Goal: Information Seeking & Learning: Learn about a topic

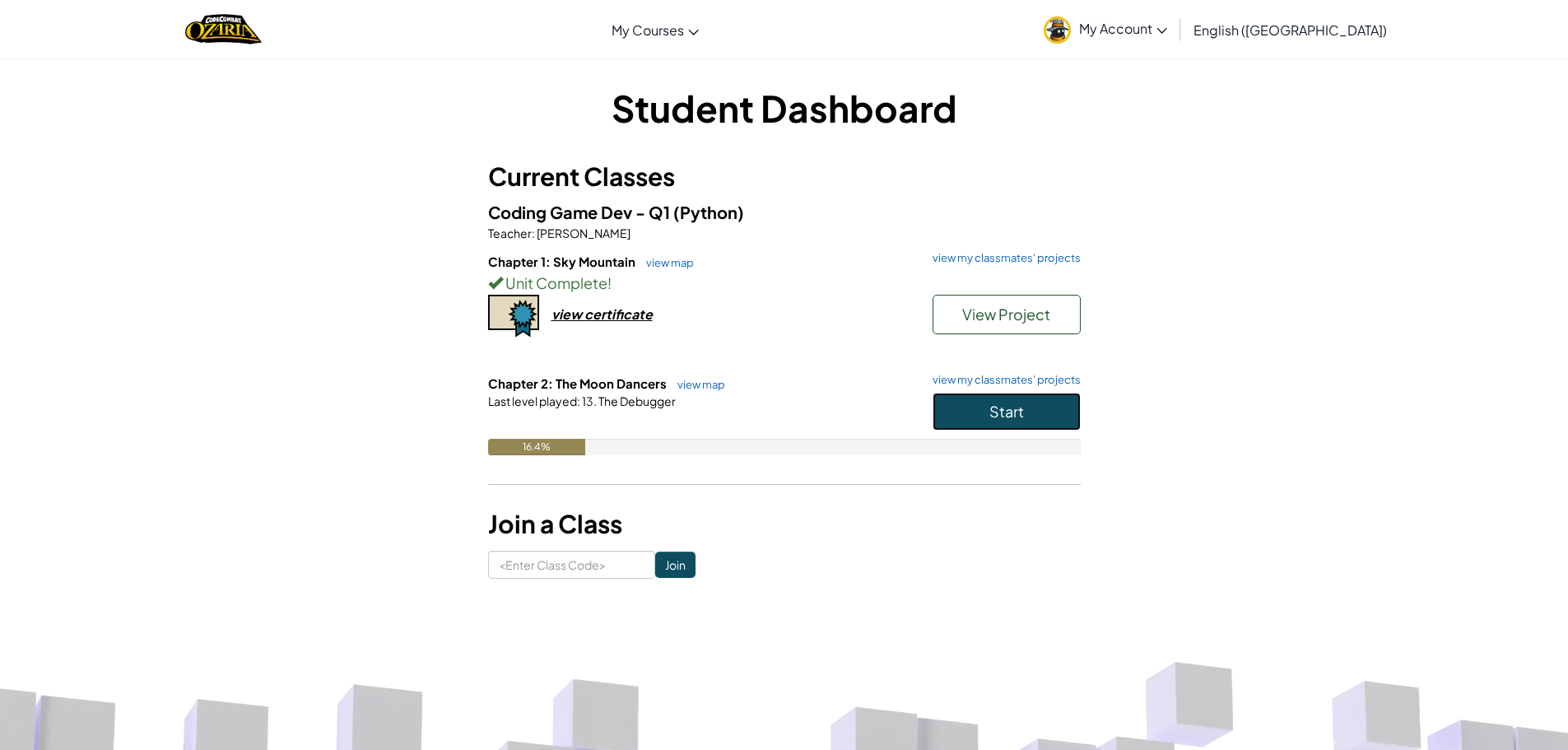
click at [972, 398] on button "Start" at bounding box center [1006, 412] width 148 height 38
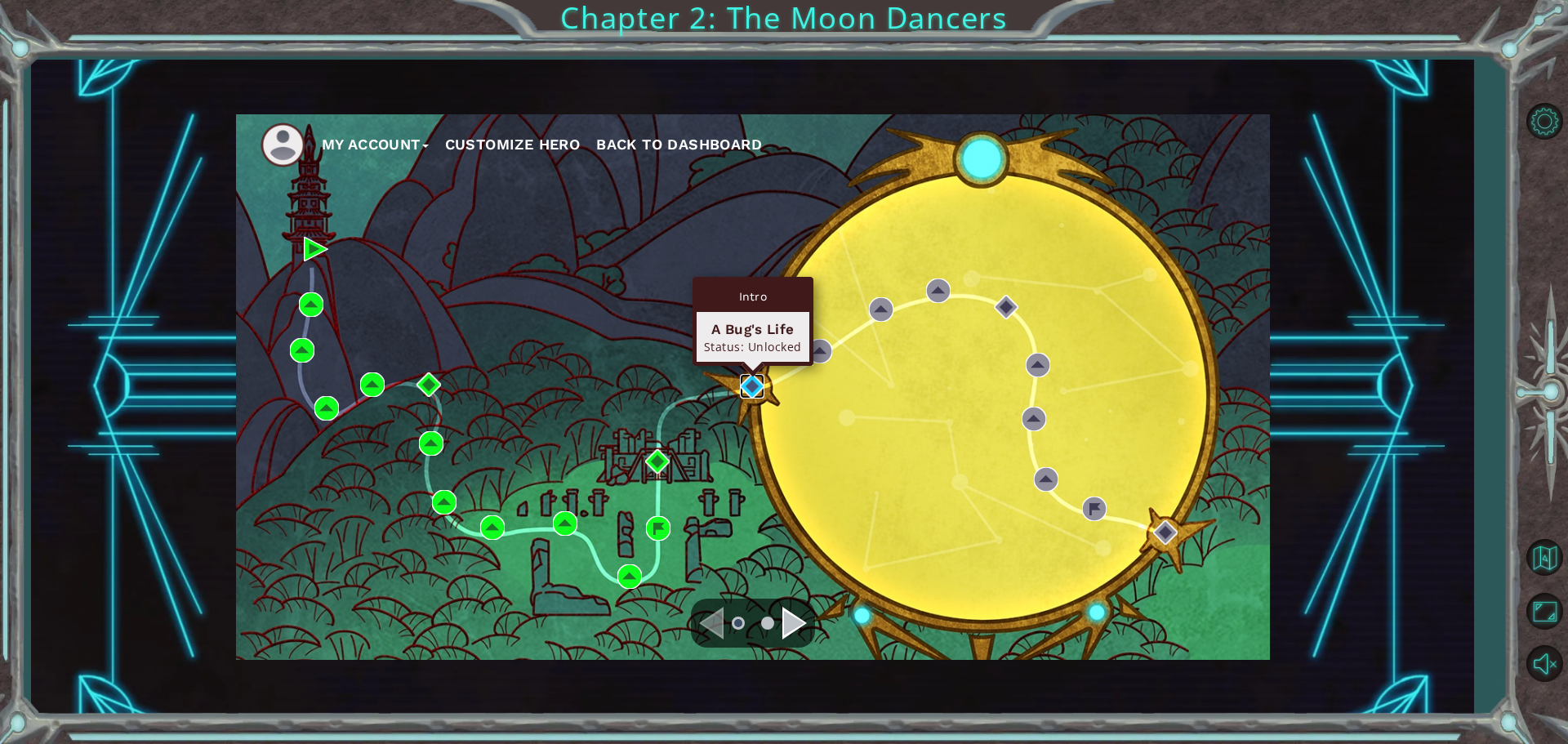
click at [749, 387] on img at bounding box center [753, 387] width 25 height 25
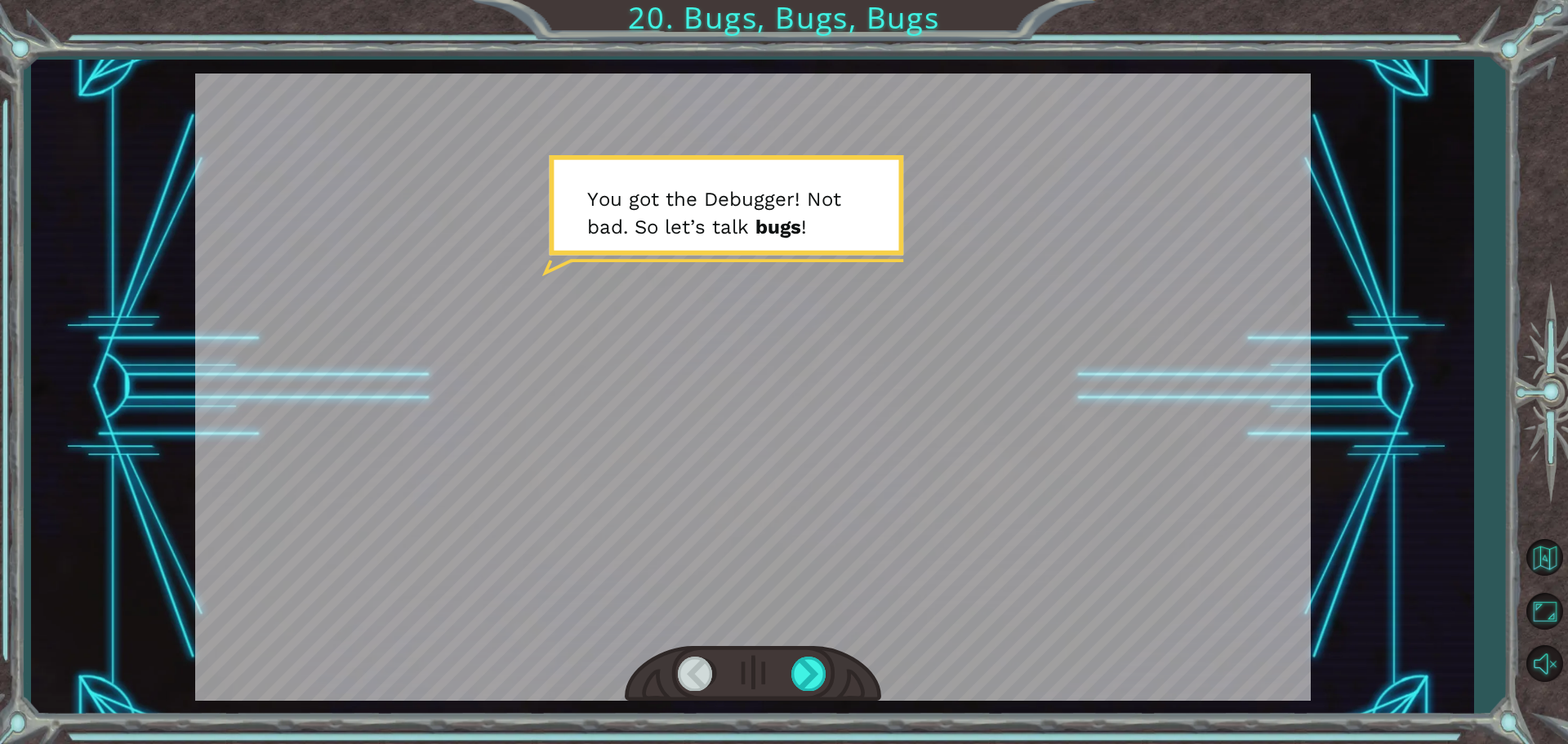
drag, startPoint x: 721, startPoint y: 243, endPoint x: 721, endPoint y: 180, distance: 63.0
click at [721, 180] on div at bounding box center [753, 388] width 1116 height 627
click at [795, 681] on div at bounding box center [810, 673] width 37 height 33
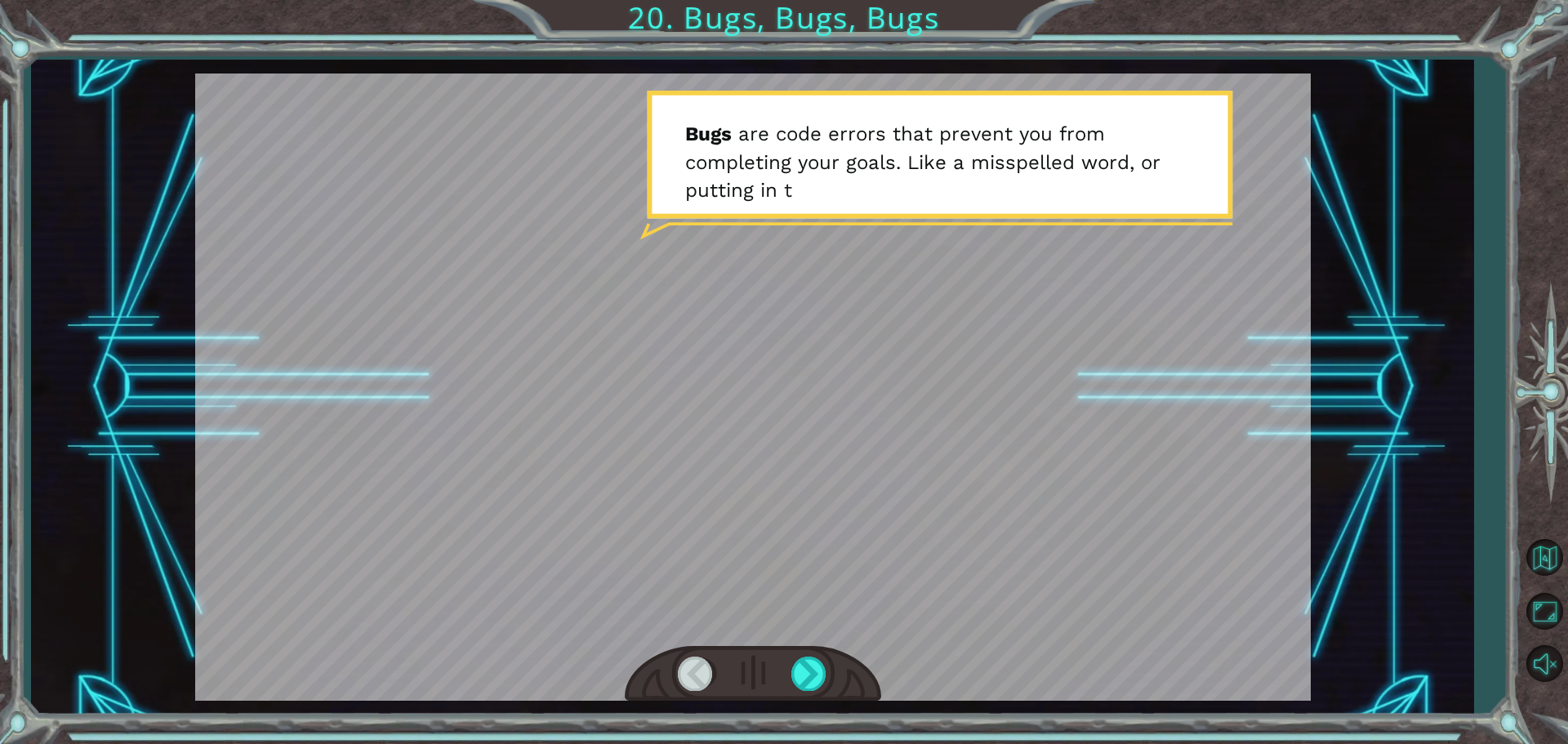
click at [800, 694] on div at bounding box center [753, 673] width 257 height 56
click at [806, 681] on div at bounding box center [810, 673] width 37 height 33
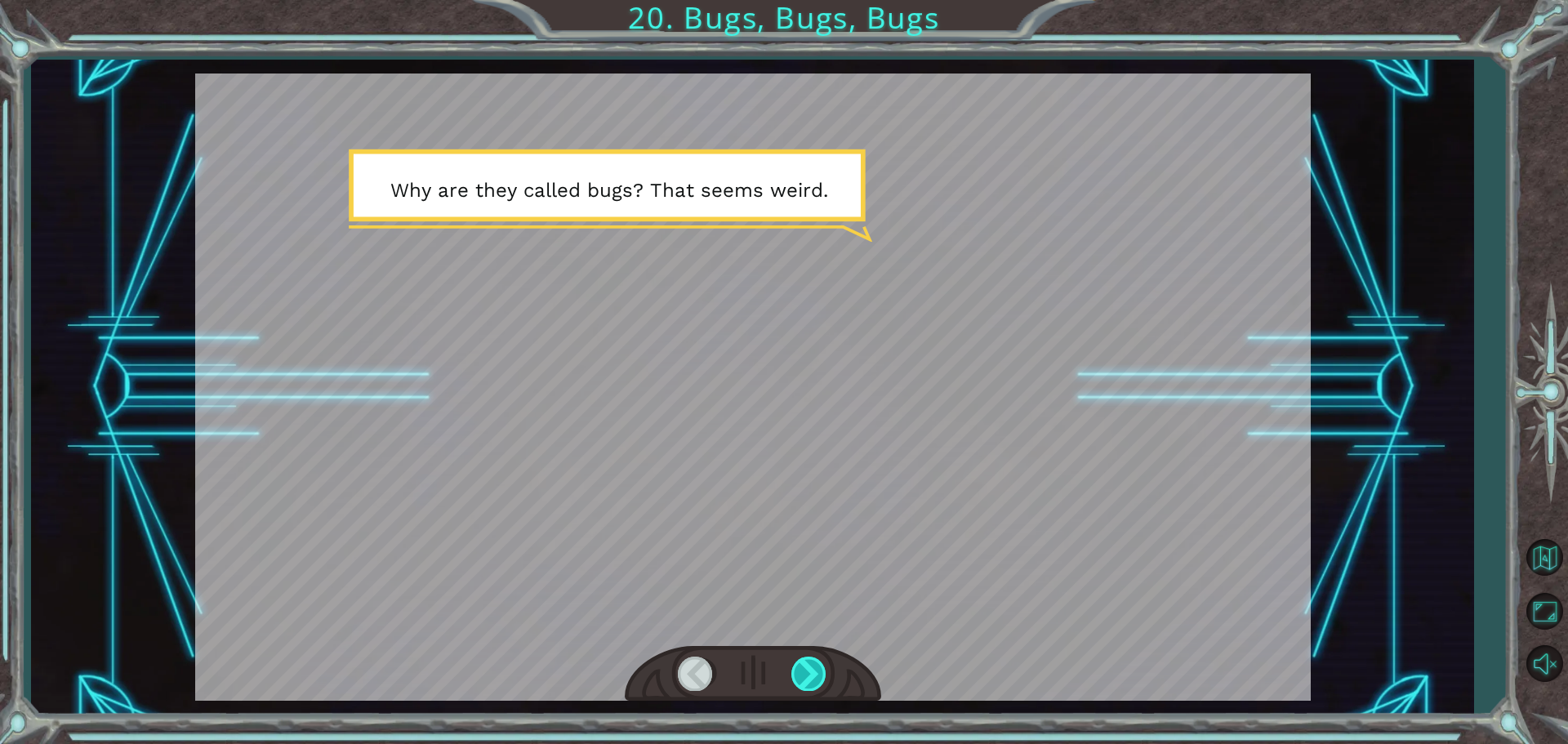
click at [806, 681] on div at bounding box center [810, 673] width 37 height 33
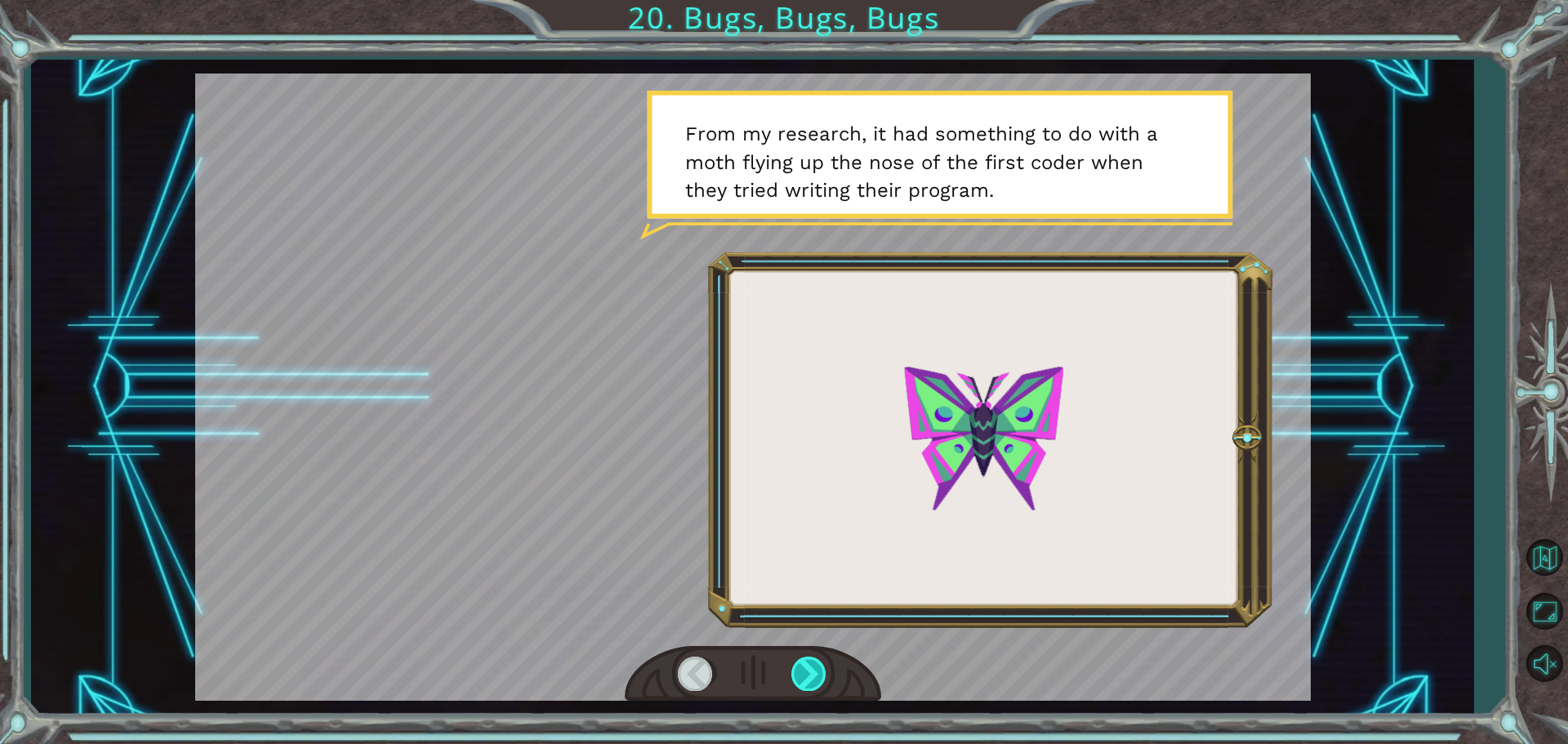
click at [806, 681] on div at bounding box center [810, 673] width 37 height 33
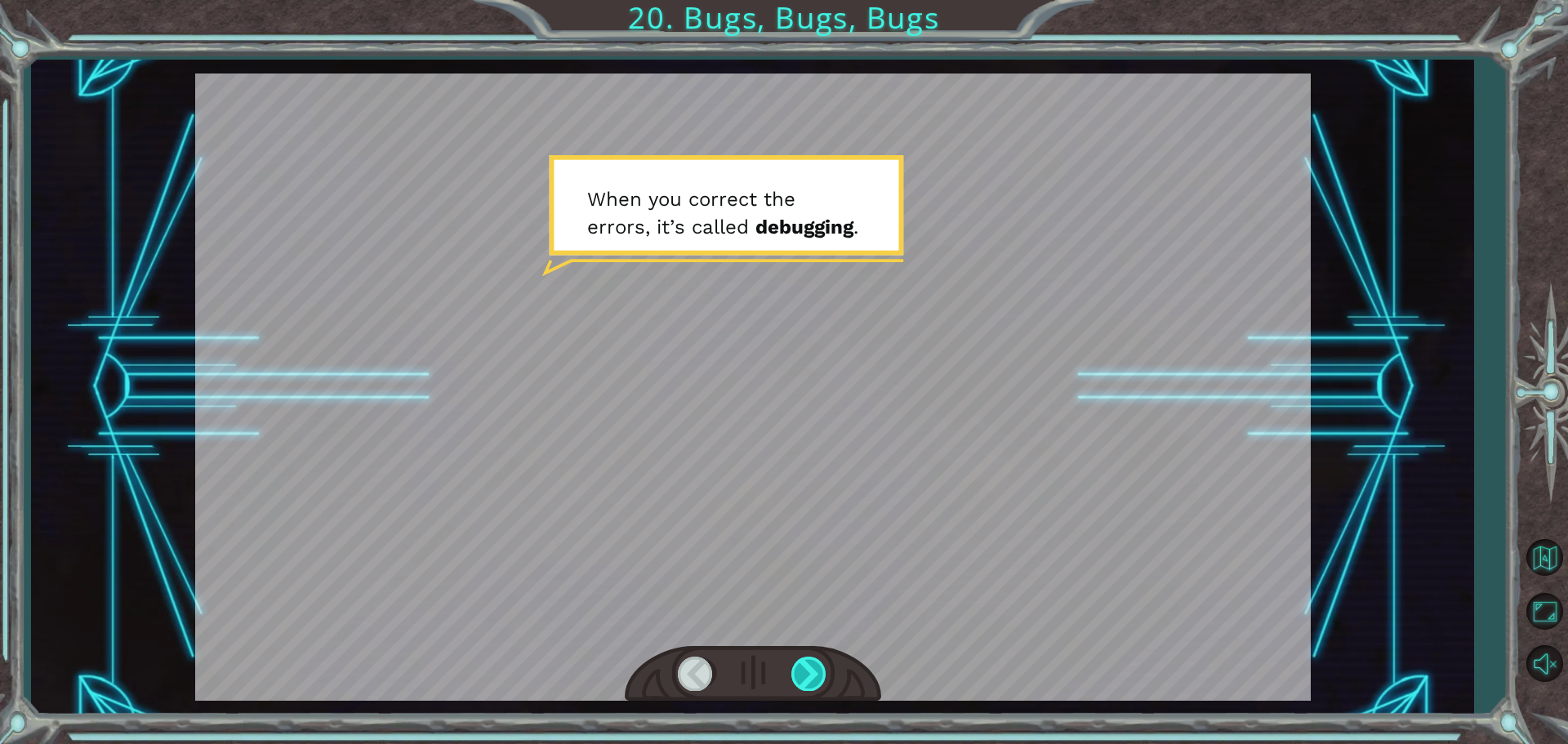
click at [806, 681] on div at bounding box center [810, 673] width 37 height 33
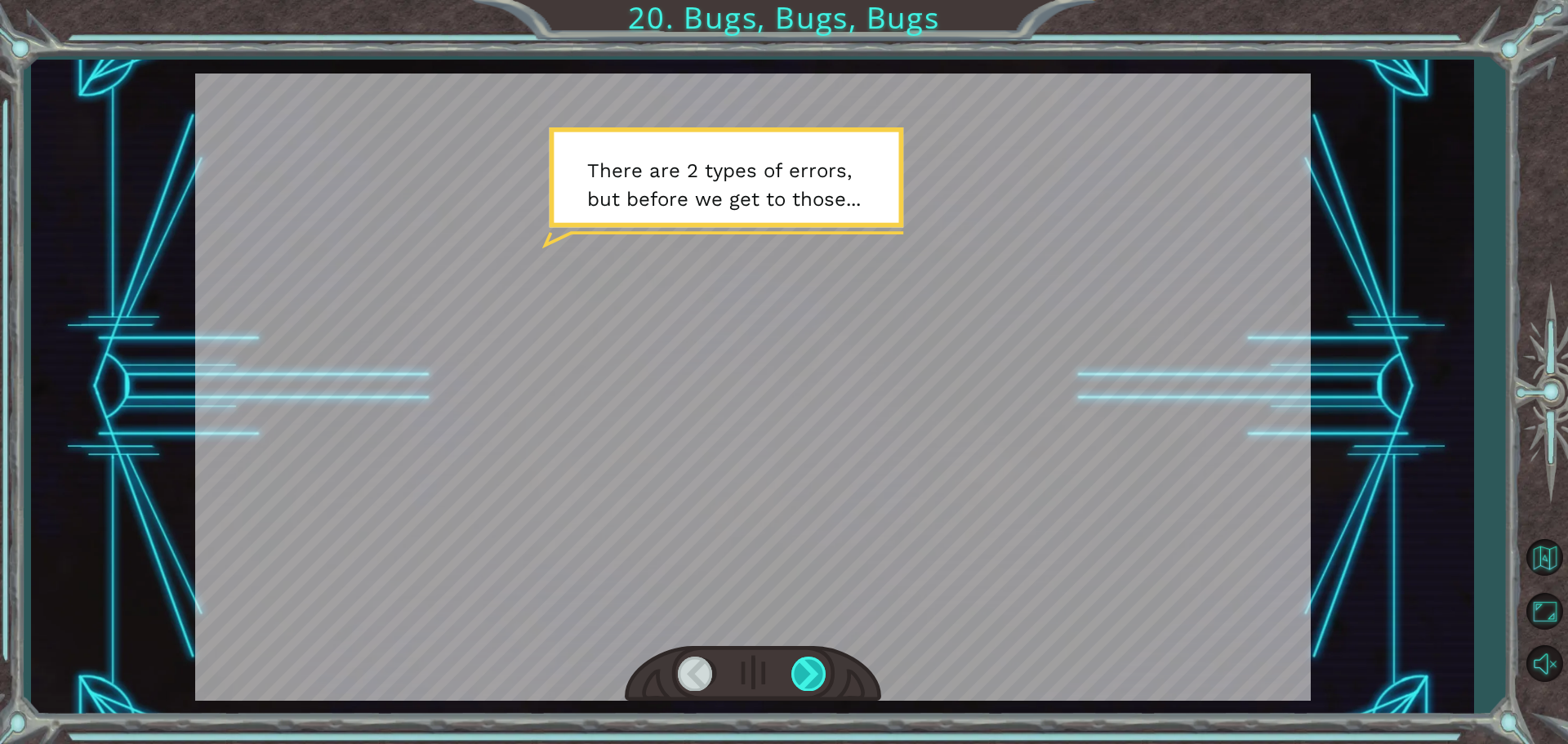
click at [806, 681] on div at bounding box center [810, 673] width 37 height 33
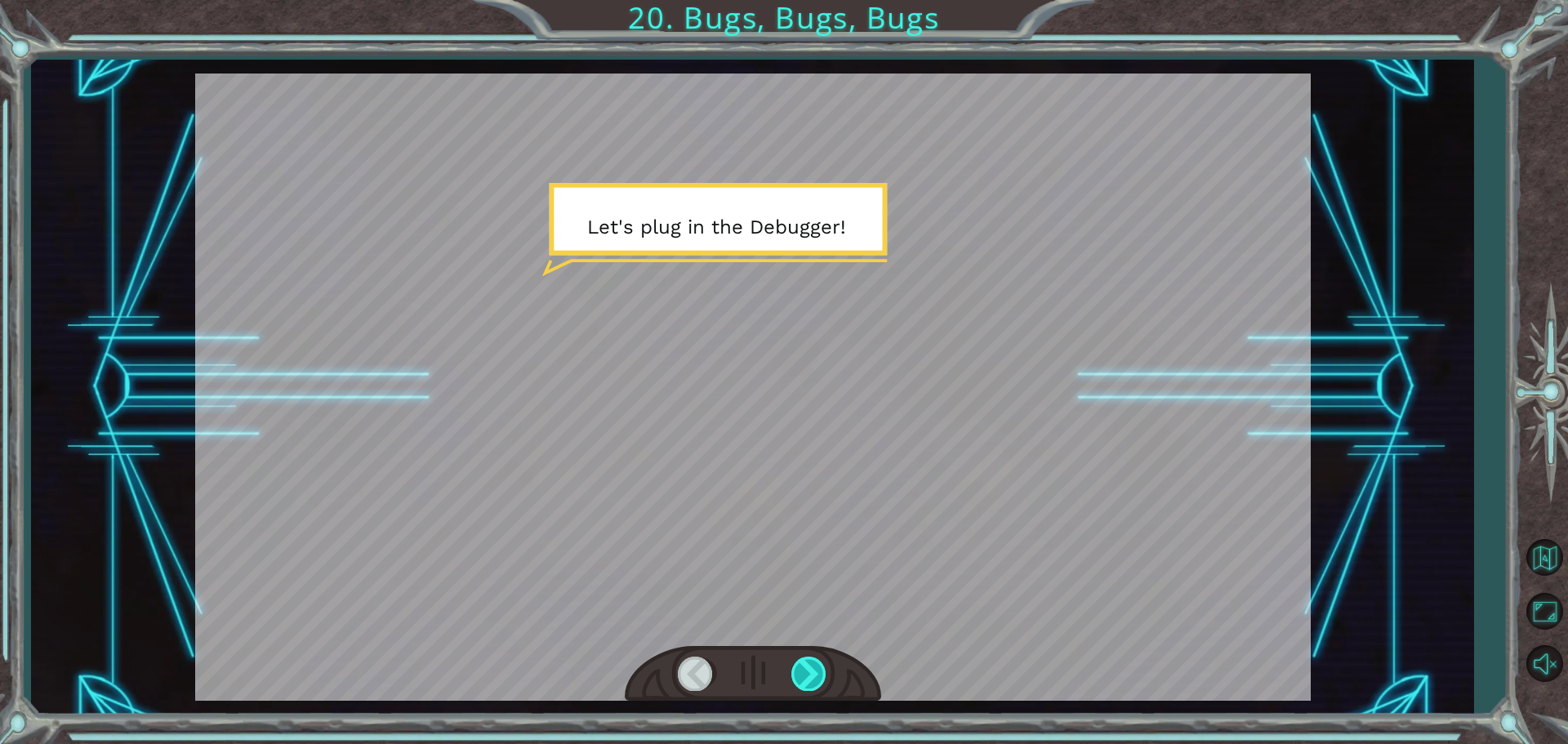
click at [806, 681] on div at bounding box center [810, 673] width 37 height 33
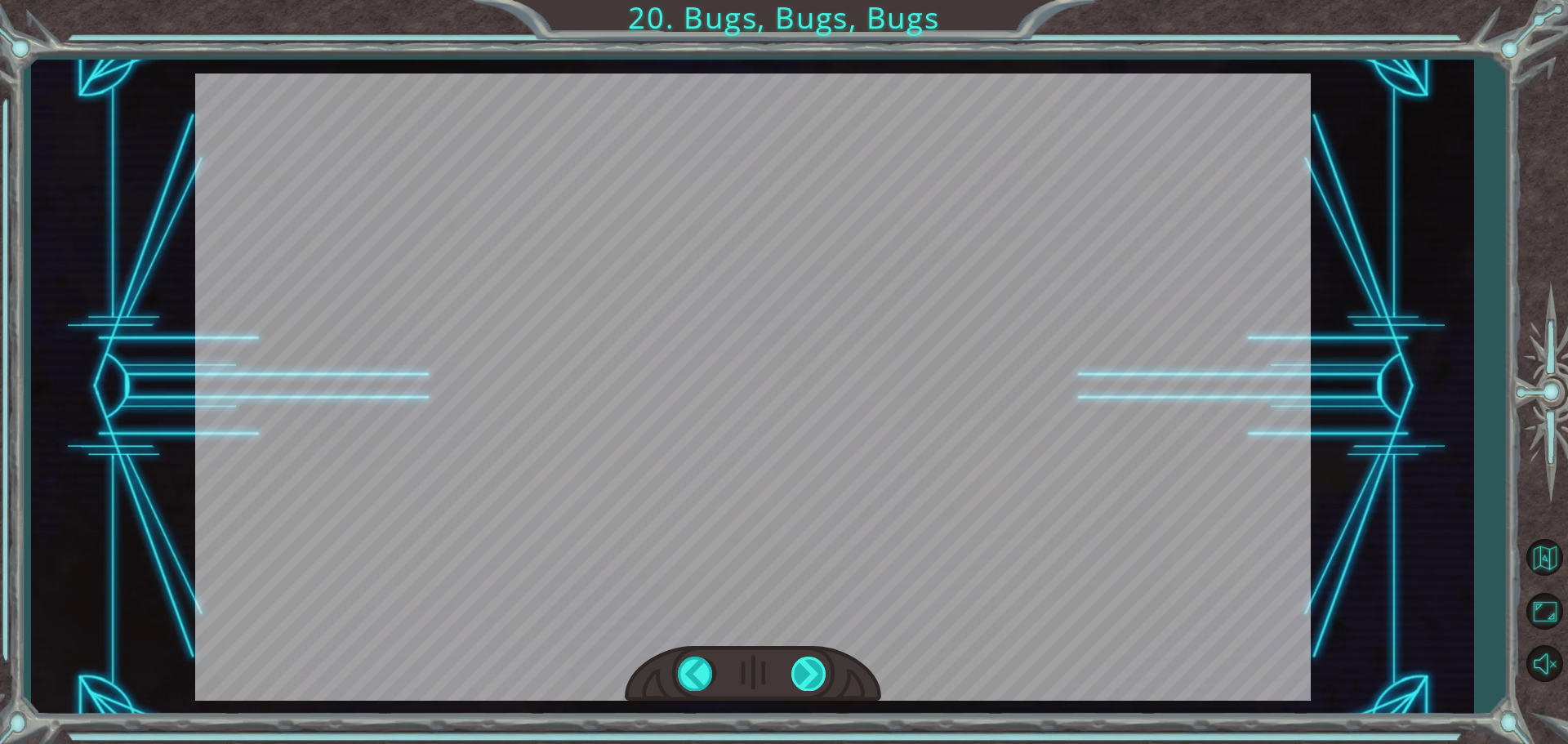
click at [806, 681] on div at bounding box center [810, 673] width 37 height 33
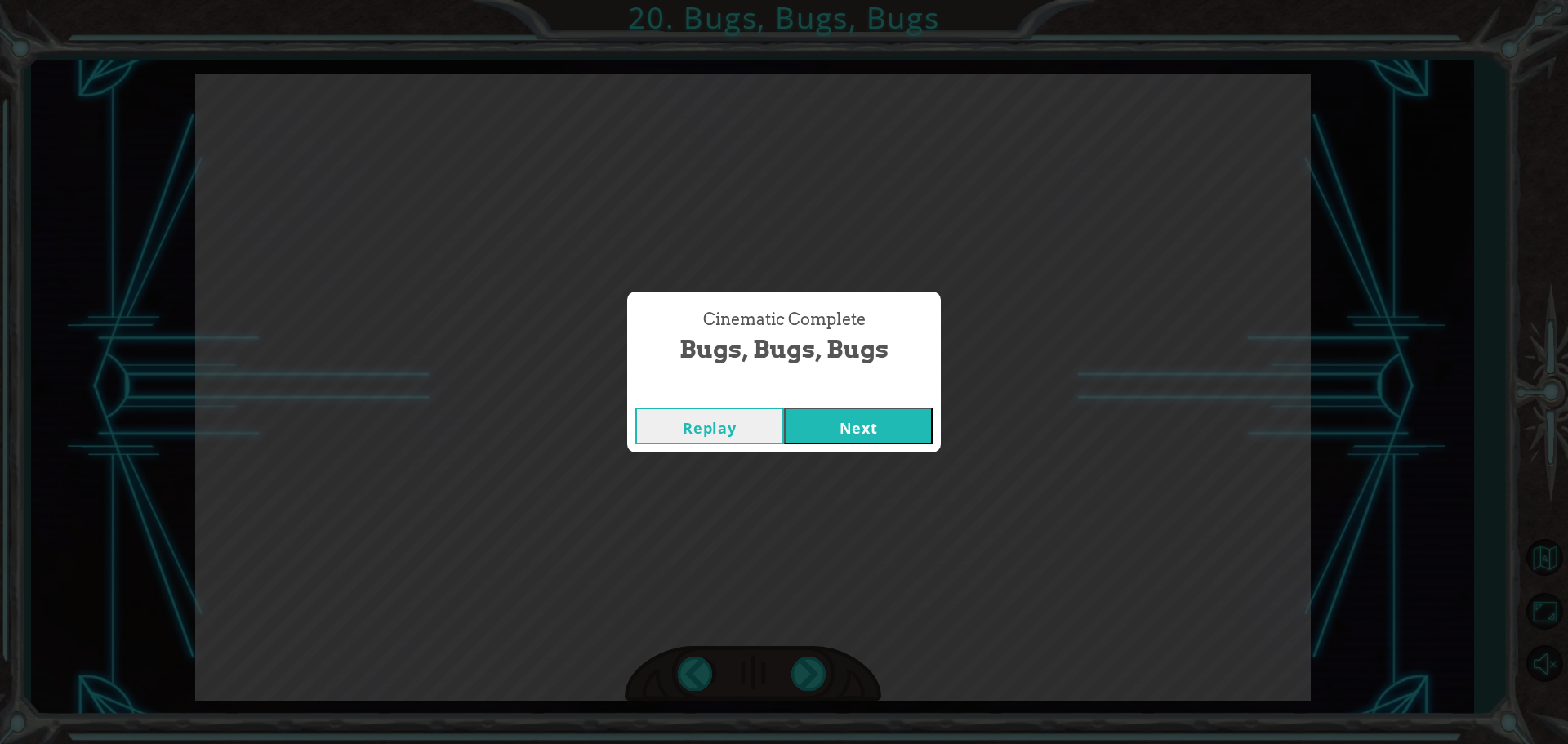
click at [847, 429] on button "Next" at bounding box center [858, 426] width 149 height 37
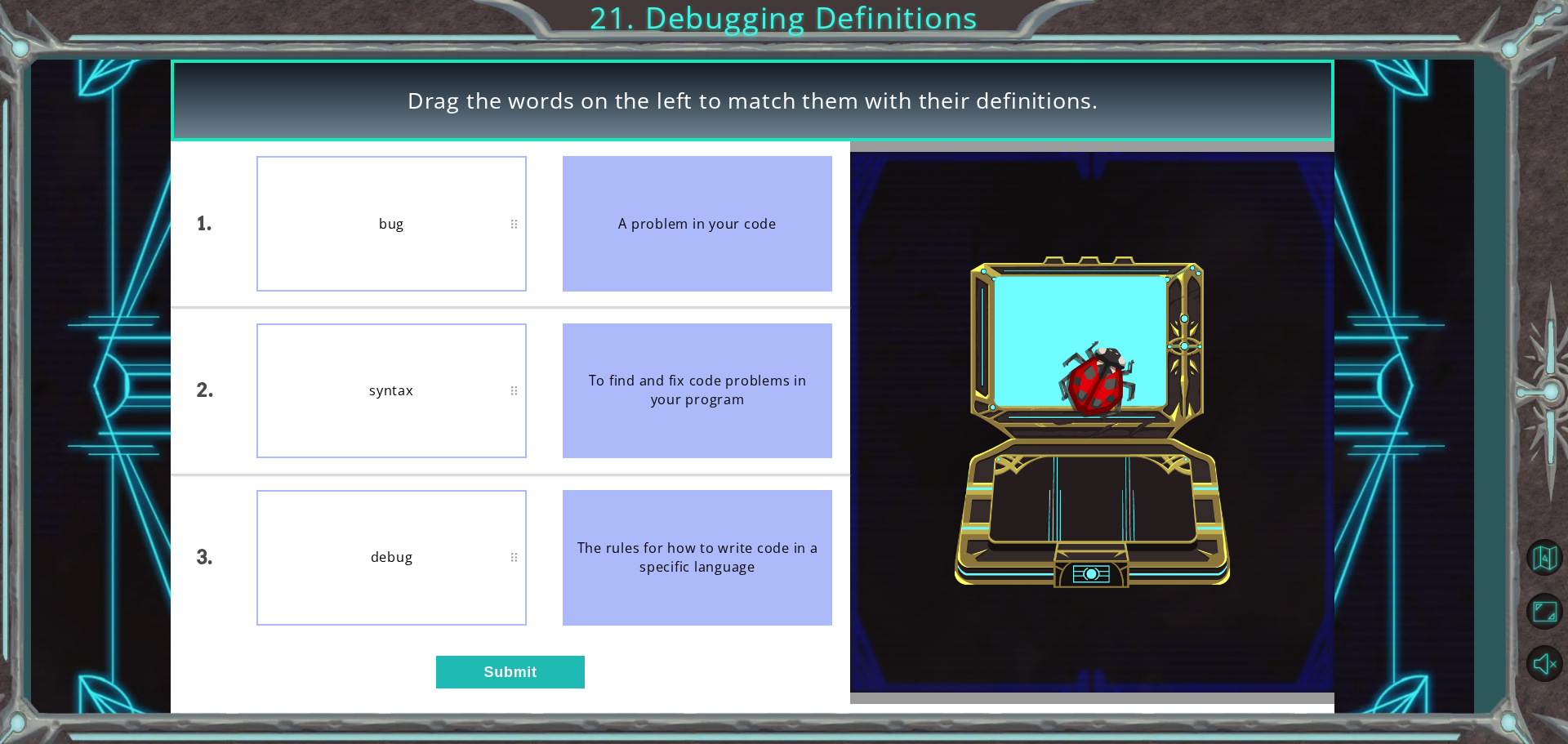
drag, startPoint x: 685, startPoint y: 374, endPoint x: 692, endPoint y: 549, distance: 175.1
click at [692, 547] on ul "A problem in your code To find and fix code problems in your program The rules …" at bounding box center [698, 390] width 306 height 499
click at [521, 674] on button "Submit" at bounding box center [510, 672] width 149 height 32
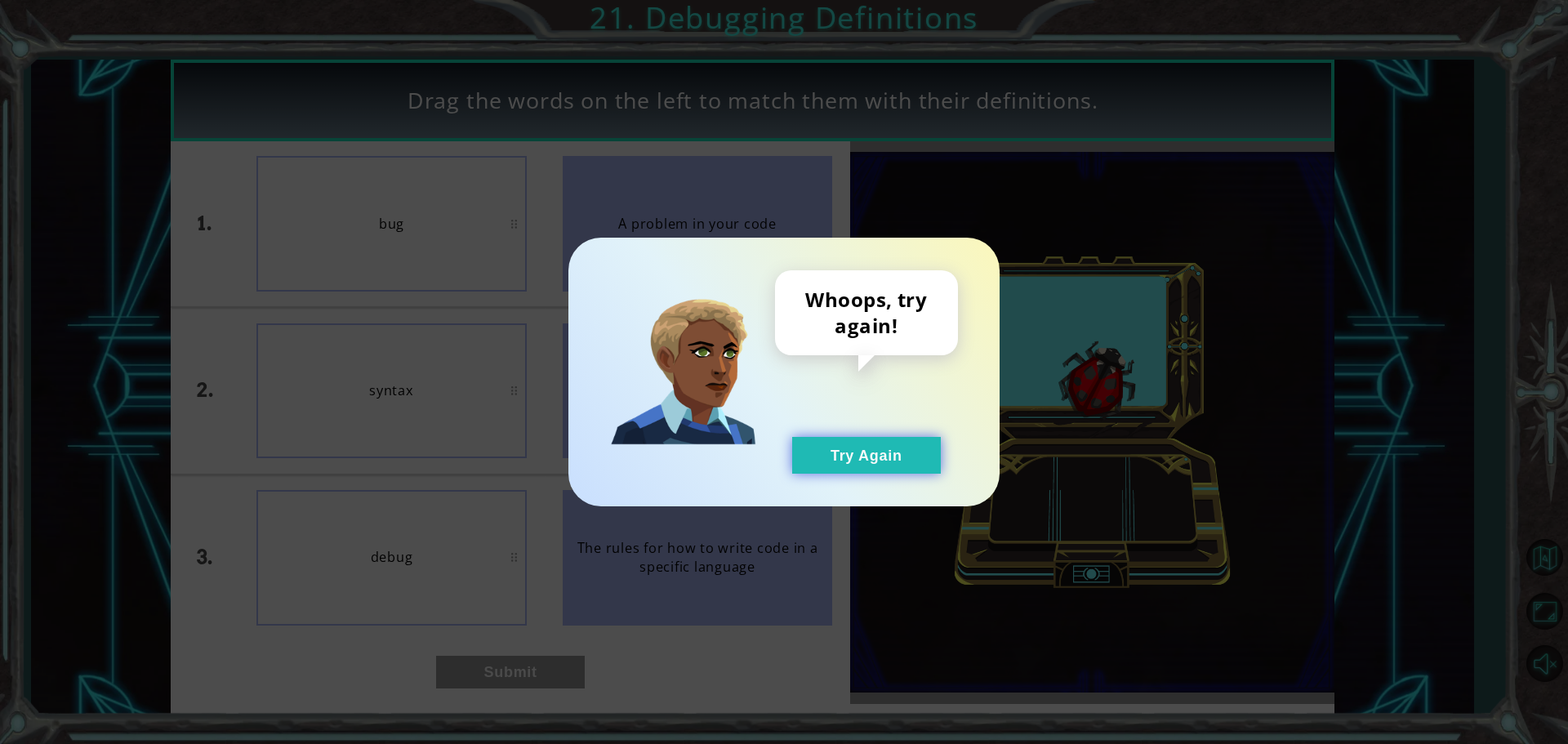
click at [844, 462] on button "Try Again" at bounding box center [866, 455] width 149 height 37
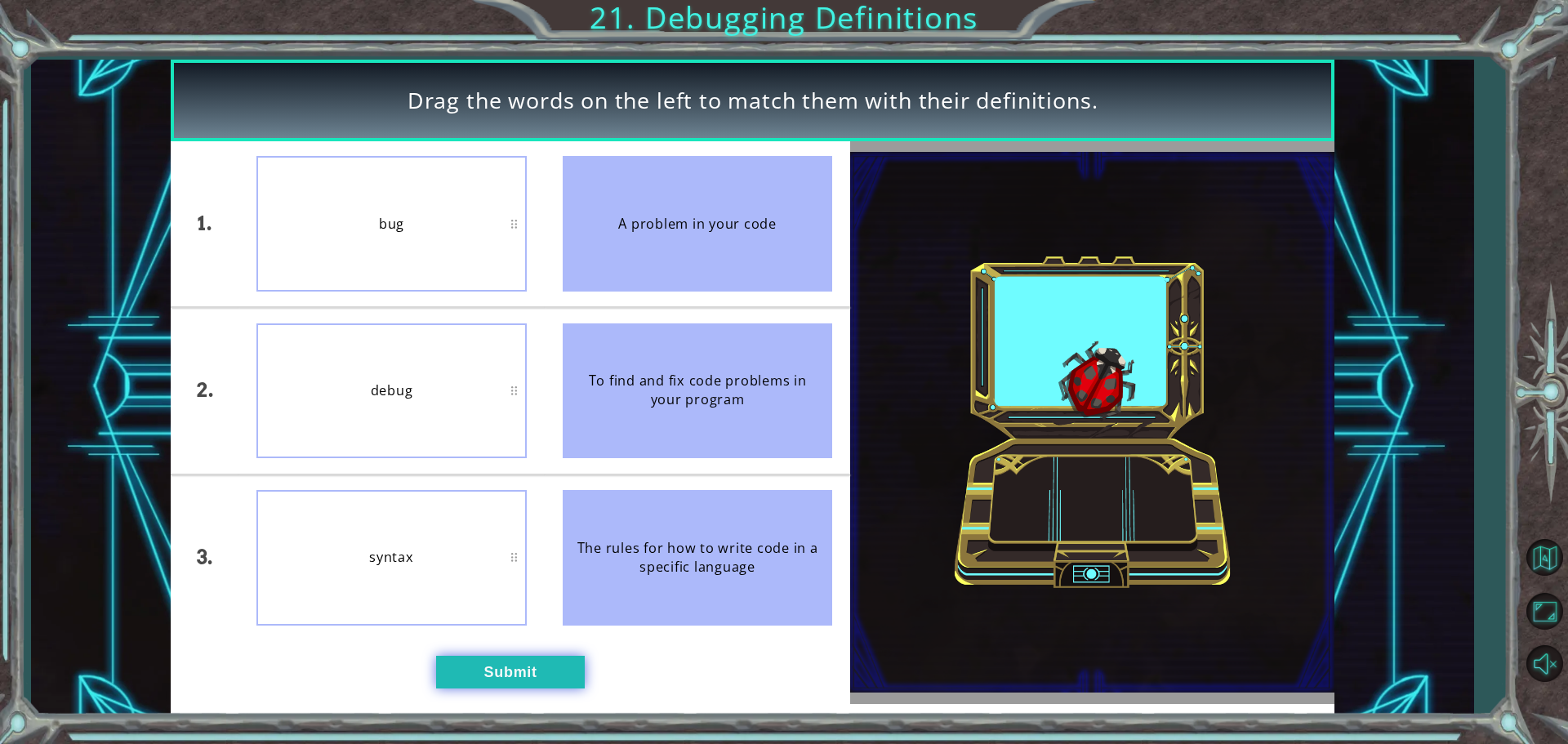
click at [464, 680] on button "Submit" at bounding box center [510, 672] width 149 height 32
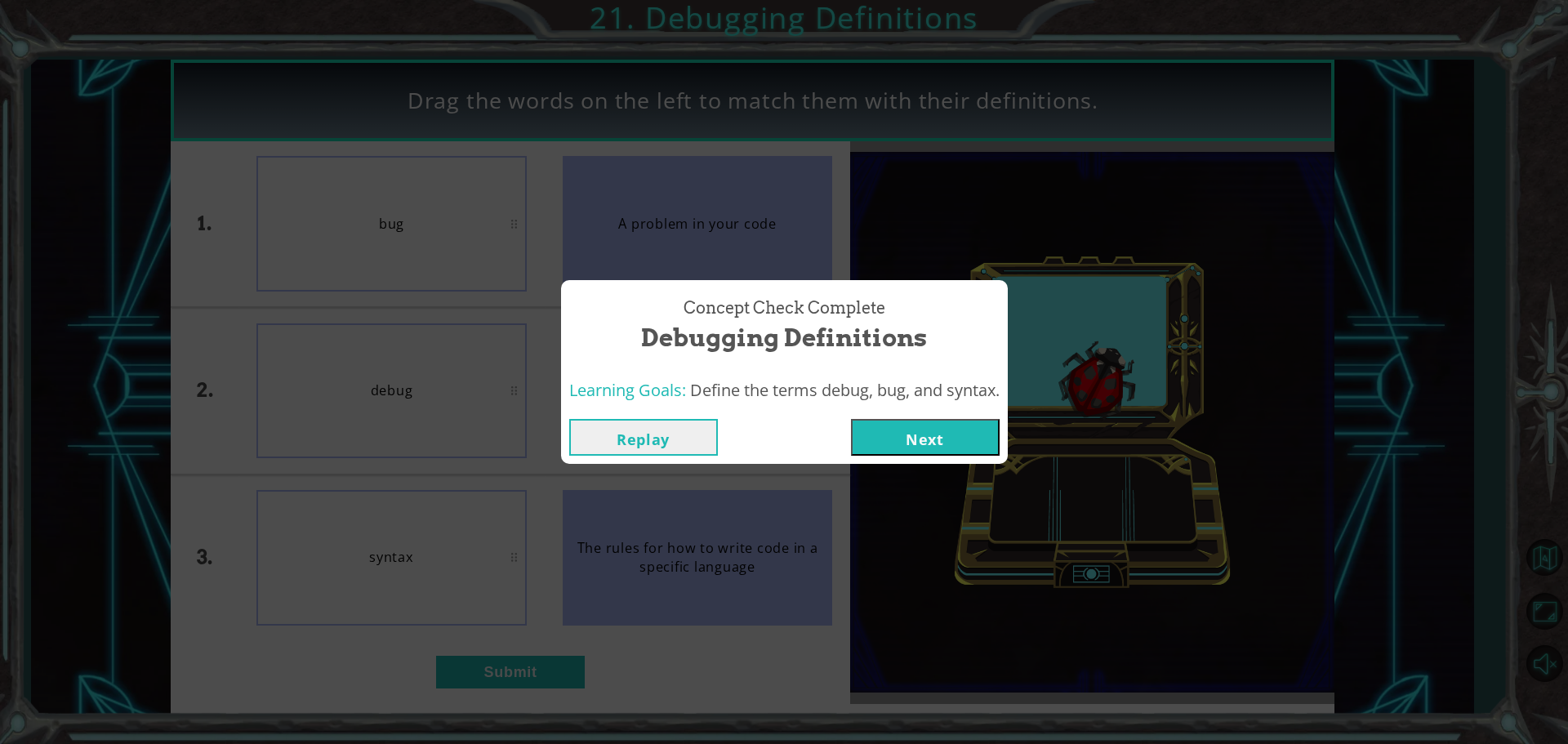
click at [888, 429] on button "Next" at bounding box center [925, 437] width 149 height 37
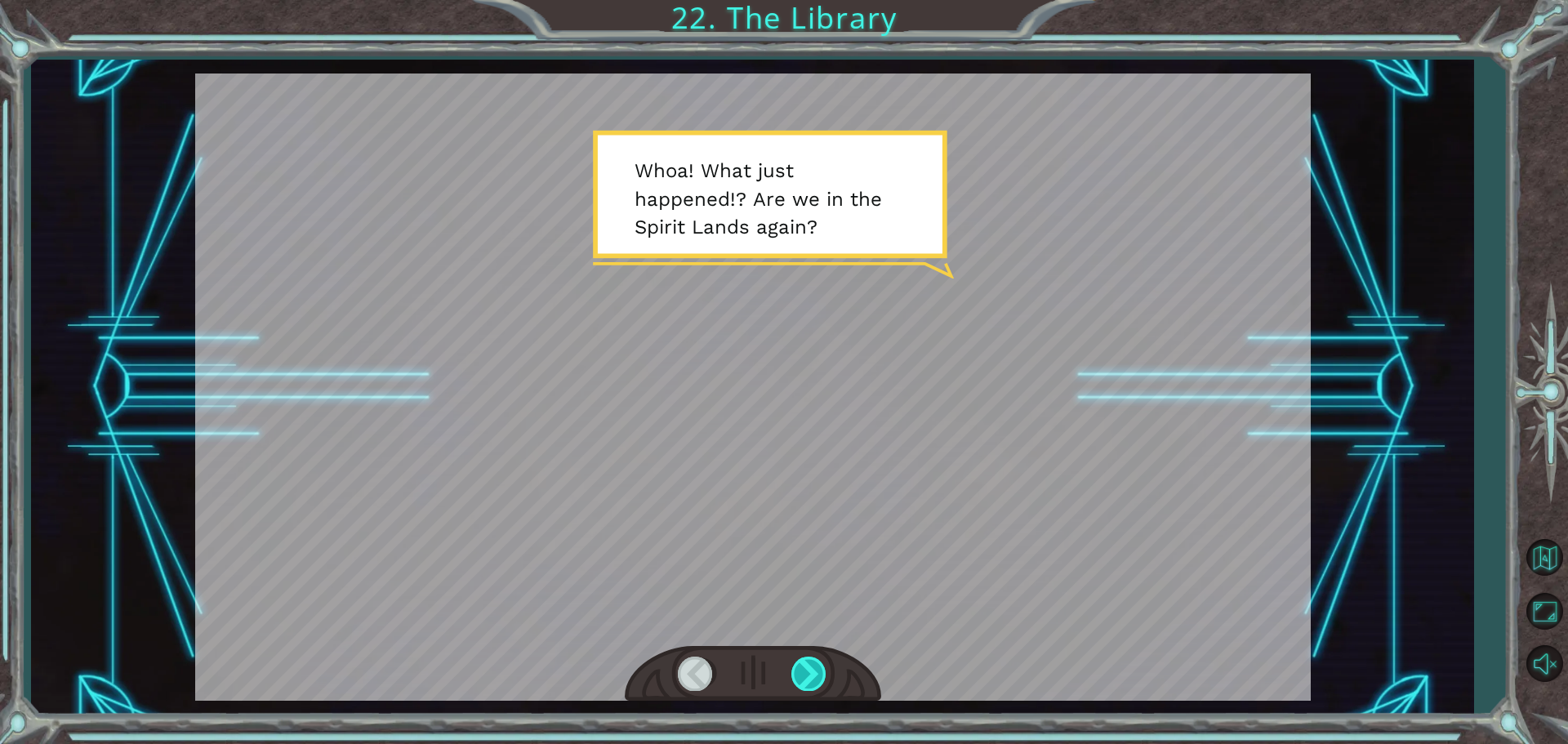
click at [802, 676] on div at bounding box center [810, 673] width 37 height 33
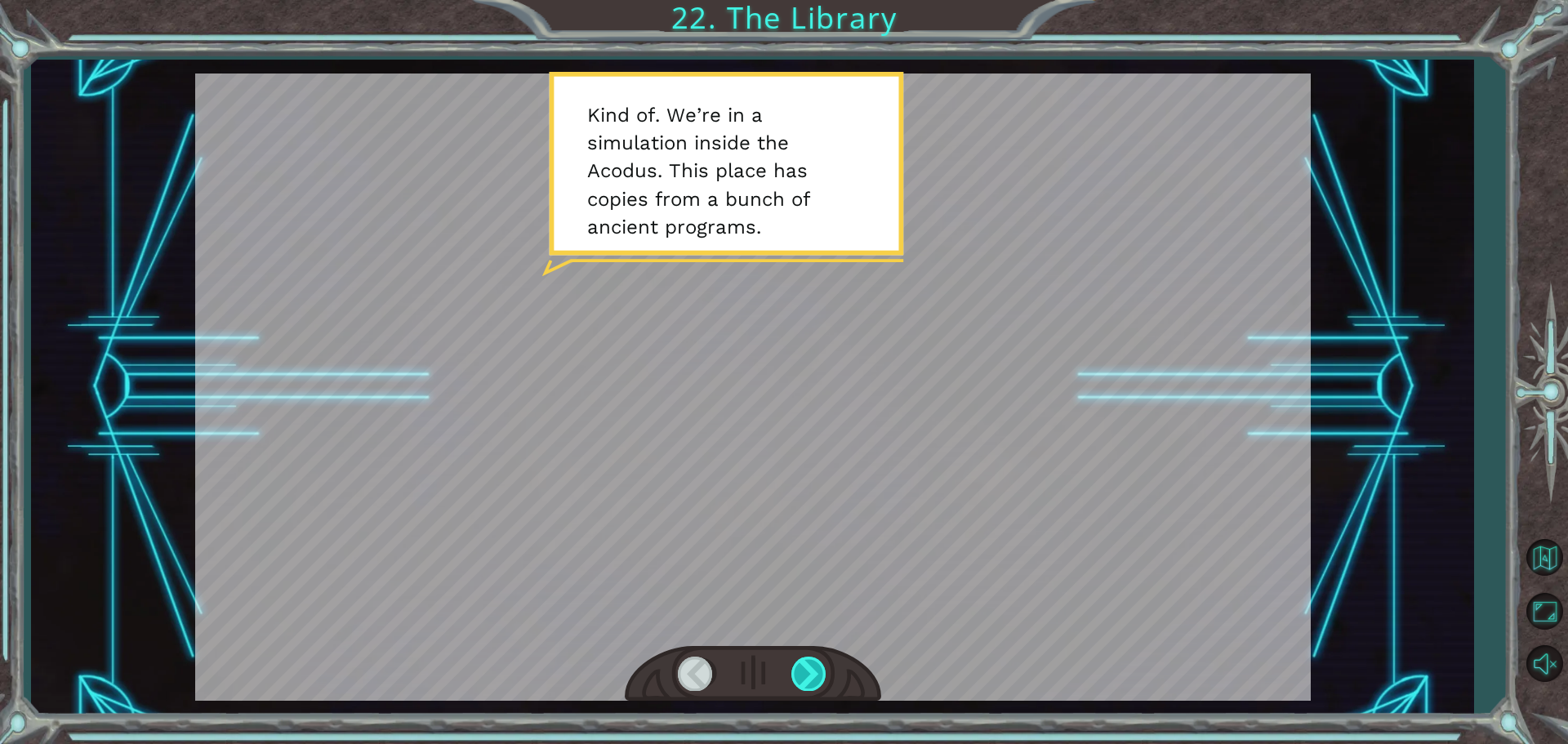
click at [802, 676] on div at bounding box center [810, 673] width 37 height 33
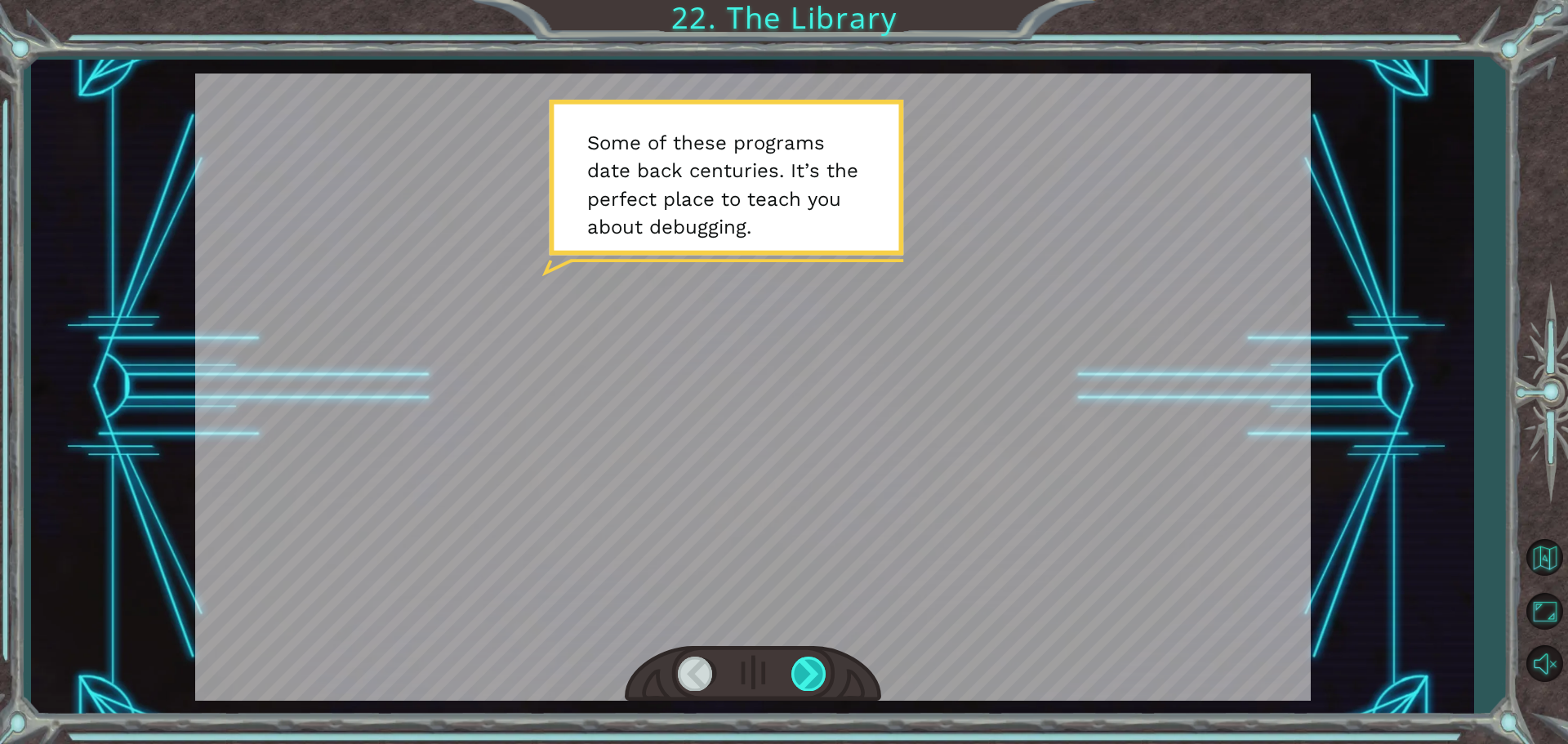
click at [803, 676] on div at bounding box center [810, 673] width 37 height 33
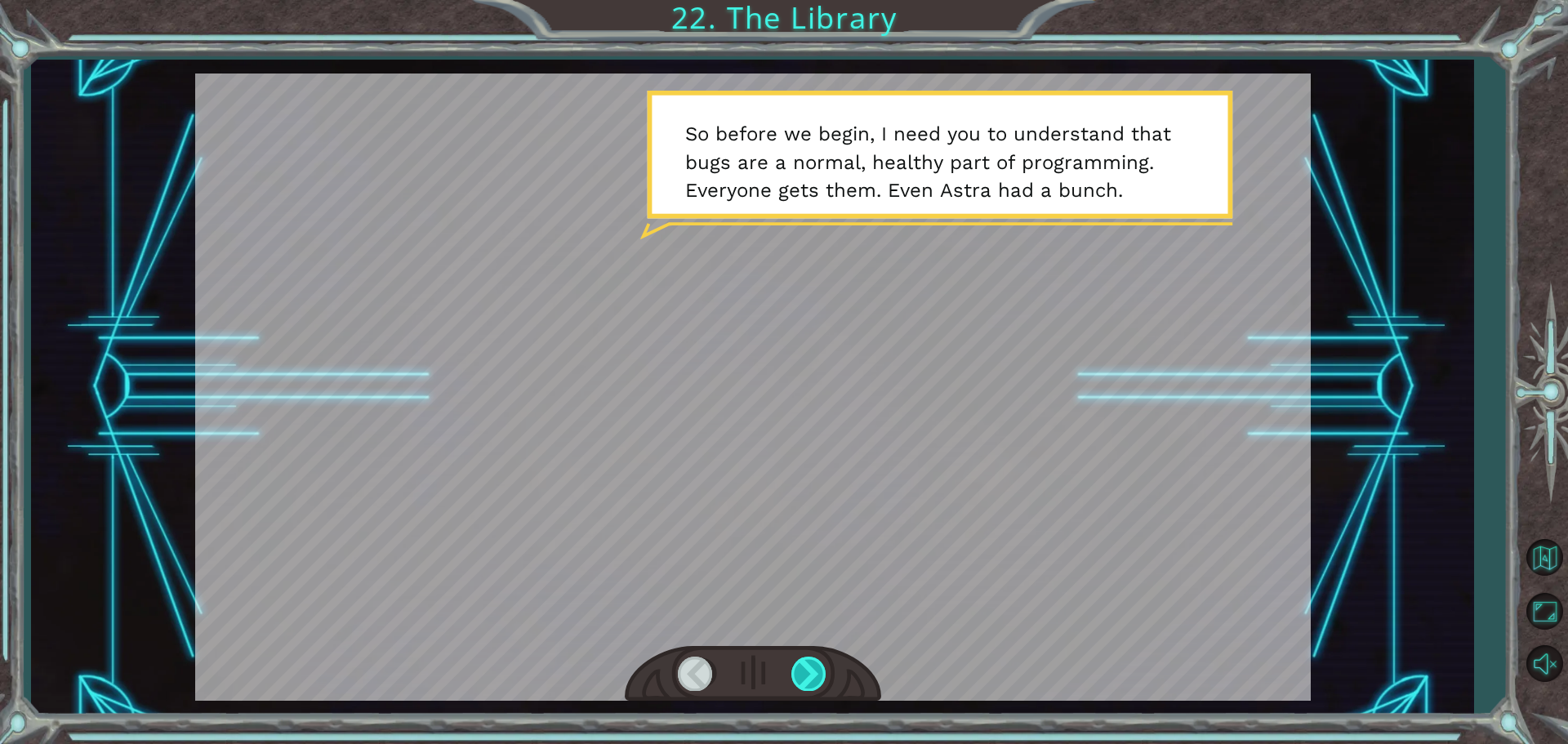
click at [801, 669] on div at bounding box center [810, 673] width 37 height 33
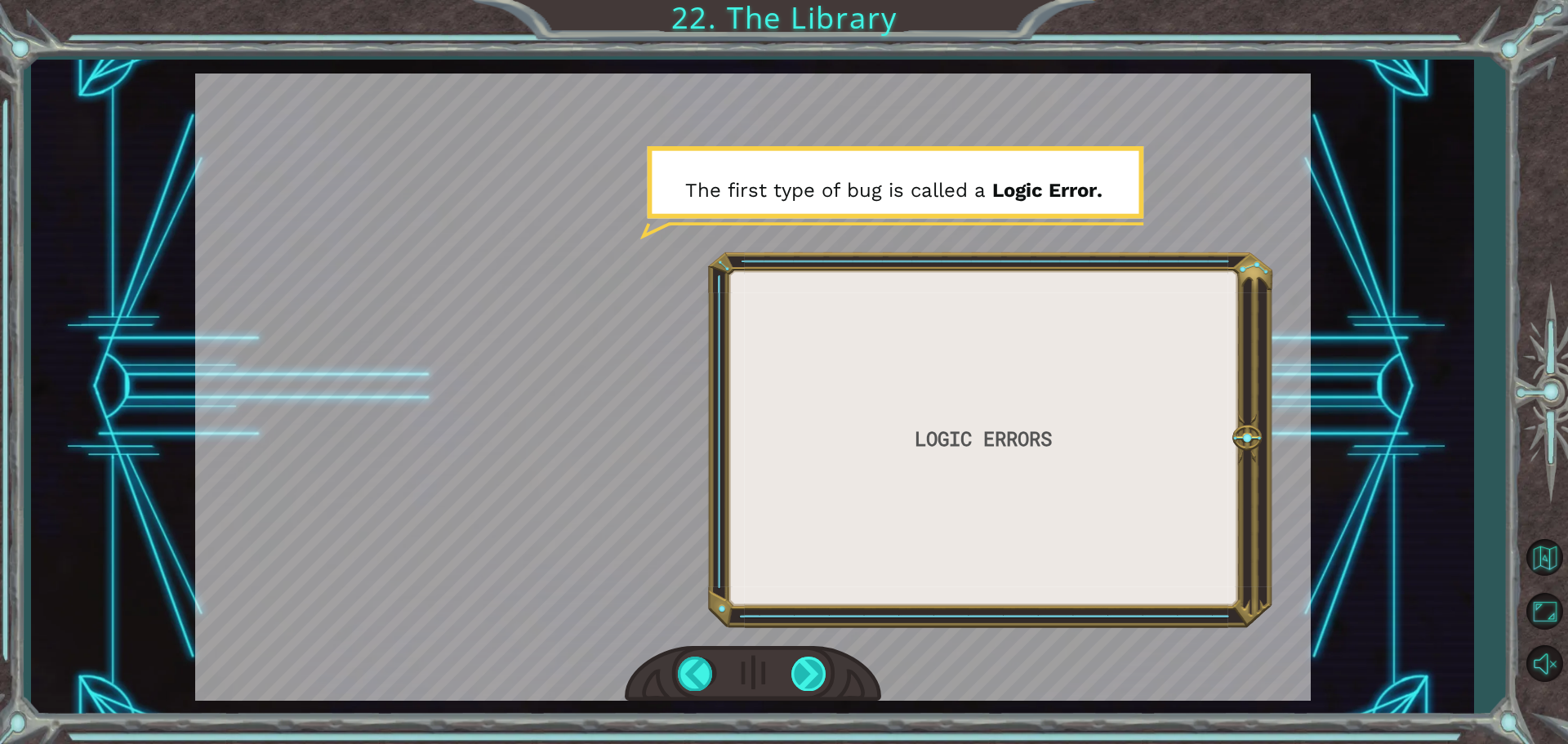
click at [801, 669] on div at bounding box center [810, 673] width 37 height 33
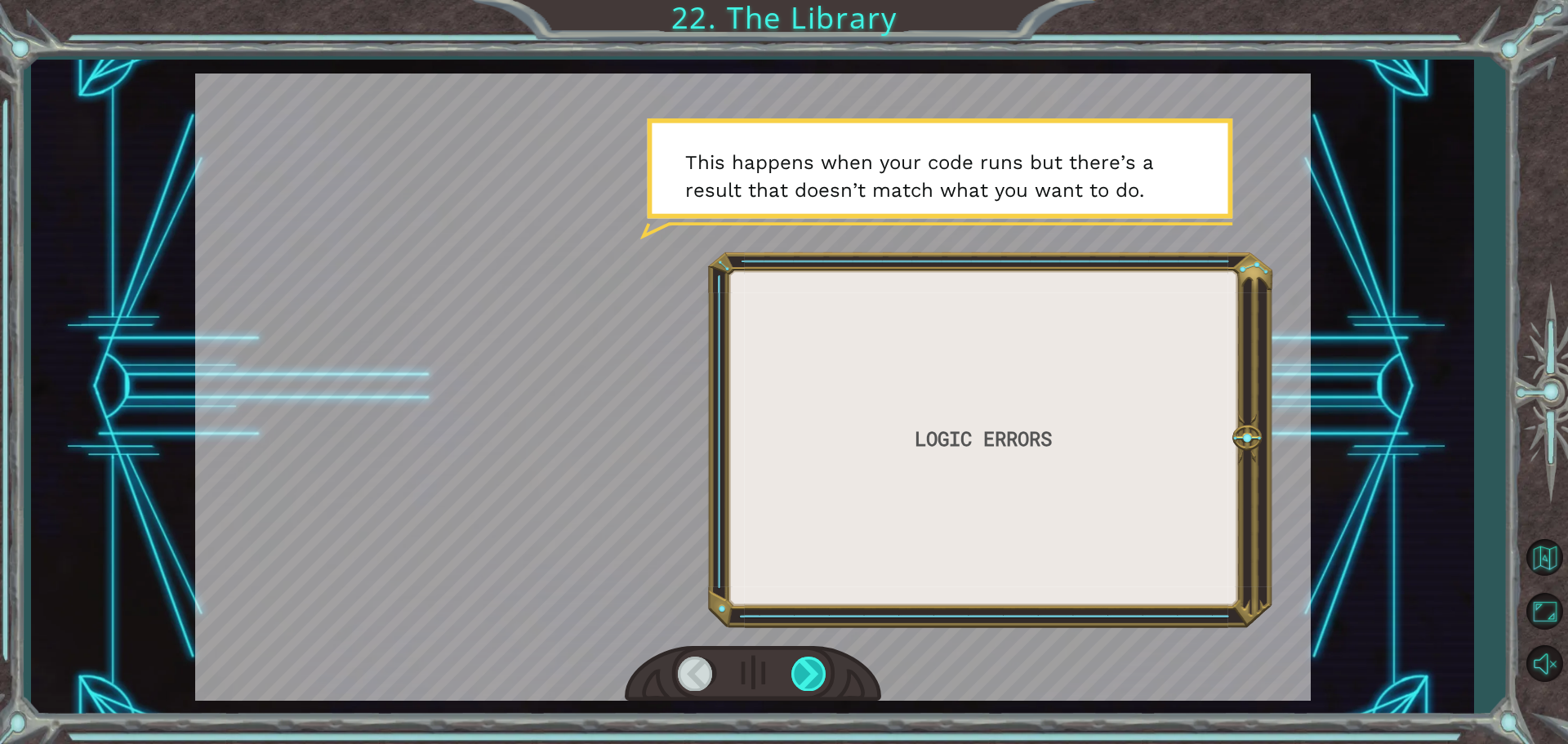
click at [801, 669] on div at bounding box center [810, 673] width 37 height 33
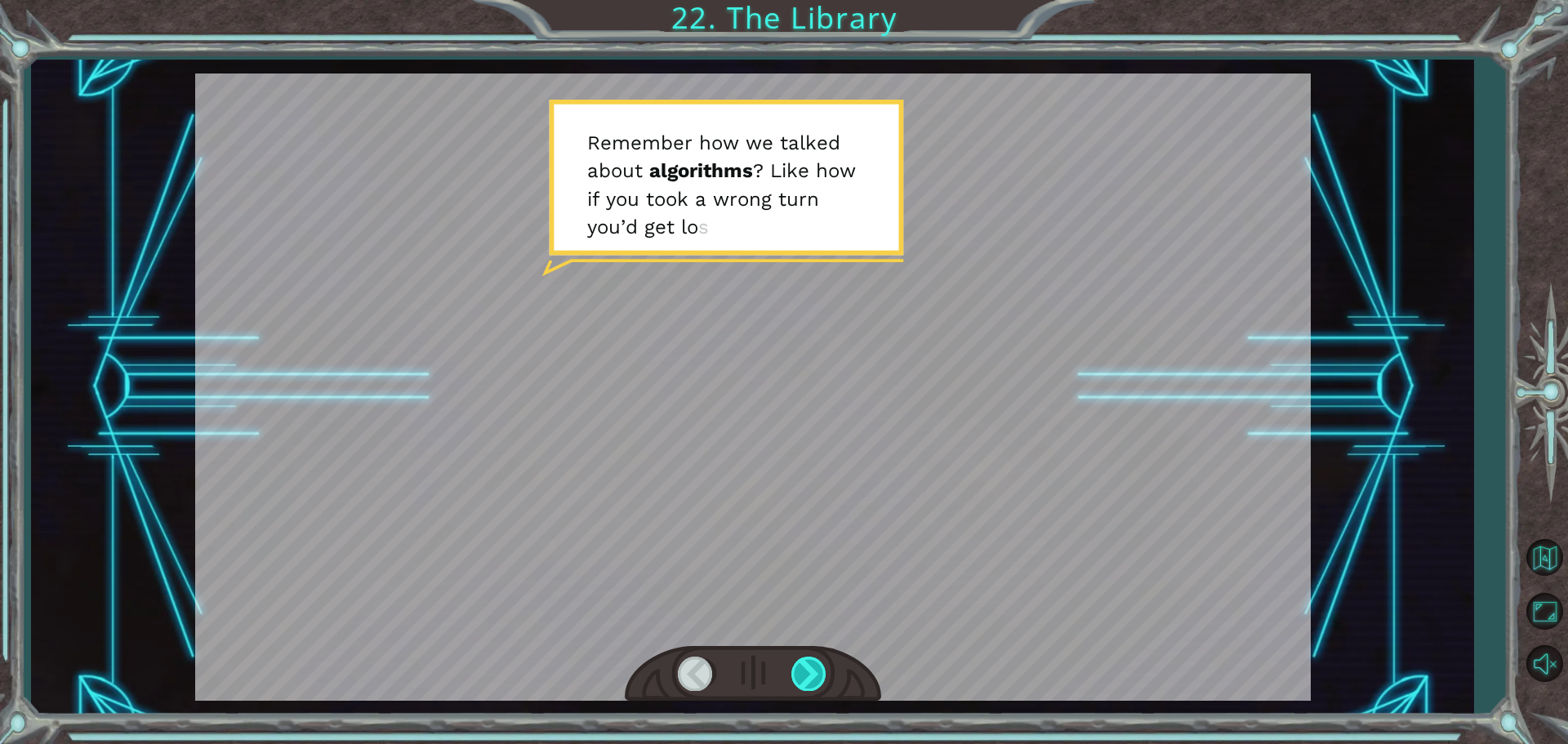
click at [801, 669] on div at bounding box center [810, 673] width 37 height 33
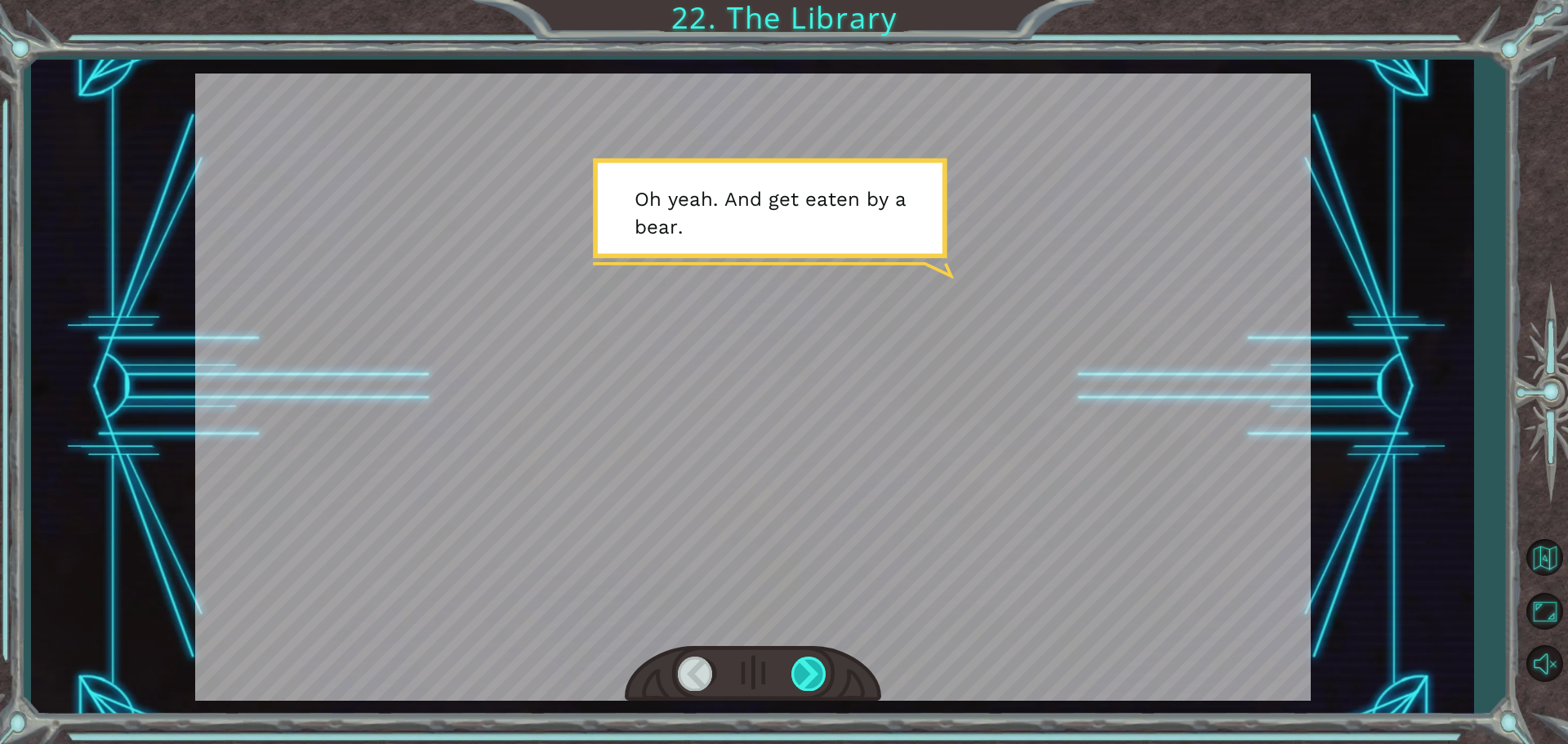
click at [801, 669] on div at bounding box center [810, 673] width 37 height 33
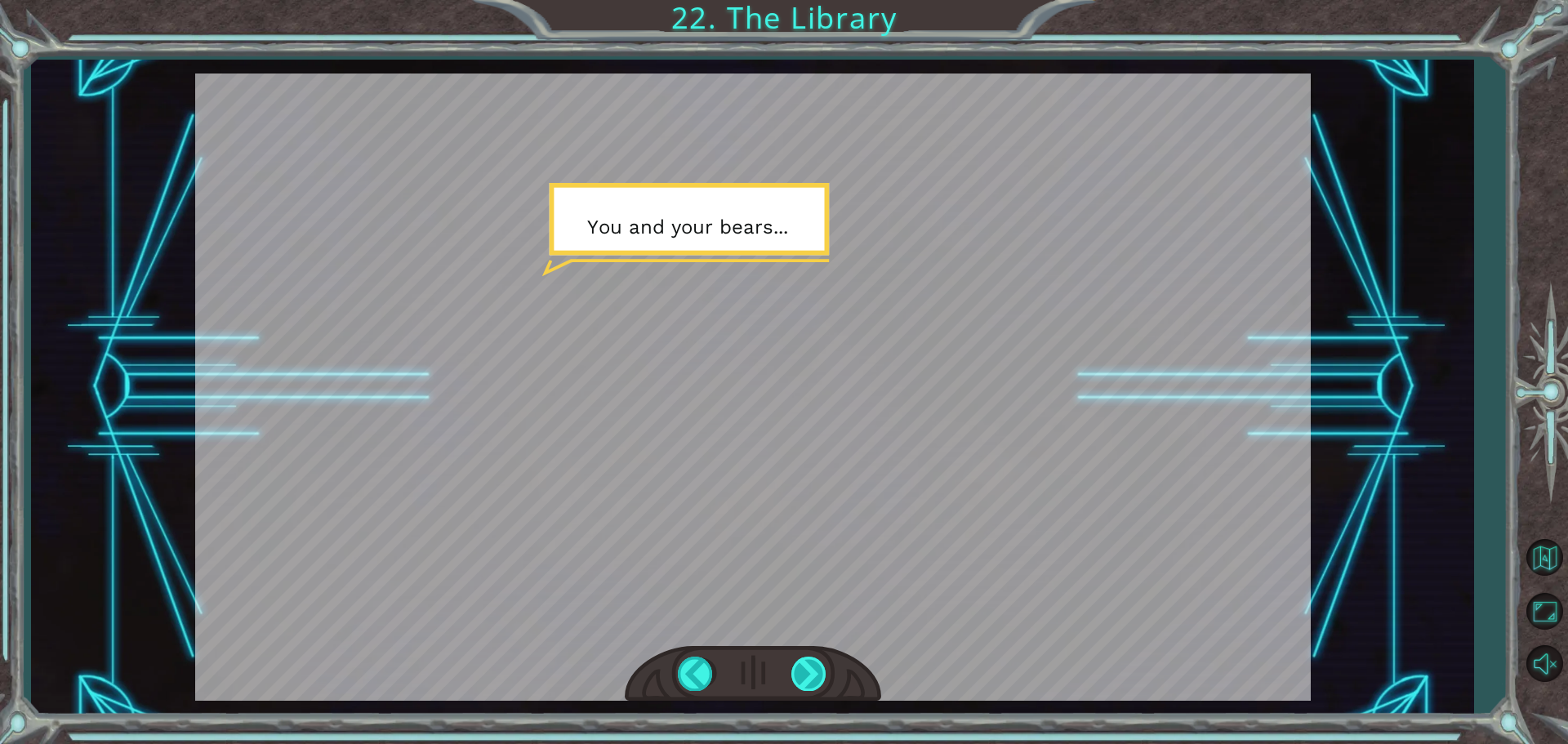
click at [801, 669] on div at bounding box center [810, 673] width 37 height 33
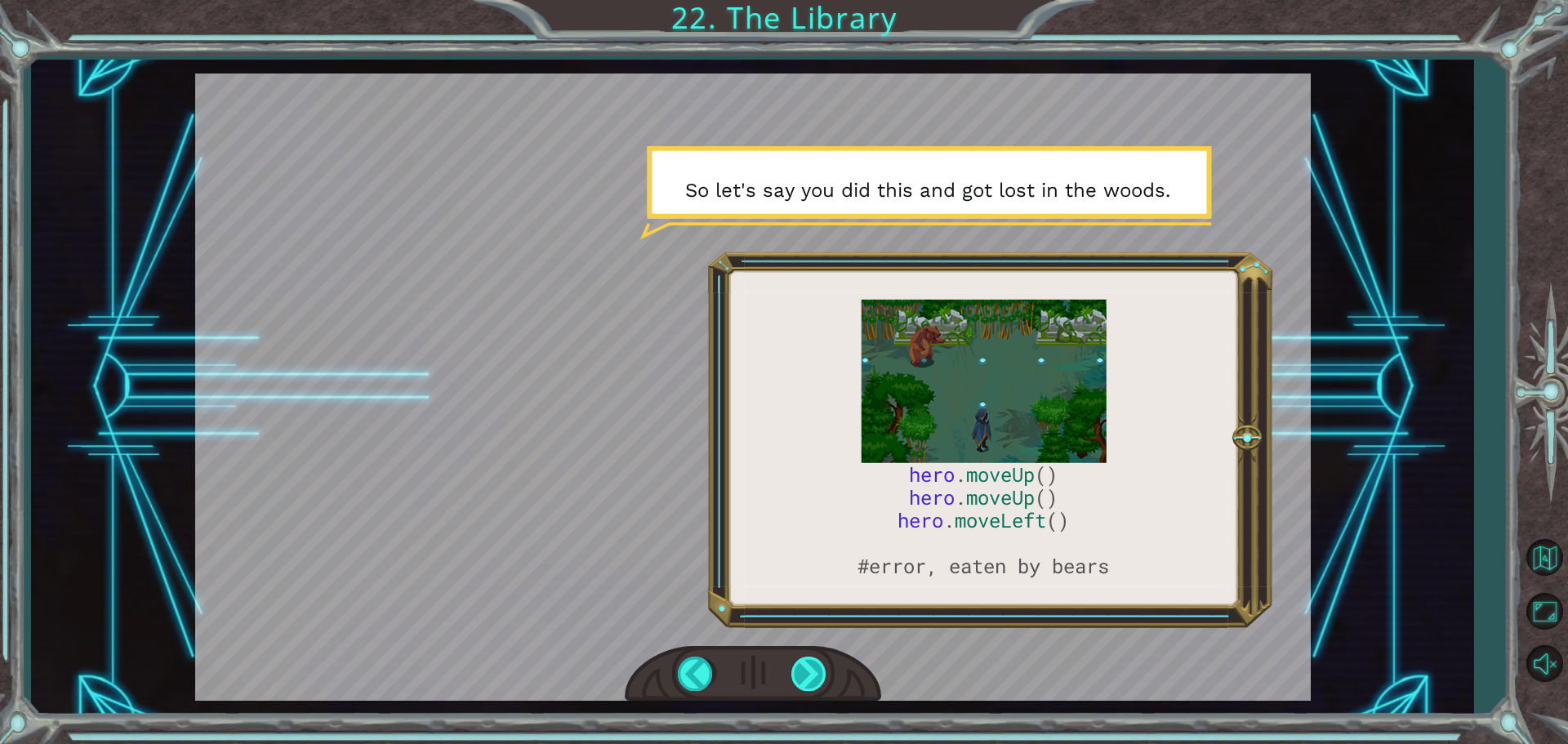
click at [801, 669] on div at bounding box center [810, 673] width 37 height 33
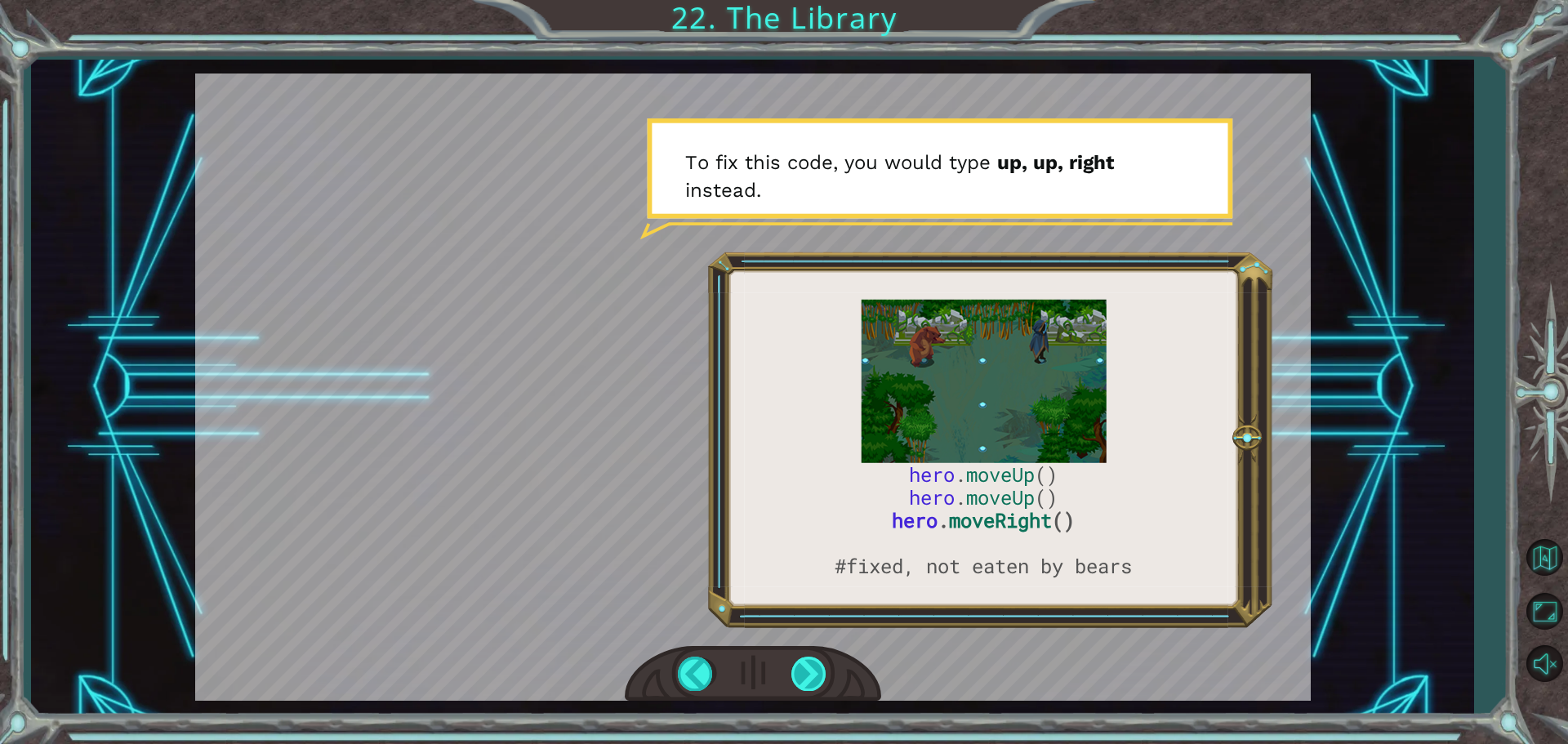
click at [801, 669] on div at bounding box center [810, 673] width 37 height 33
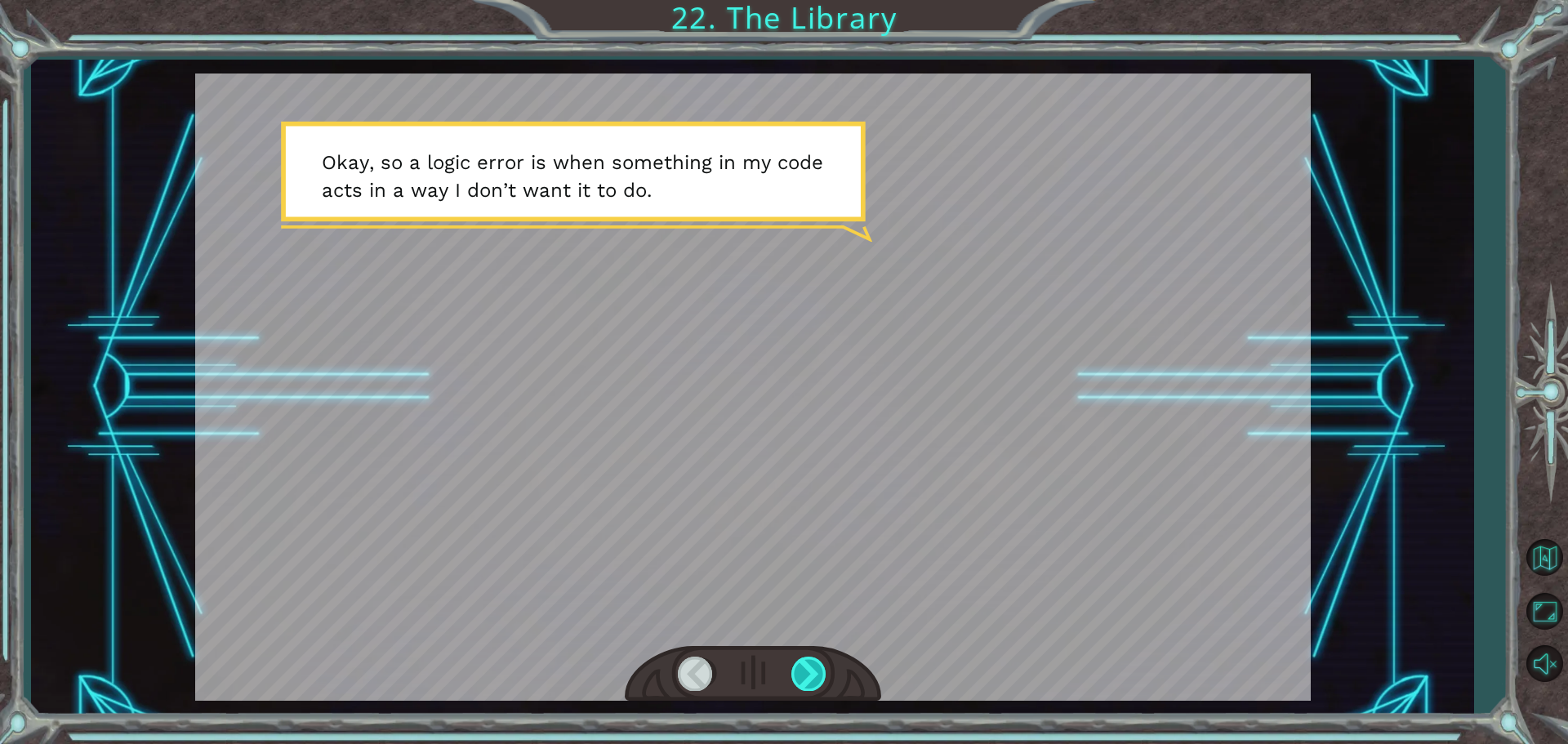
click at [801, 669] on div at bounding box center [810, 673] width 37 height 33
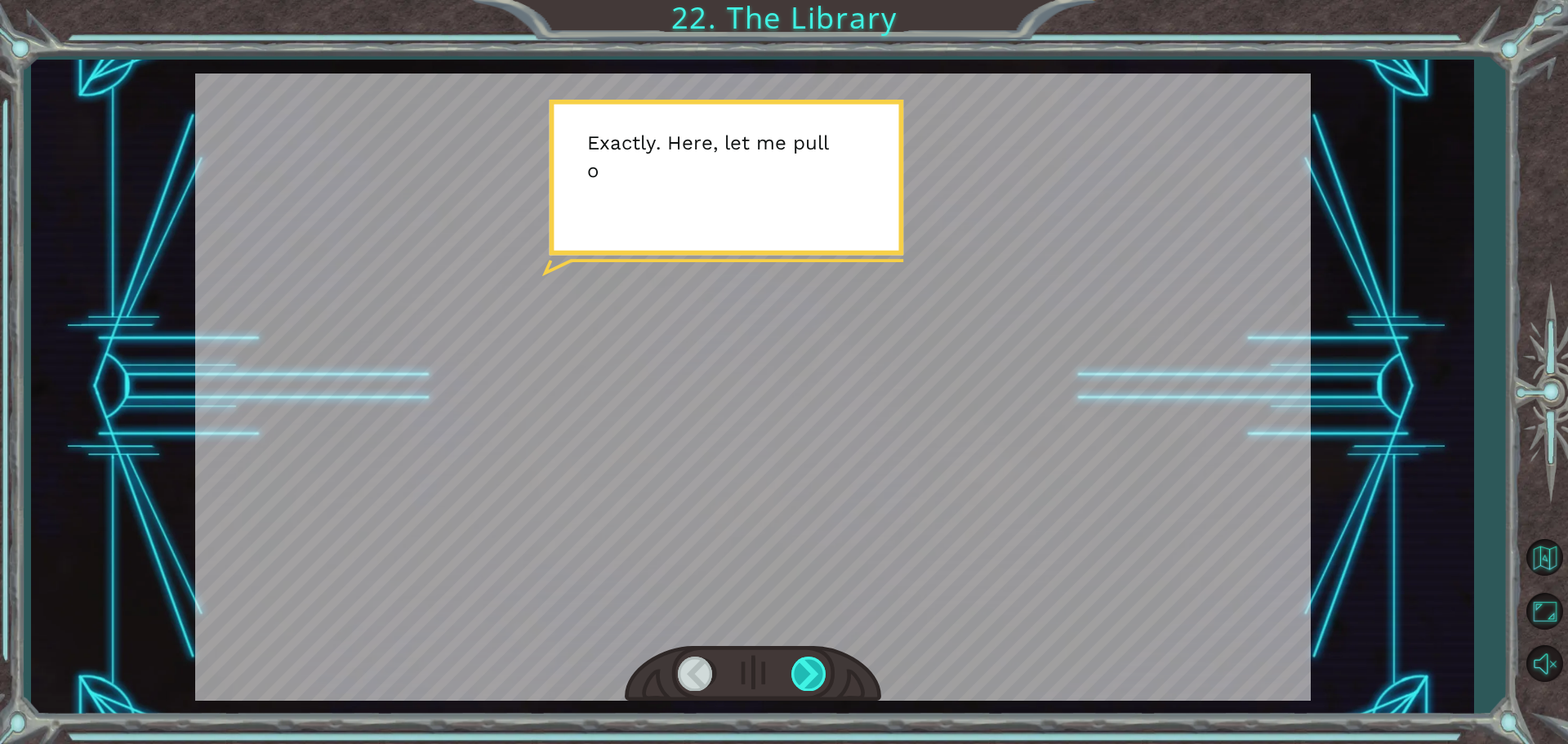
click at [801, 669] on div at bounding box center [810, 673] width 37 height 33
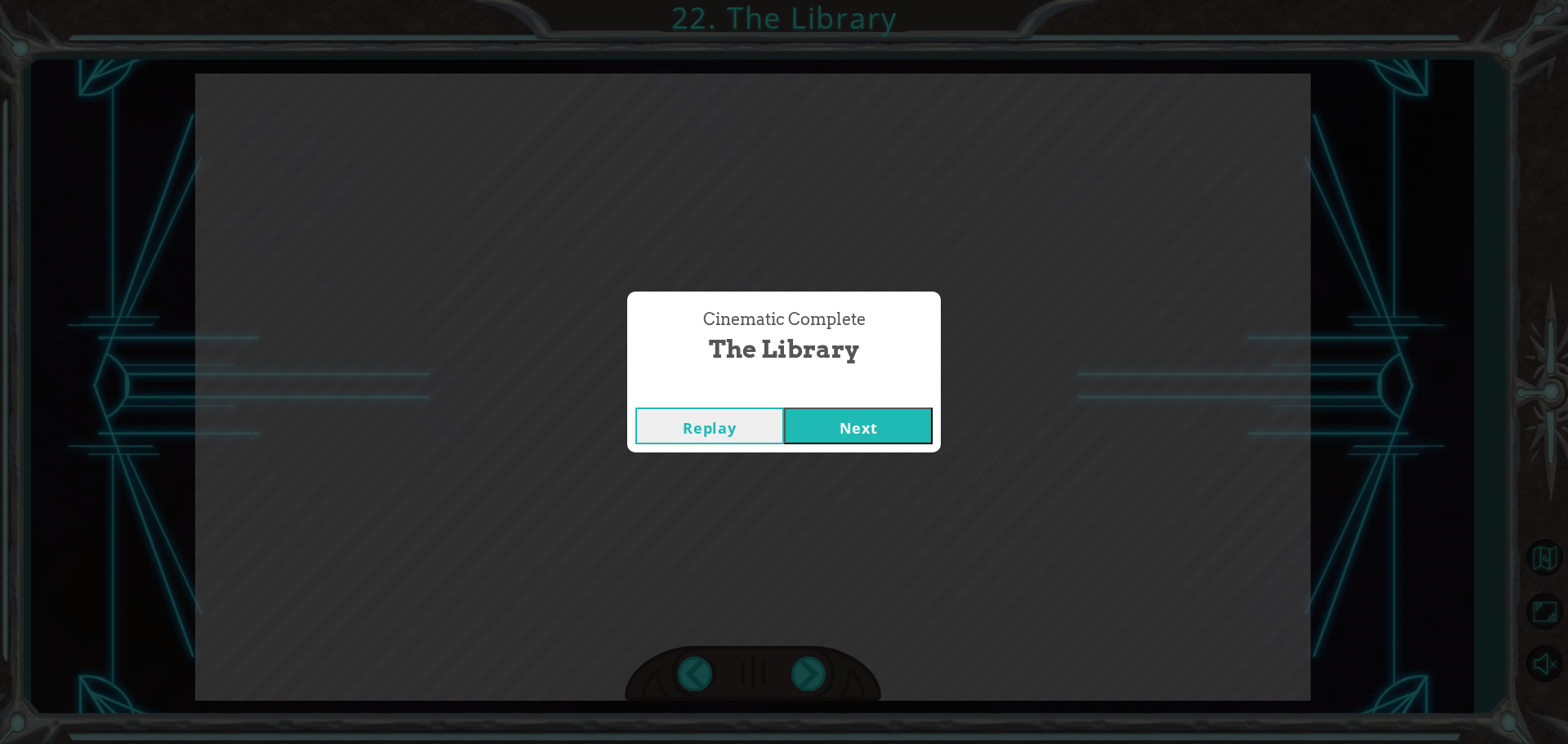
drag, startPoint x: 900, startPoint y: 357, endPoint x: 884, endPoint y: 426, distance: 70.8
click at [894, 397] on div "Cinematic Complete The Library Replay Next" at bounding box center [784, 372] width 314 height 160
click at [883, 427] on button "Next" at bounding box center [858, 426] width 149 height 37
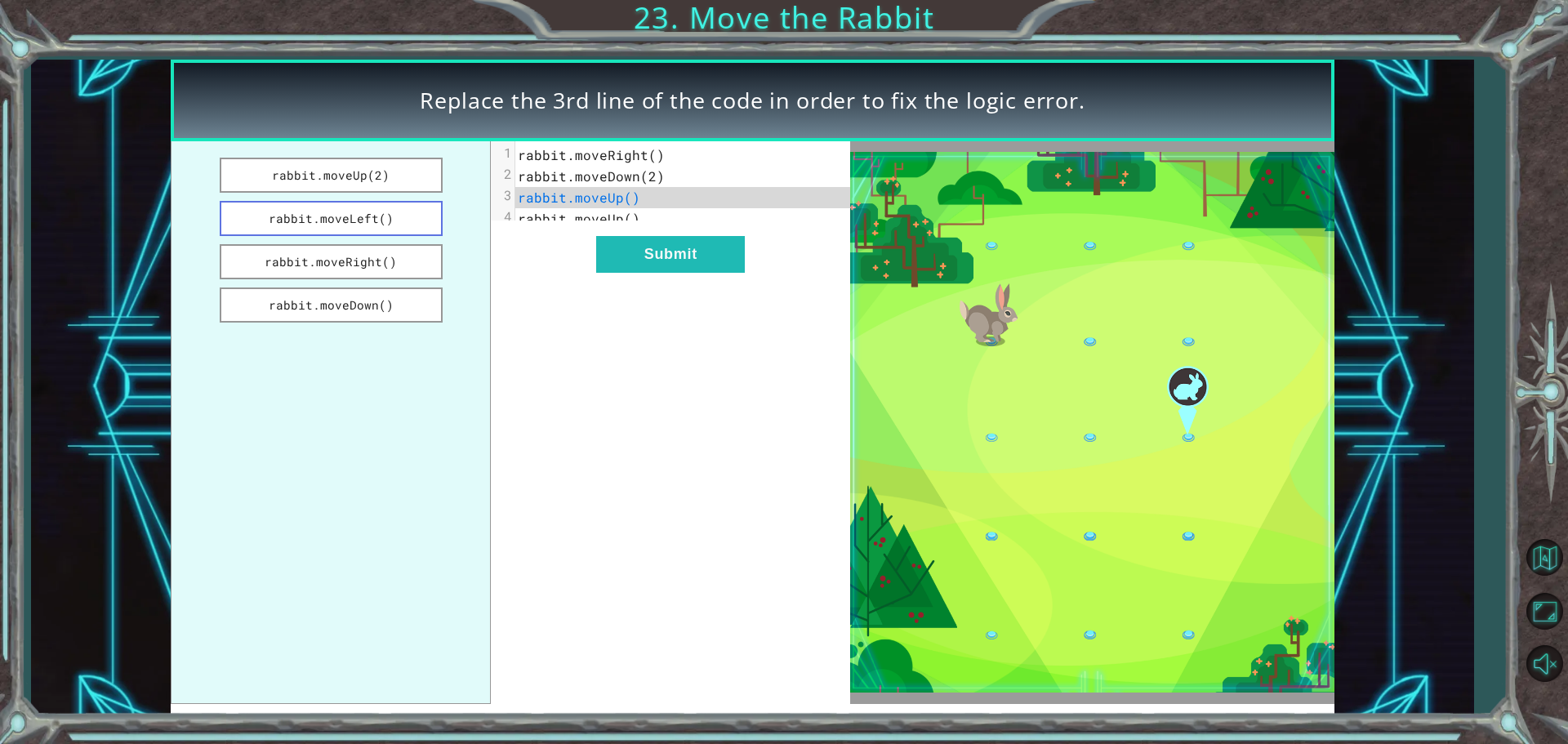
click at [389, 231] on button "rabbit.moveLeft()" at bounding box center [331, 218] width 223 height 35
click at [388, 227] on button "rabbit.moveLeft()" at bounding box center [331, 218] width 223 height 35
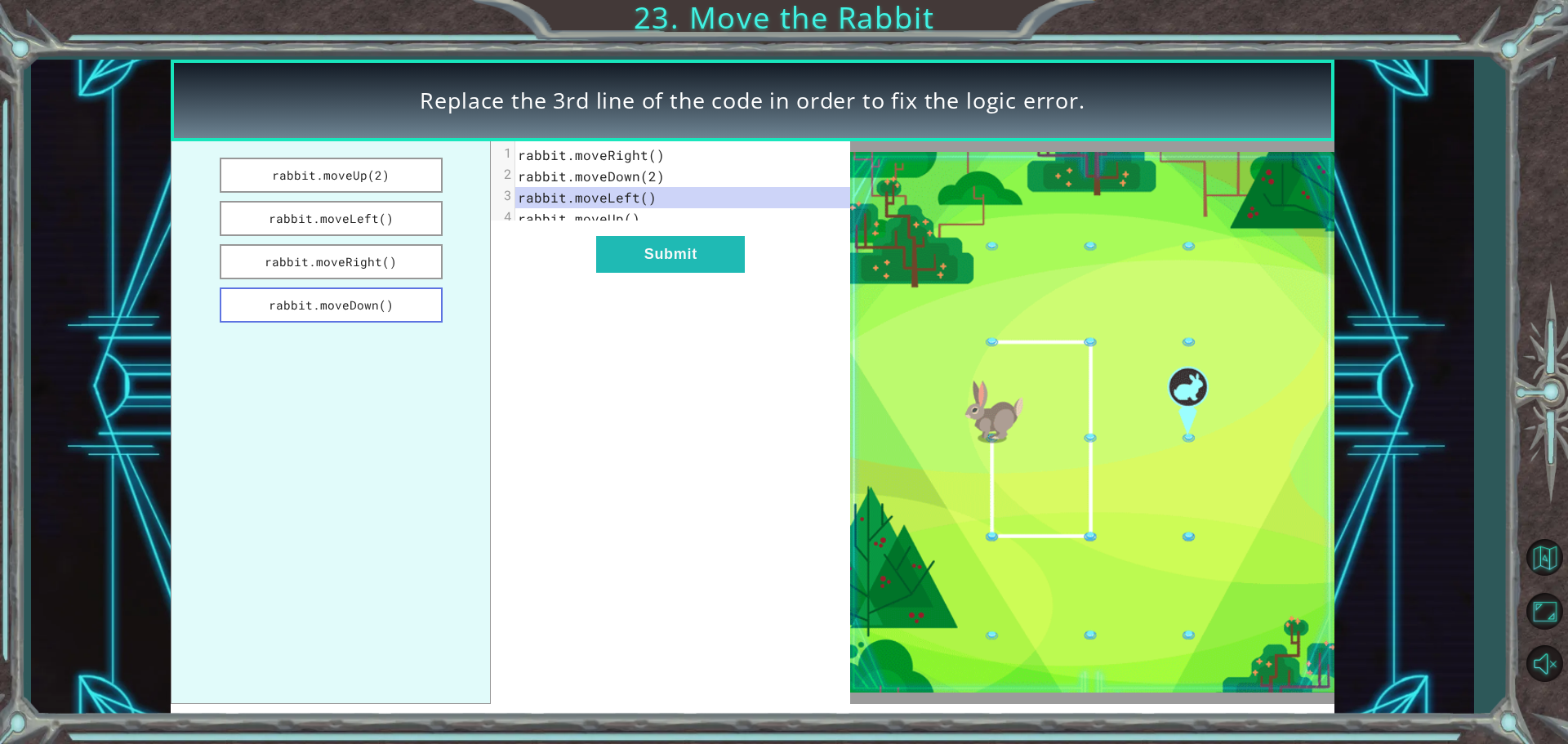
click at [360, 304] on button "rabbit.moveDown()" at bounding box center [331, 304] width 223 height 35
click at [399, 261] on button "rabbit.moveRight()" at bounding box center [331, 262] width 223 height 35
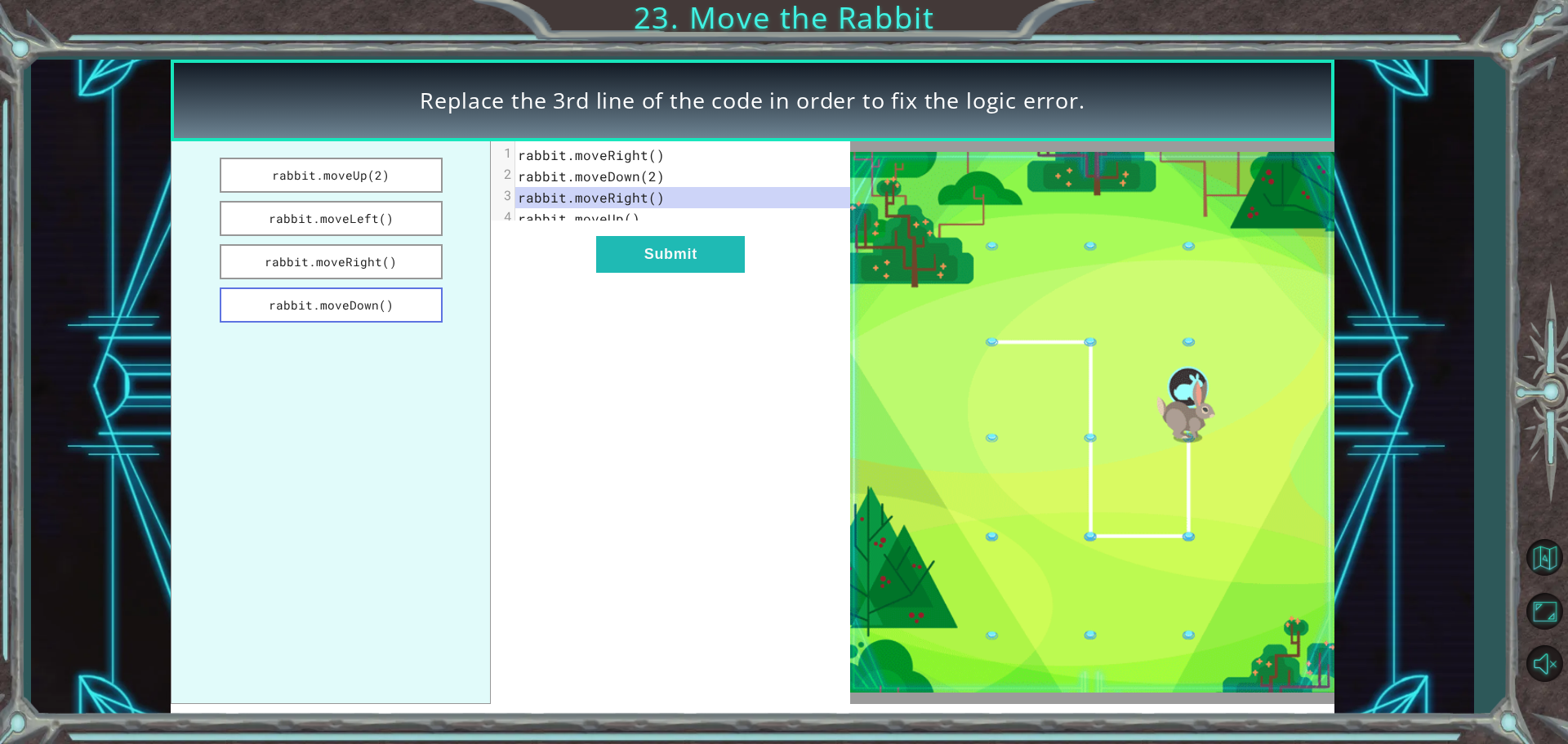
click at [399, 295] on button "rabbit.moveDown()" at bounding box center [331, 304] width 223 height 35
click at [403, 254] on button "rabbit.moveRight()" at bounding box center [331, 262] width 223 height 35
click at [404, 182] on button "rabbit.moveUp(2)" at bounding box center [331, 174] width 223 height 35
click at [428, 229] on button "rabbit.moveLeft()" at bounding box center [331, 218] width 223 height 35
click at [384, 296] on button "rabbit.moveDown()" at bounding box center [331, 304] width 223 height 35
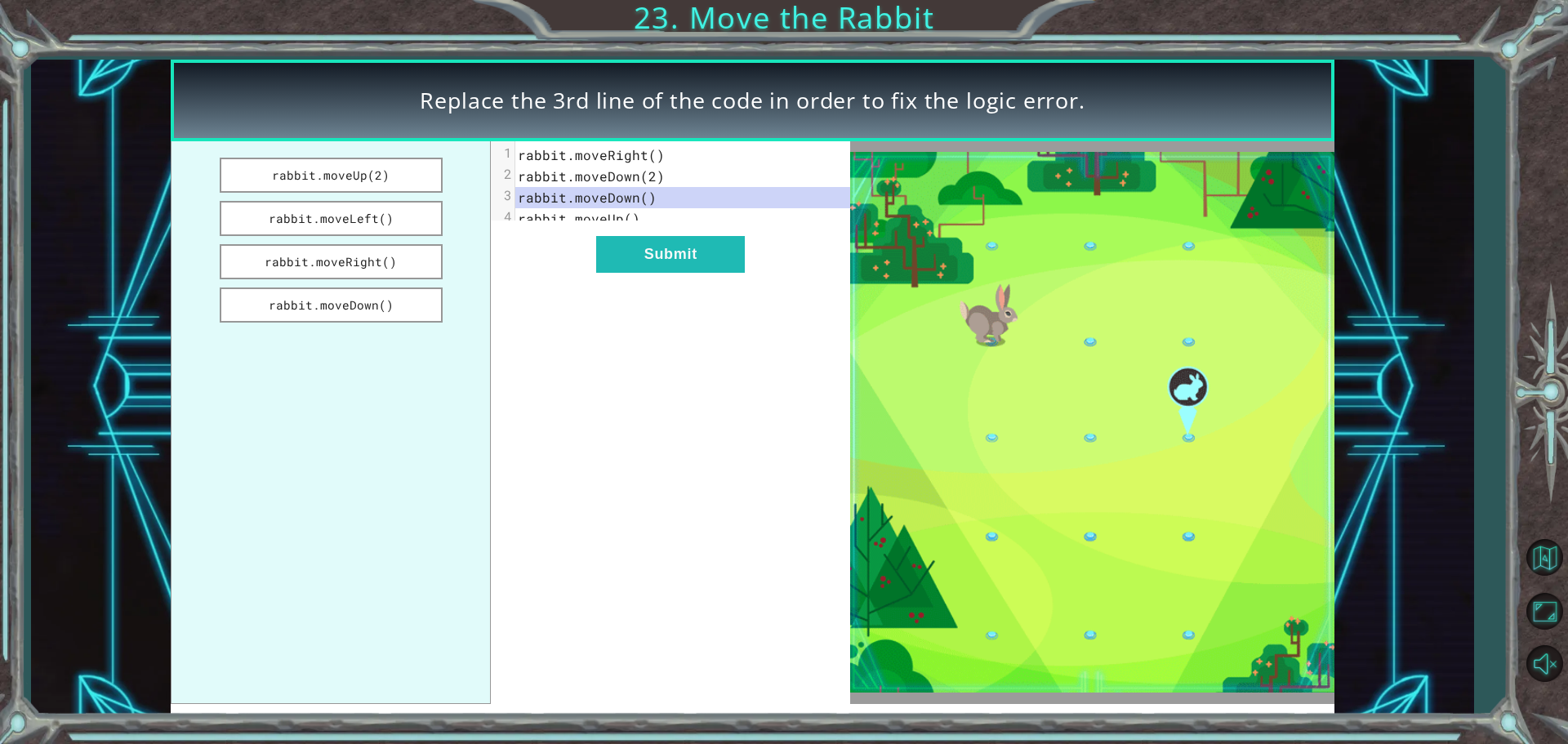
click at [615, 286] on div "xxxxxxxxxx 4 1 rabbit.moveRight() 2 rabbit.moveDown(2) 3 rabbit.moveDown() 4 ra…" at bounding box center [670, 423] width 359 height 563
click at [661, 257] on button "Submit" at bounding box center [670, 254] width 149 height 37
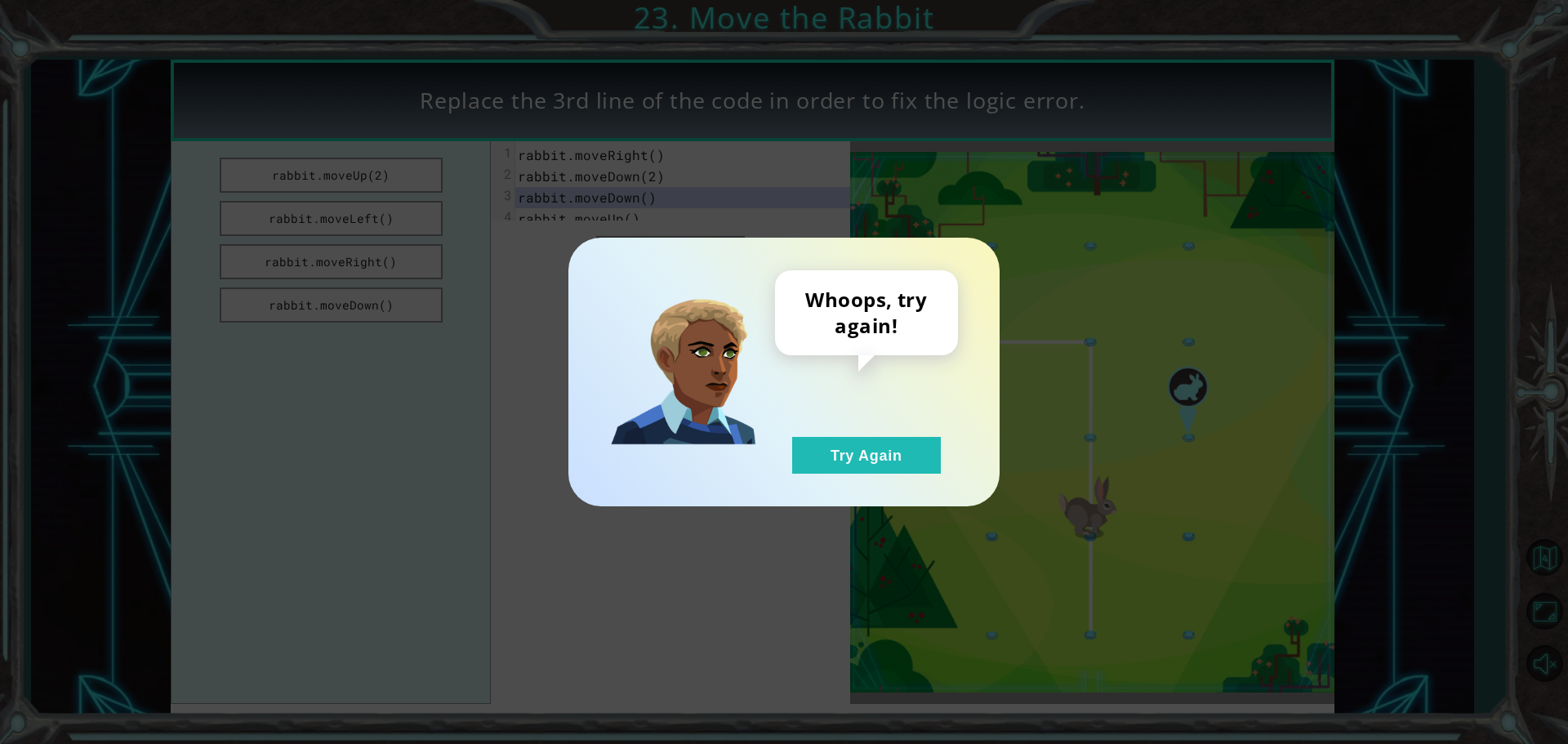
drag, startPoint x: 893, startPoint y: 425, endPoint x: 877, endPoint y: 429, distance: 16.5
click at [877, 428] on div "Whoops, try again! Try Again" at bounding box center [866, 372] width 183 height 204
click at [877, 433] on div "Whoops, try again! Try Again" at bounding box center [866, 372] width 183 height 204
click at [853, 444] on button "Try Again" at bounding box center [866, 455] width 149 height 37
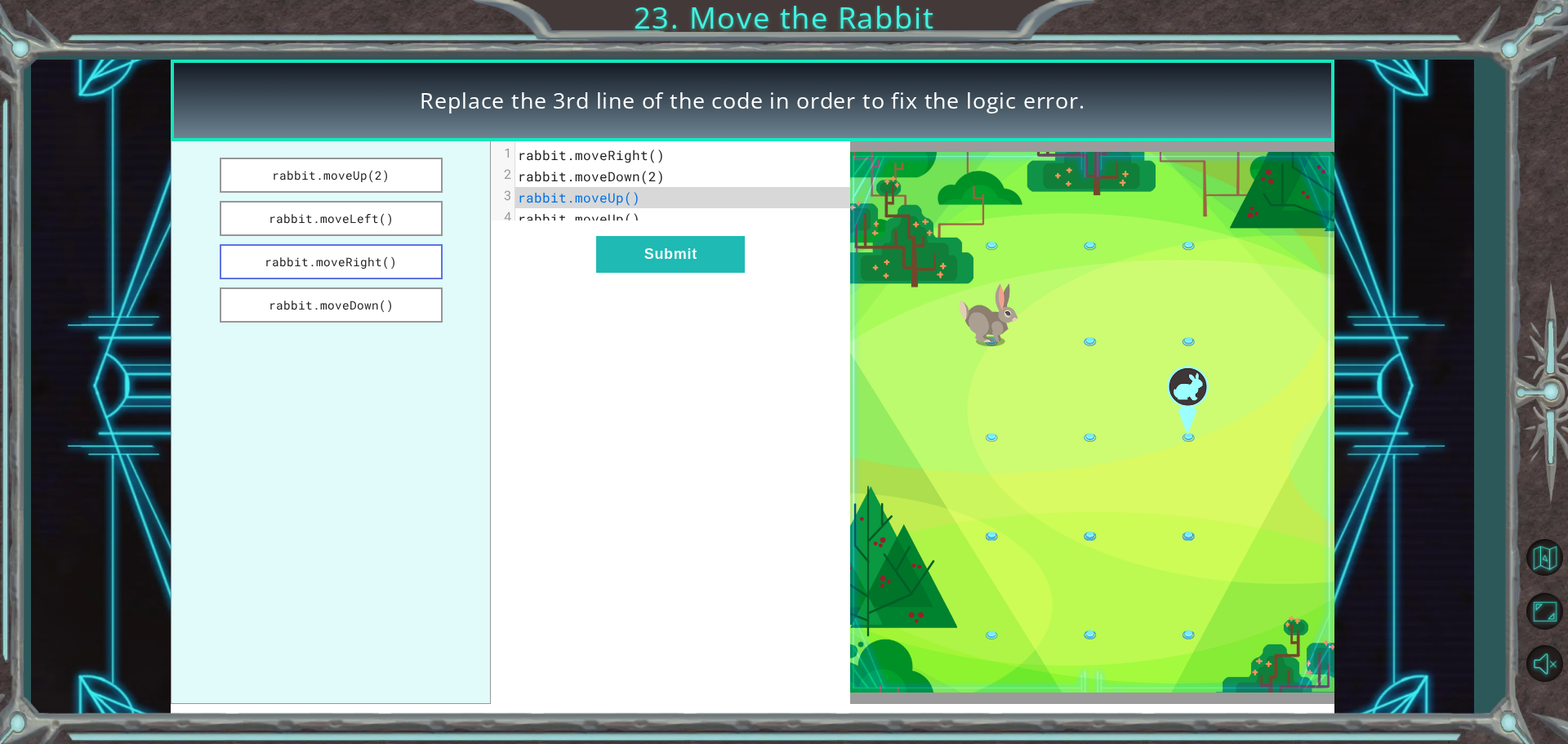
click at [344, 266] on button "rabbit.moveRight()" at bounding box center [331, 262] width 223 height 35
drag, startPoint x: 344, startPoint y: 266, endPoint x: 446, endPoint y: 268, distance: 102.0
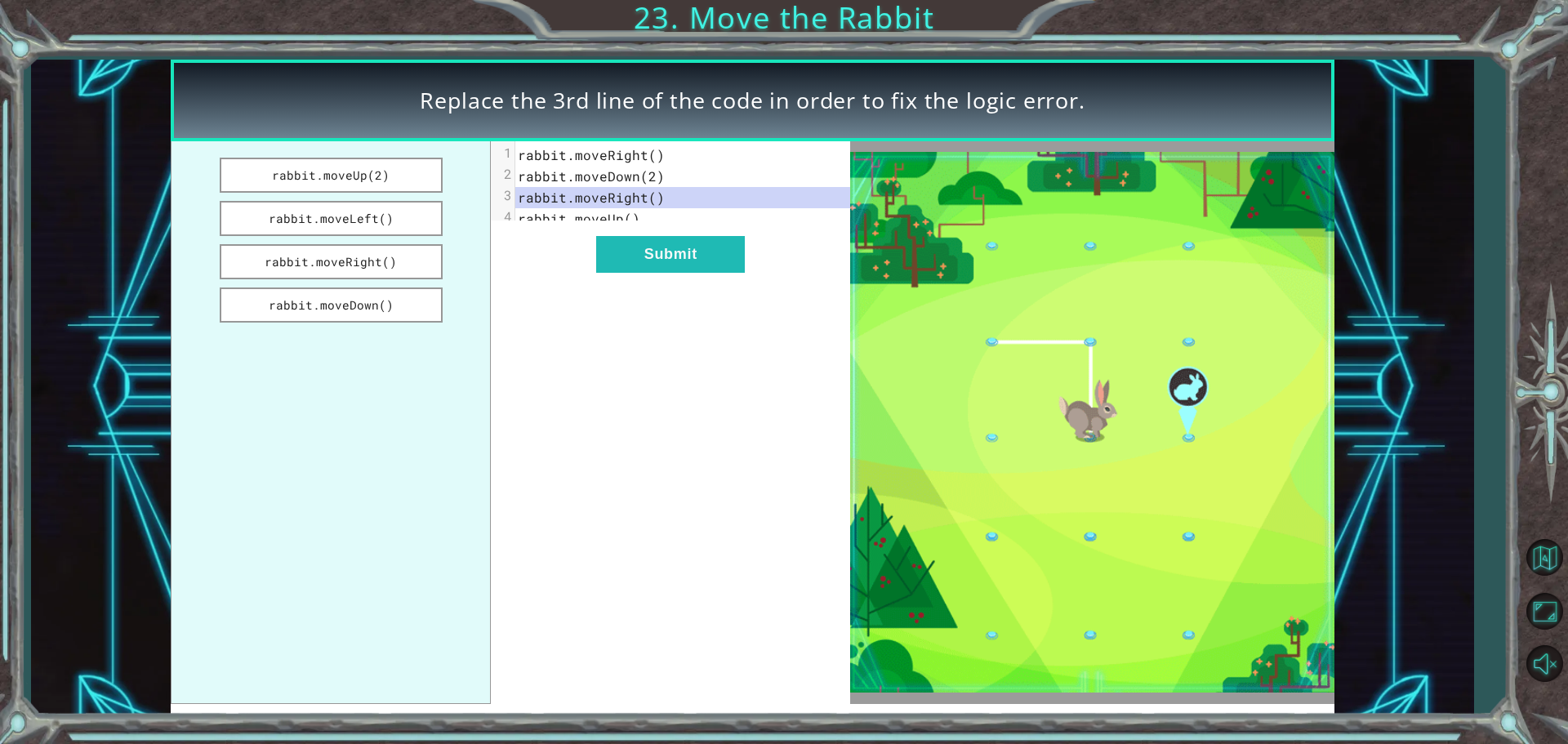
click at [446, 268] on ul "rabbit.moveUp(2) rabbit.moveLeft() rabbit.moveRight() rabbit.moveDown()" at bounding box center [331, 423] width 320 height 563
click at [414, 262] on button "rabbit.moveRight()" at bounding box center [331, 262] width 223 height 35
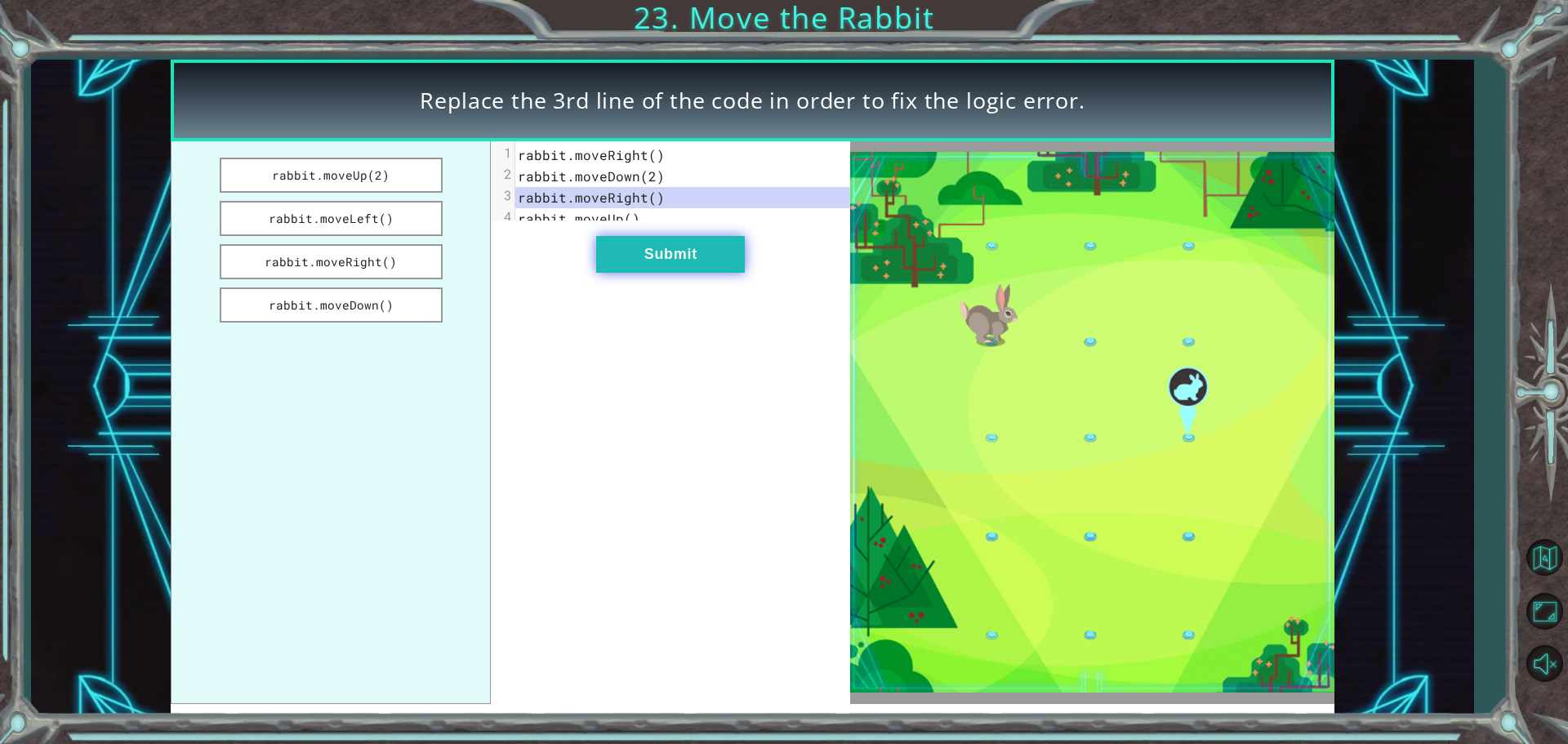
click at [658, 271] on button "Submit" at bounding box center [670, 254] width 149 height 37
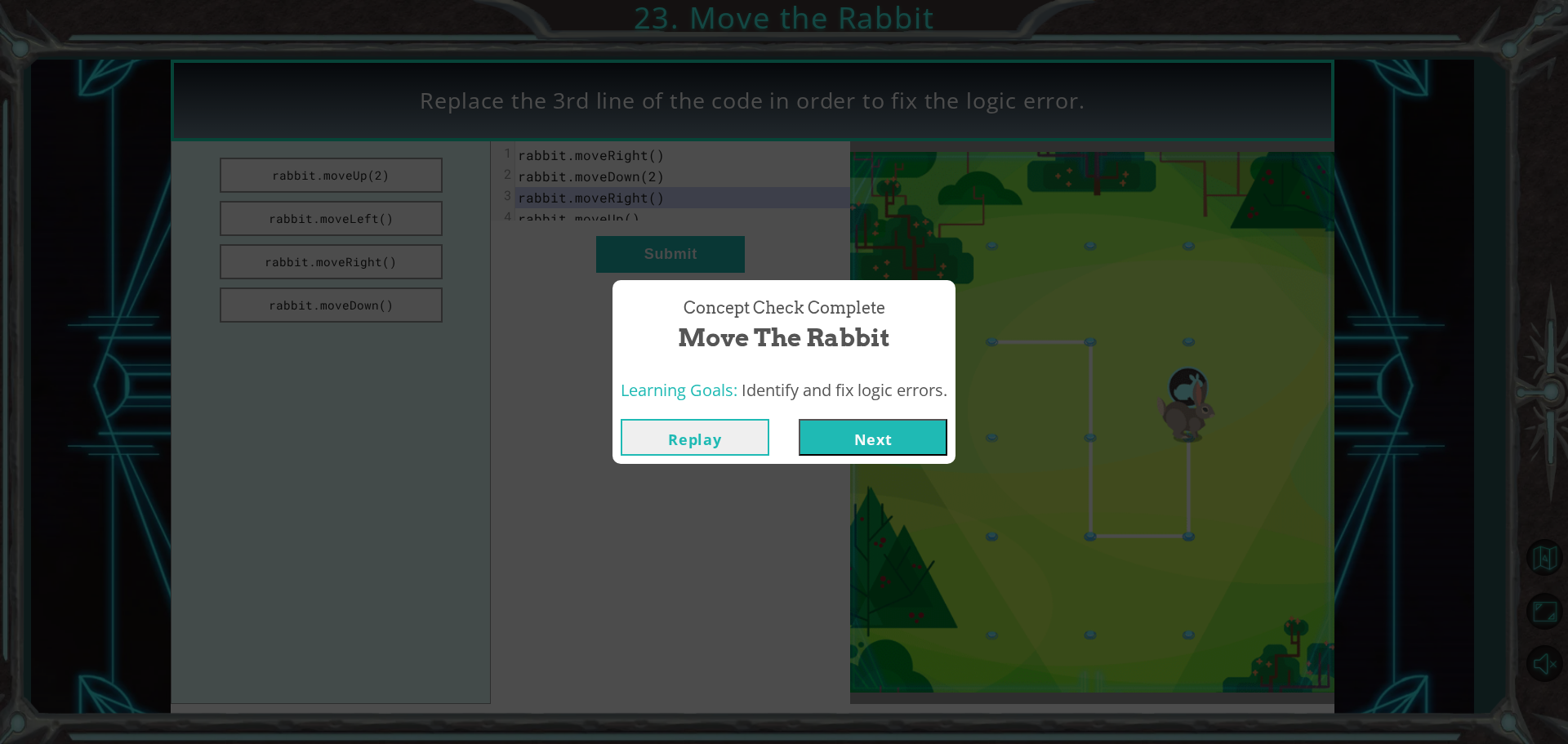
click at [878, 436] on button "Next" at bounding box center [873, 437] width 149 height 37
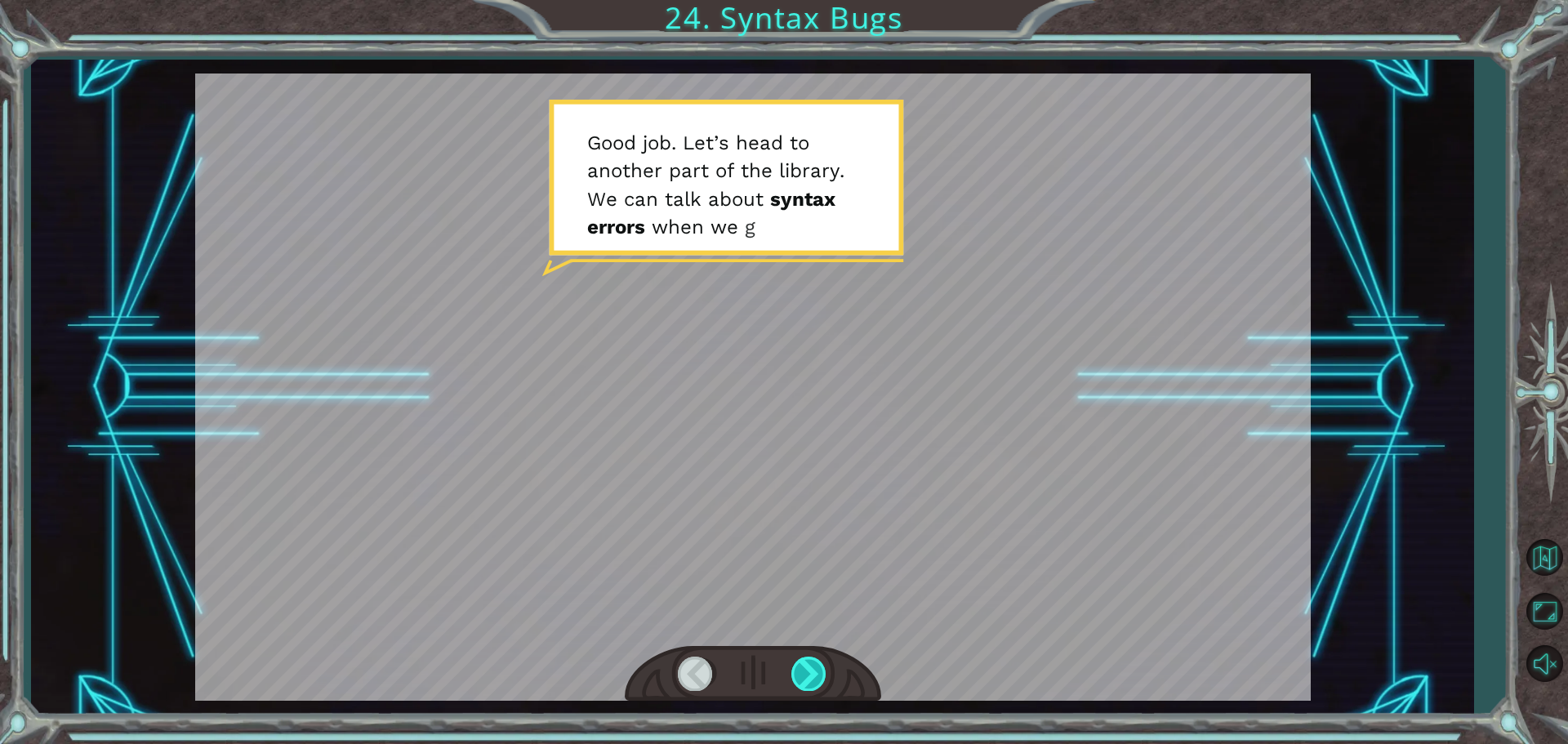
click at [799, 676] on div at bounding box center [810, 673] width 37 height 33
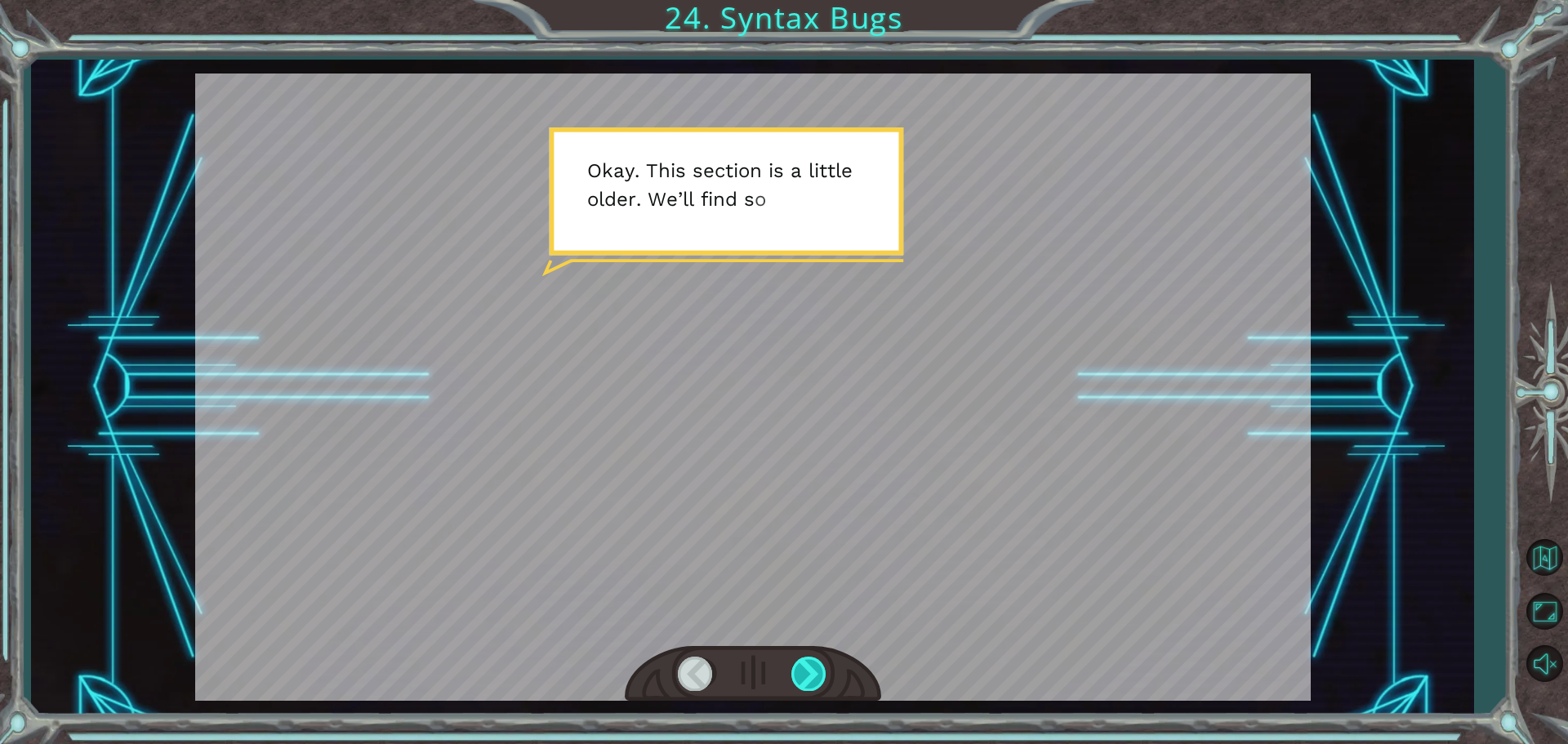
click at [797, 676] on div at bounding box center [810, 673] width 37 height 33
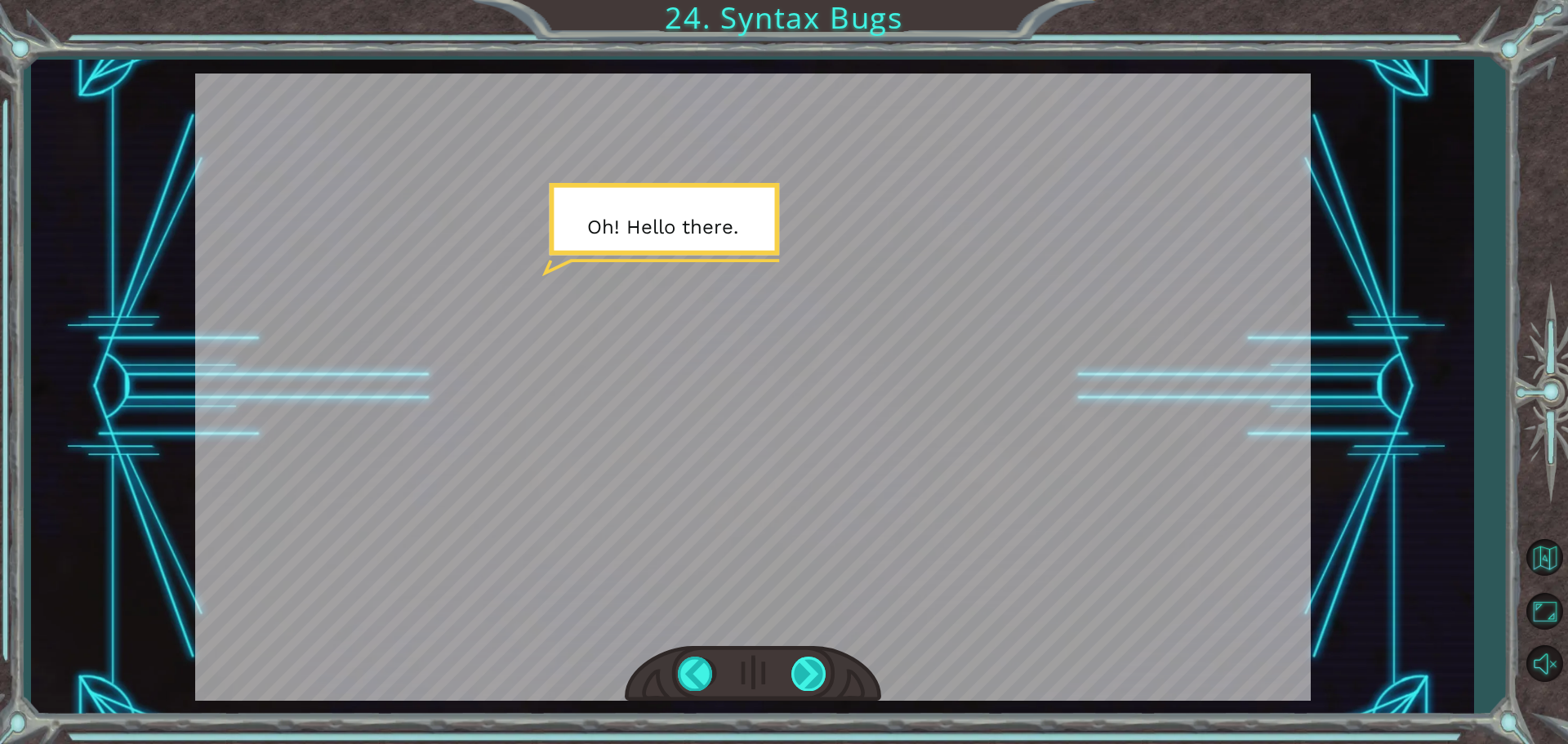
click at [797, 680] on div at bounding box center [810, 673] width 37 height 33
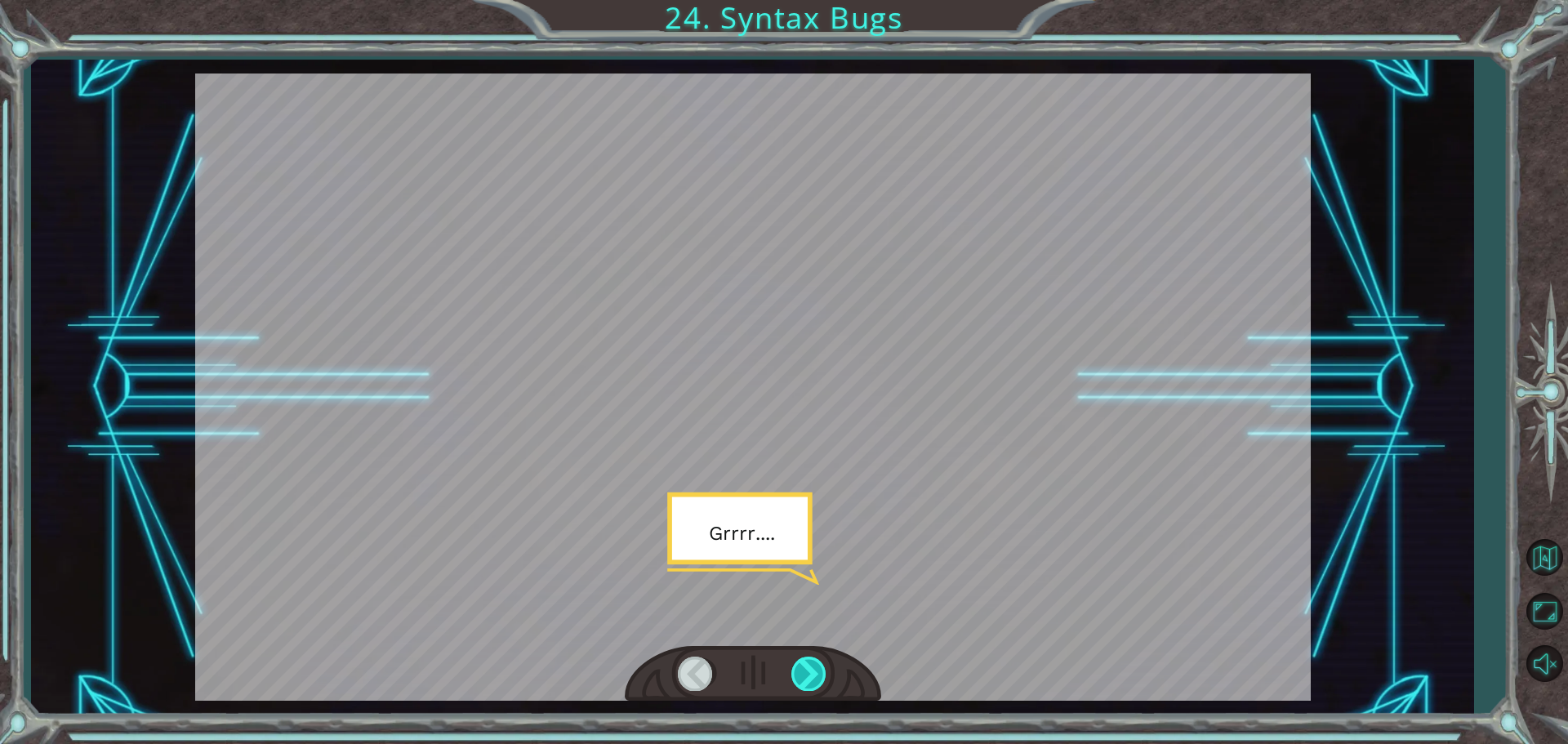
click at [800, 685] on div at bounding box center [810, 673] width 37 height 33
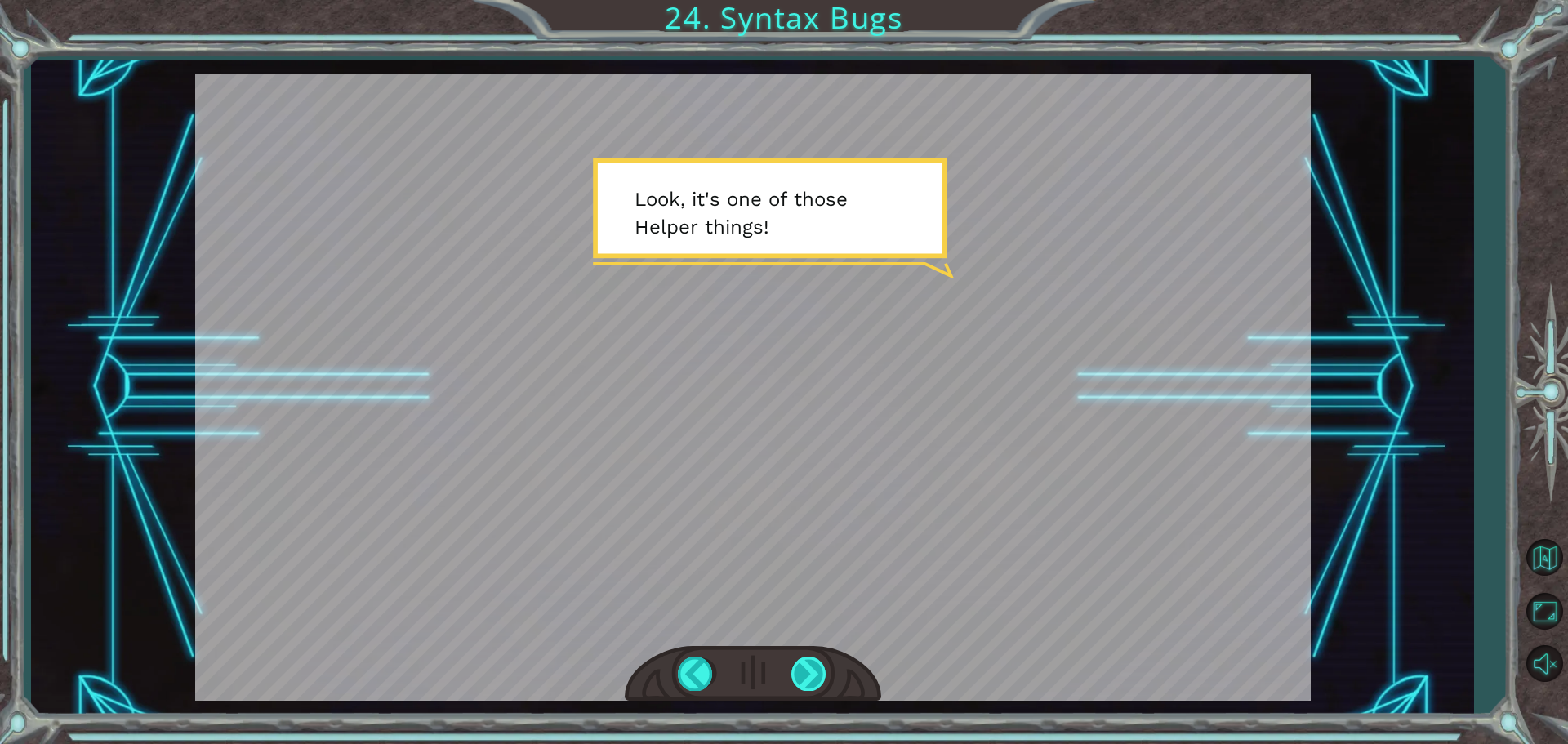
click at [800, 685] on div at bounding box center [810, 673] width 37 height 33
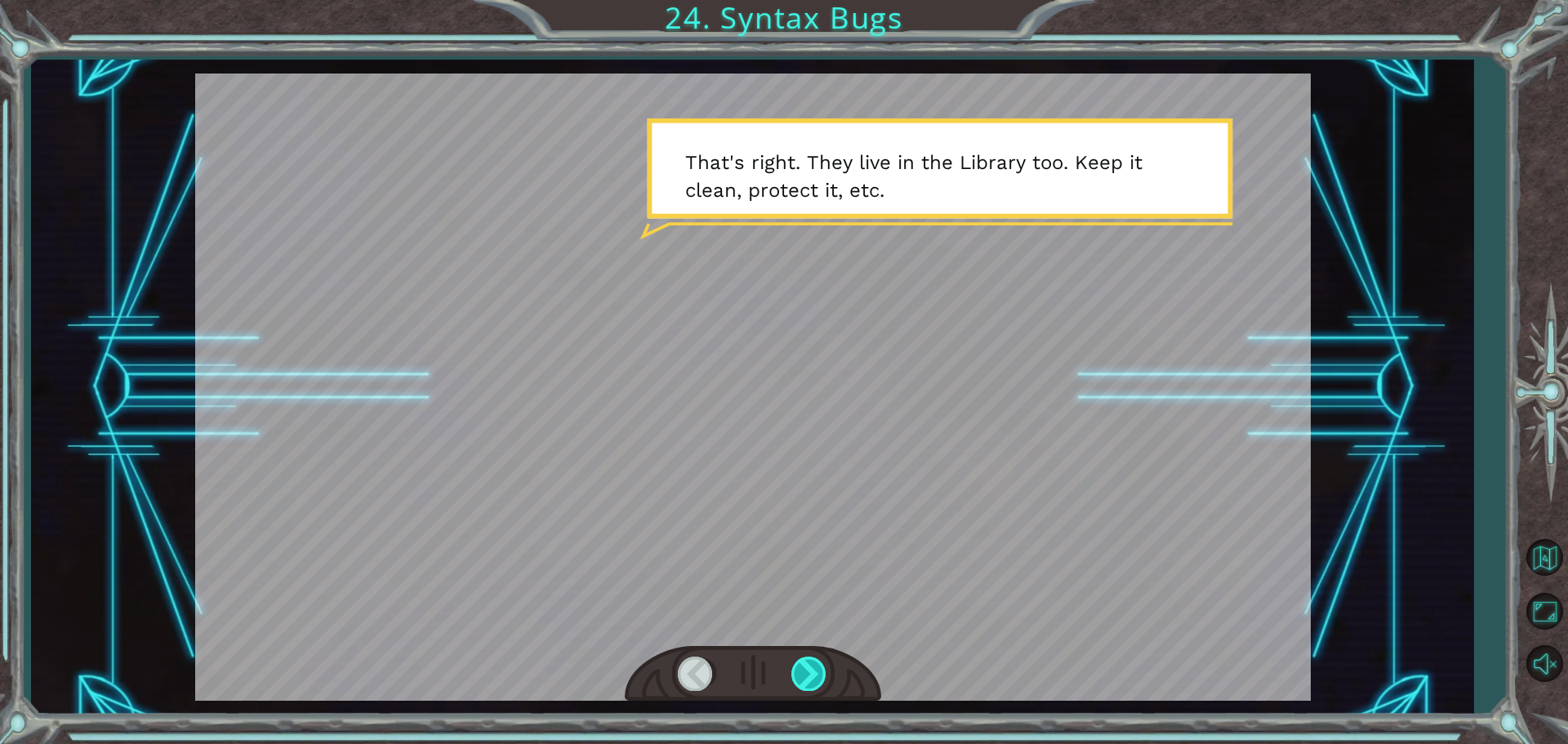
click at [800, 685] on div at bounding box center [810, 673] width 37 height 33
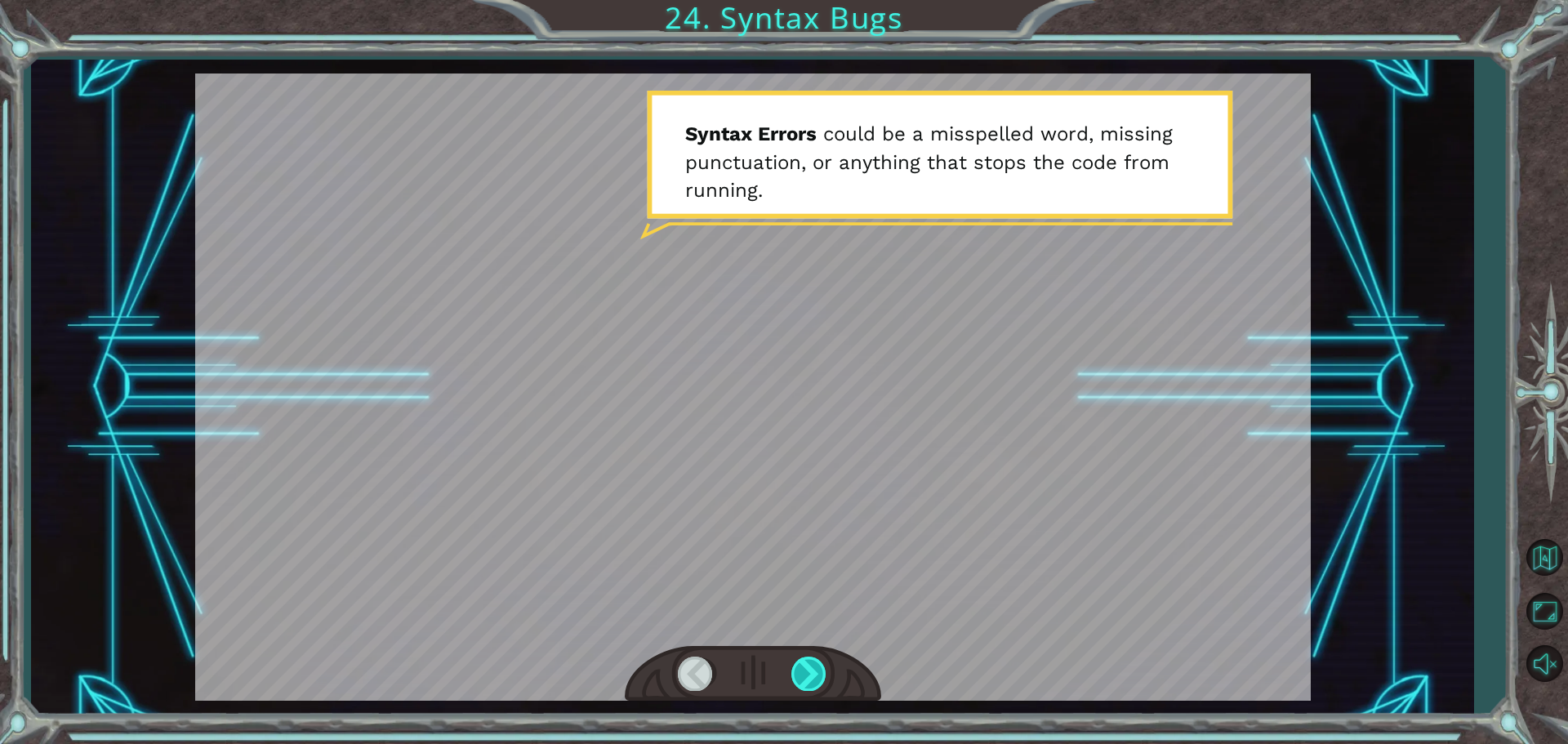
click at [800, 685] on div at bounding box center [810, 673] width 37 height 33
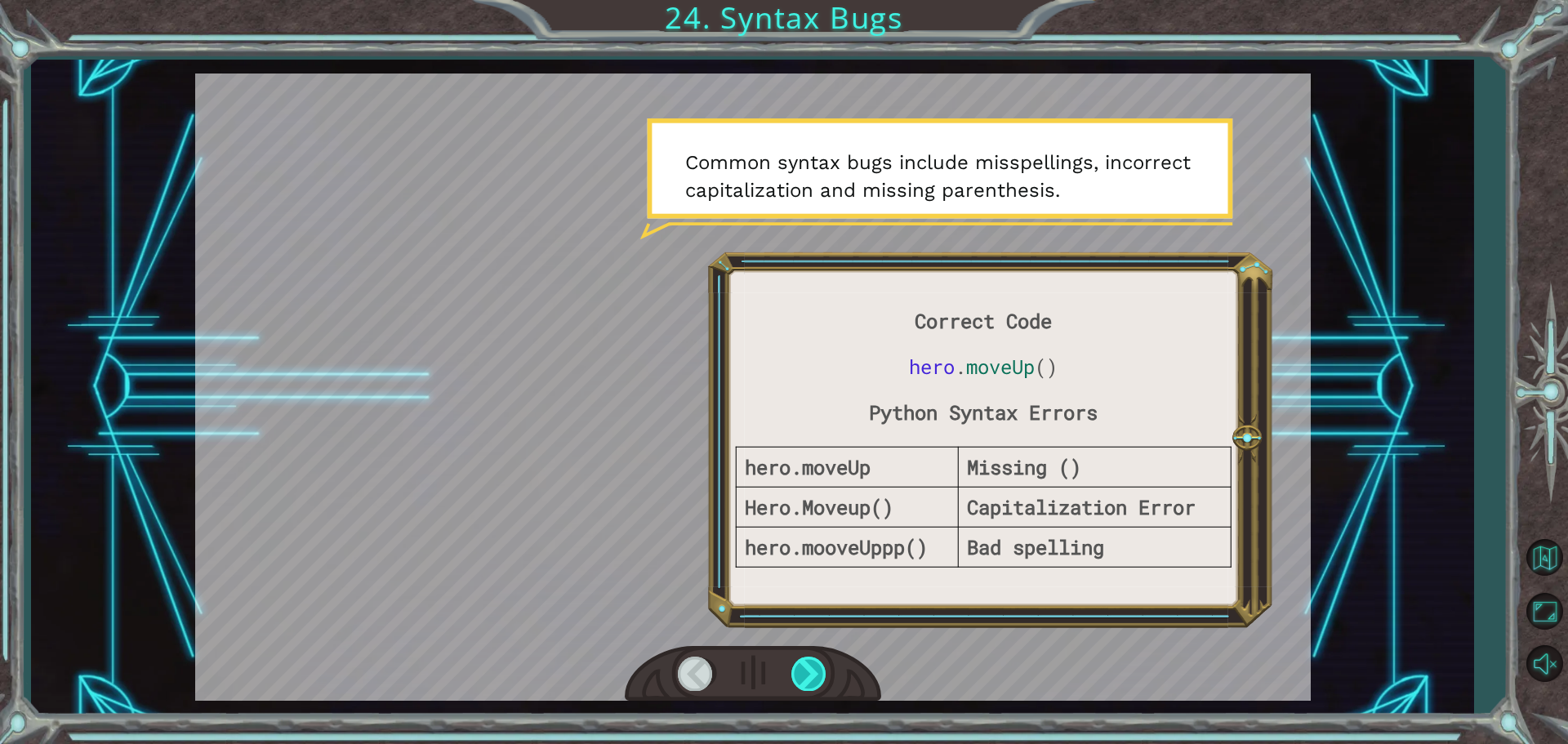
click at [800, 685] on div at bounding box center [810, 673] width 37 height 33
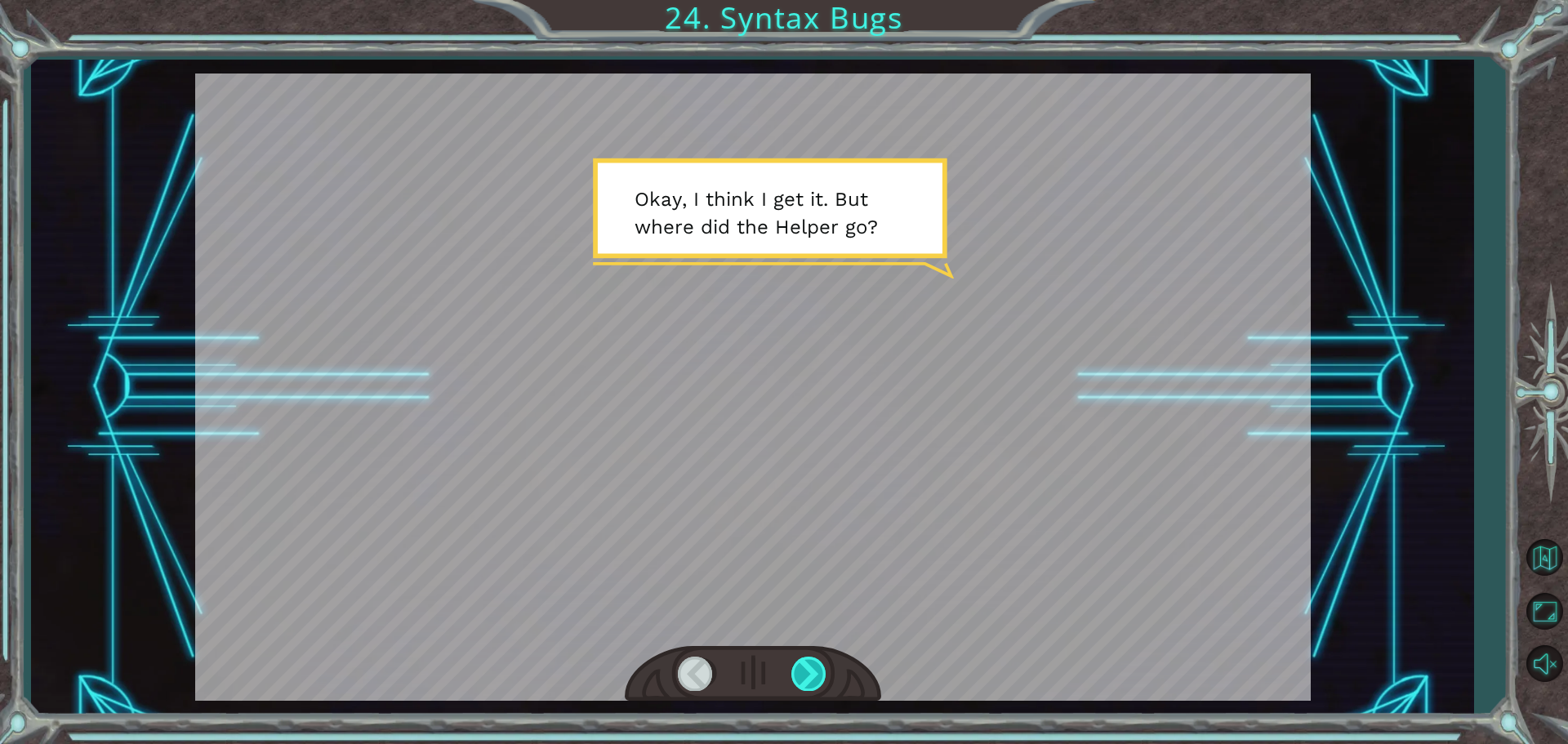
click at [800, 685] on div at bounding box center [810, 673] width 37 height 33
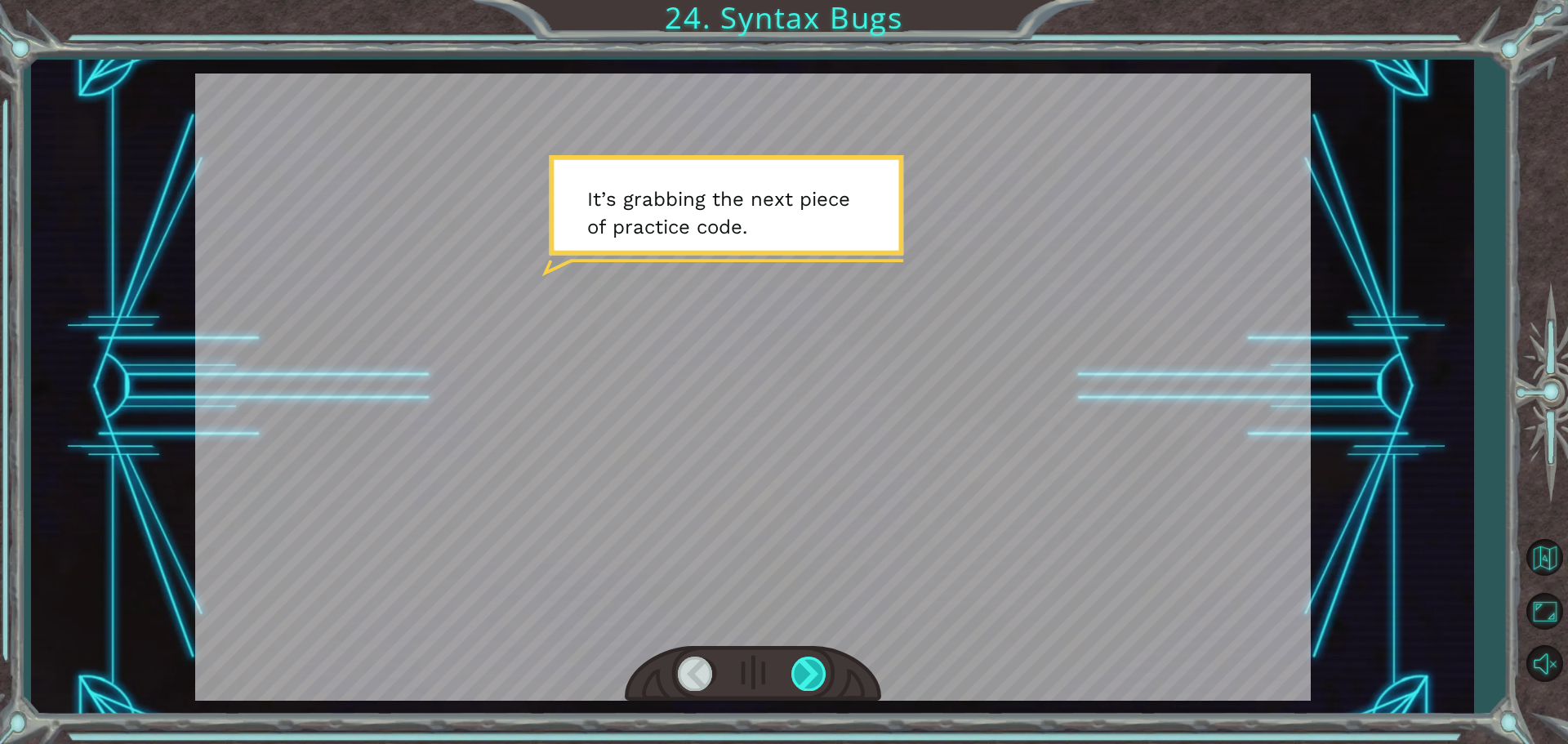
click at [800, 685] on div at bounding box center [810, 673] width 37 height 33
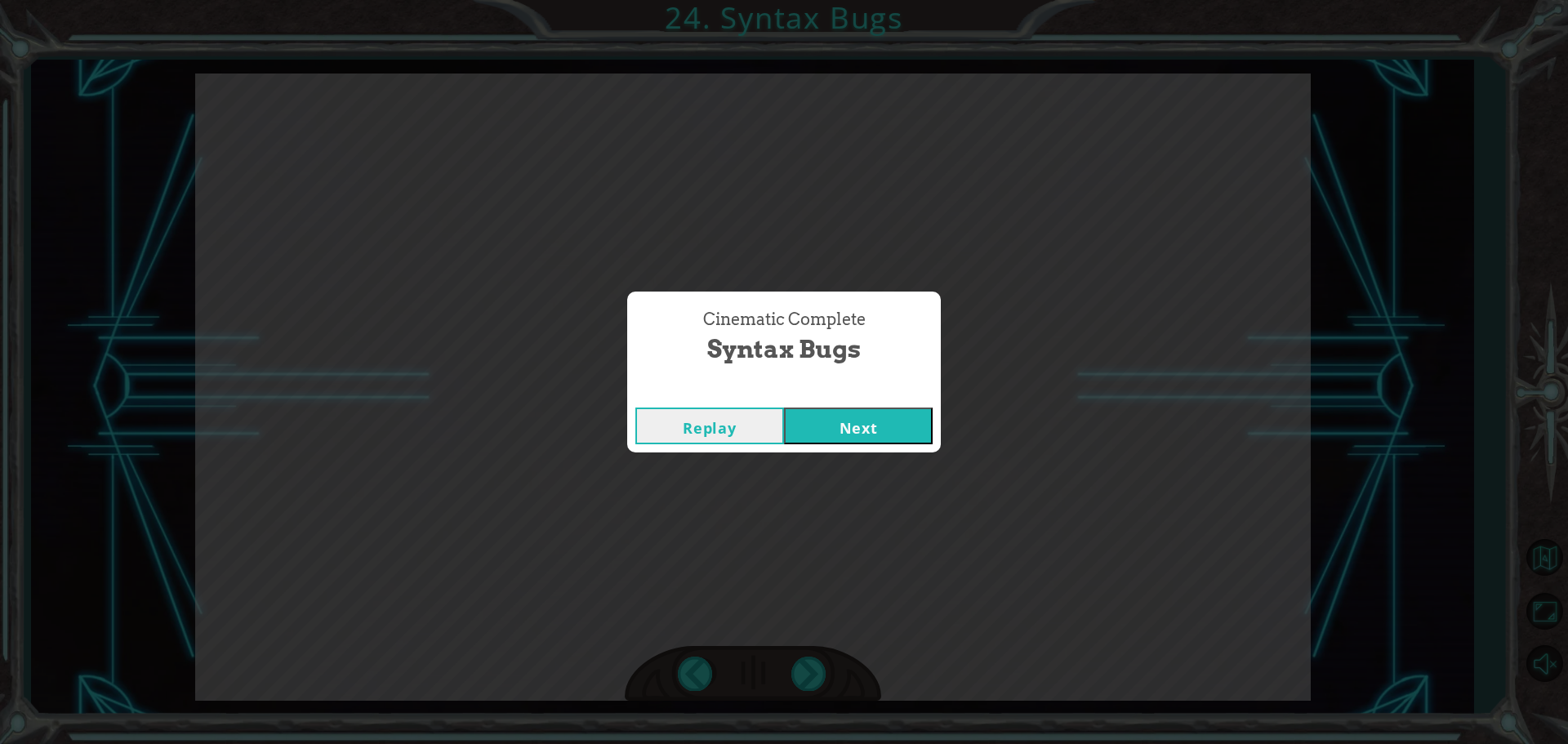
click at [820, 410] on button "Next" at bounding box center [858, 426] width 149 height 37
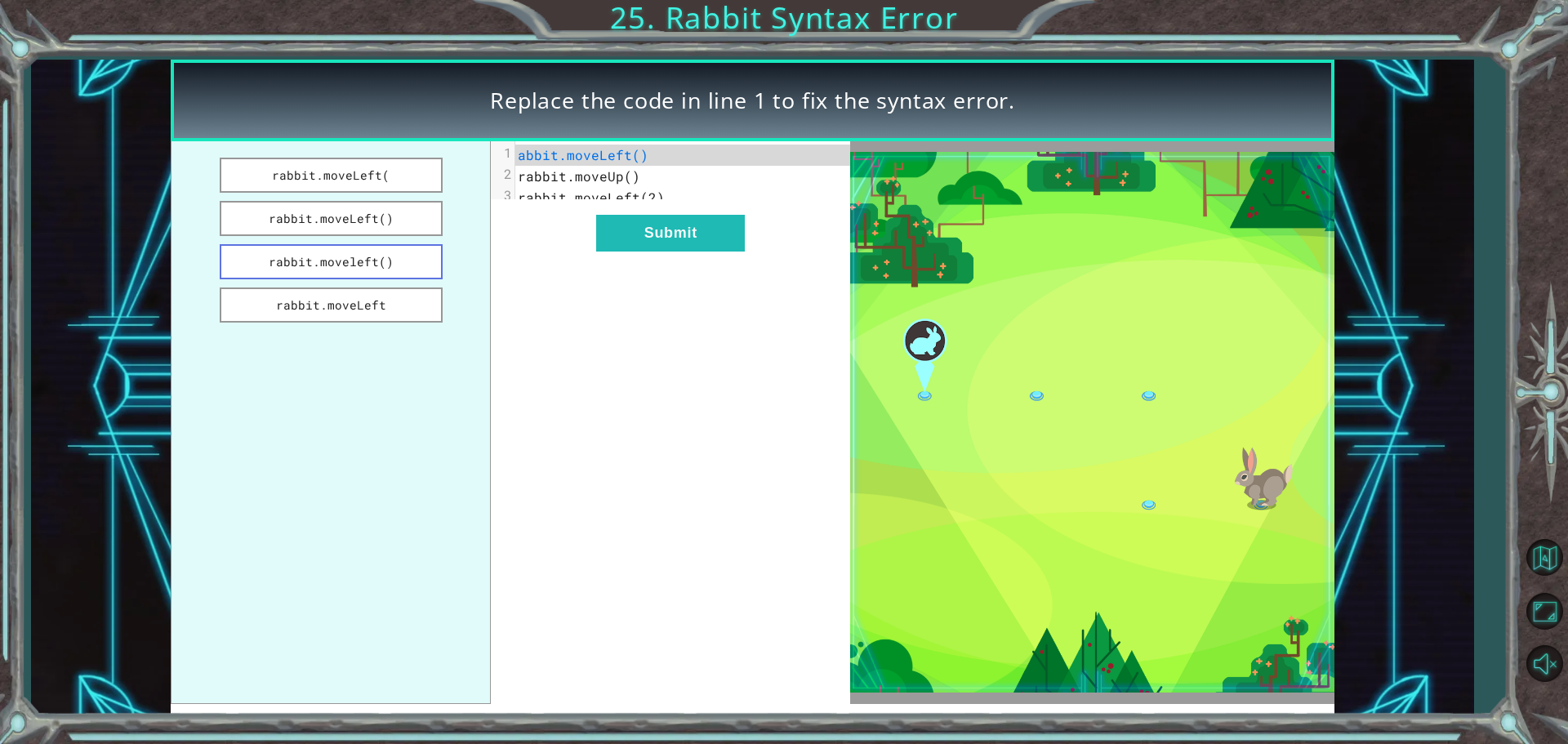
click at [357, 251] on button "rabbit.moveleft()" at bounding box center [331, 262] width 223 height 35
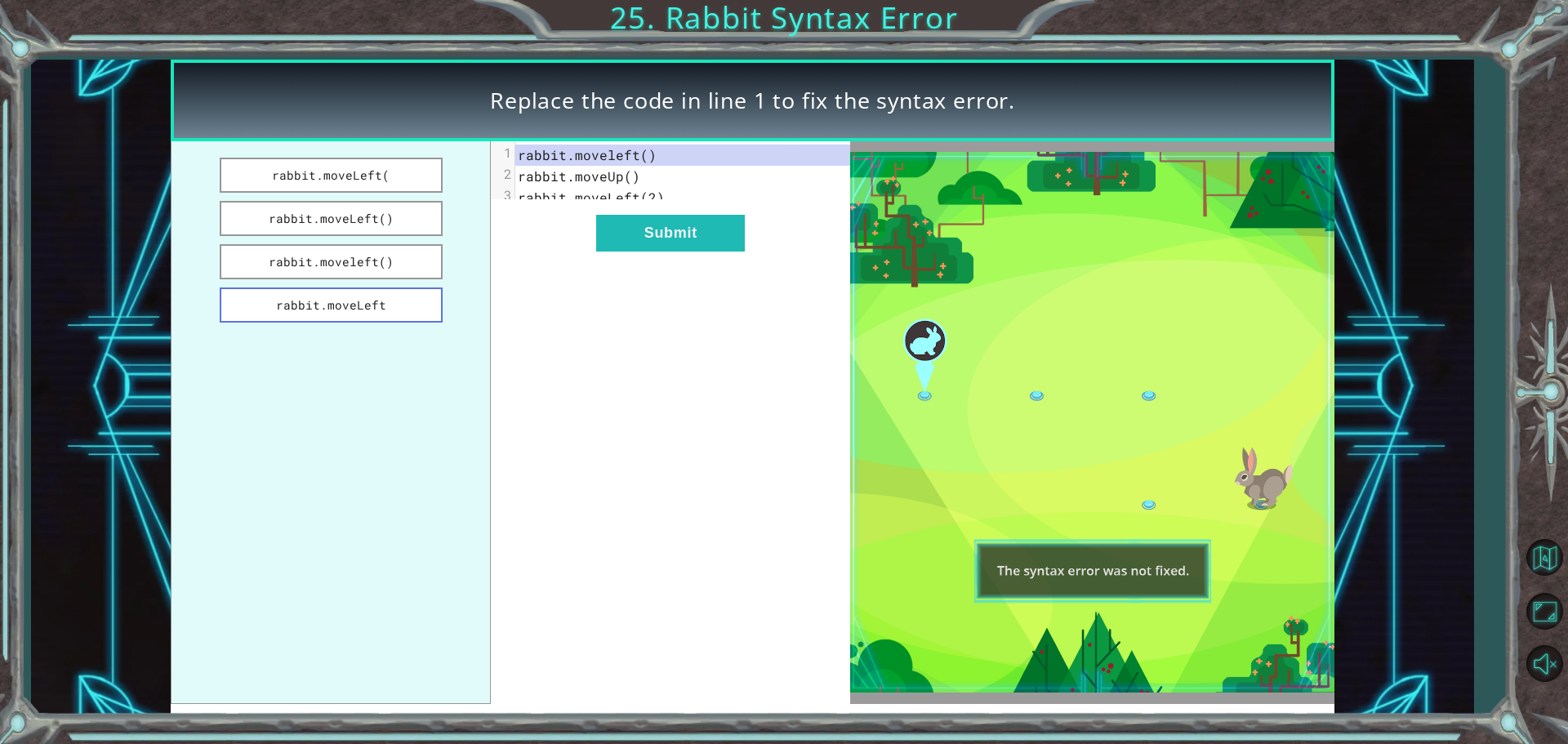
click at [340, 309] on button "rabbit.moveLeft" at bounding box center [331, 304] width 223 height 35
click at [374, 225] on button "rabbit.moveLeft()" at bounding box center [331, 218] width 223 height 35
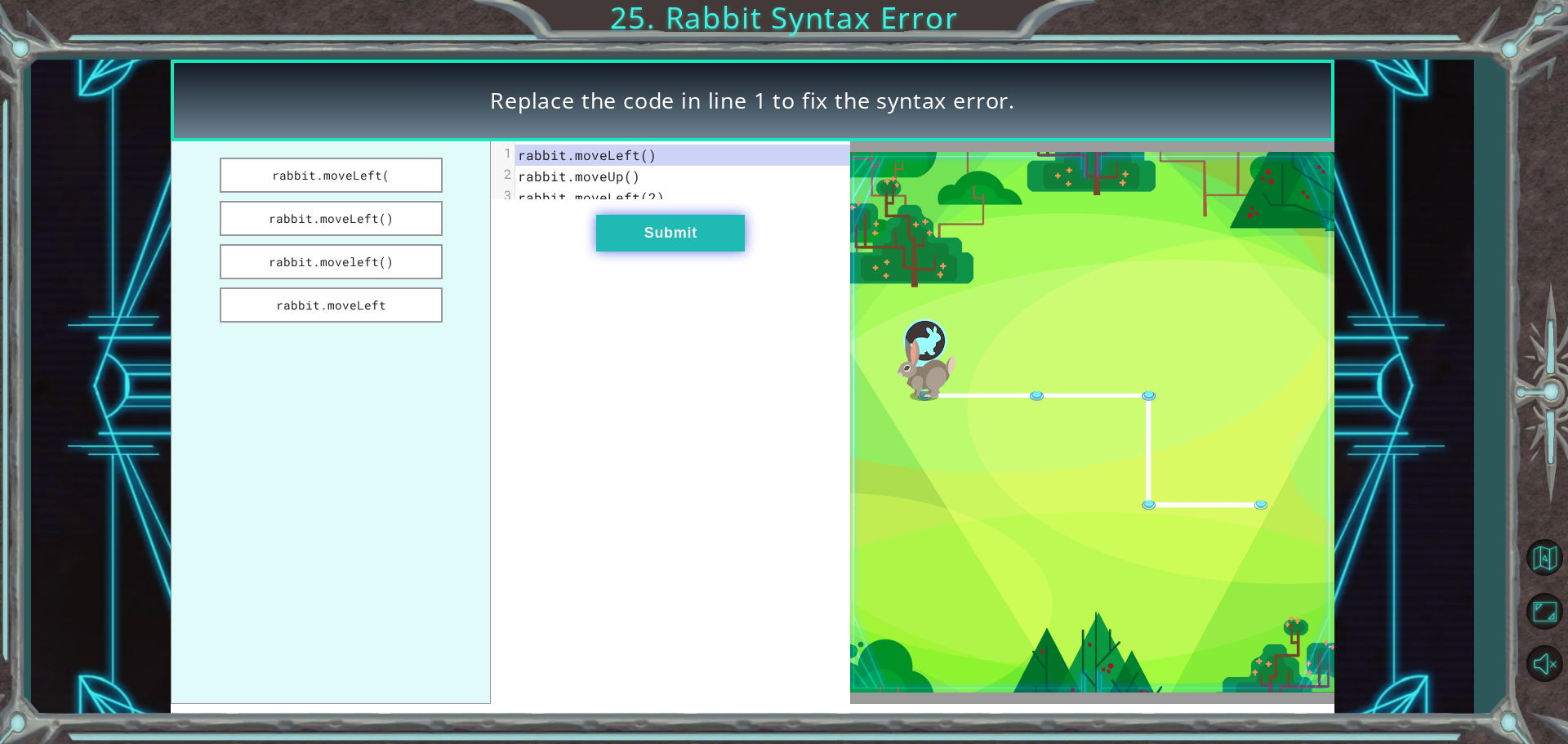
click at [639, 251] on button "Submit" at bounding box center [670, 233] width 149 height 37
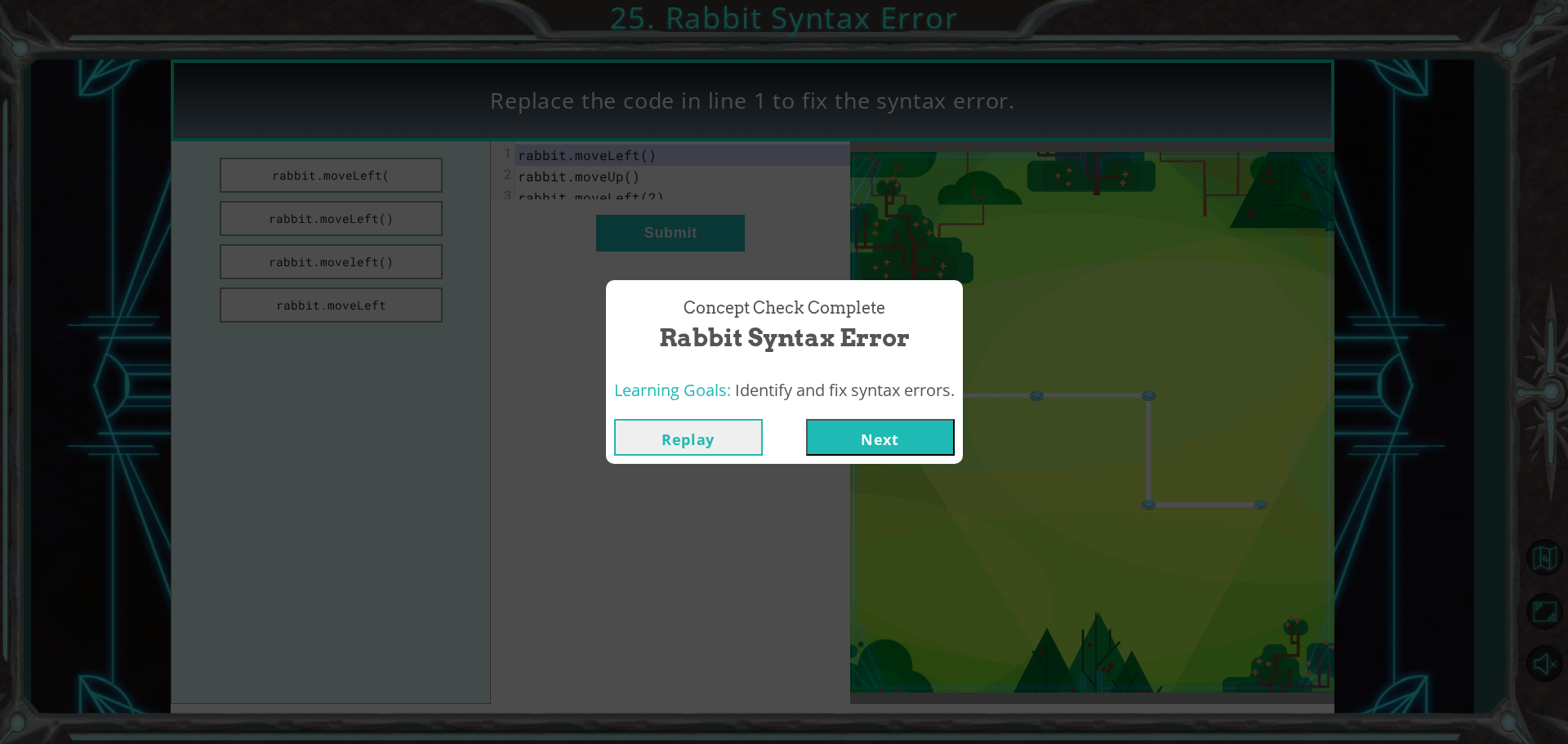
click at [840, 424] on button "Next" at bounding box center [880, 437] width 149 height 37
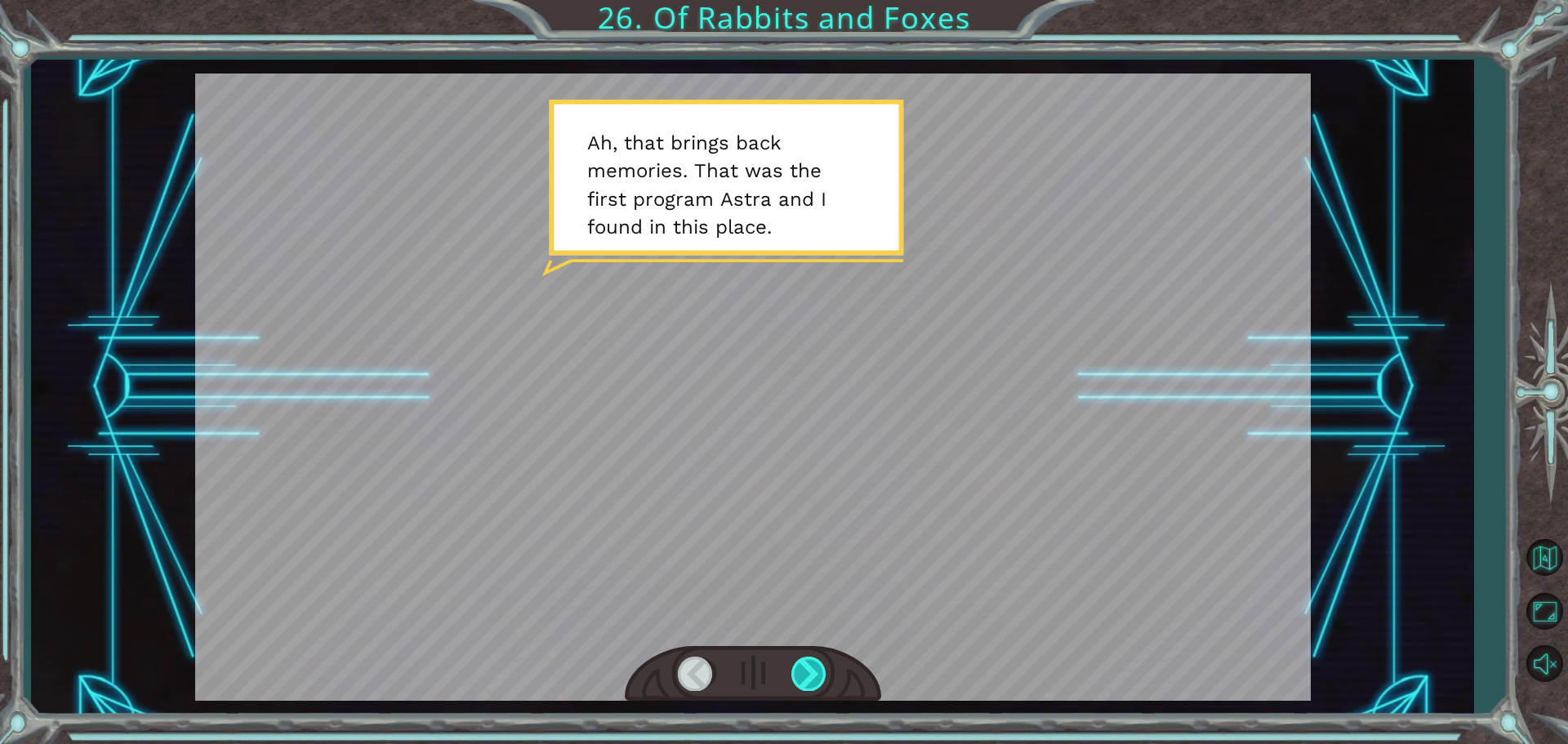
click at [807, 680] on div at bounding box center [810, 673] width 37 height 33
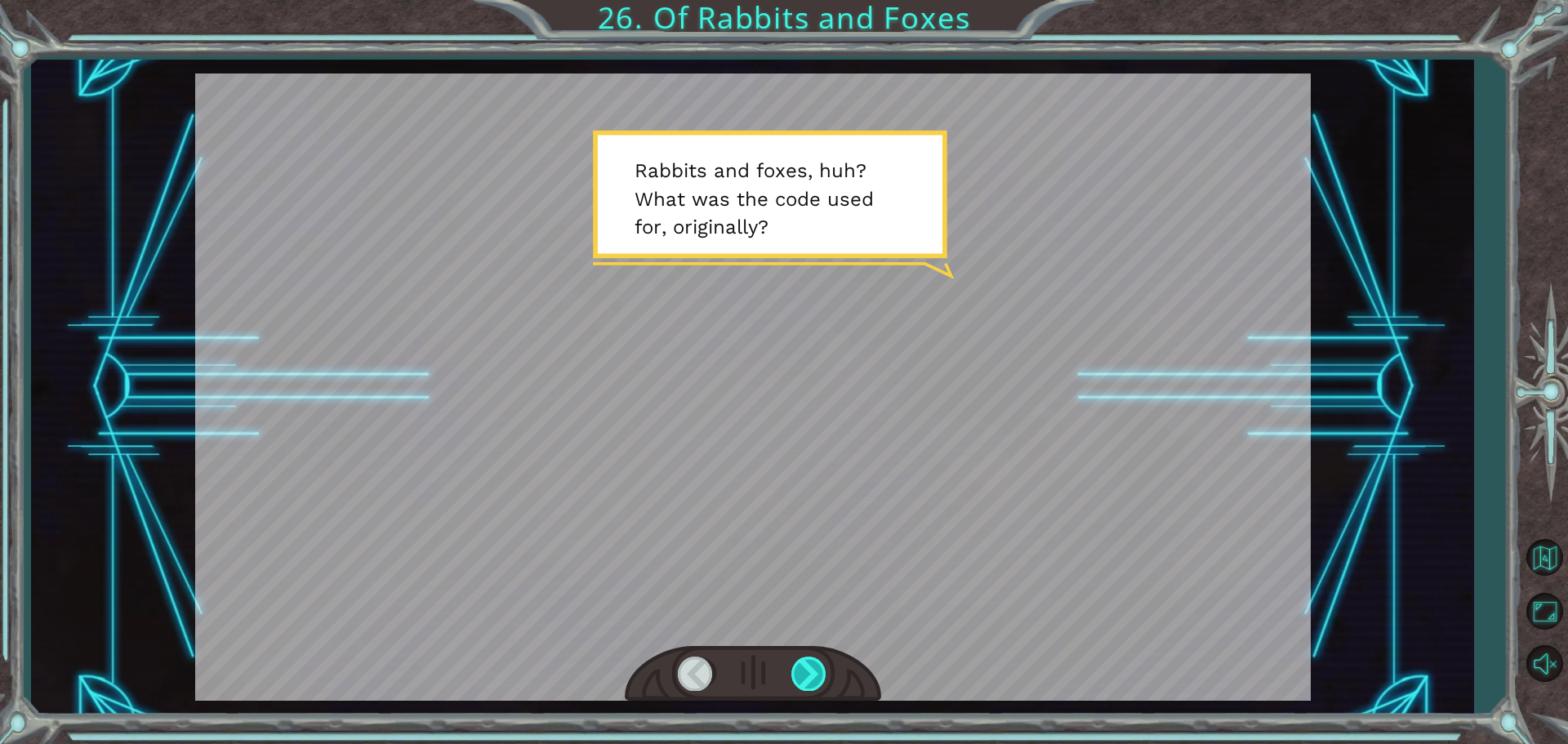
click at [810, 680] on div at bounding box center [810, 673] width 37 height 33
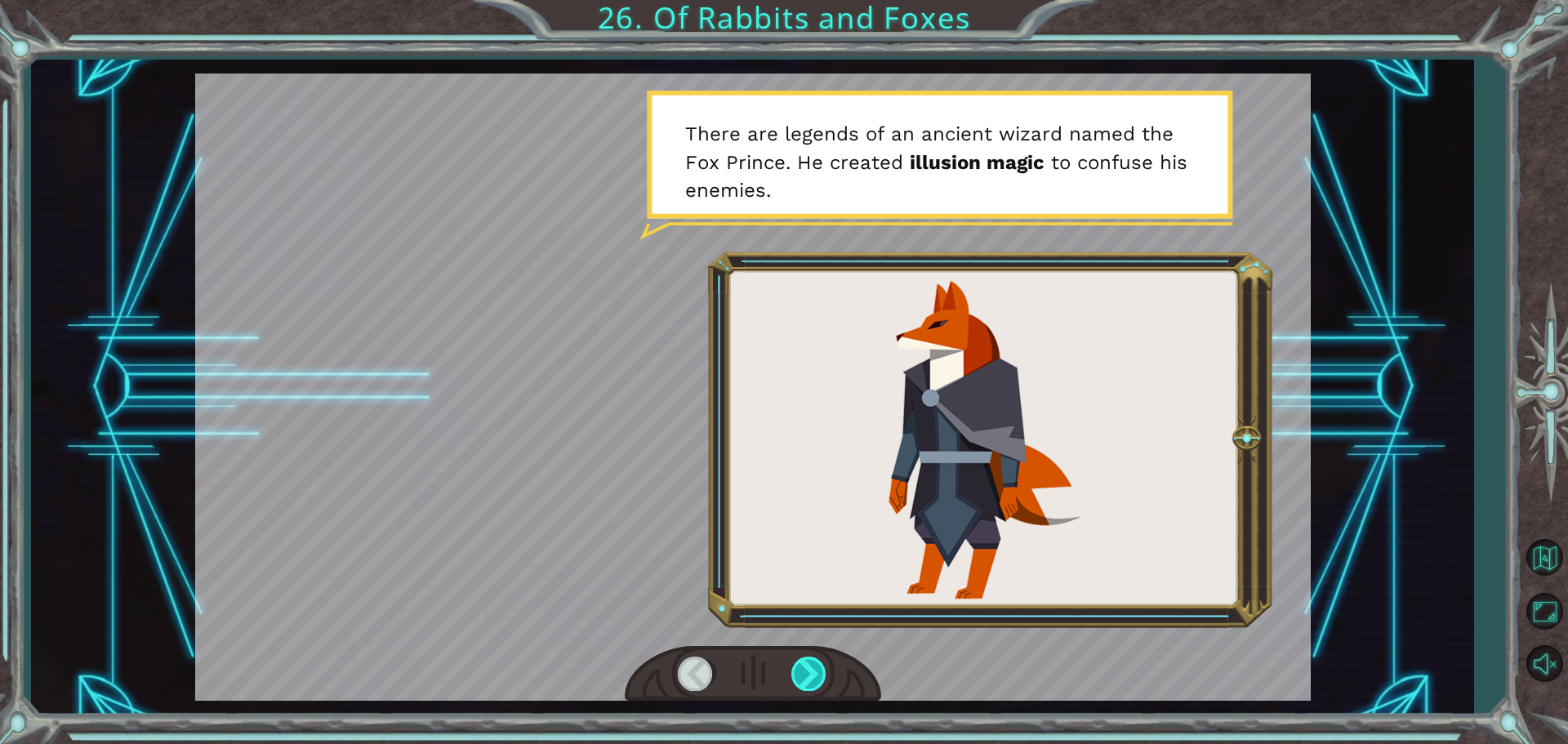
click at [810, 680] on div at bounding box center [810, 673] width 37 height 33
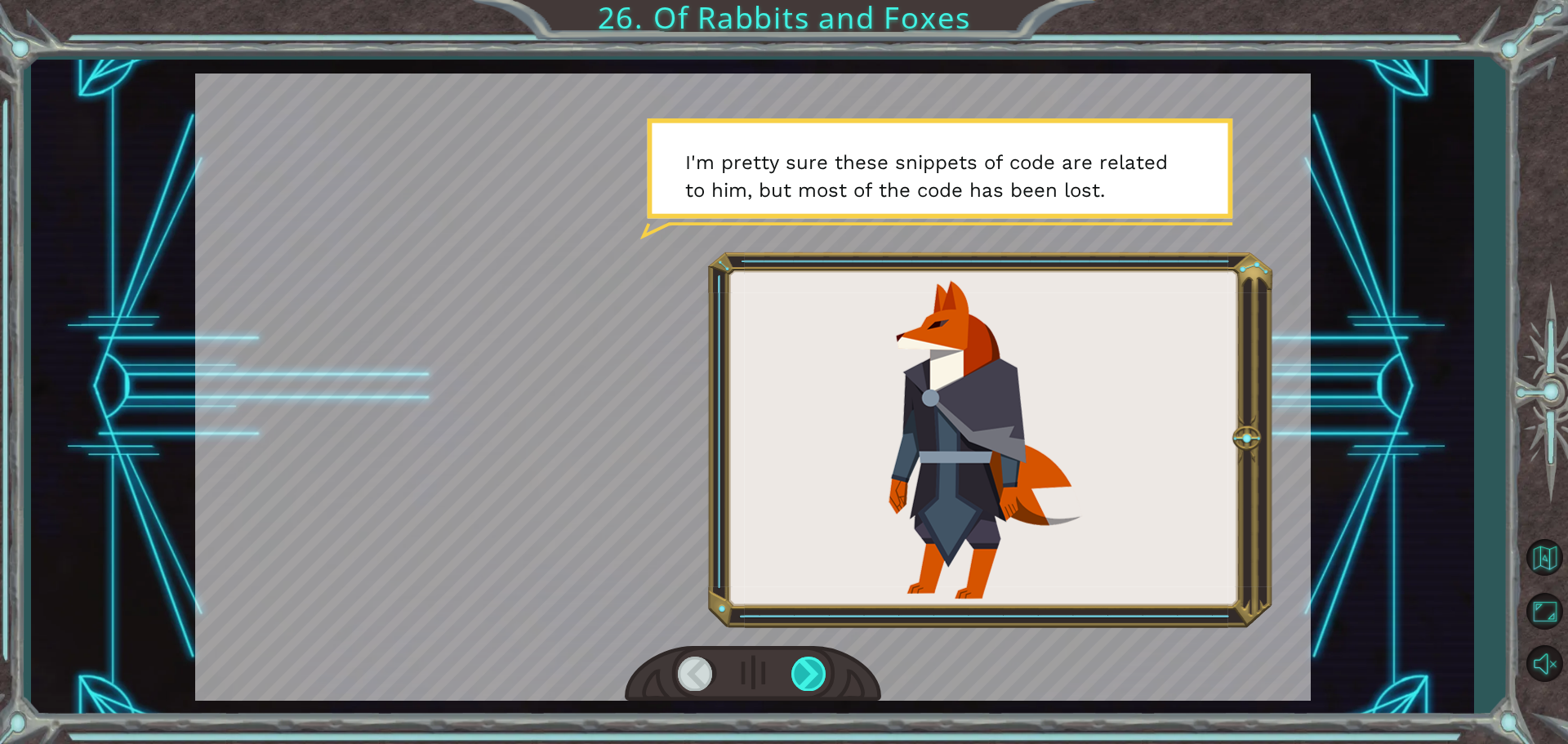
click at [810, 680] on div at bounding box center [810, 673] width 37 height 33
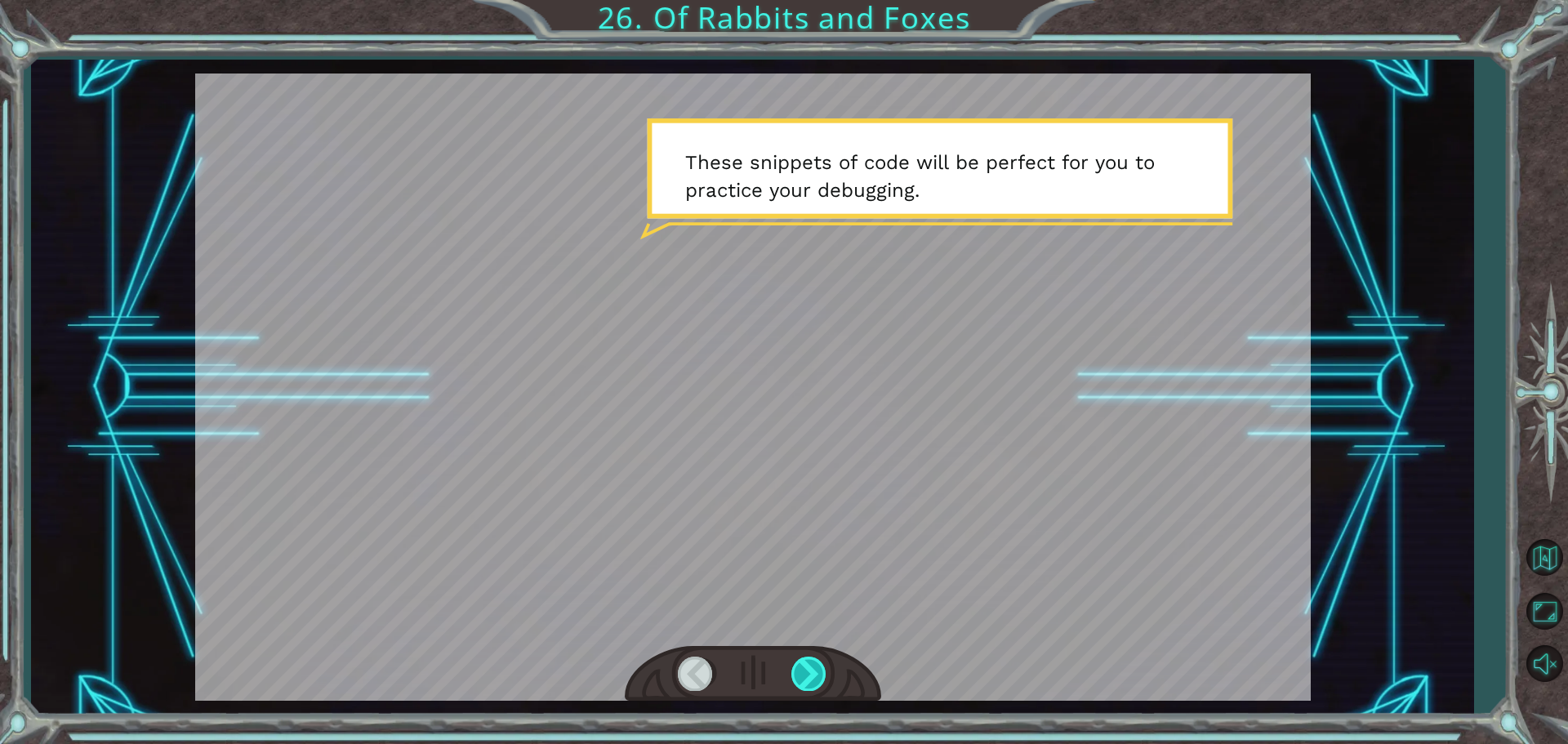
click at [810, 680] on div at bounding box center [810, 673] width 37 height 33
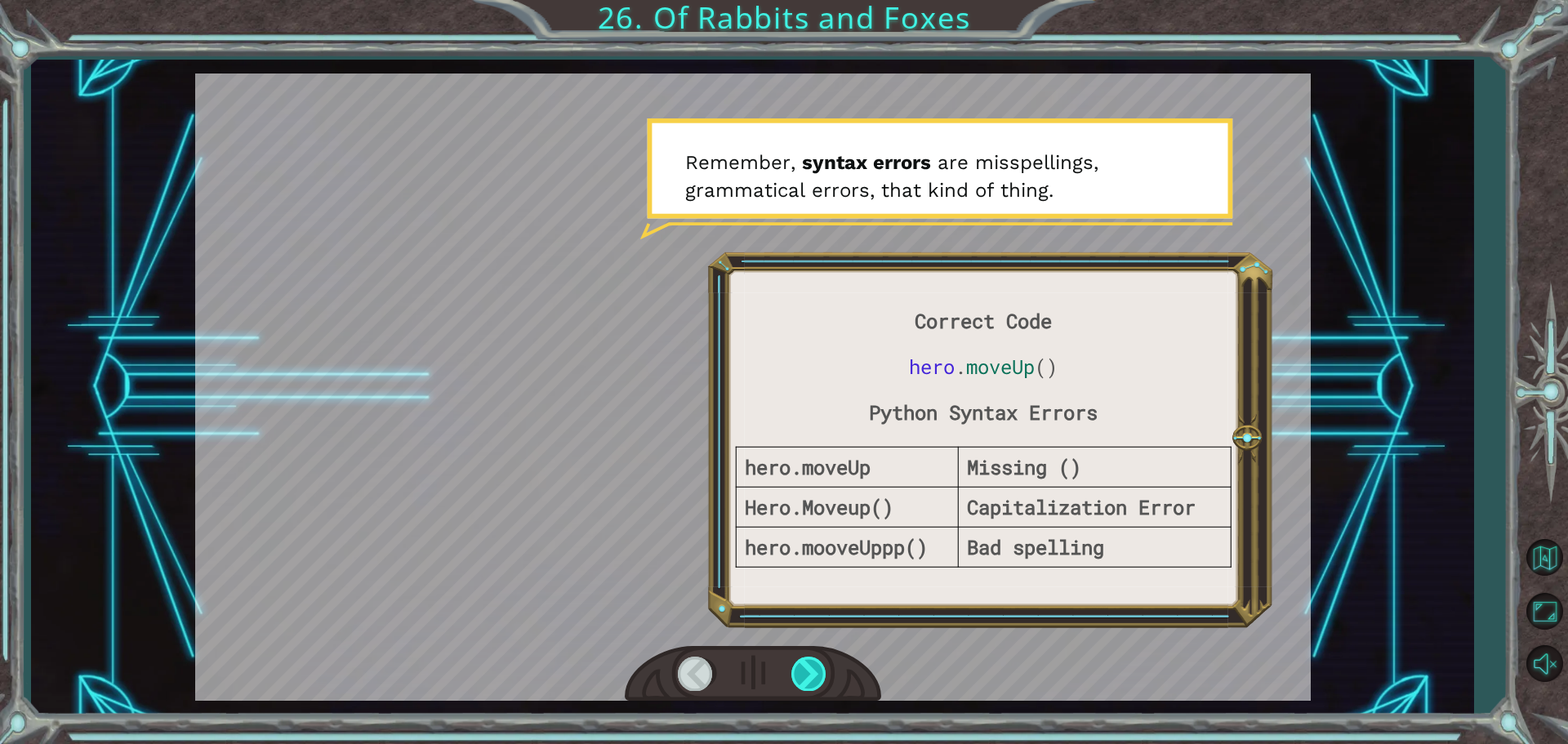
click at [810, 680] on div at bounding box center [810, 673] width 37 height 33
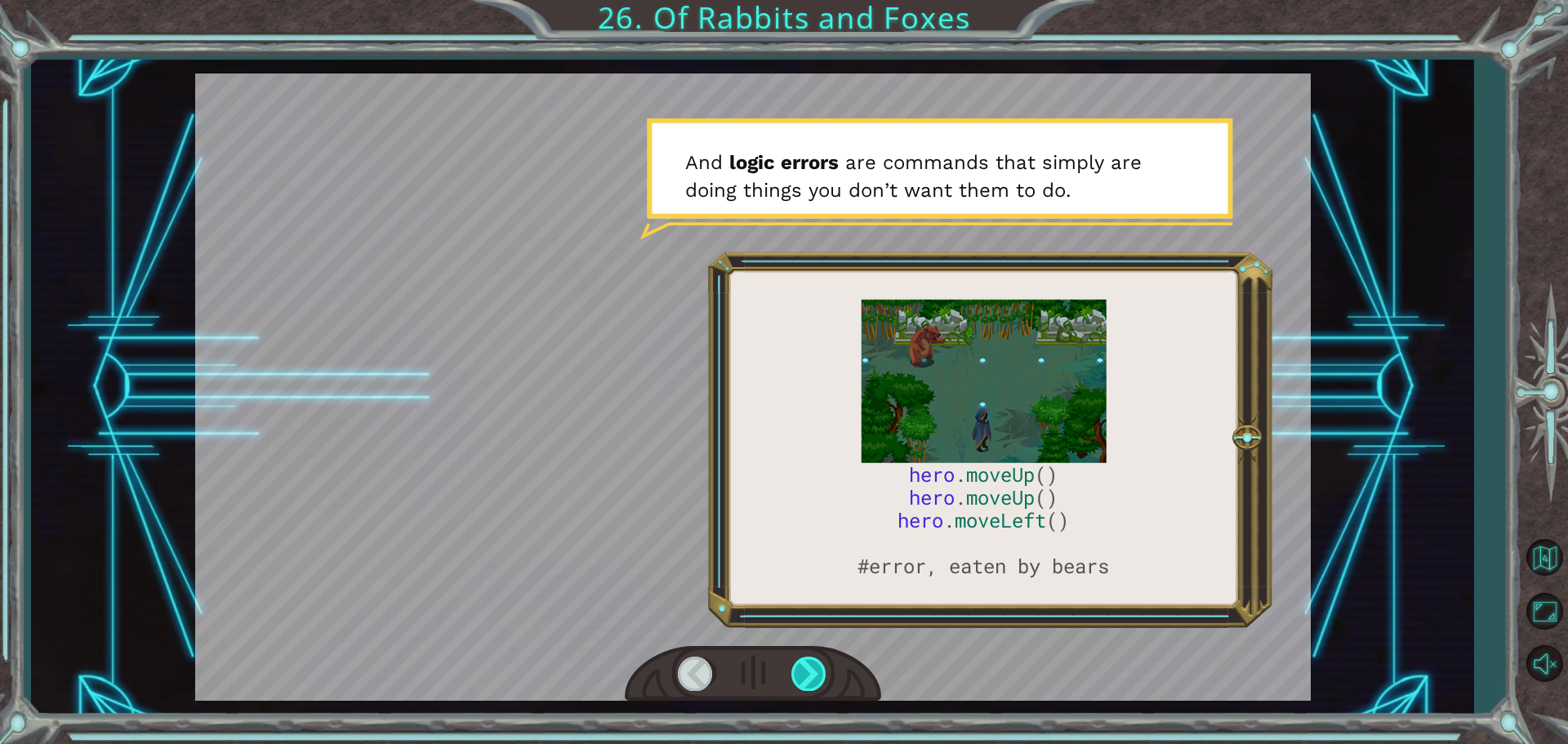
click at [804, 681] on div at bounding box center [810, 673] width 37 height 33
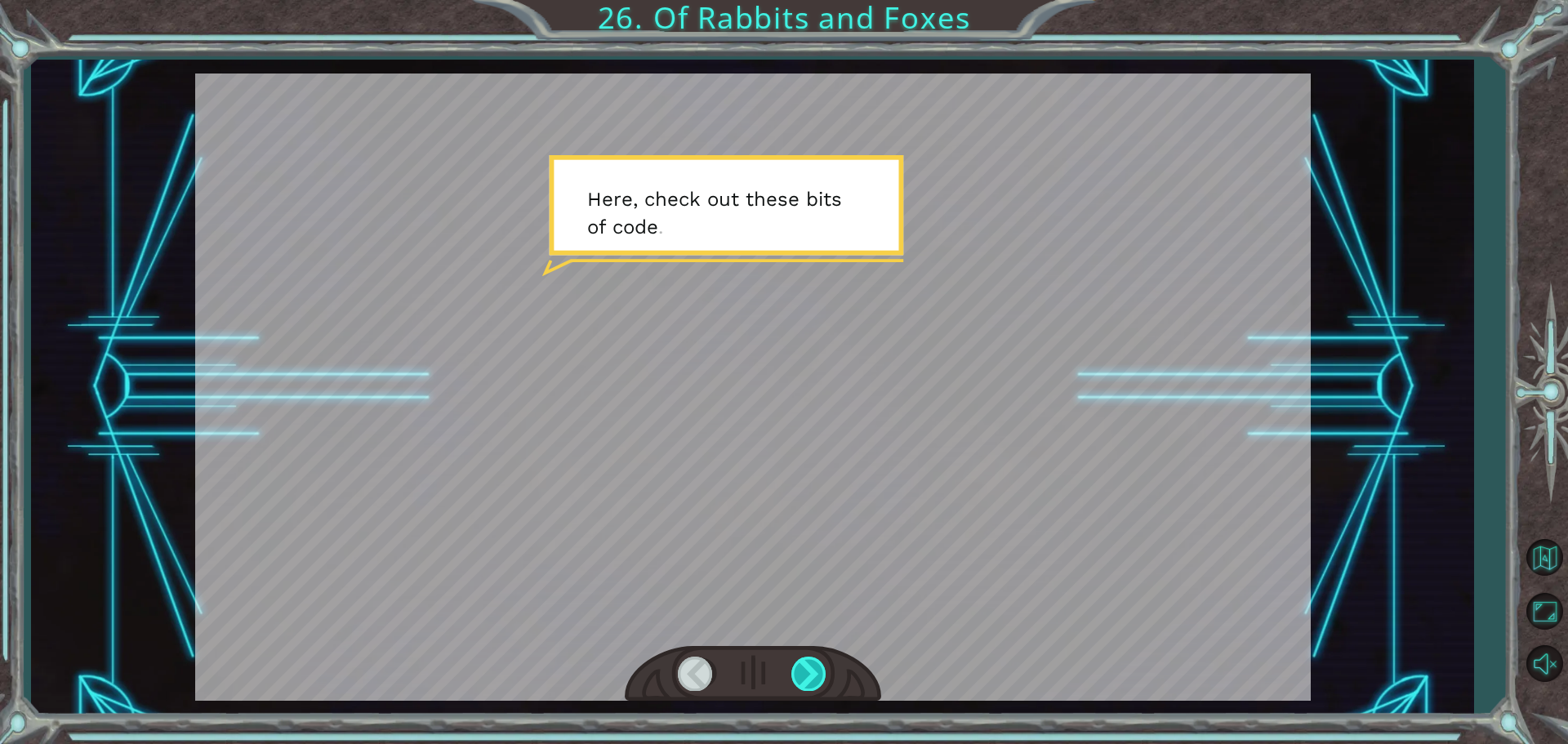
click at [804, 681] on div at bounding box center [810, 673] width 37 height 33
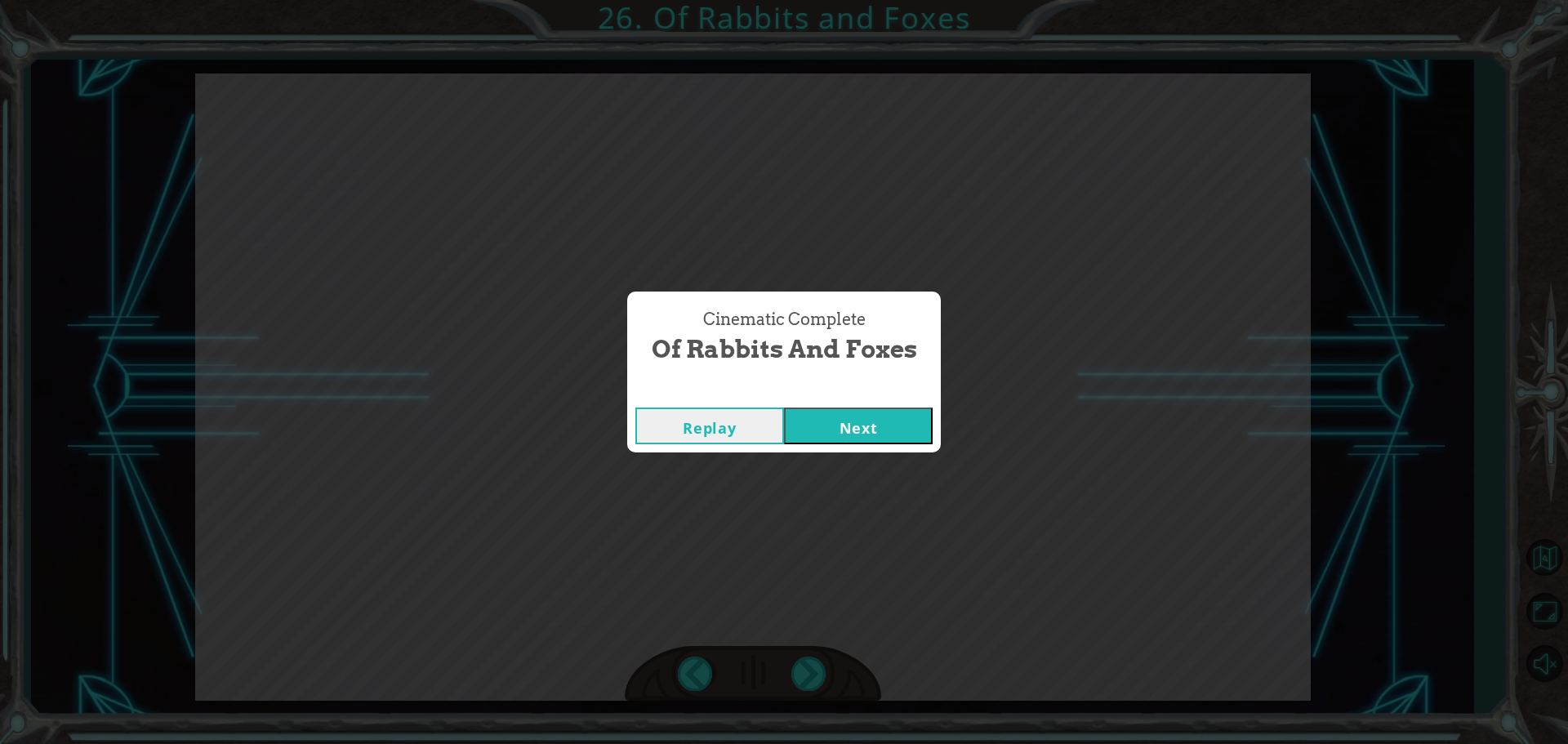
click at [844, 404] on div "Replay Next" at bounding box center [784, 426] width 314 height 53
click at [844, 415] on button "Next" at bounding box center [858, 426] width 149 height 37
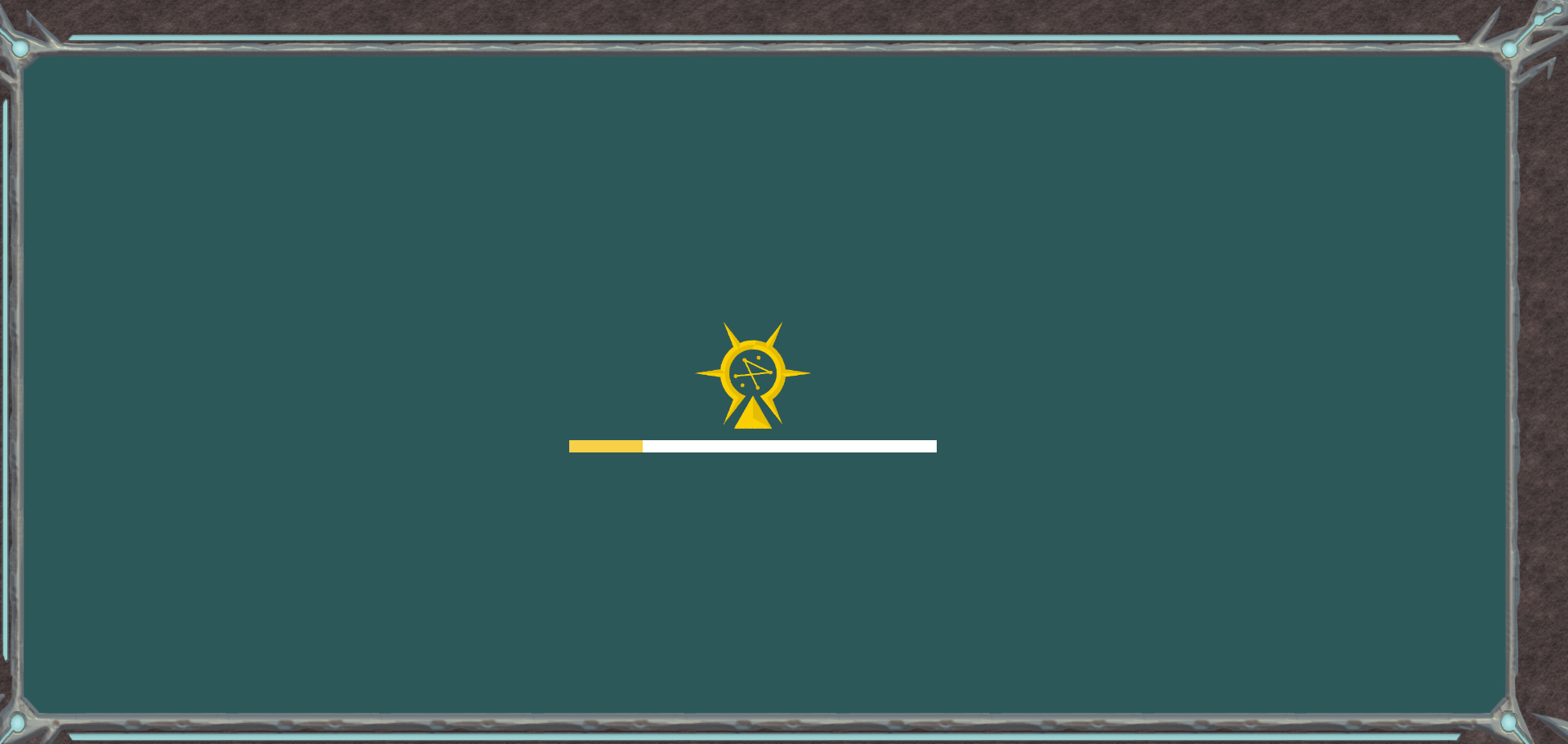
drag, startPoint x: 901, startPoint y: 457, endPoint x: 940, endPoint y: 451, distance: 39.5
click at [939, 461] on div "Goals Error loading from server. Try refreshing the page. You'll need to join a…" at bounding box center [784, 372] width 1568 height 744
click at [940, 449] on body "Goals Error loading from server. Try refreshing the page. You'll need to join a…" at bounding box center [784, 372] width 1568 height 744
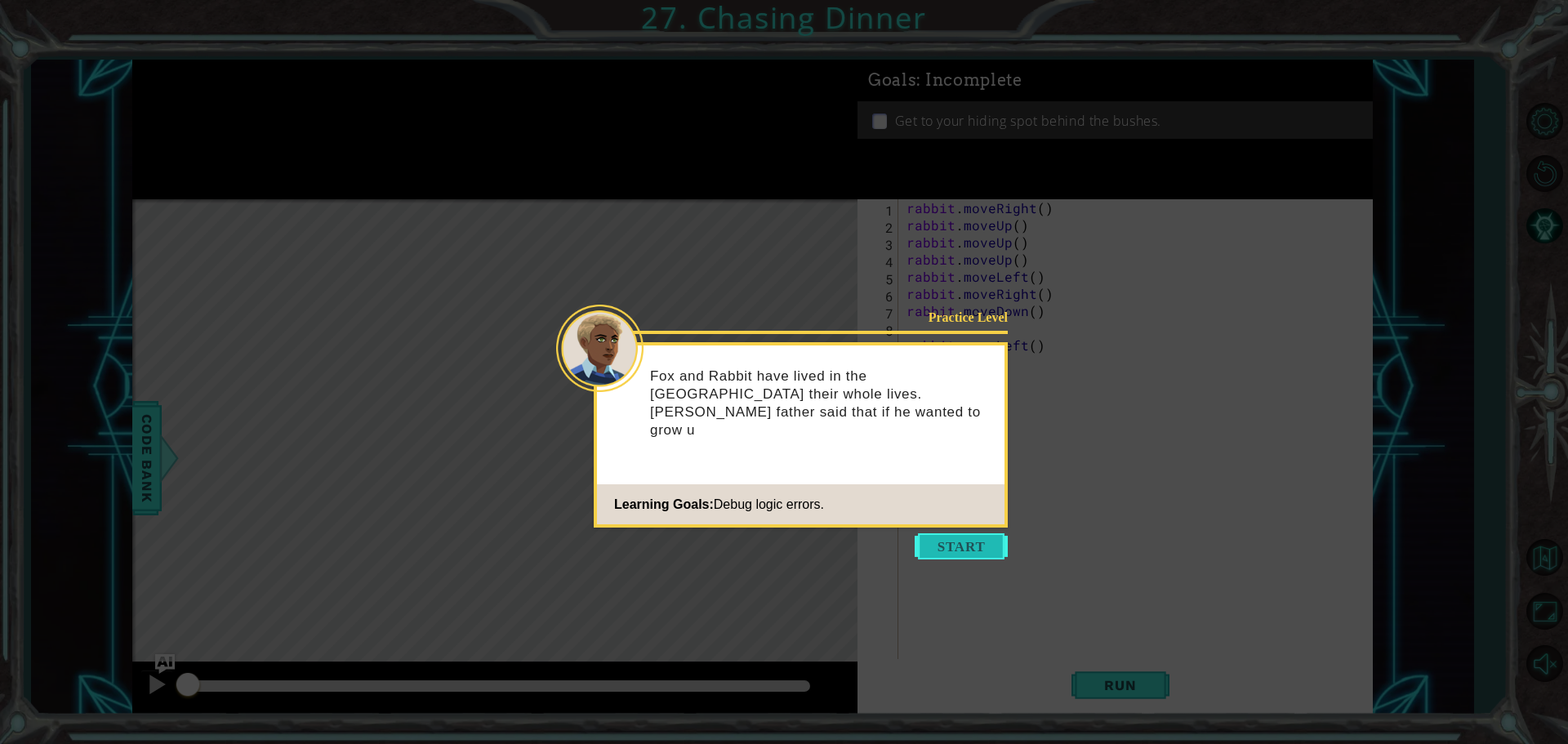
click at [960, 542] on button "Start" at bounding box center [961, 547] width 93 height 27
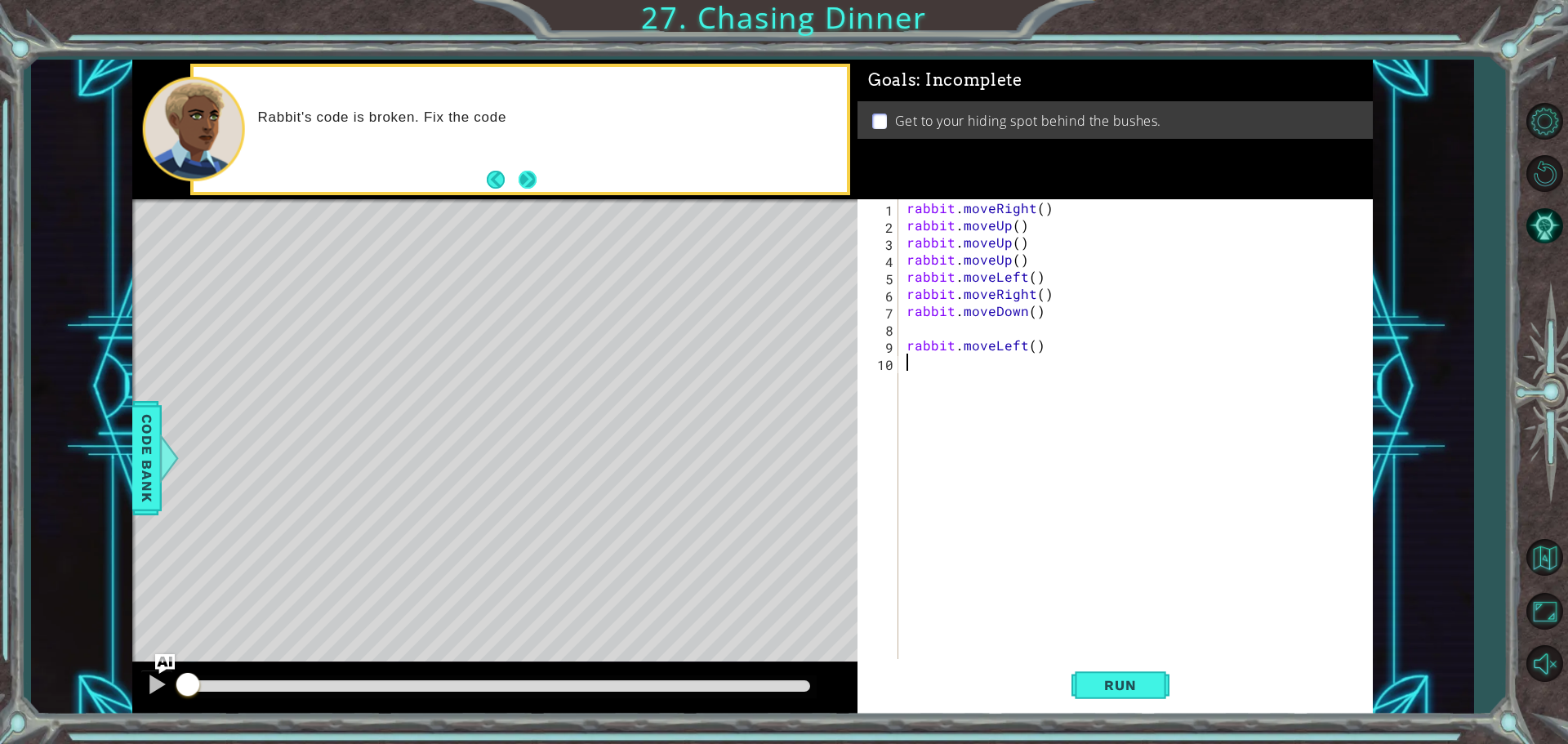
click at [519, 178] on button "Next" at bounding box center [527, 178] width 22 height 22
click at [907, 337] on div "rabbit . moveRight ( ) rabbit . moveUp ( ) rabbit . moveUp ( ) rabbit . moveUp …" at bounding box center [1140, 447] width 473 height 498
type textarea "rabbit.moveLeft()"
drag, startPoint x: 1147, startPoint y: 676, endPoint x: 1147, endPoint y: 688, distance: 12.0
click at [1147, 686] on button "Run" at bounding box center [1120, 684] width 98 height 51
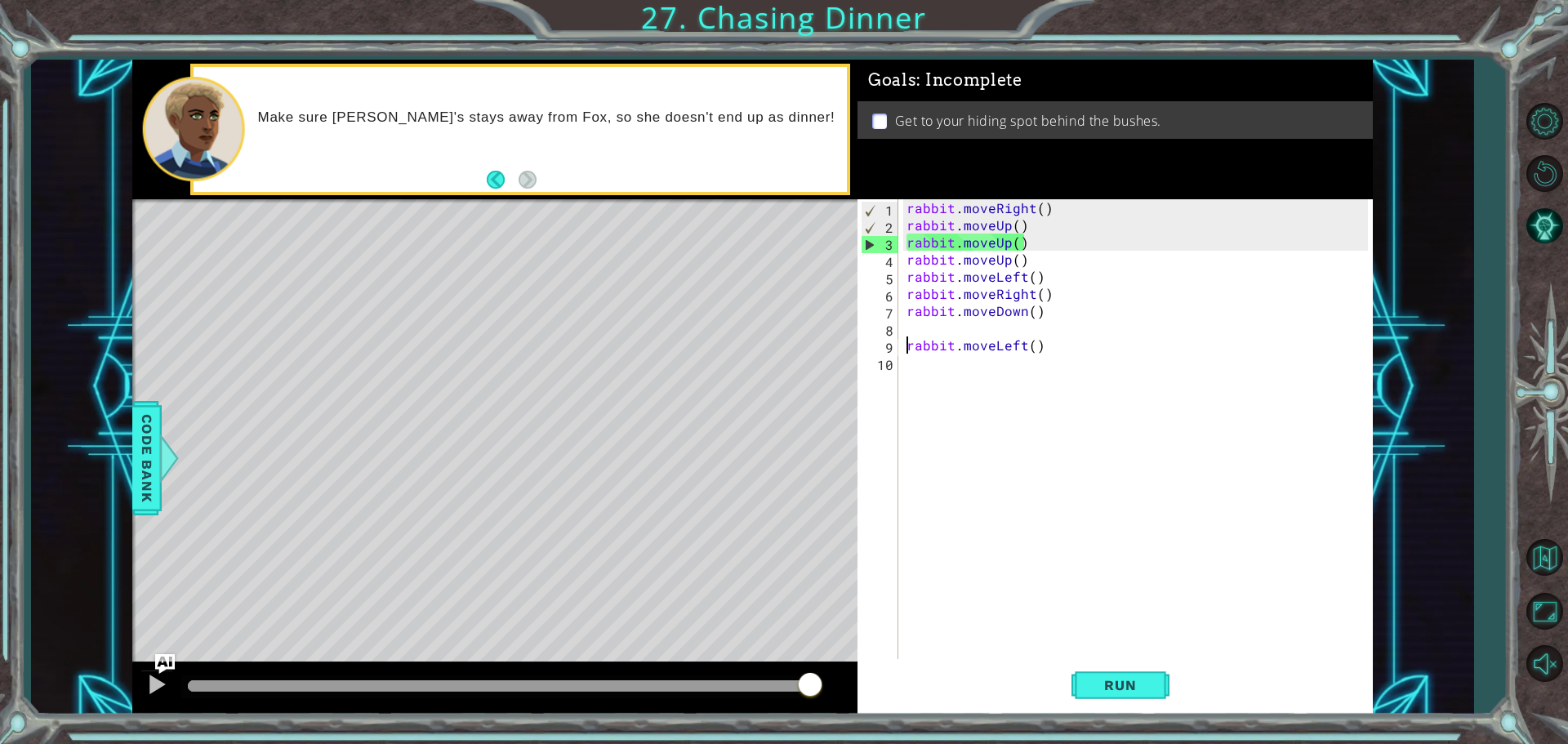
drag, startPoint x: 969, startPoint y: 475, endPoint x: 928, endPoint y: 257, distance: 221.8
click at [957, 401] on div "rabbit . moveRight ( ) rabbit . moveUp ( ) rabbit . moveUp ( ) rabbit . moveUp …" at bounding box center [1140, 447] width 473 height 498
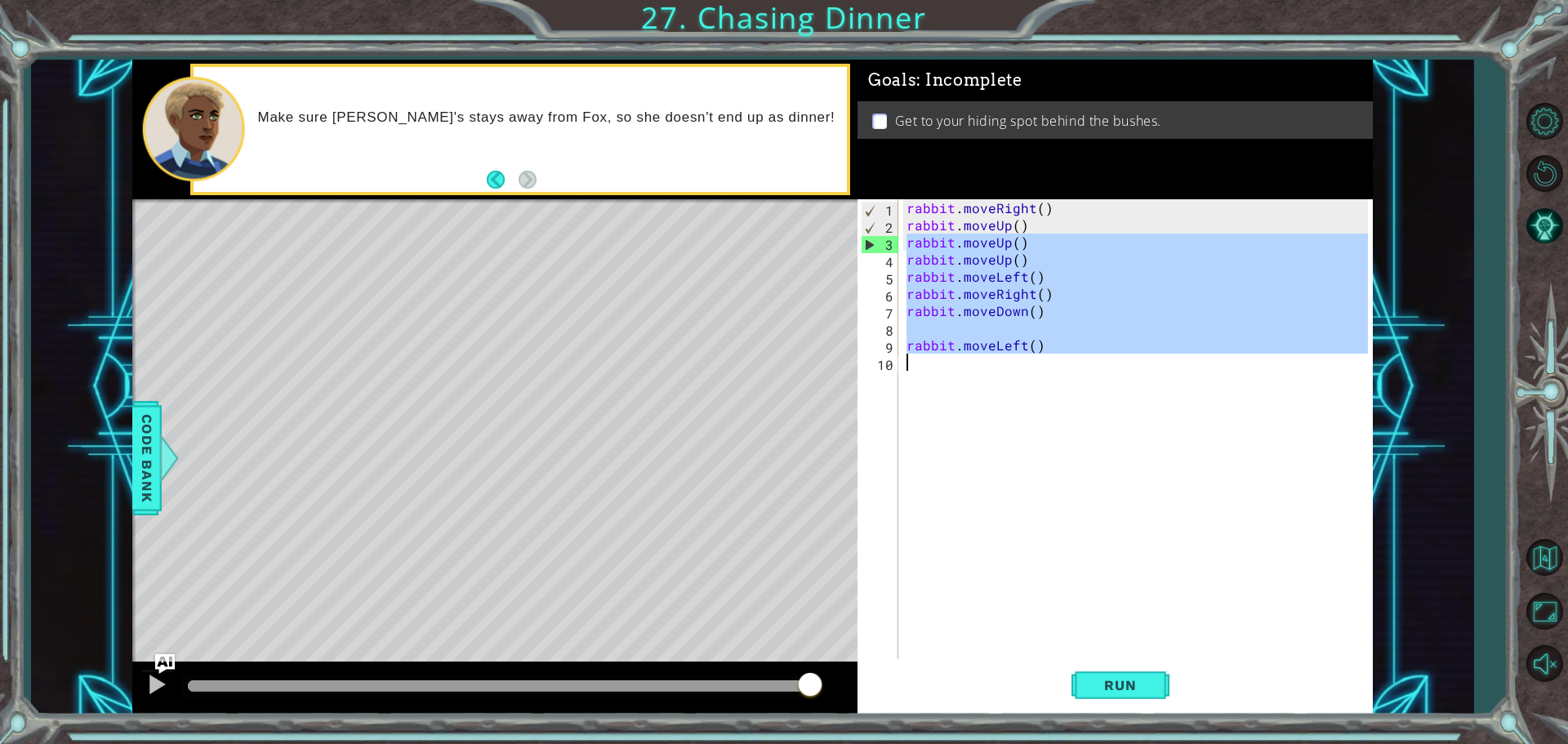
drag, startPoint x: 906, startPoint y: 236, endPoint x: 985, endPoint y: 388, distance: 171.3
click at [975, 396] on div "rabbit . moveRight ( ) rabbit . moveUp ( ) rabbit . moveUp ( ) rabbit . moveUp …" at bounding box center [1140, 447] width 473 height 498
type textarea "rabbit.moveLeft()"
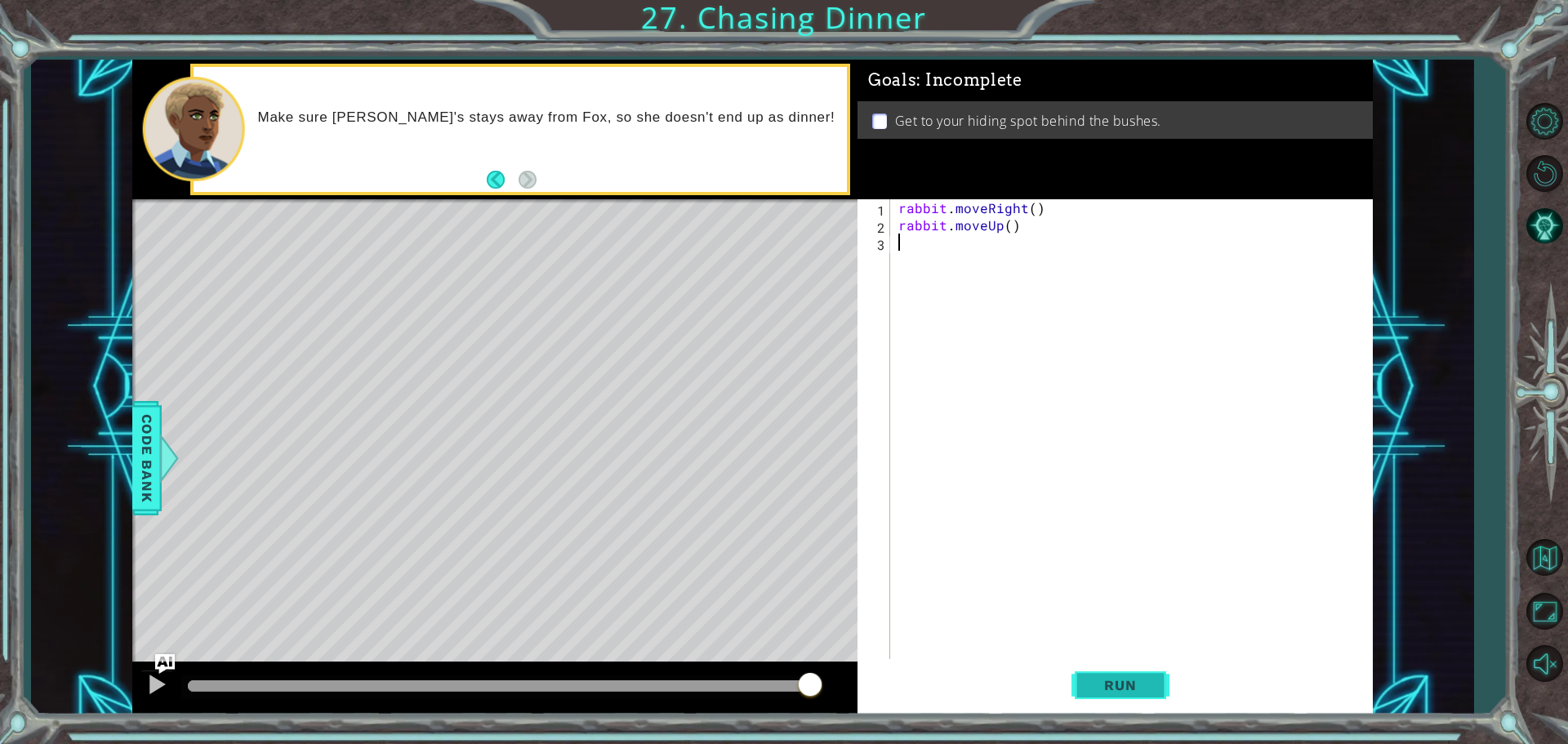
click at [1133, 666] on button "Run" at bounding box center [1120, 684] width 98 height 51
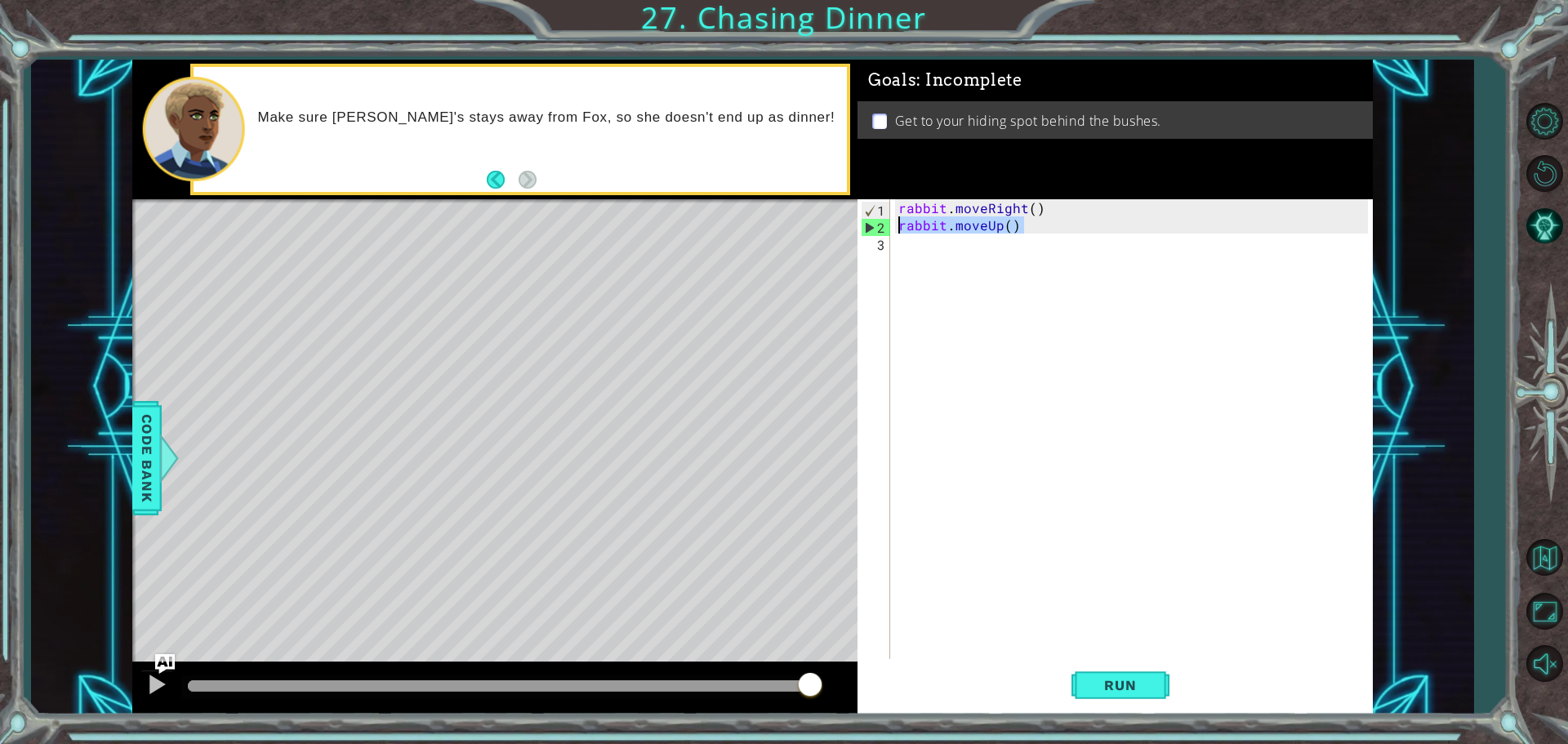
drag, startPoint x: 1031, startPoint y: 221, endPoint x: 876, endPoint y: 230, distance: 155.3
click at [876, 230] on div "1 2 3 rabbit . moveRight ( ) rabbit . moveUp ( ) הההההההההההההההההההההההההההההה…" at bounding box center [1113, 430] width 510 height 463
type textarea "rabbit.moveUp()"
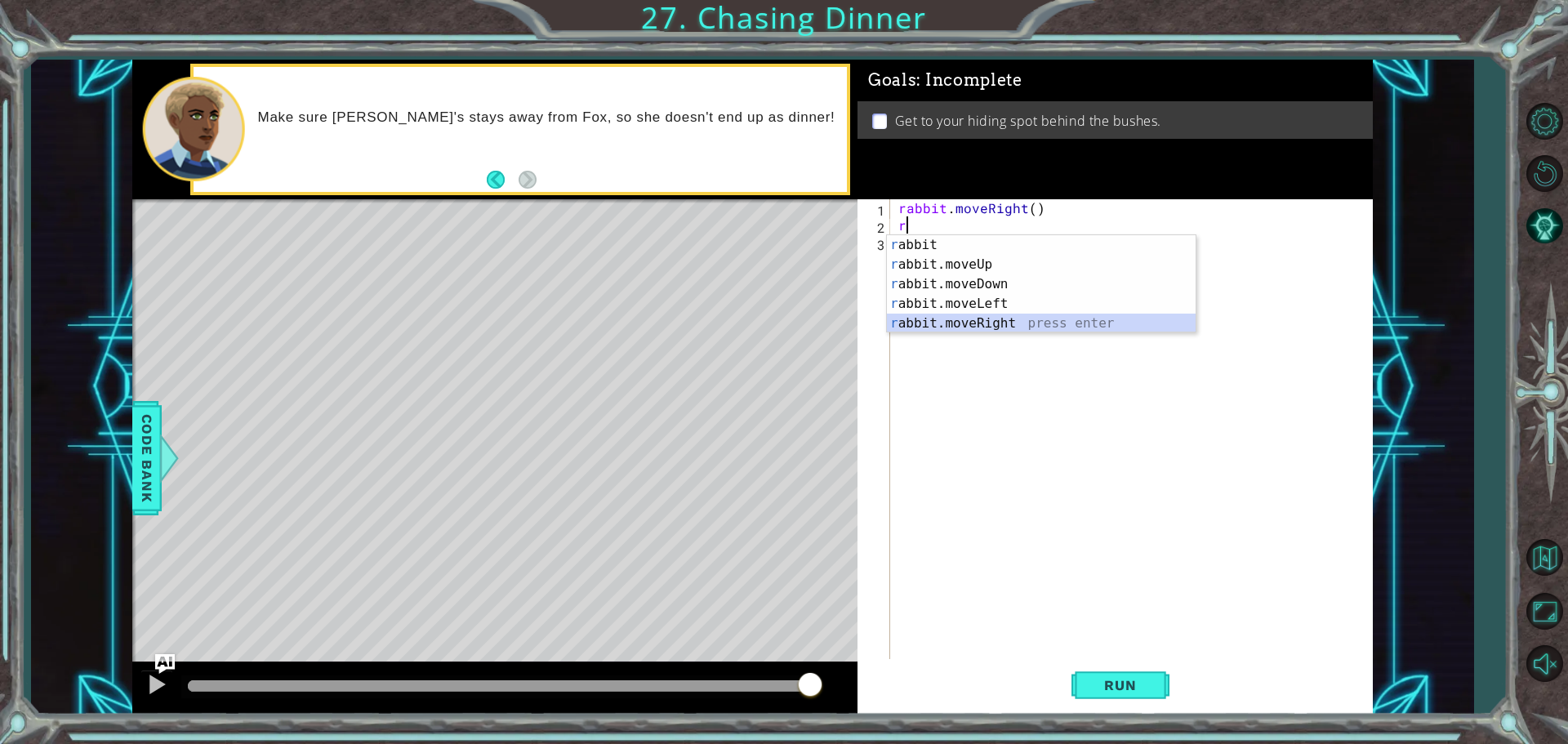
click at [952, 320] on div "r abbit press enter r abbit.moveUp press enter r abbit.moveDown press enter r a…" at bounding box center [1042, 303] width 309 height 137
type textarea "rabbit.moveRight(1)"
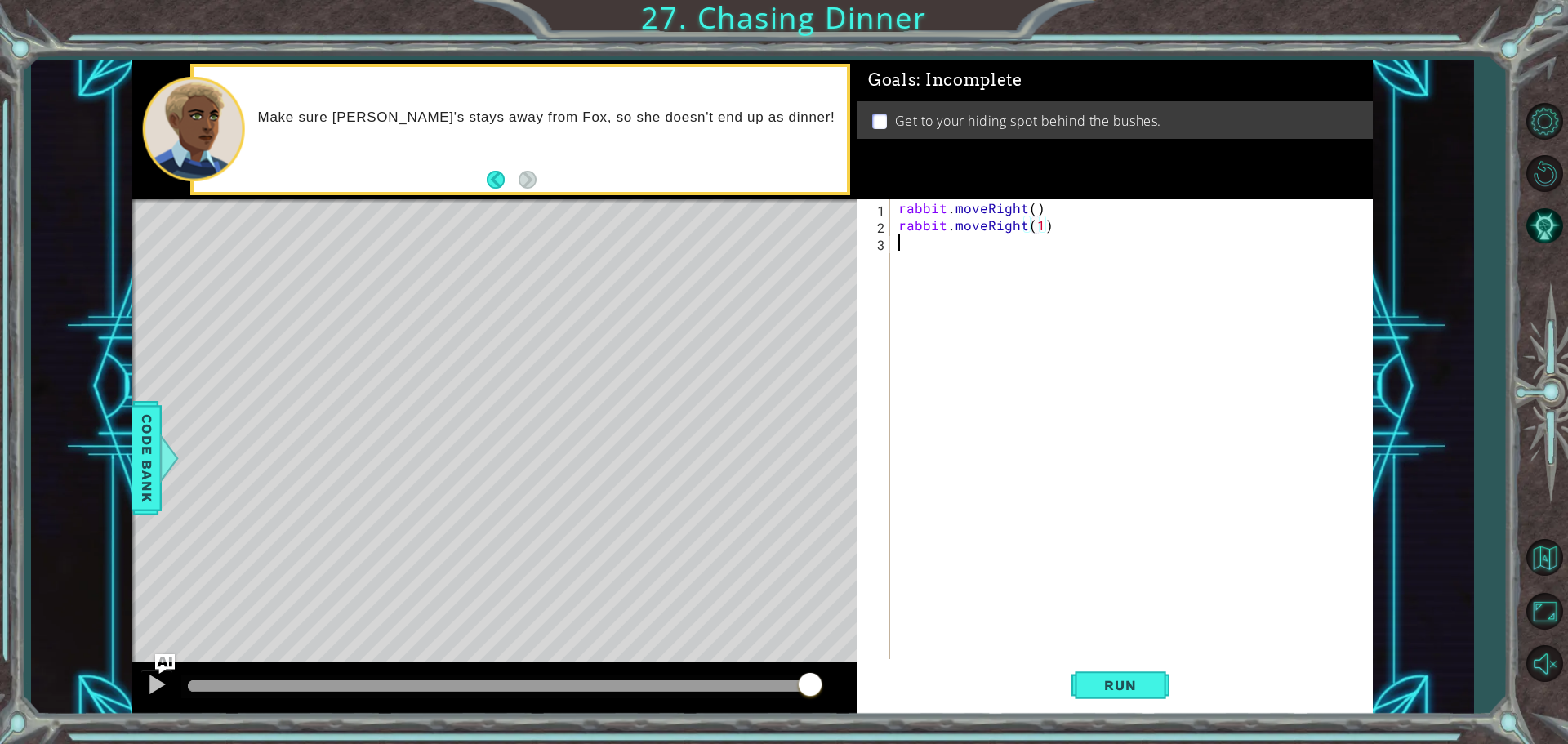
click at [908, 251] on div "rabbit . moveRight ( ) rabbit . moveRight ( 1 )" at bounding box center [1135, 447] width 481 height 498
type textarea "r"
drag, startPoint x: 1134, startPoint y: 448, endPoint x: 1088, endPoint y: 354, distance: 104.7
click at [1125, 423] on div "rabbit . moveRight ( ) rabbit . moveRight ( 1 ) r" at bounding box center [1135, 447] width 481 height 498
click at [1032, 210] on div "rabbit . moveRight ( ) rabbit . moveRight ( 1 ) r" at bounding box center [1135, 447] width 481 height 498
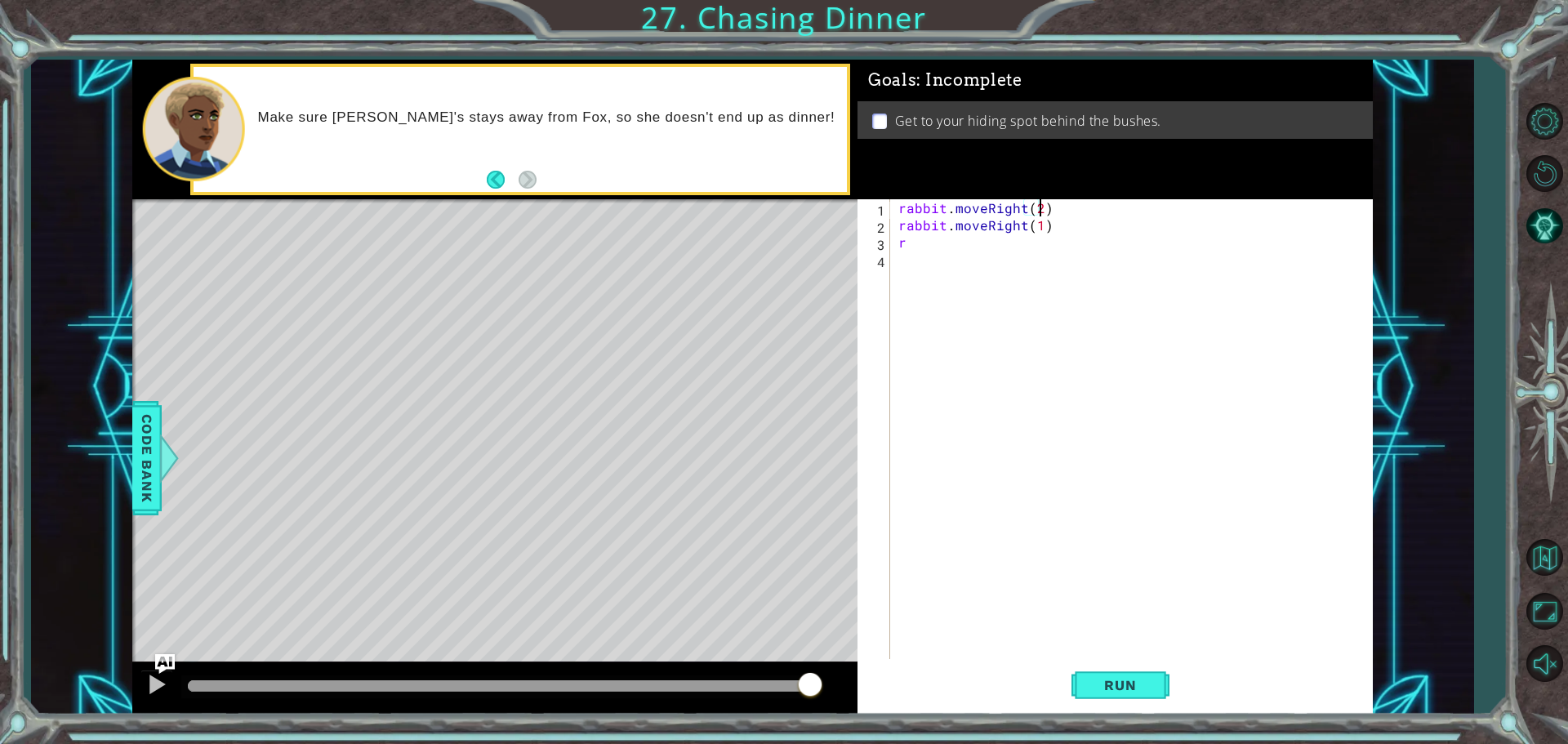
scroll to position [0, 9]
drag, startPoint x: 1052, startPoint y: 222, endPoint x: 903, endPoint y: 224, distance: 149.0
click at [903, 224] on div "rabbit . moveRight ( 2 ) rabbit . moveRight ( 1 ) r" at bounding box center [1135, 447] width 481 height 498
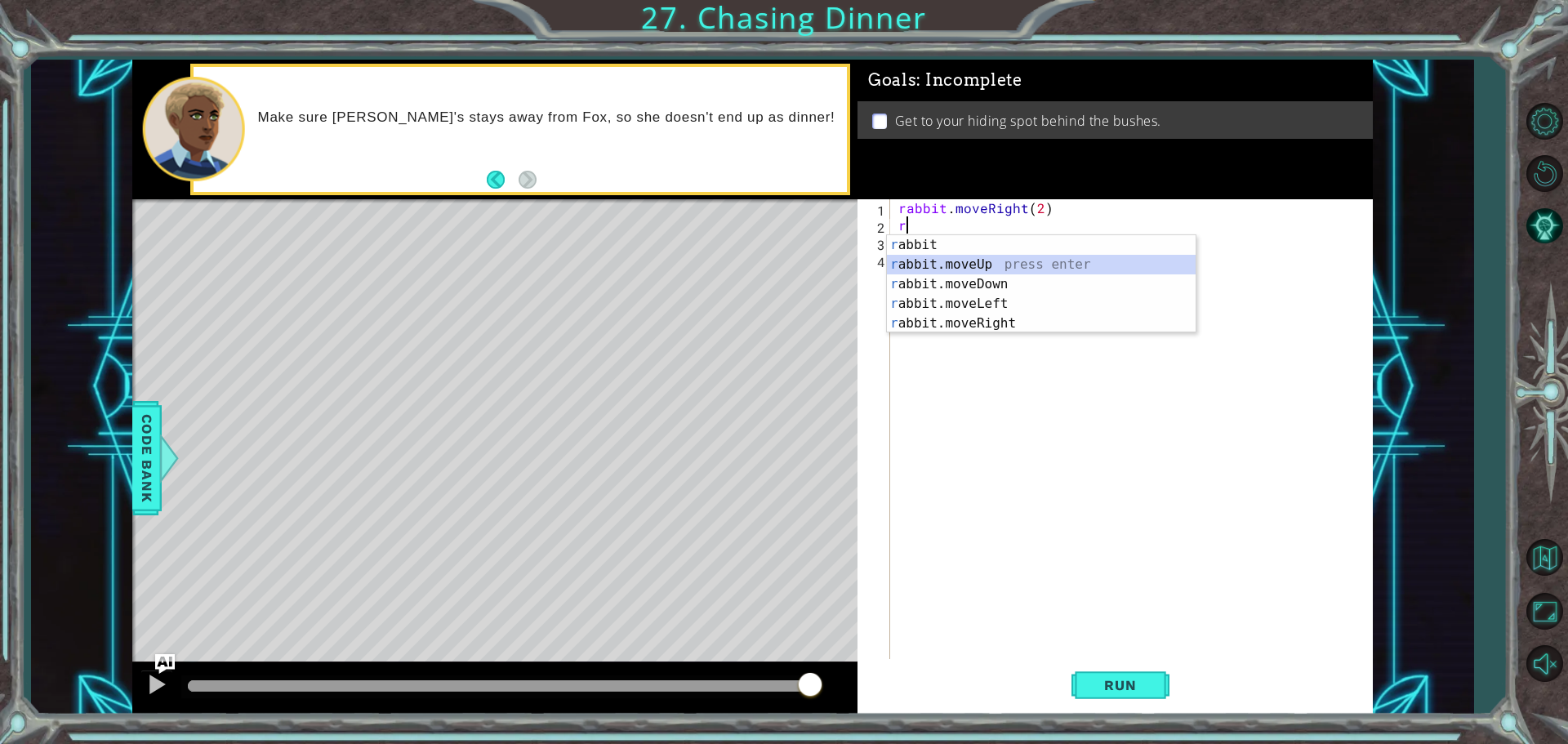
drag, startPoint x: 921, startPoint y: 273, endPoint x: 928, endPoint y: 227, distance: 46.5
click at [921, 272] on div "r abbit press enter r abbit.moveUp press enter r abbit.moveDown press enter r a…" at bounding box center [1042, 303] width 309 height 137
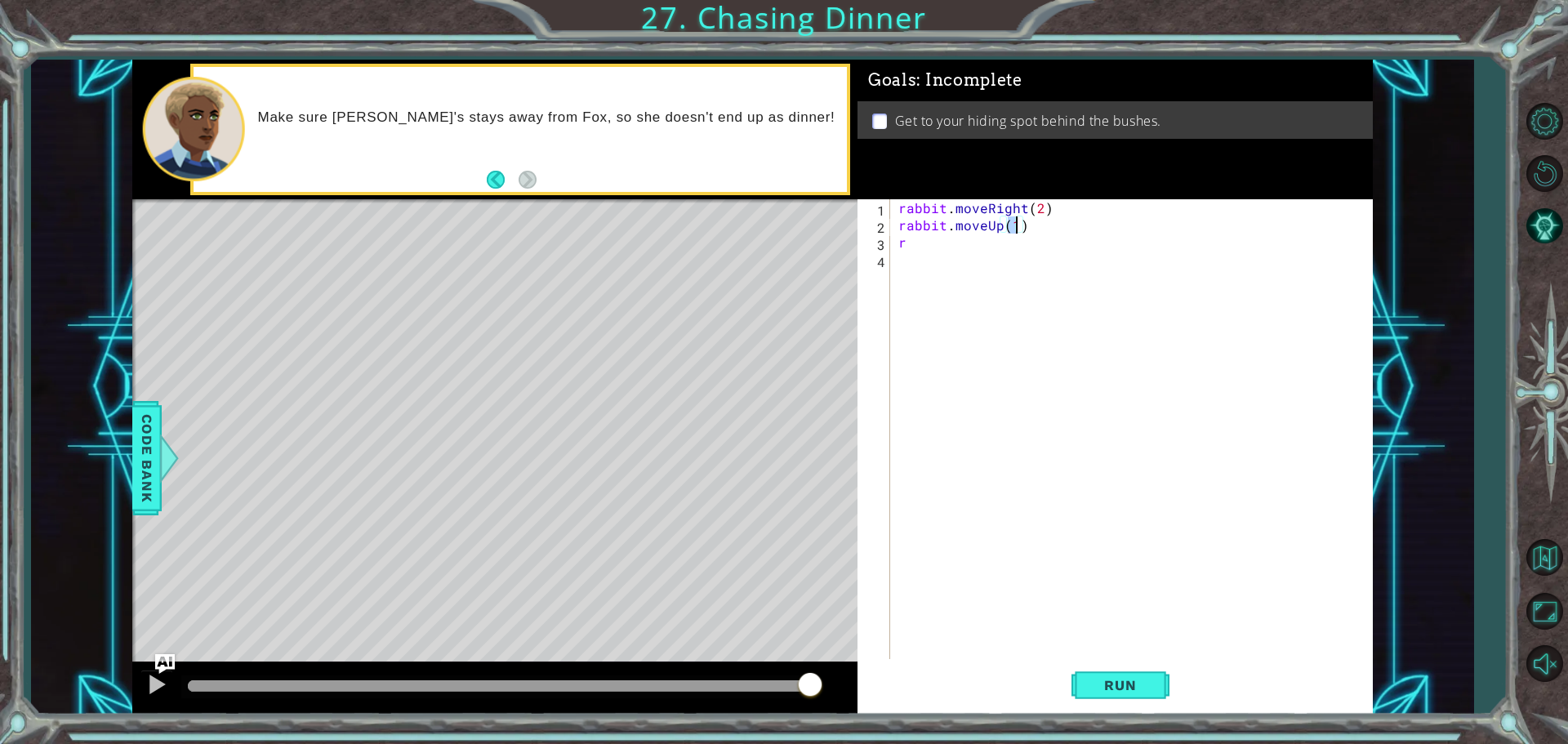
type textarea "rabbit.moveUp(2)"
click at [927, 254] on div "rabbit . moveRight ( 2 ) rabbit . moveUp ( 2 ) r" at bounding box center [1135, 447] width 481 height 498
click at [919, 242] on div "rabbit . moveRight ( 2 ) rabbit . moveUp ( 2 ) r" at bounding box center [1135, 447] width 481 height 498
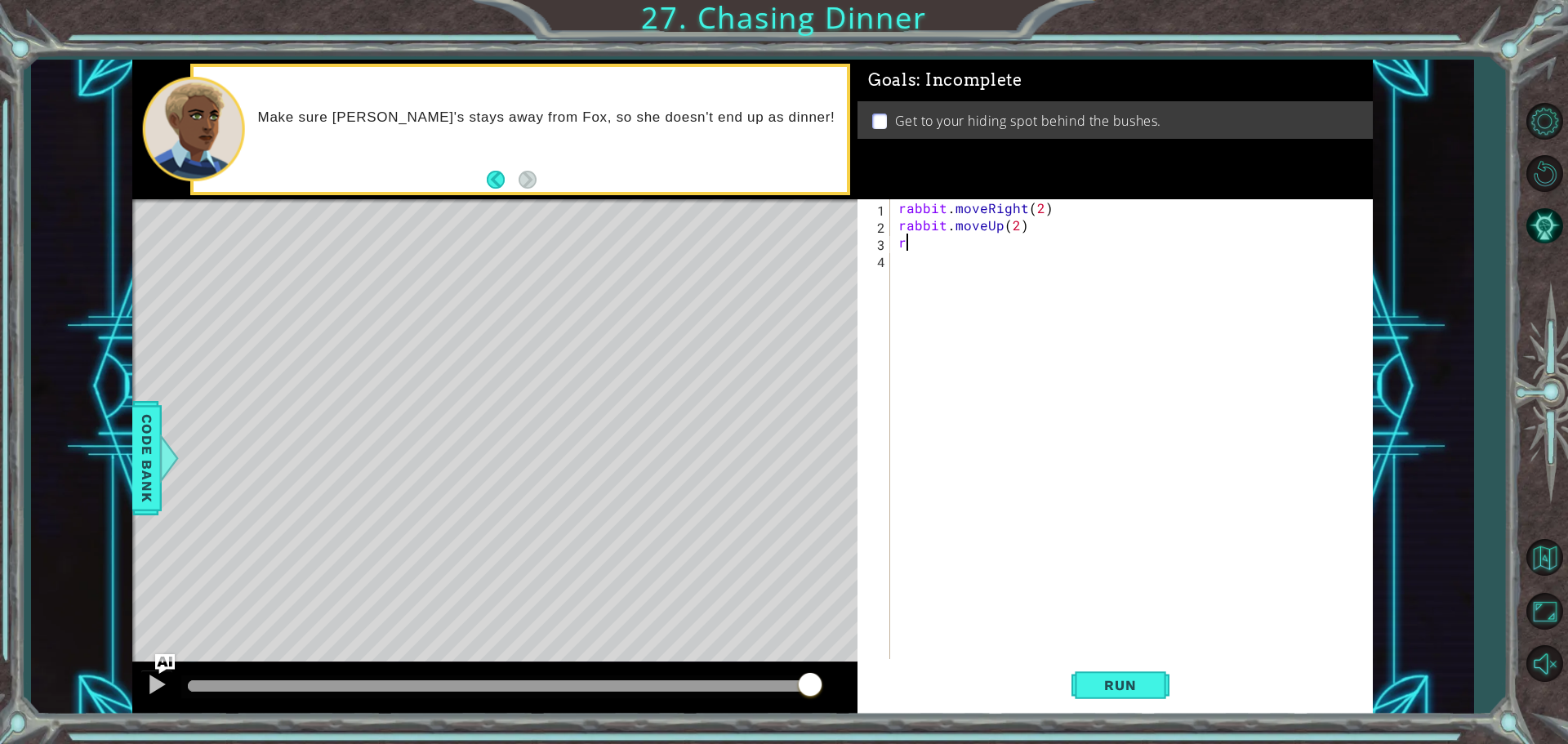
type textarea "r"
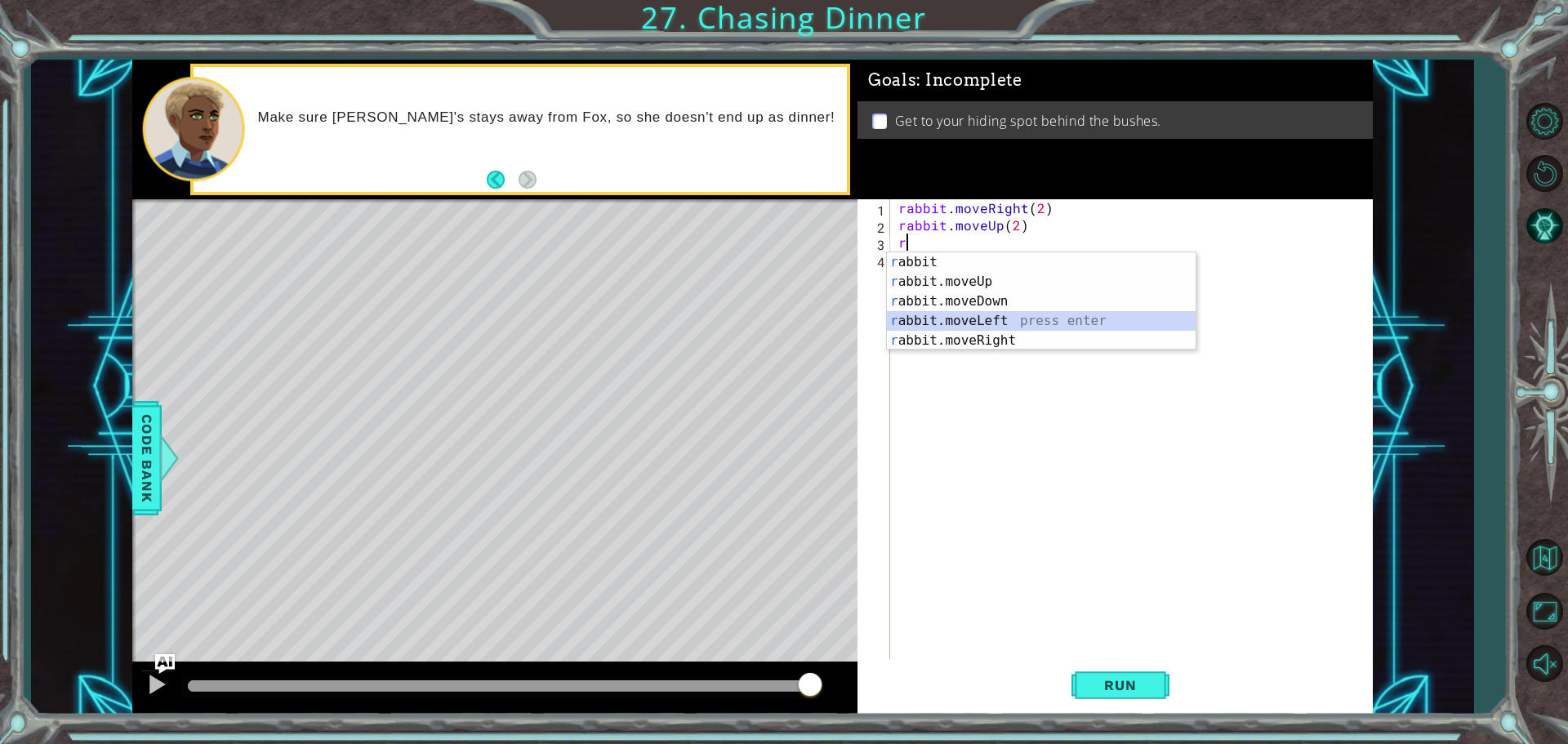
click at [982, 319] on div "r abbit press enter r abbit.moveUp press enter r abbit.moveDown press enter r a…" at bounding box center [1042, 320] width 309 height 137
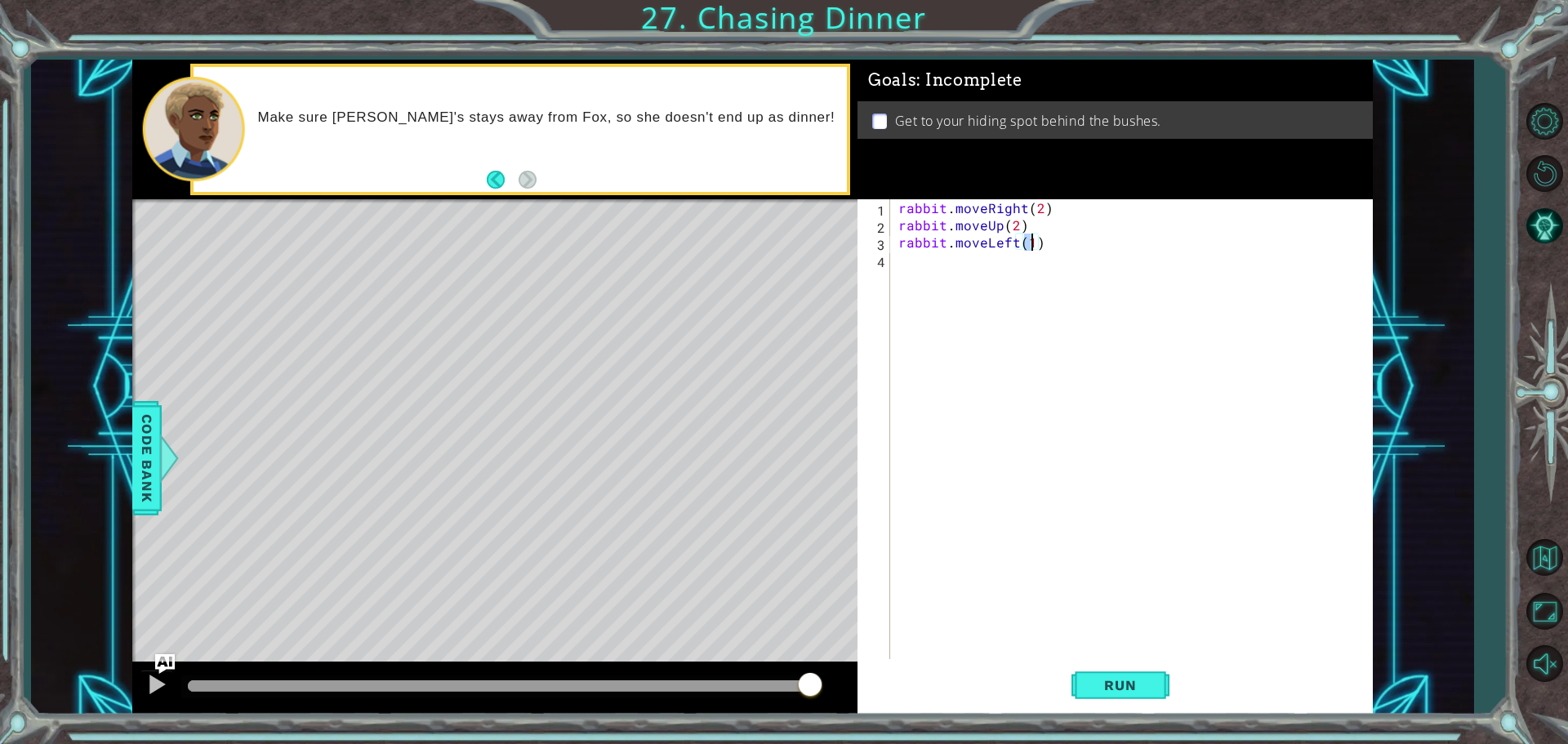
type textarea "rabbit.moveLeft(2)"
click at [912, 268] on div "rabbit . moveRight ( 2 ) rabbit . moveUp ( 2 ) rabbit . moveLeft ( 2 )" at bounding box center [1135, 447] width 481 height 498
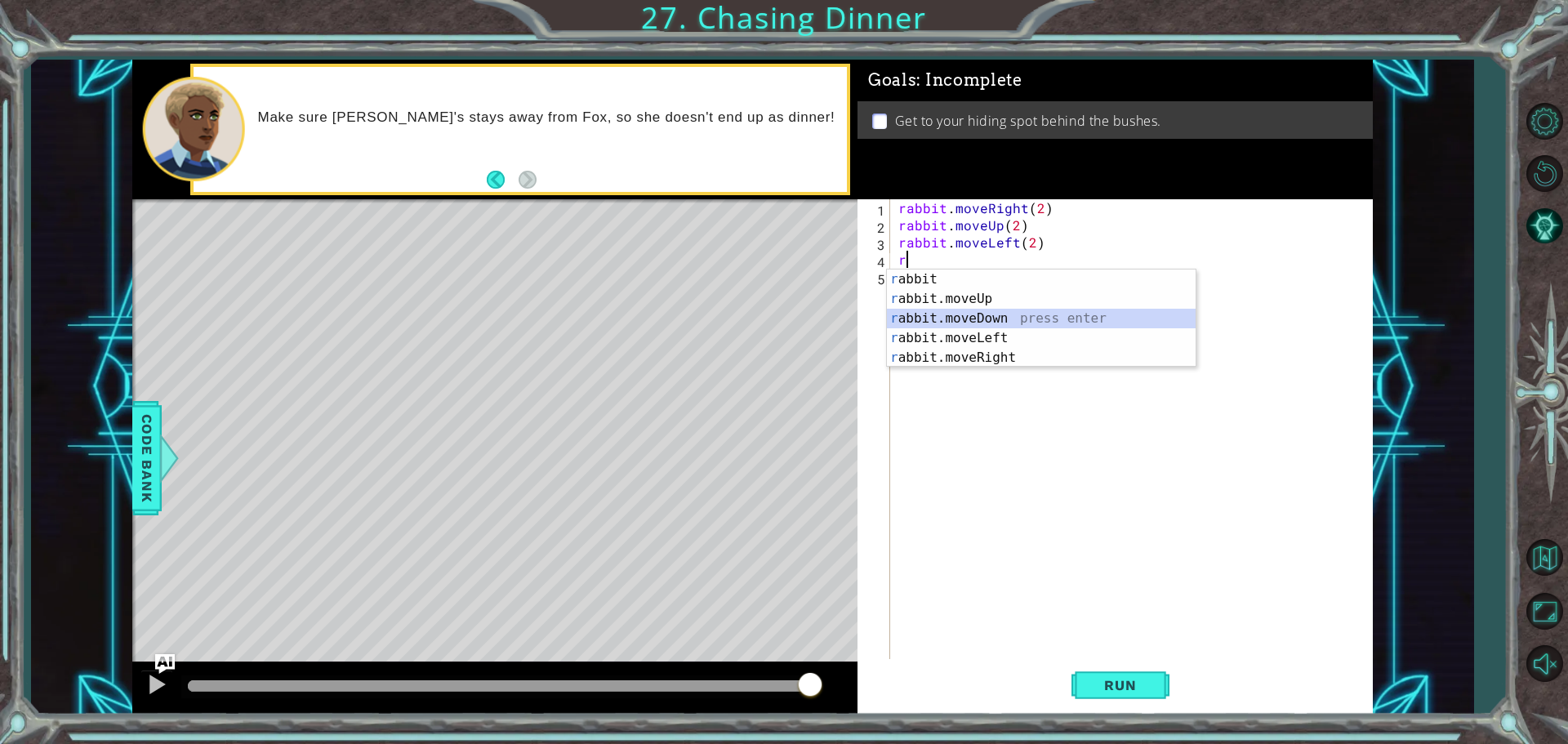
click at [945, 319] on div "r abbit press enter r abbit.moveUp press enter r abbit.moveDown press enter r a…" at bounding box center [1042, 337] width 309 height 137
type textarea "rabbit.moveDown(1)"
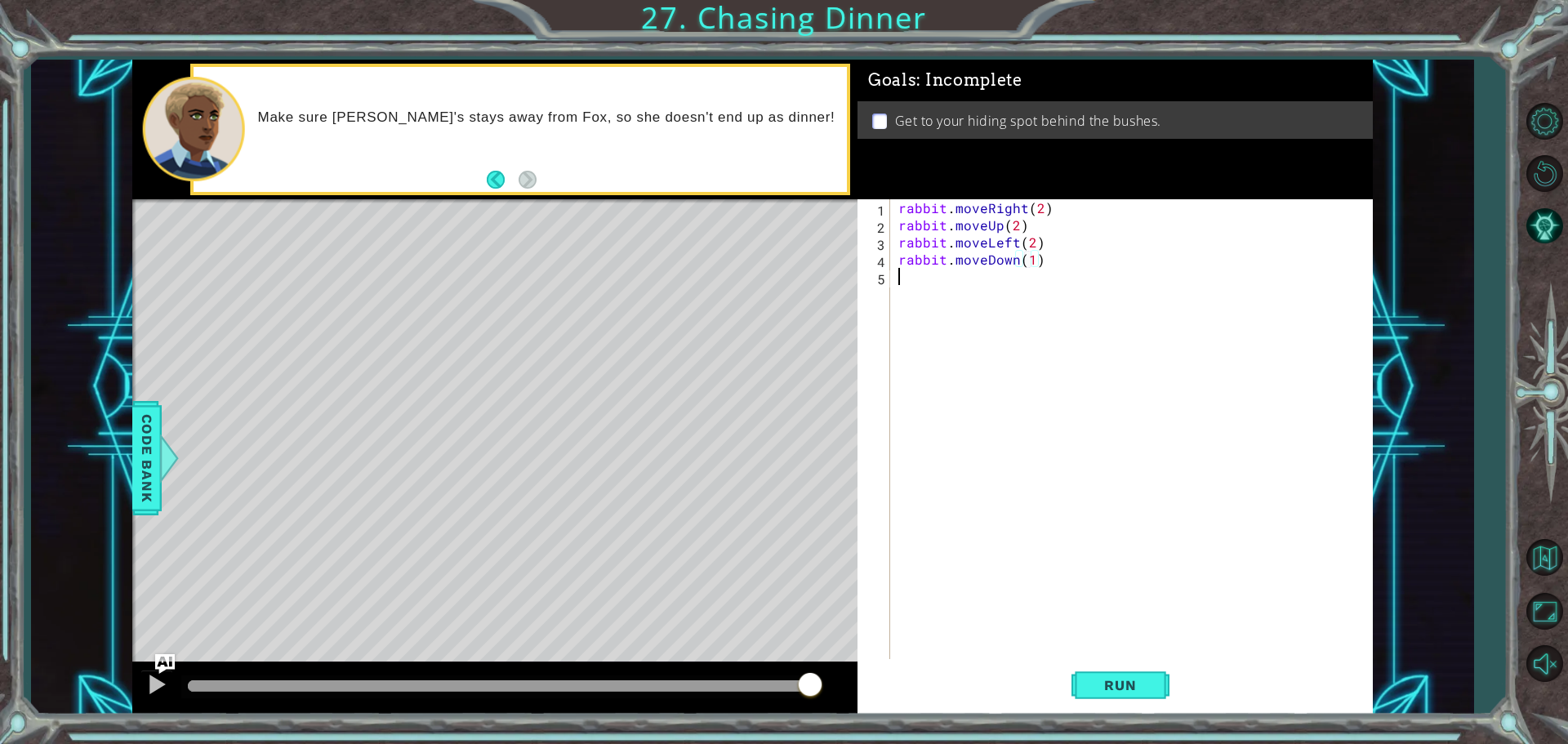
click at [935, 293] on div "rabbit . moveRight ( 2 ) rabbit . moveUp ( 2 ) rabbit . moveLeft ( 2 ) rabbit .…" at bounding box center [1135, 447] width 481 height 498
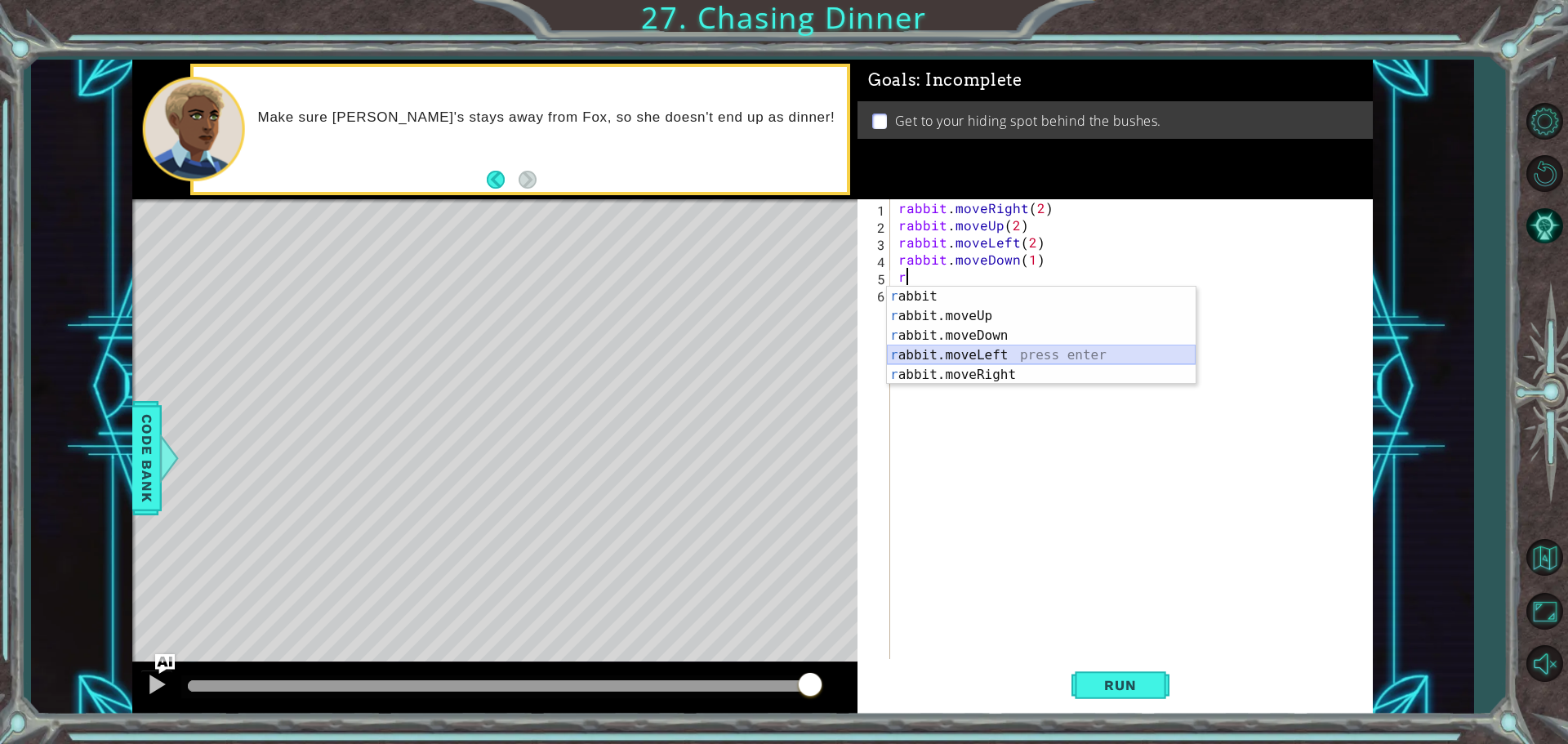
click at [945, 355] on div "r abbit press enter r abbit.moveUp press enter r abbit.moveDown press enter r a…" at bounding box center [1042, 354] width 309 height 137
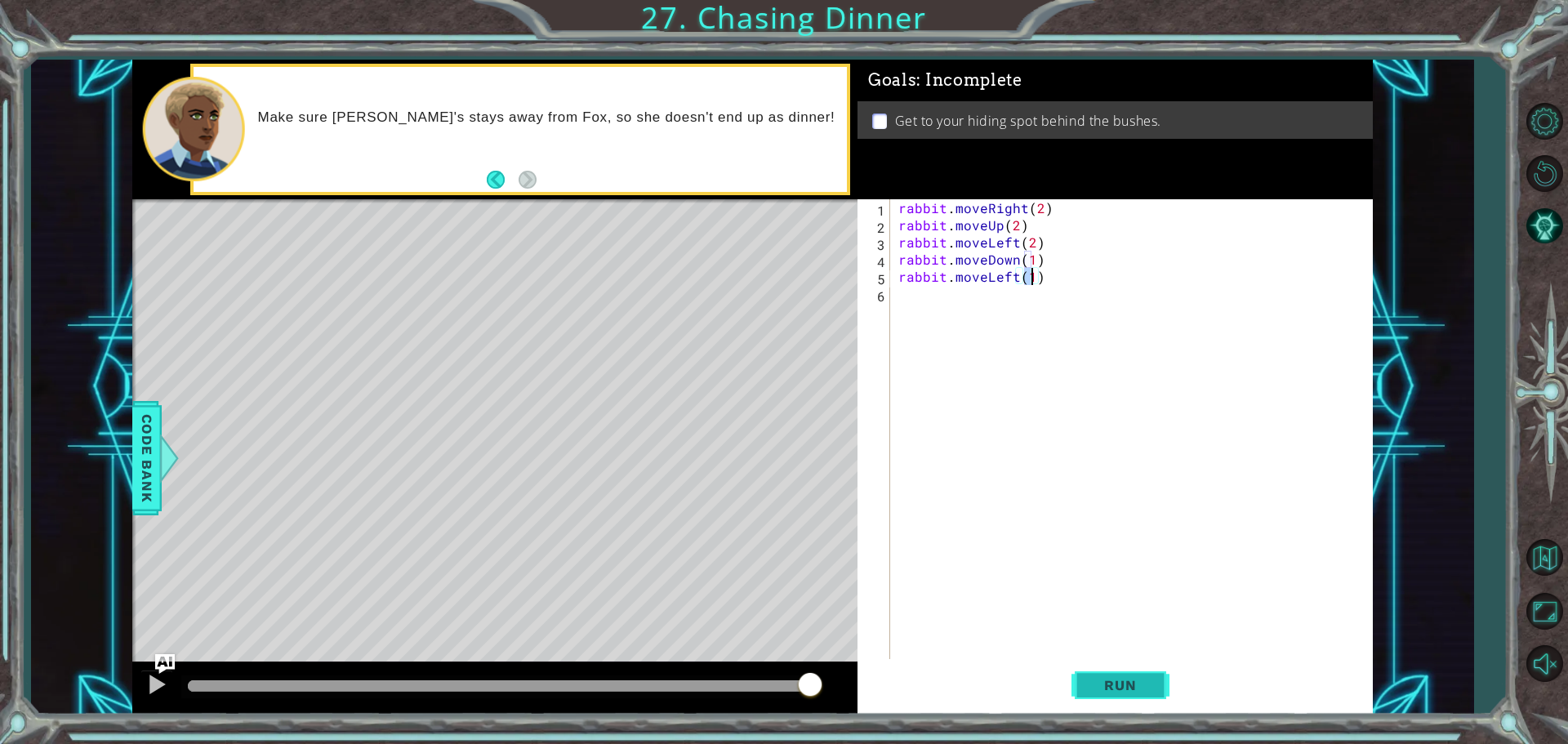
type textarea "rabbit.moveLeft(1)"
click at [1095, 667] on button "Run" at bounding box center [1120, 684] width 98 height 51
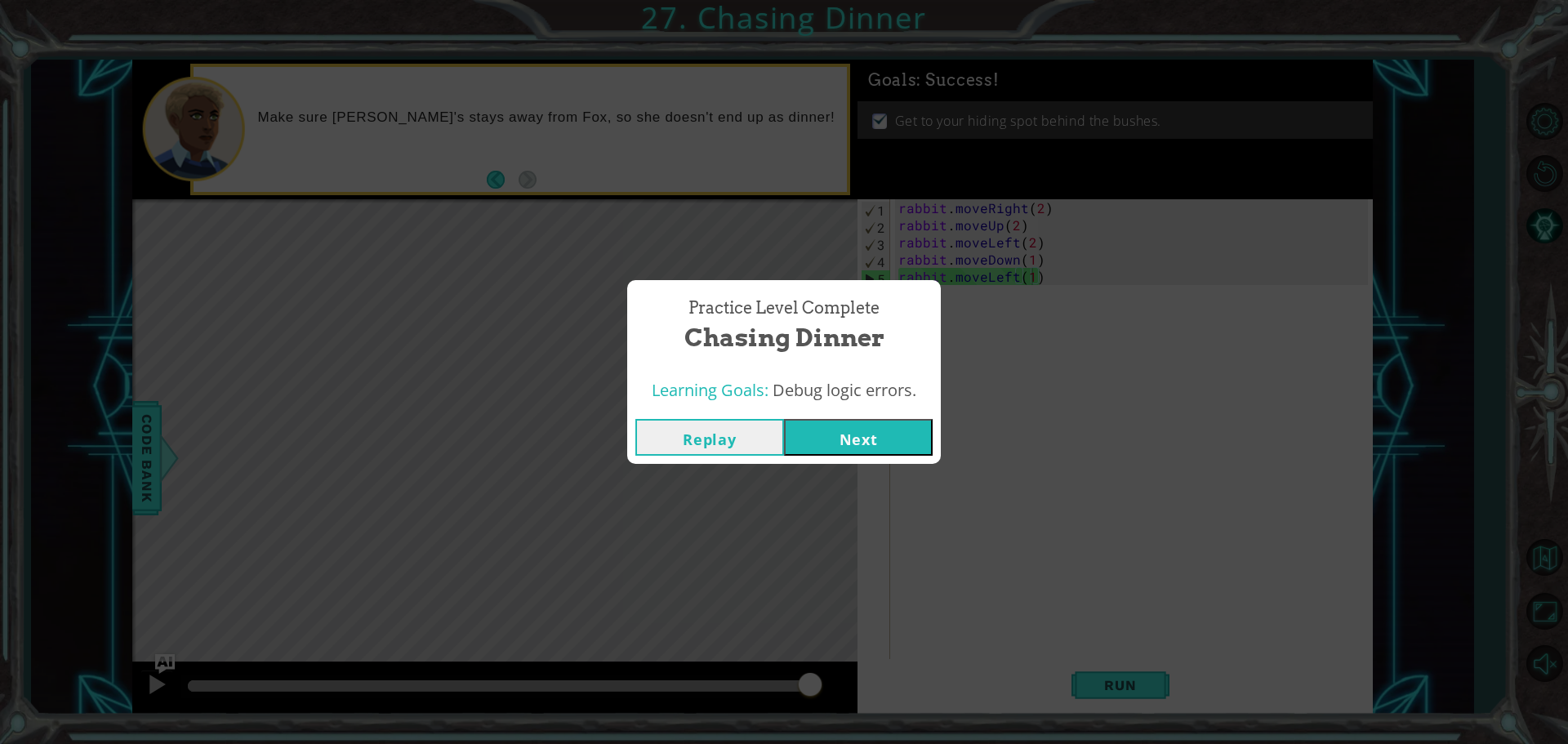
click at [833, 443] on button "Next" at bounding box center [858, 437] width 149 height 37
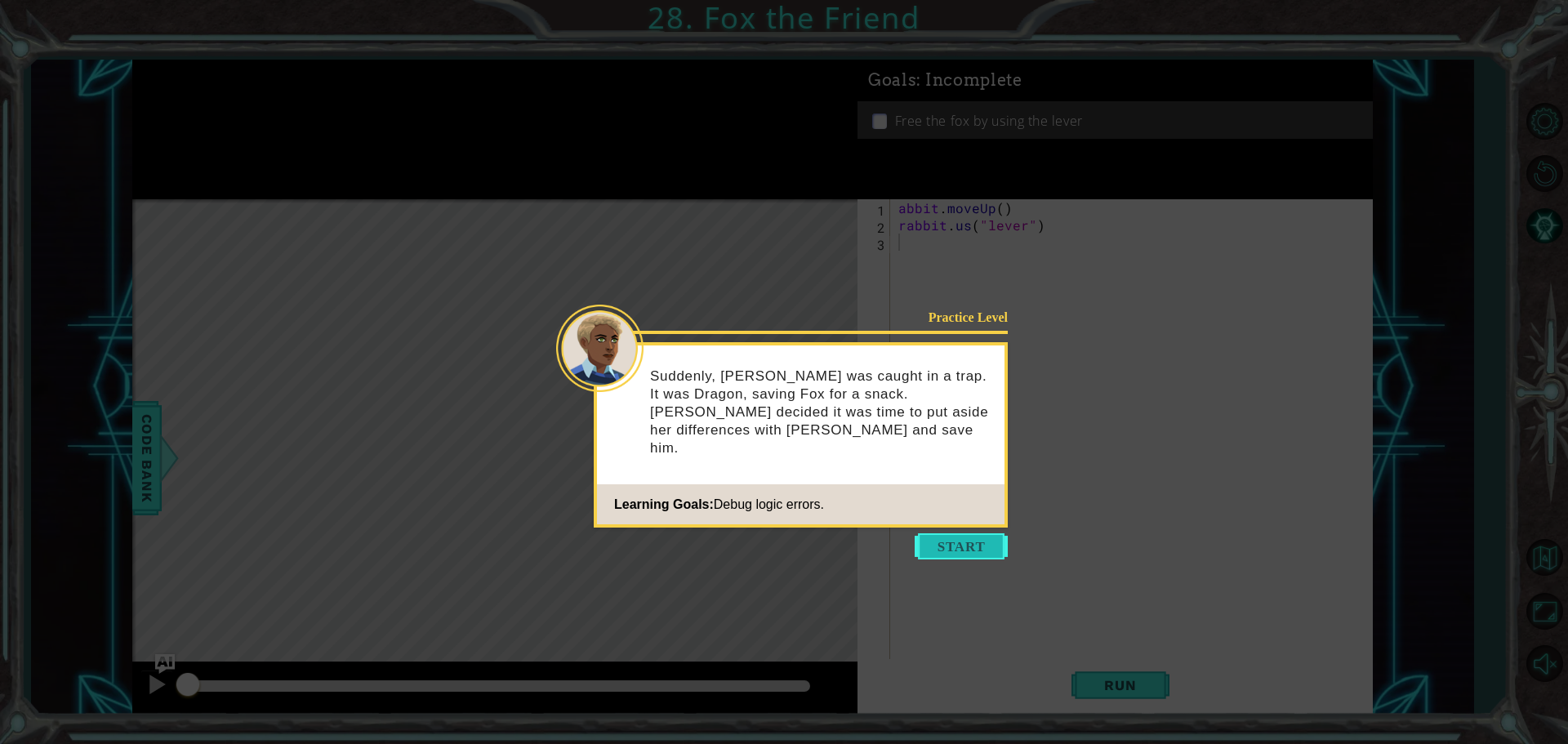
click at [979, 542] on button "Start" at bounding box center [961, 547] width 93 height 27
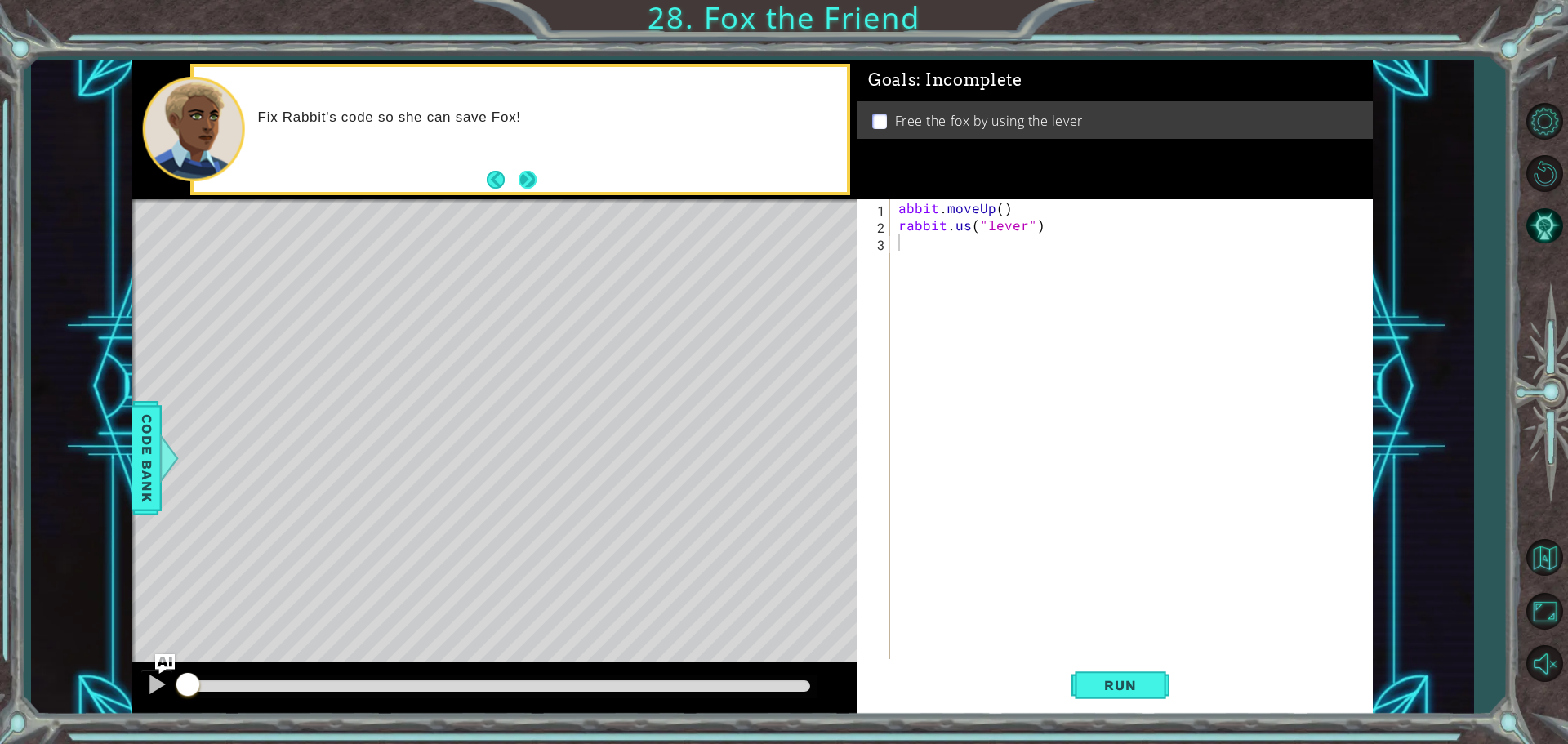
click at [533, 174] on button "Next" at bounding box center [527, 179] width 20 height 20
click at [521, 182] on button "Next" at bounding box center [527, 179] width 19 height 19
click at [1125, 676] on button "Run" at bounding box center [1120, 684] width 98 height 51
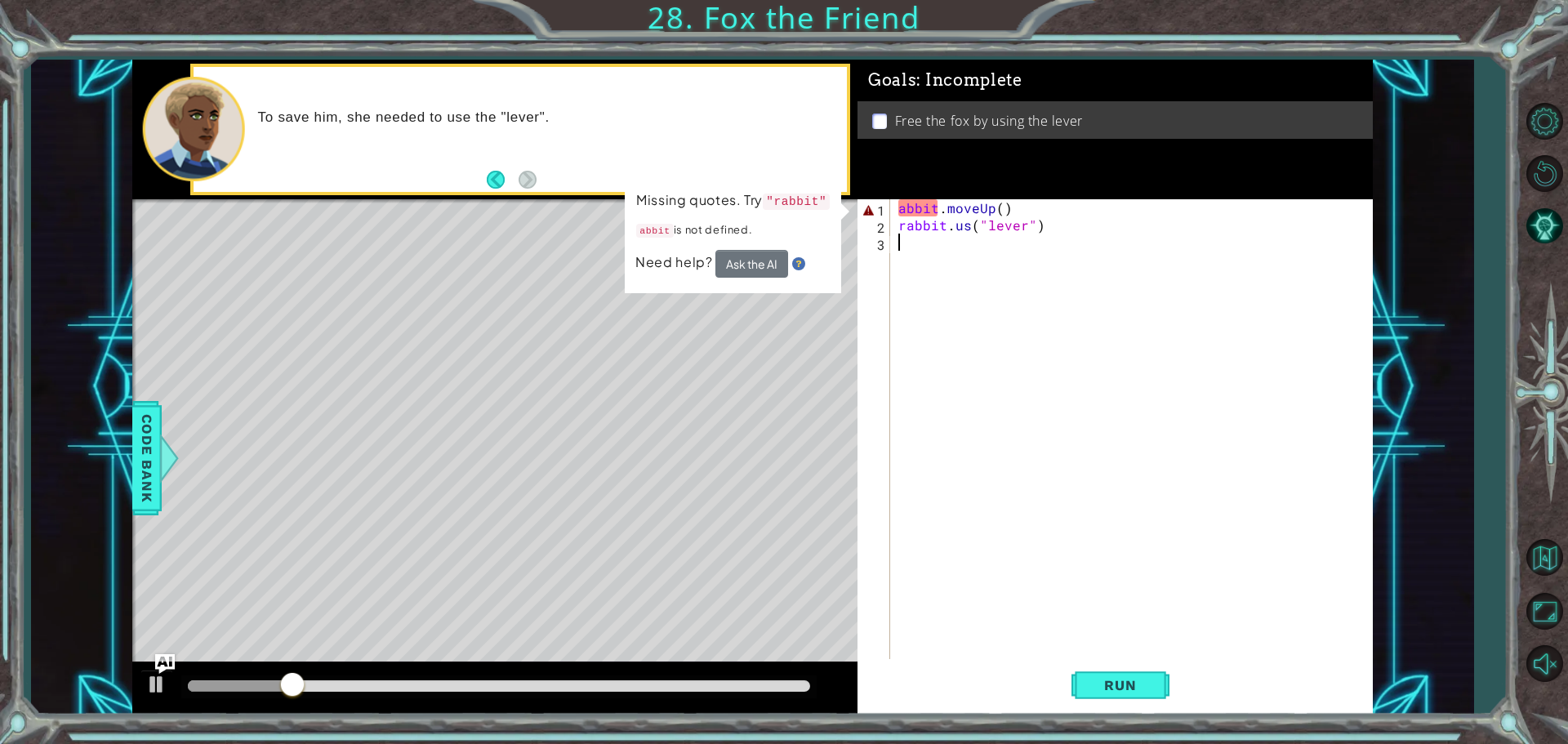
click at [898, 209] on div "abbit . moveUp ( ) rabbit . us ( "lever" )" at bounding box center [1135, 447] width 481 height 498
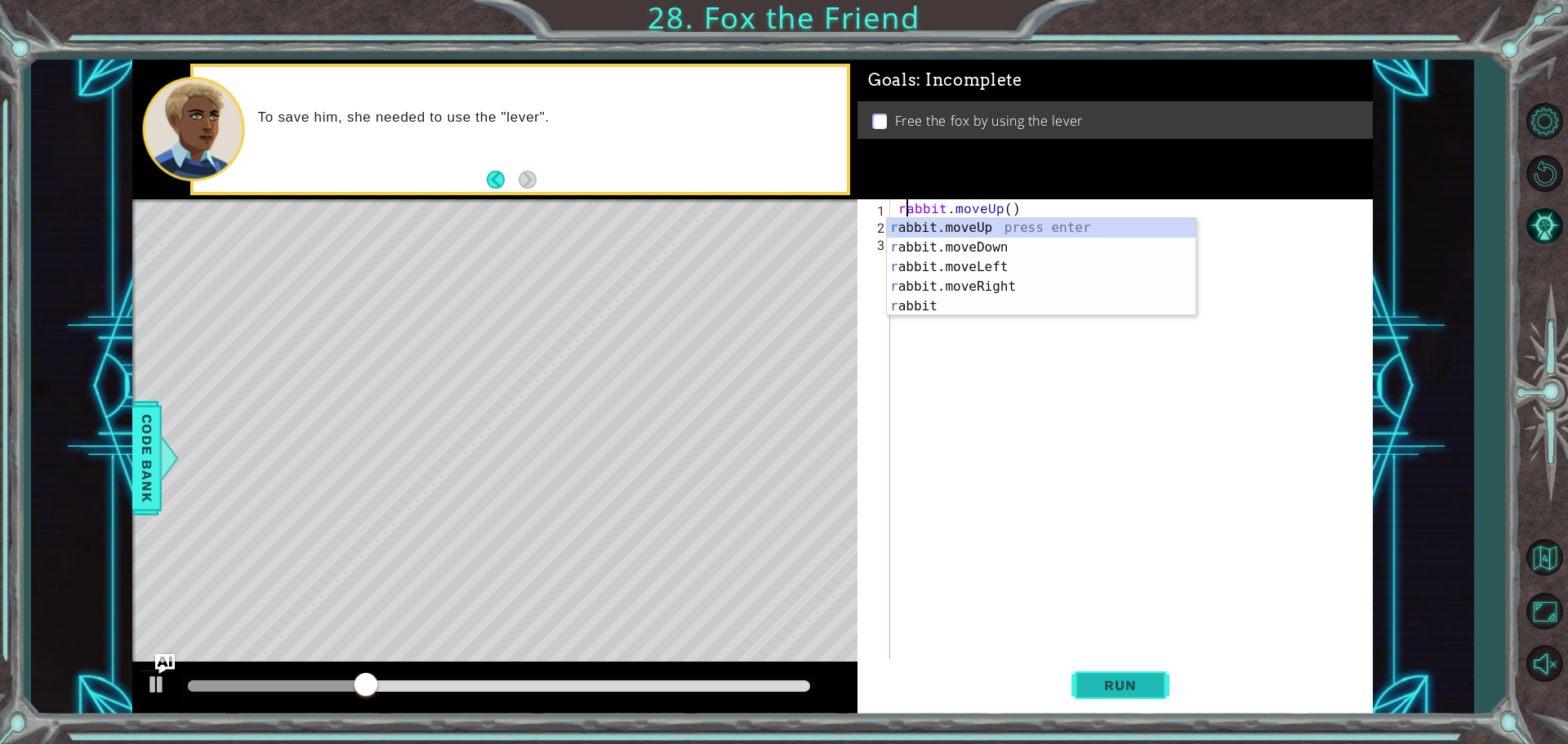
click at [1123, 675] on button "Run" at bounding box center [1120, 684] width 98 height 51
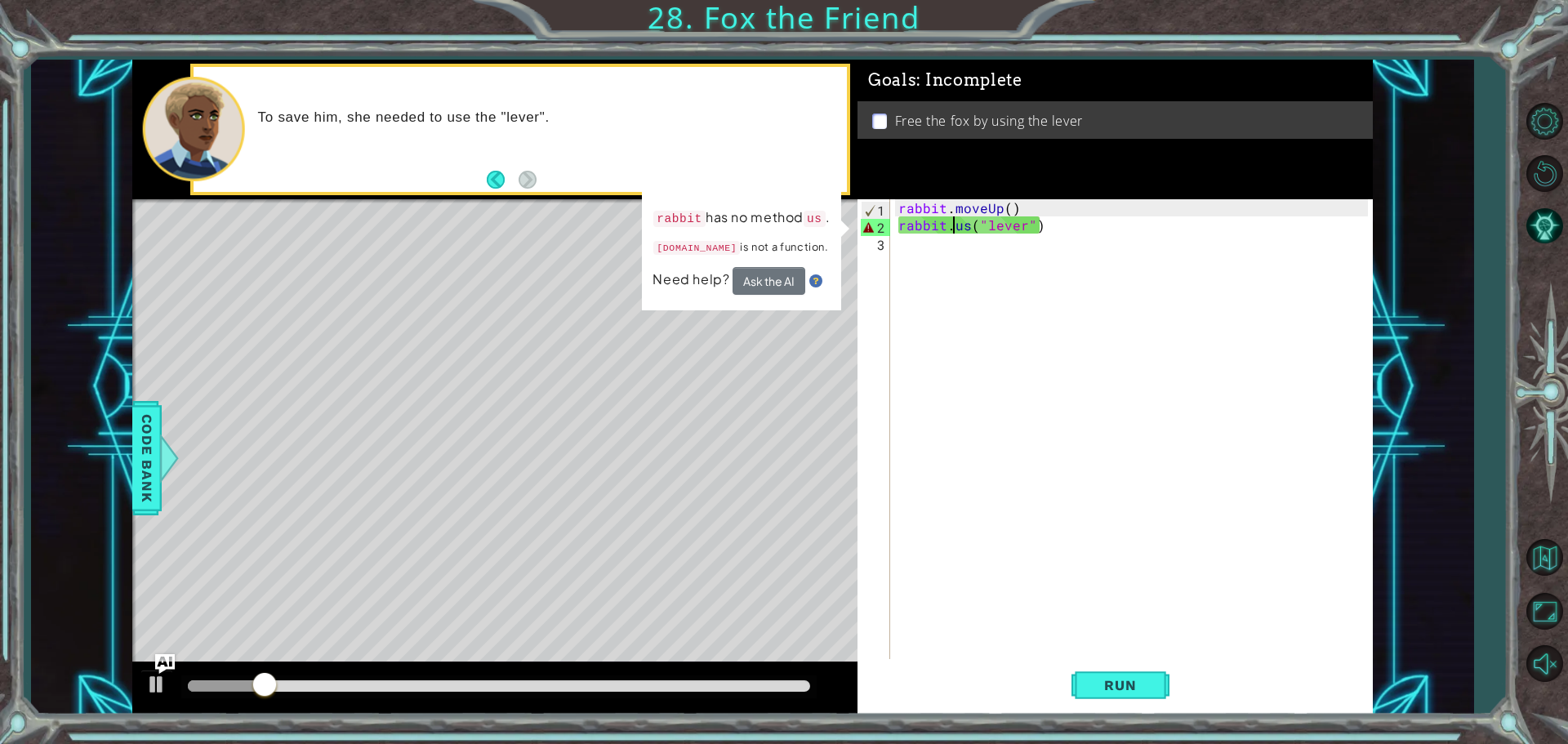
click at [950, 228] on div "rabbit . moveUp ( ) rabbit . us ( "lever" )" at bounding box center [1135, 447] width 481 height 498
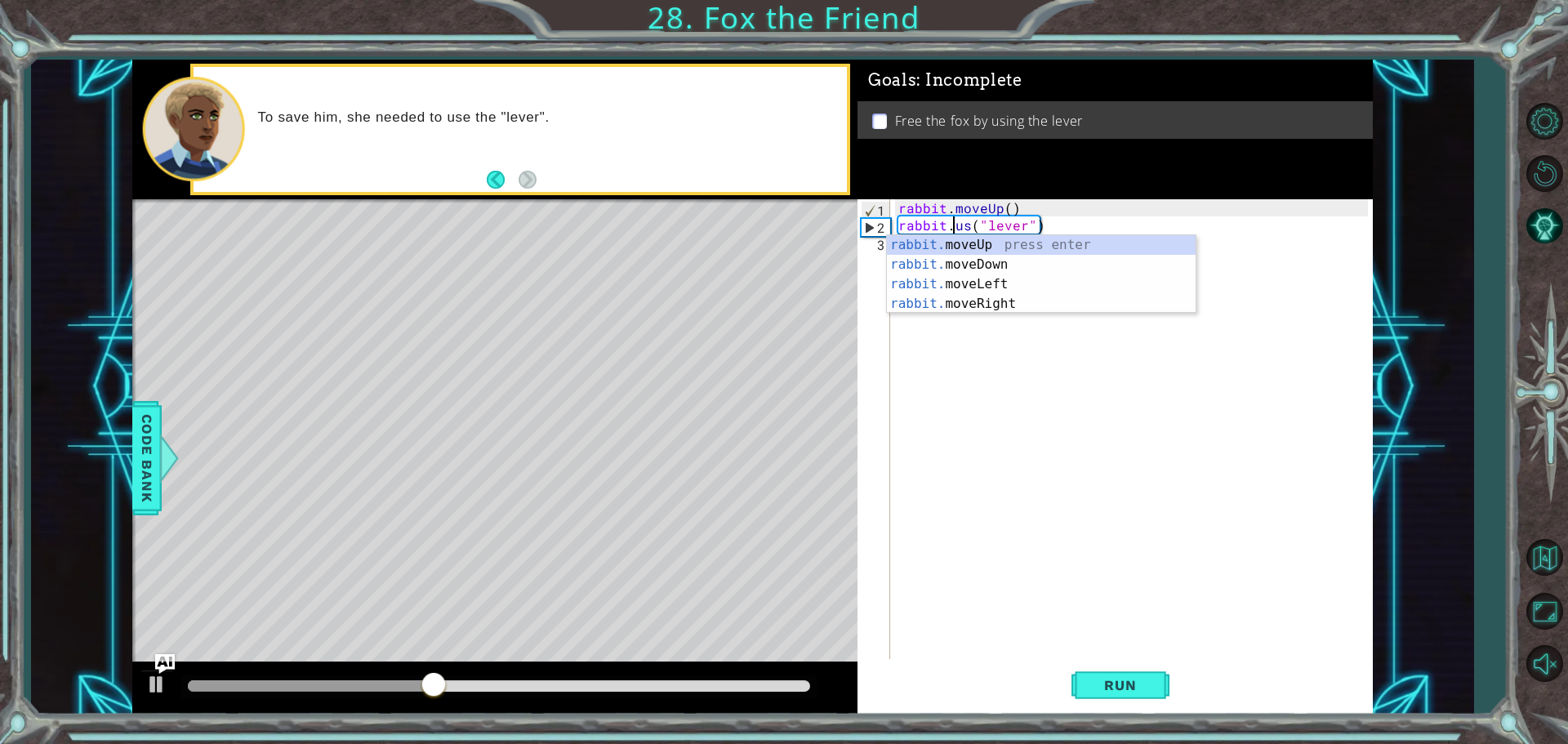
click at [967, 225] on div "rabbit . moveUp ( ) rabbit . us ( "lever" )" at bounding box center [1135, 447] width 481 height 498
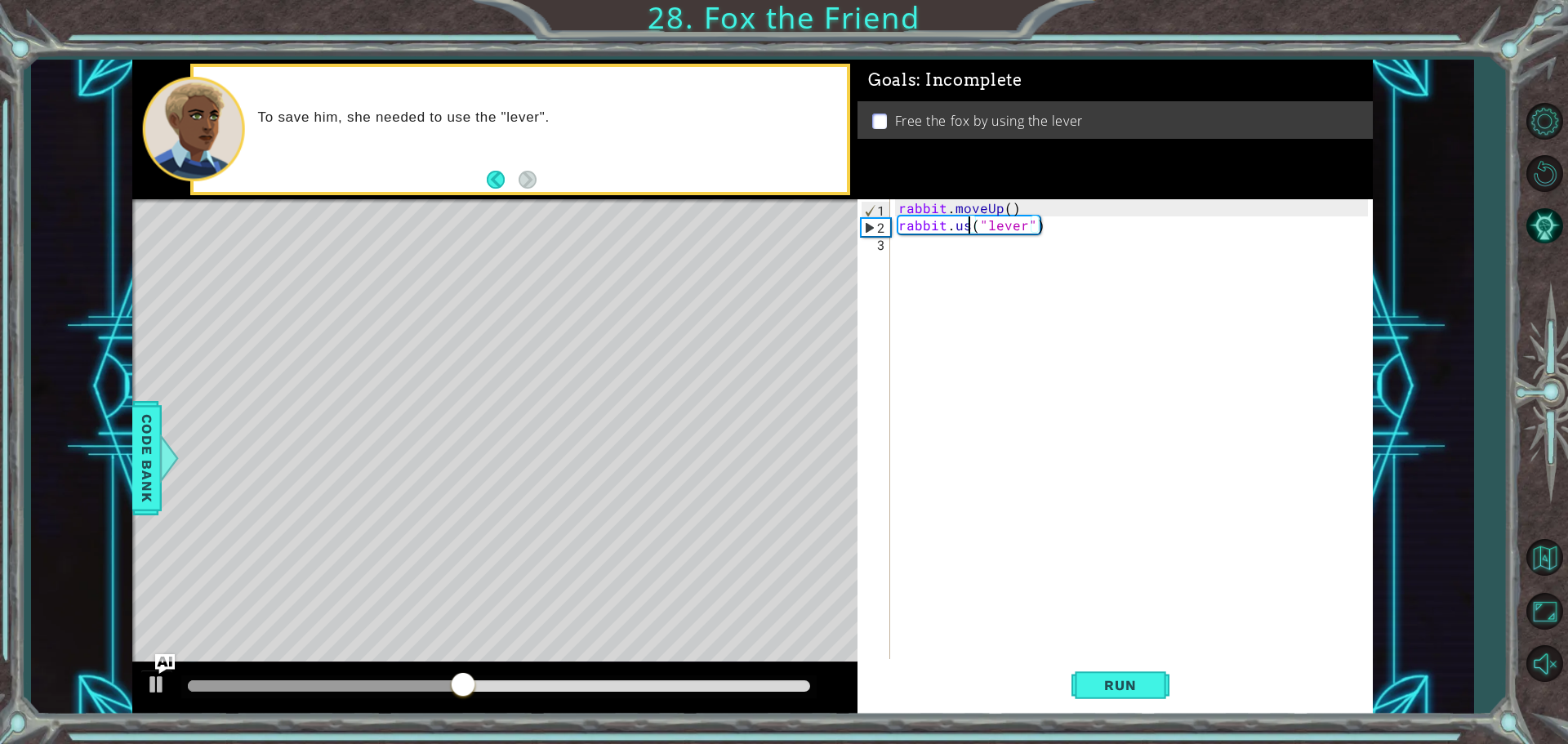
scroll to position [0, 5]
type textarea "rabbit.use("lever")"
click at [1101, 683] on span "Run" at bounding box center [1121, 684] width 64 height 16
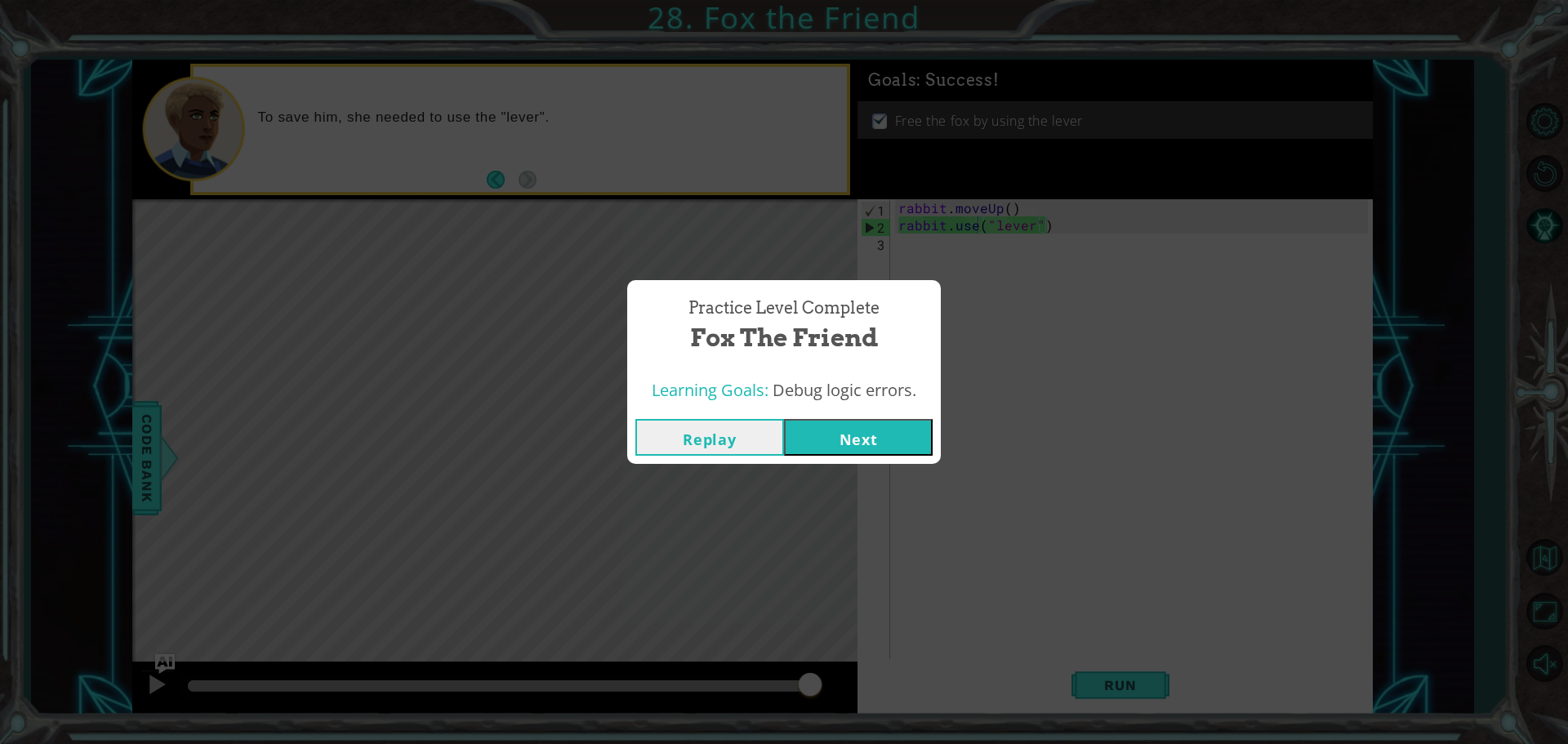
click at [841, 431] on button "Next" at bounding box center [858, 437] width 149 height 37
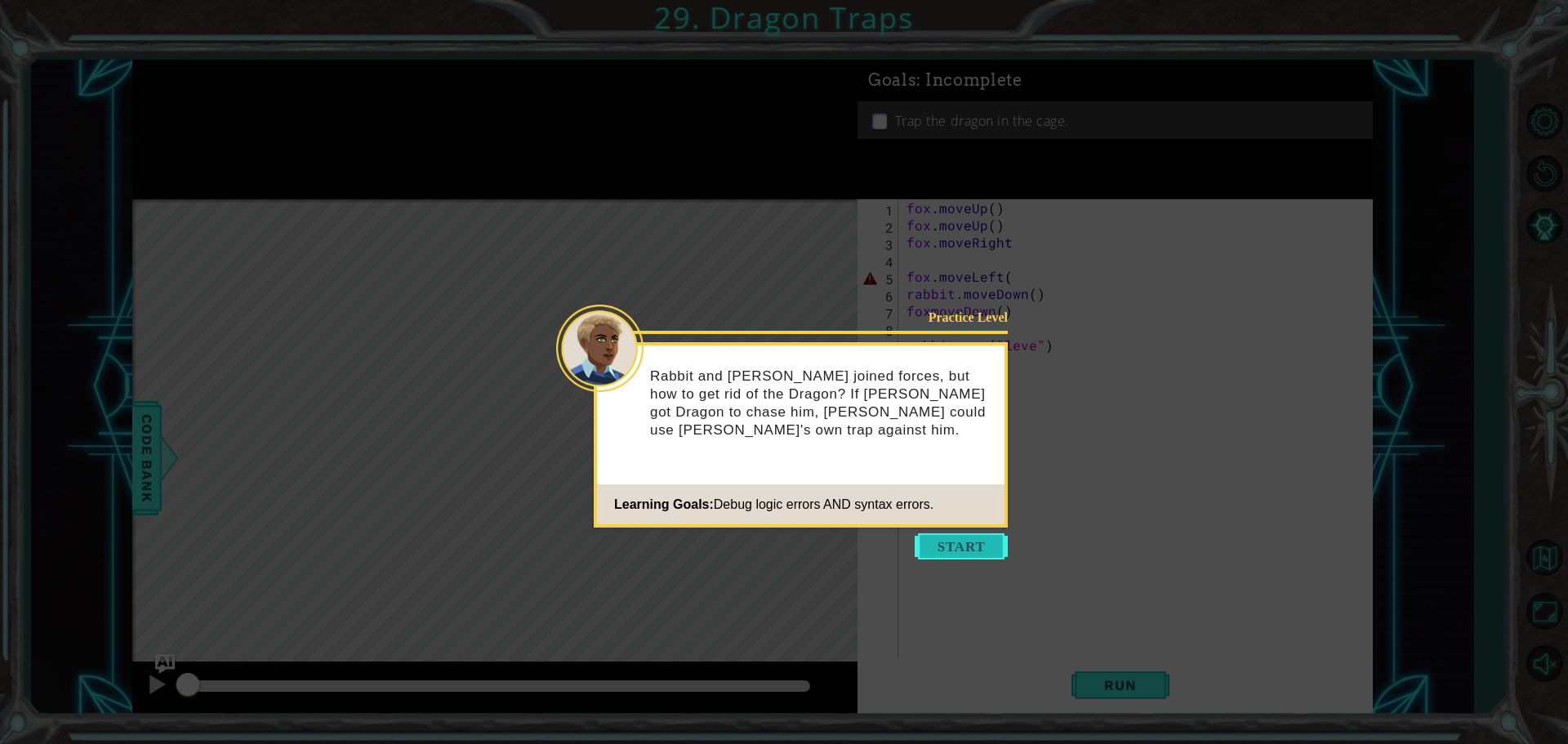
click at [947, 543] on button "Start" at bounding box center [961, 547] width 93 height 27
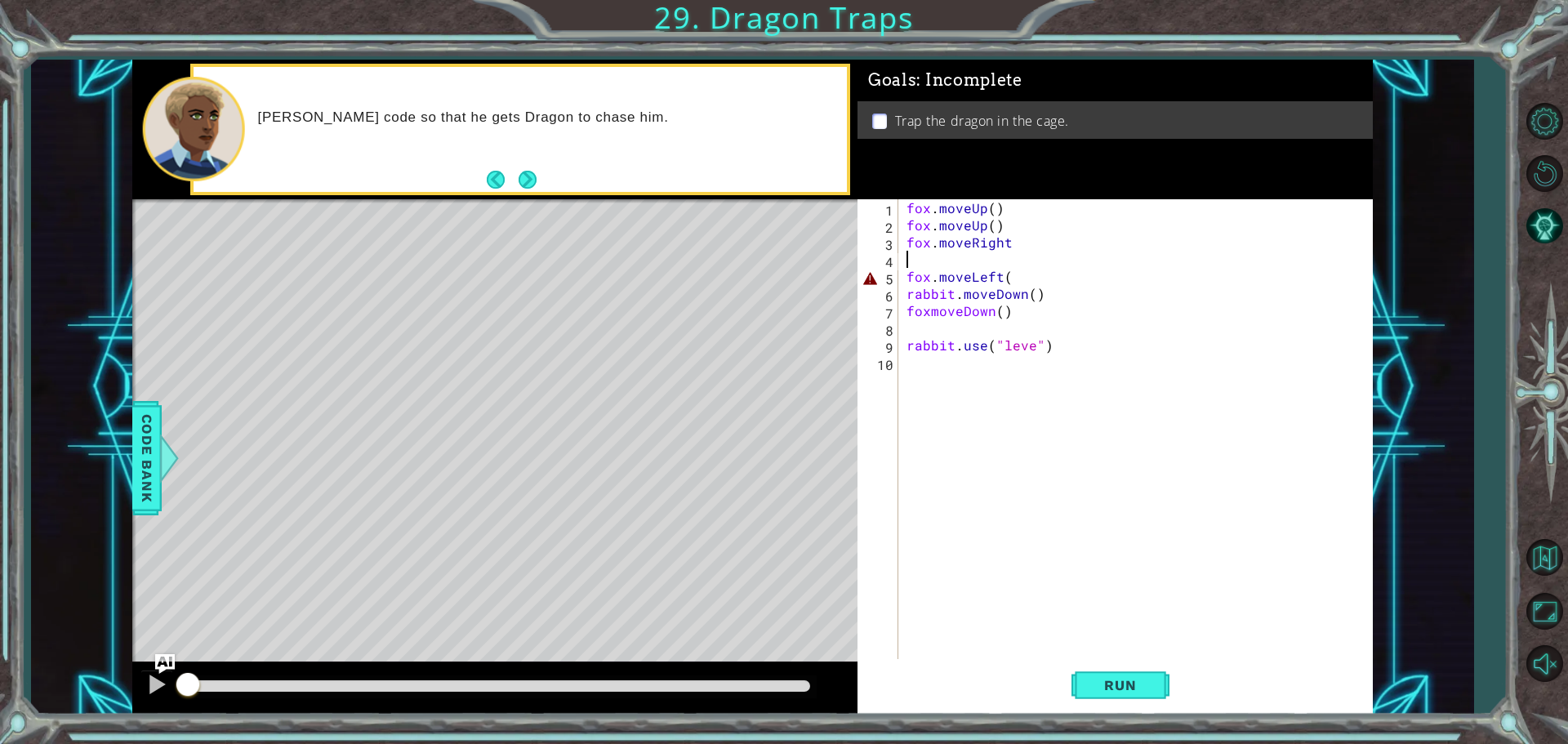
click at [947, 258] on div "fox . moveUp ( ) fox . moveUp ( ) fox . moveRight fox . moveLeft ( rabbit . mov…" at bounding box center [1140, 447] width 473 height 498
click at [525, 182] on button "Next" at bounding box center [527, 179] width 22 height 22
click at [1030, 346] on div "fox . moveUp ( ) fox . moveUp ( ) fox . moveRight fox . moveLeft ( rabbit . mov…" at bounding box center [1140, 447] width 473 height 498
click at [526, 185] on button "Next" at bounding box center [527, 179] width 19 height 19
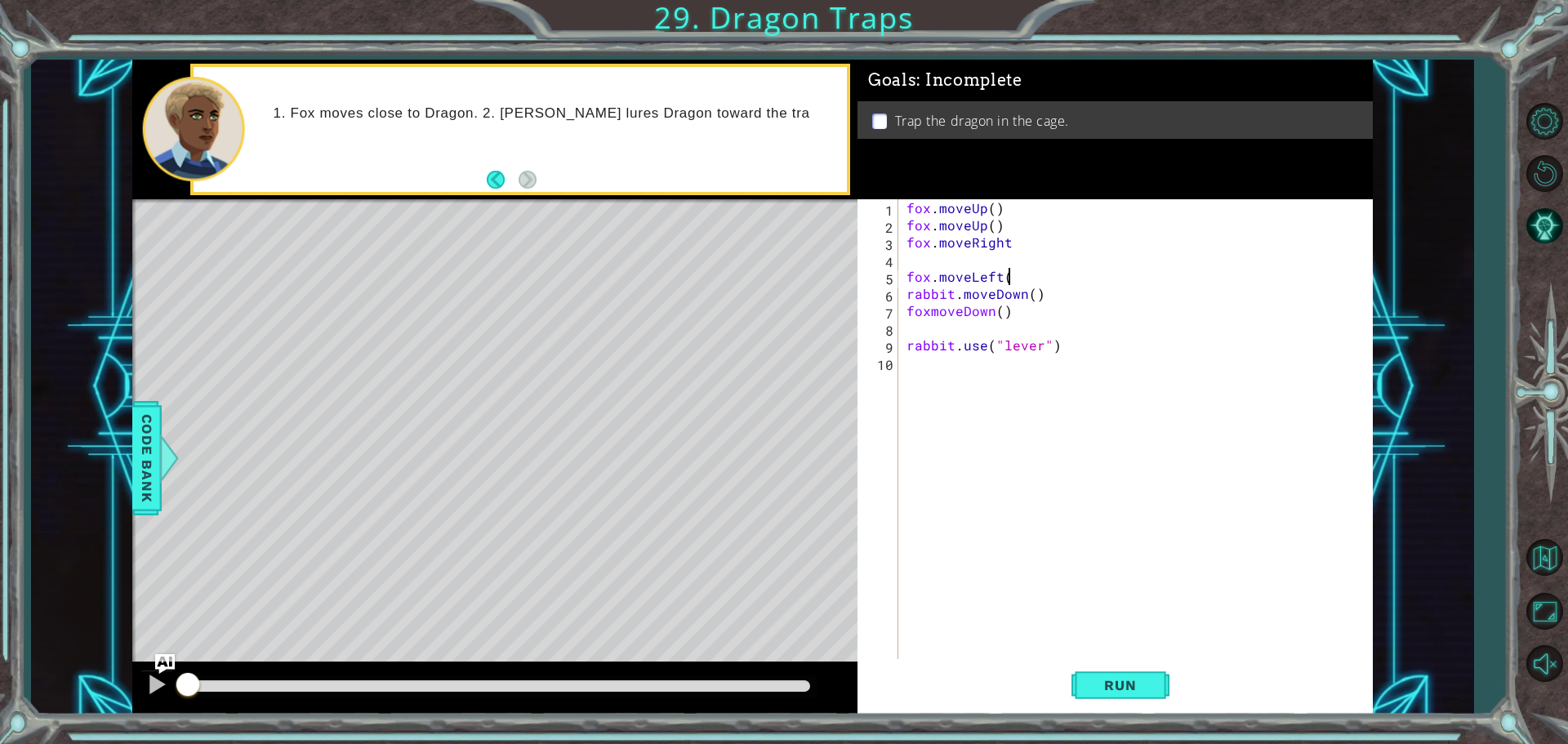
click at [1021, 281] on div "fox . moveUp ( ) fox . moveUp ( ) fox . moveRight fox . moveLeft ( rabbit . mov…" at bounding box center [1140, 447] width 473 height 498
click at [1109, 669] on button "Run" at bounding box center [1120, 684] width 98 height 51
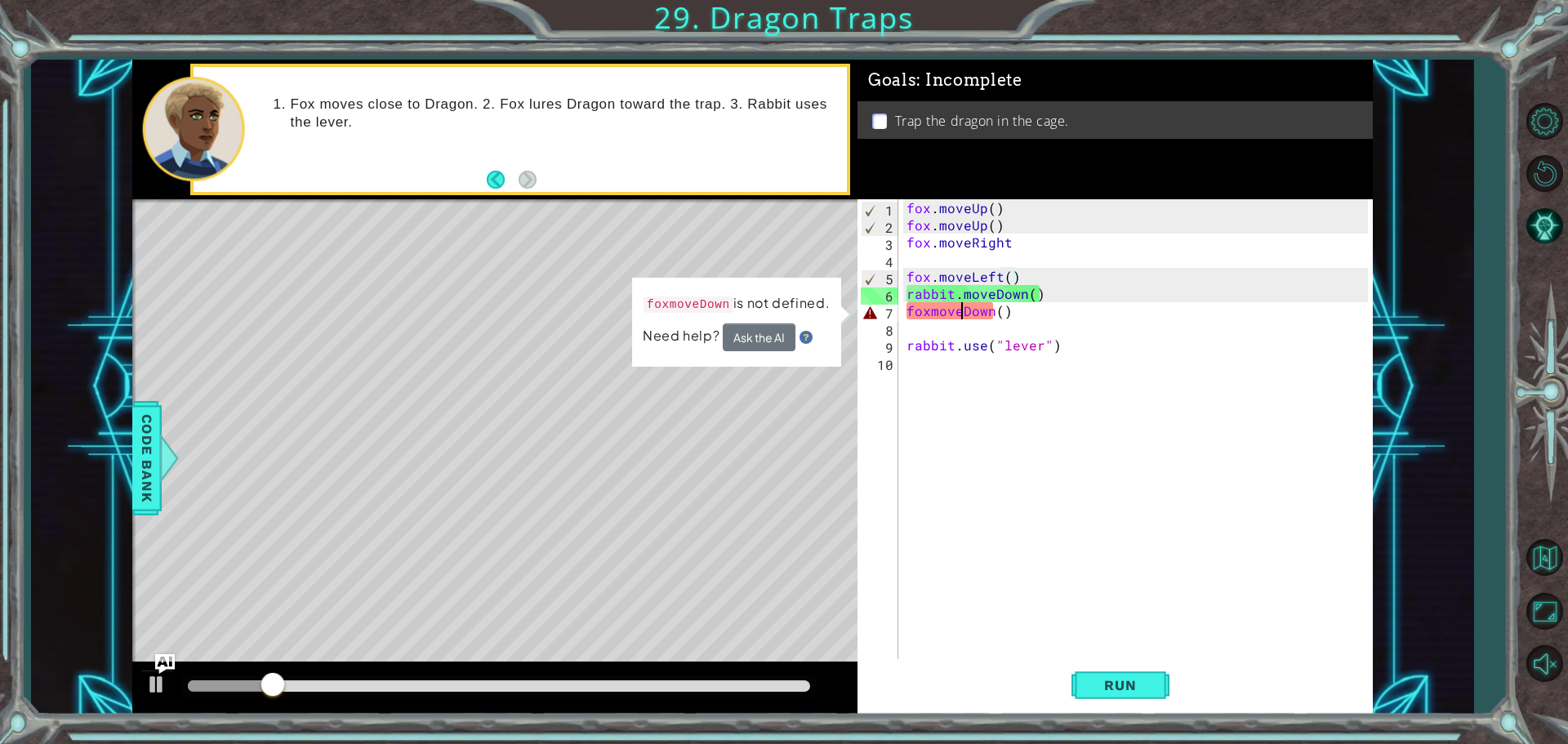
click at [960, 317] on div "fox . moveUp ( ) fox . moveUp ( ) fox . moveRight fox . moveLeft ( ) rabbit . m…" at bounding box center [1140, 447] width 473 height 498
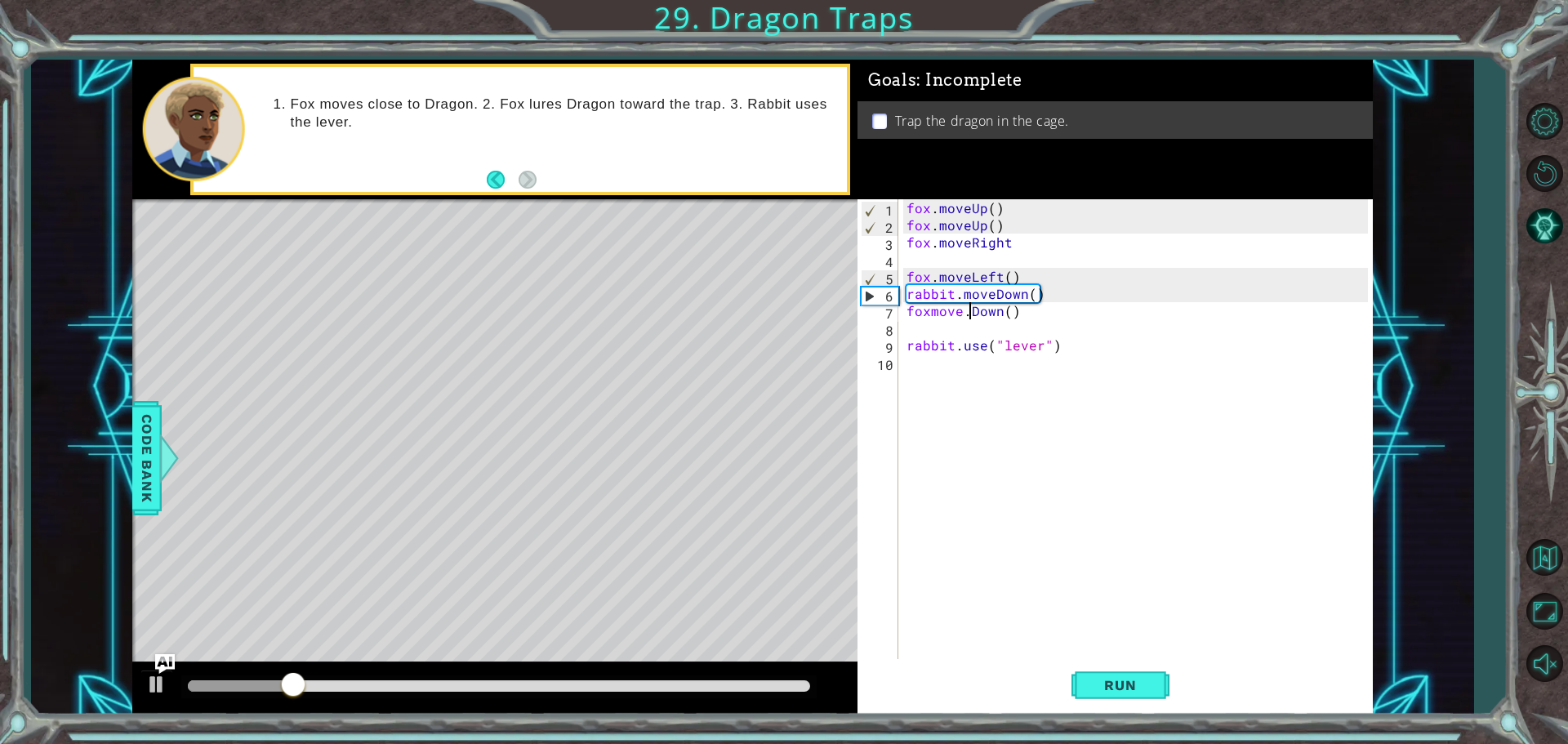
scroll to position [0, 4]
click at [1087, 680] on button "Run" at bounding box center [1120, 684] width 98 height 51
click at [944, 323] on div "foxmove Down press enter" at bounding box center [1049, 351] width 309 height 59
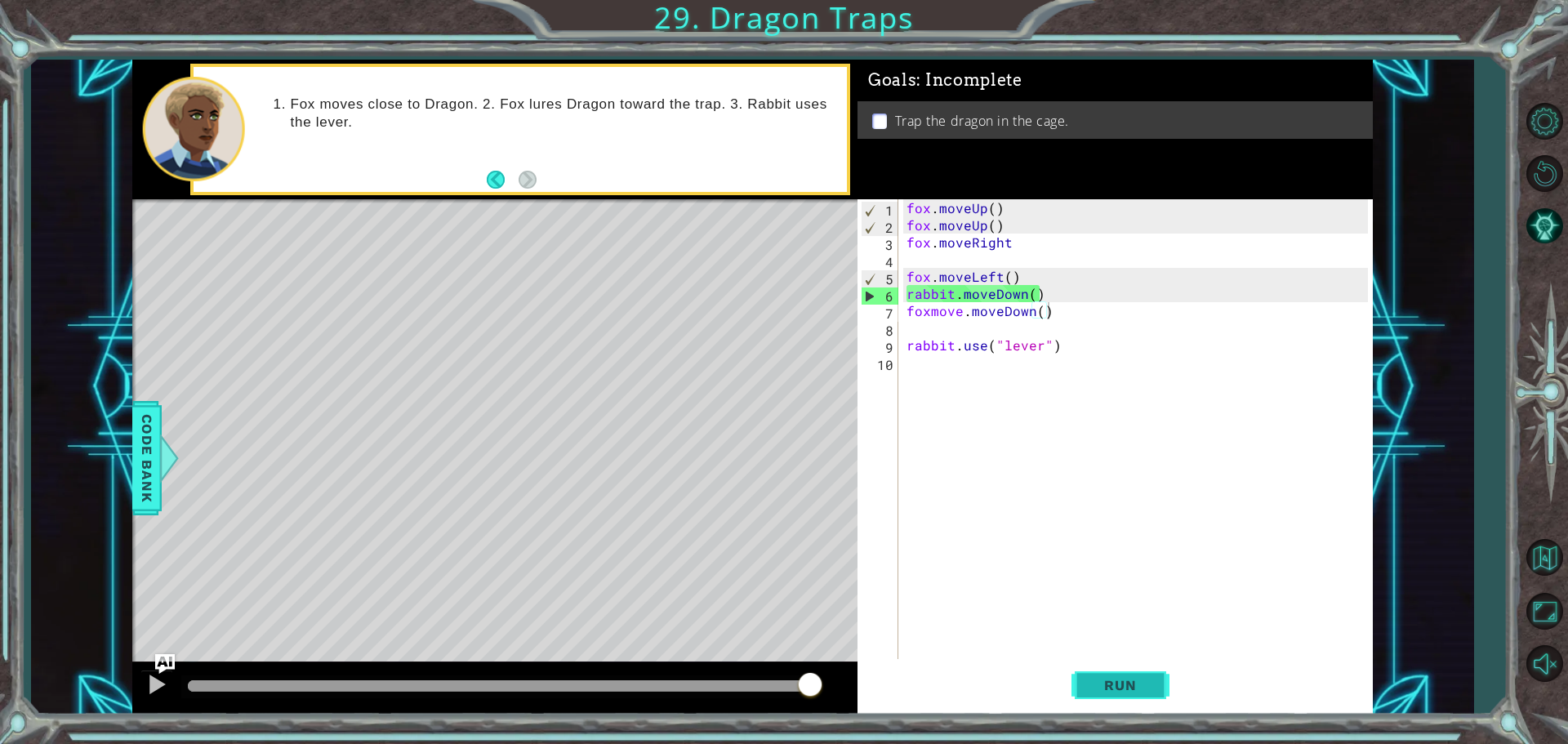
click at [1121, 665] on button "Run" at bounding box center [1120, 684] width 98 height 51
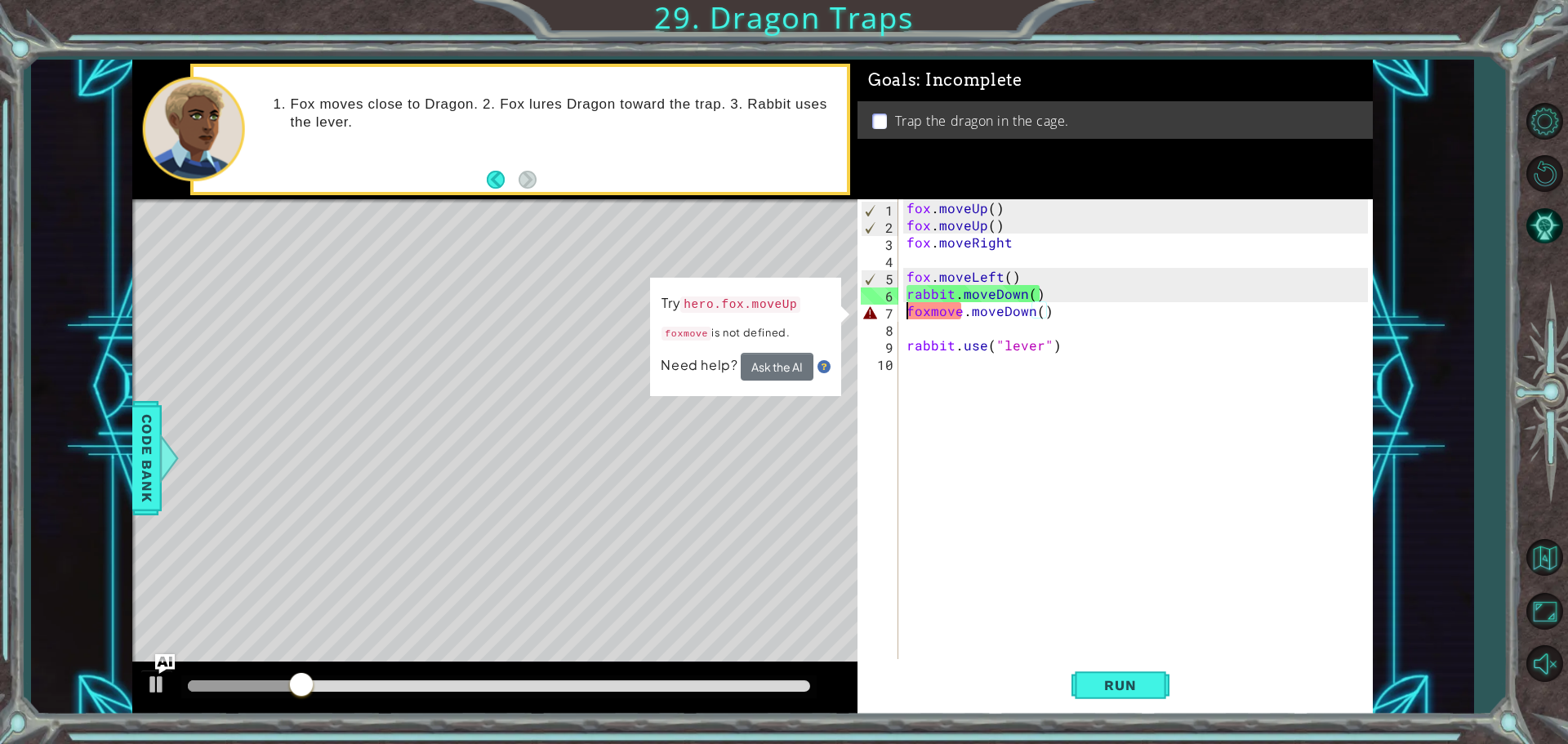
click at [904, 312] on div "fox . moveUp ( ) fox . moveUp ( ) fox . moveRight fox . moveLeft ( ) rabbit . m…" at bounding box center [1140, 447] width 473 height 498
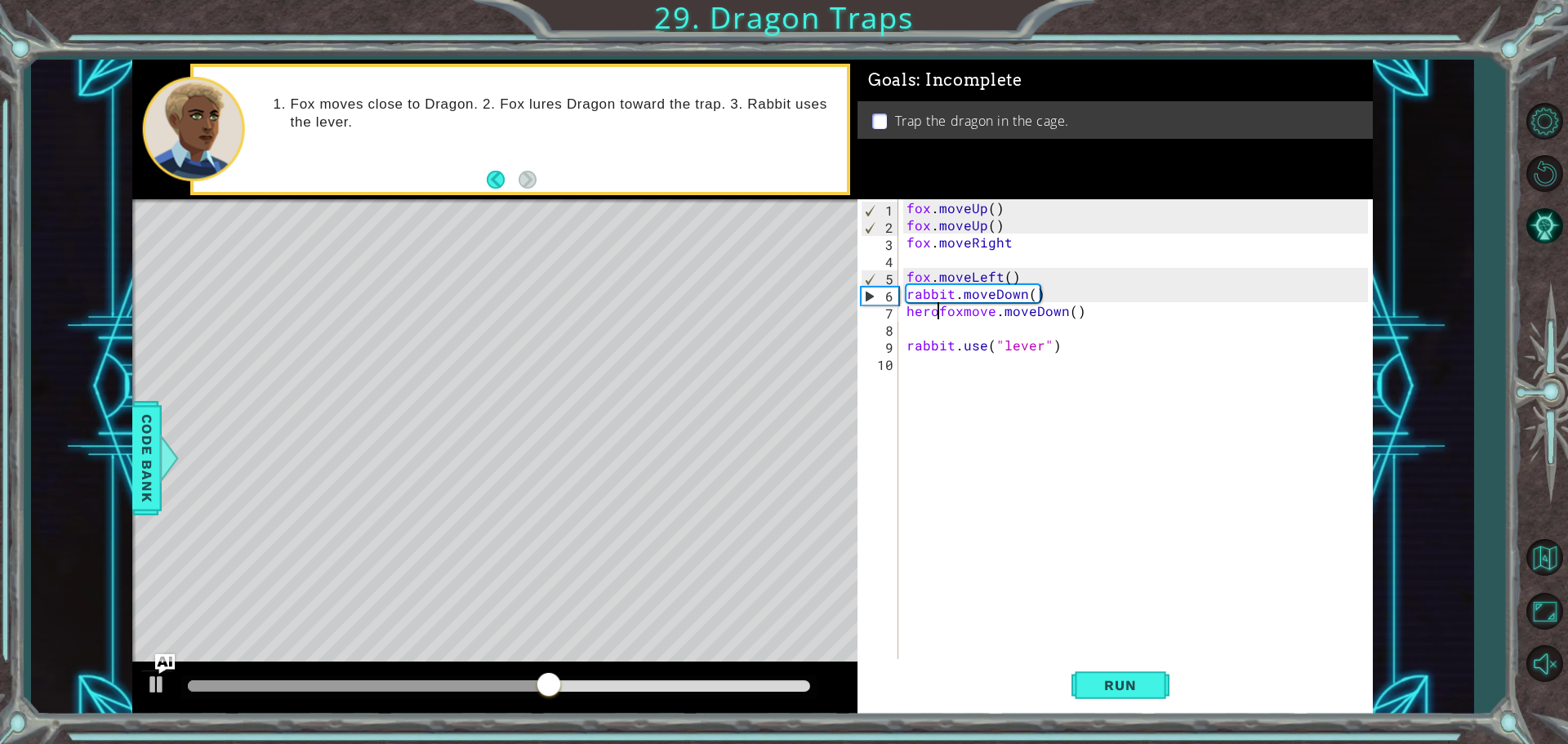
scroll to position [0, 3]
type textarea "hero.foxmove.moveDown()"
click at [1126, 687] on span "Run" at bounding box center [1121, 684] width 64 height 16
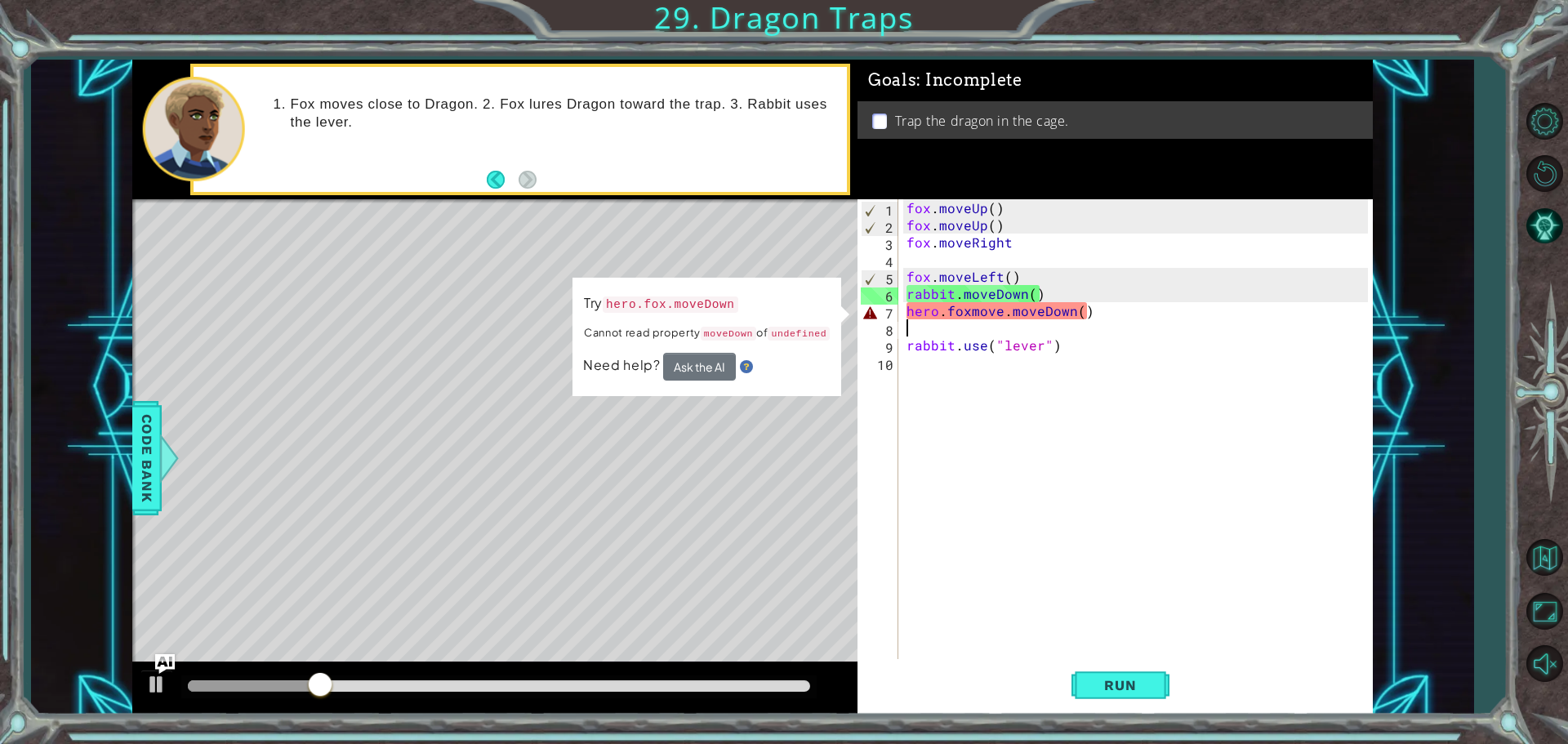
click at [970, 321] on div "fox . moveUp ( ) fox . moveUp ( ) fox . moveRight fox . moveLeft ( ) rabbit . m…" at bounding box center [1140, 447] width 473 height 498
click at [971, 310] on div "fox . moveUp ( ) fox . moveUp ( ) fox . moveRight fox . moveLeft ( ) rabbit . m…" at bounding box center [1140, 447] width 473 height 498
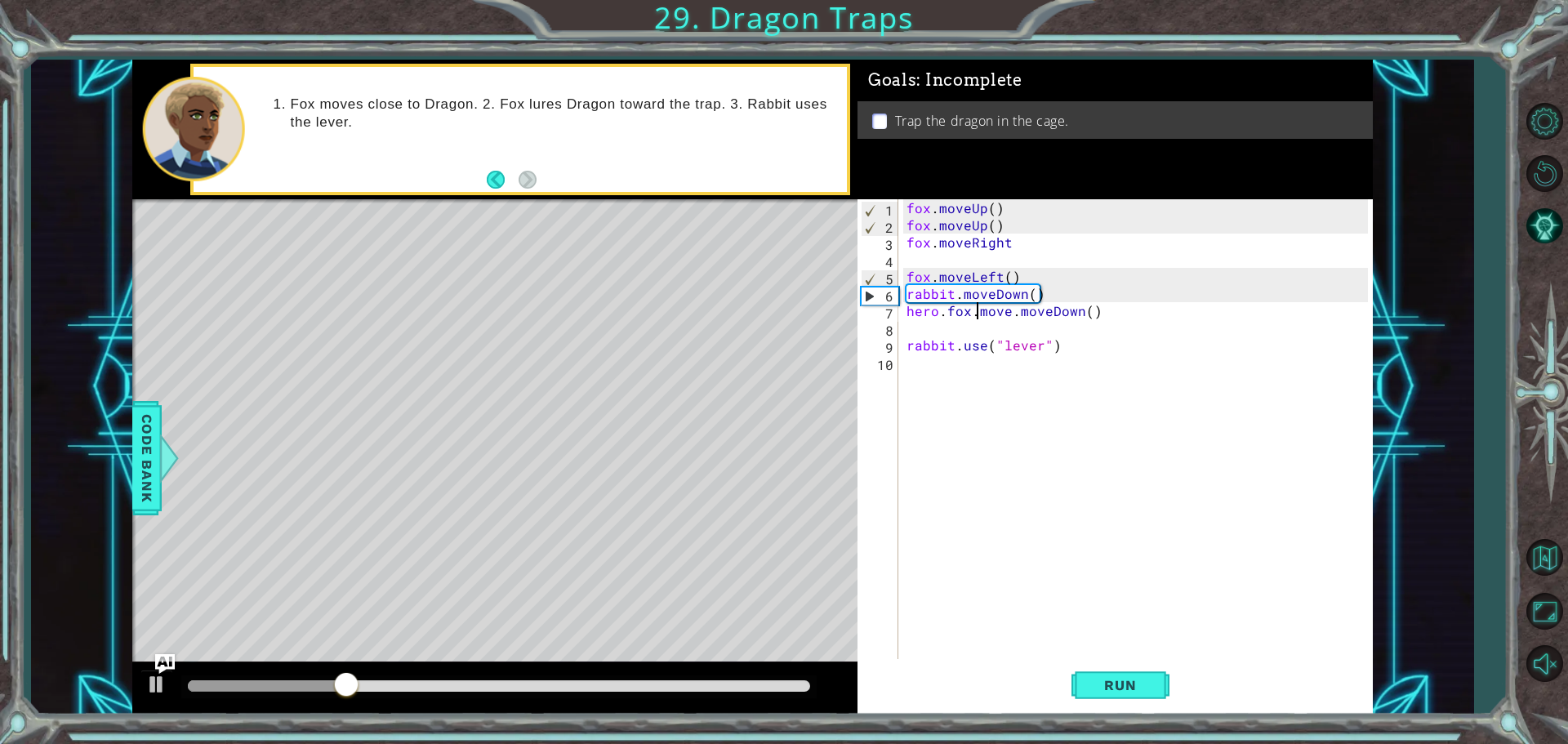
scroll to position [0, 4]
type textarea "hero.fox.move.moveDown()"
click at [1131, 673] on button "Run" at bounding box center [1120, 684] width 98 height 51
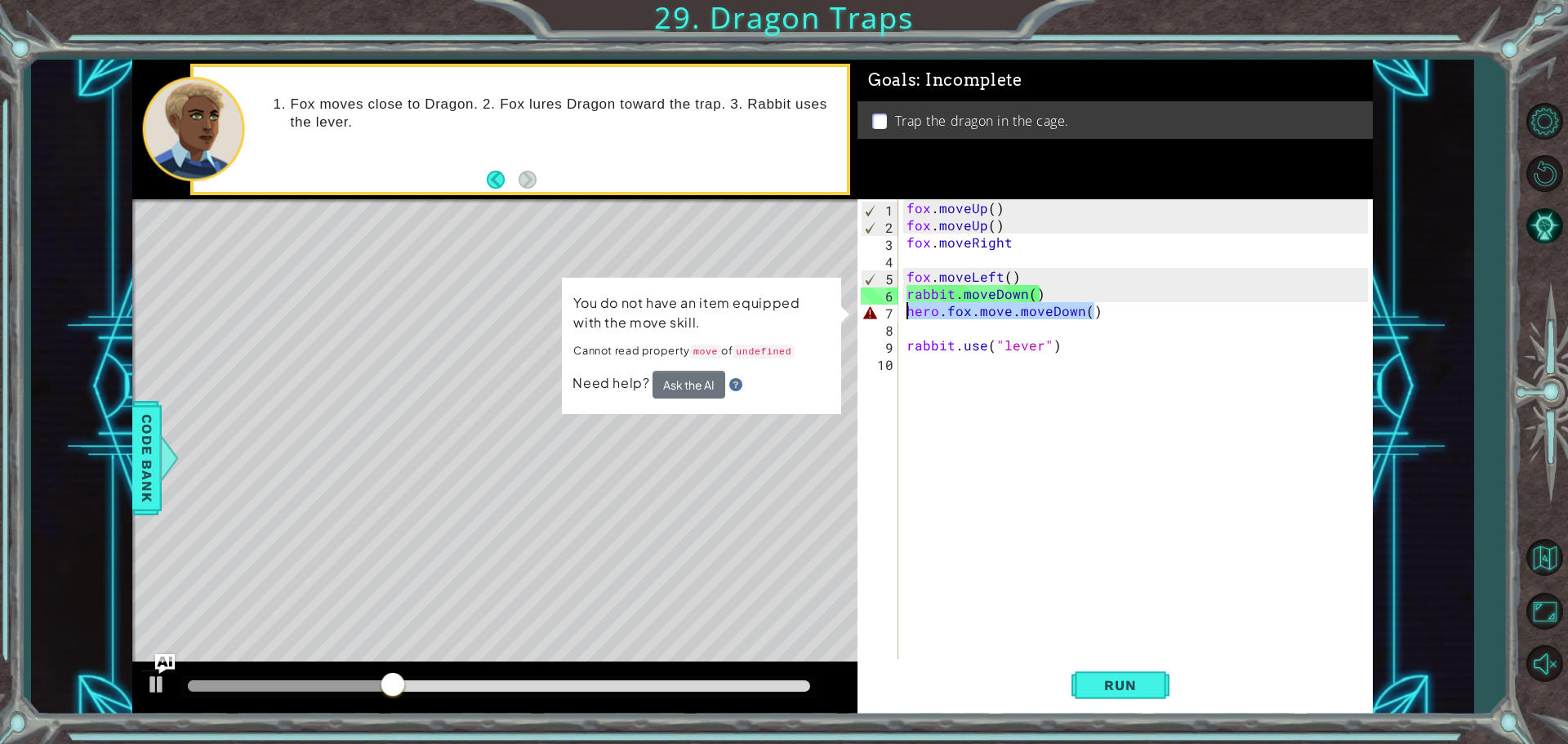
drag, startPoint x: 1094, startPoint y: 315, endPoint x: 852, endPoint y: 315, distance: 242.0
click at [852, 315] on div "1 ההההההההההההההההההההההההההההההההההההההההההההההההההההההההההההההההההההההההההההה…" at bounding box center [753, 387] width 1241 height 655
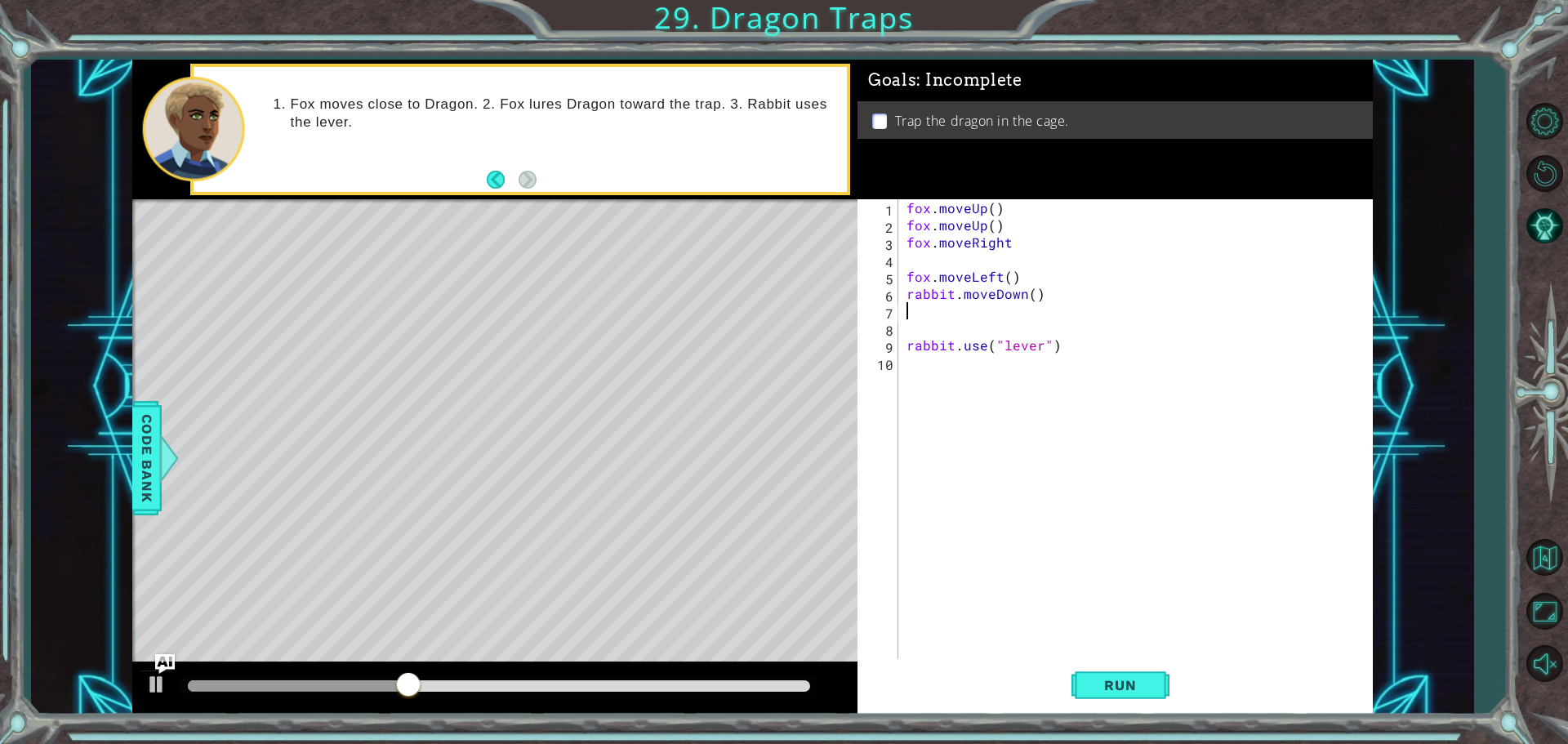
scroll to position [0, 0]
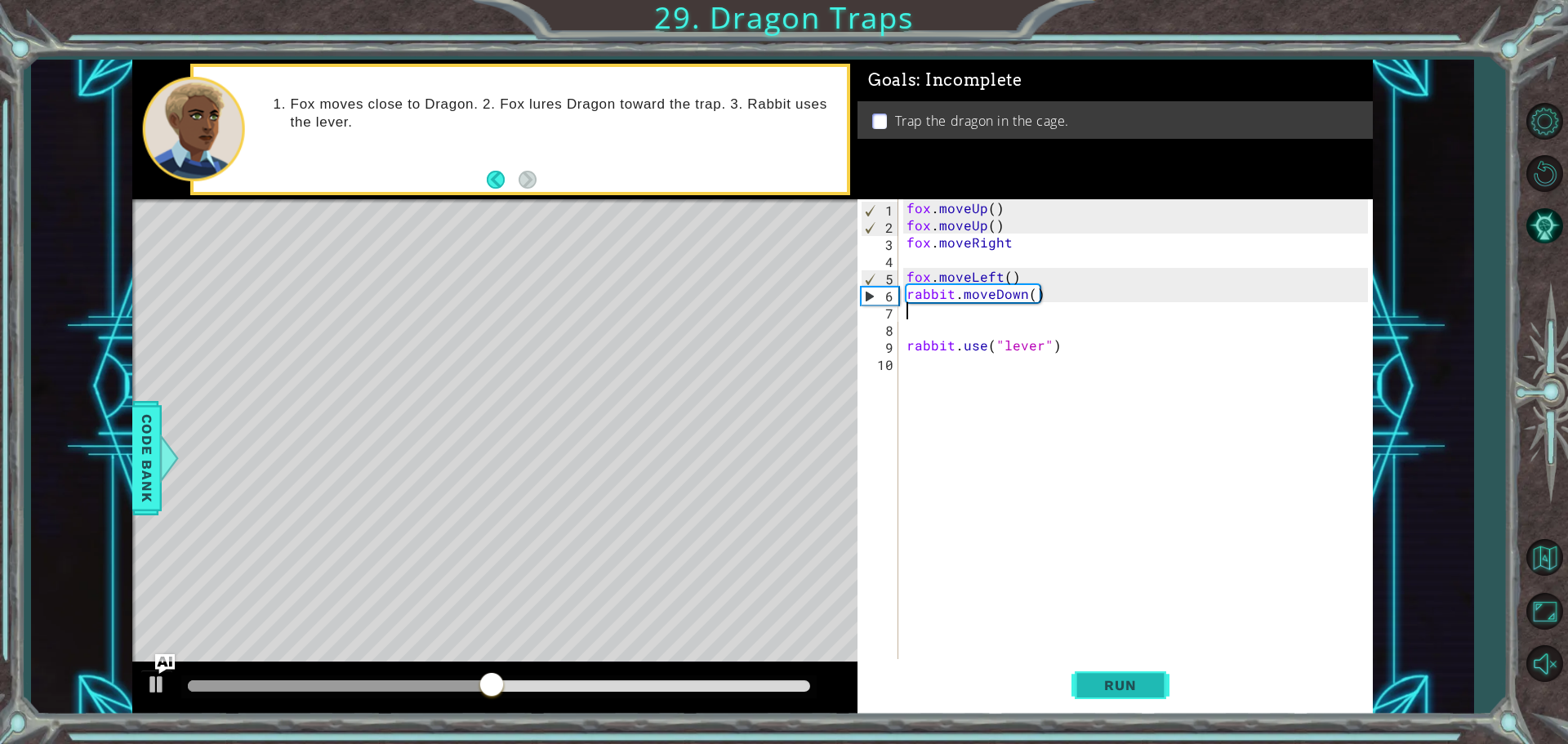
click at [1114, 699] on button "Run" at bounding box center [1120, 684] width 98 height 51
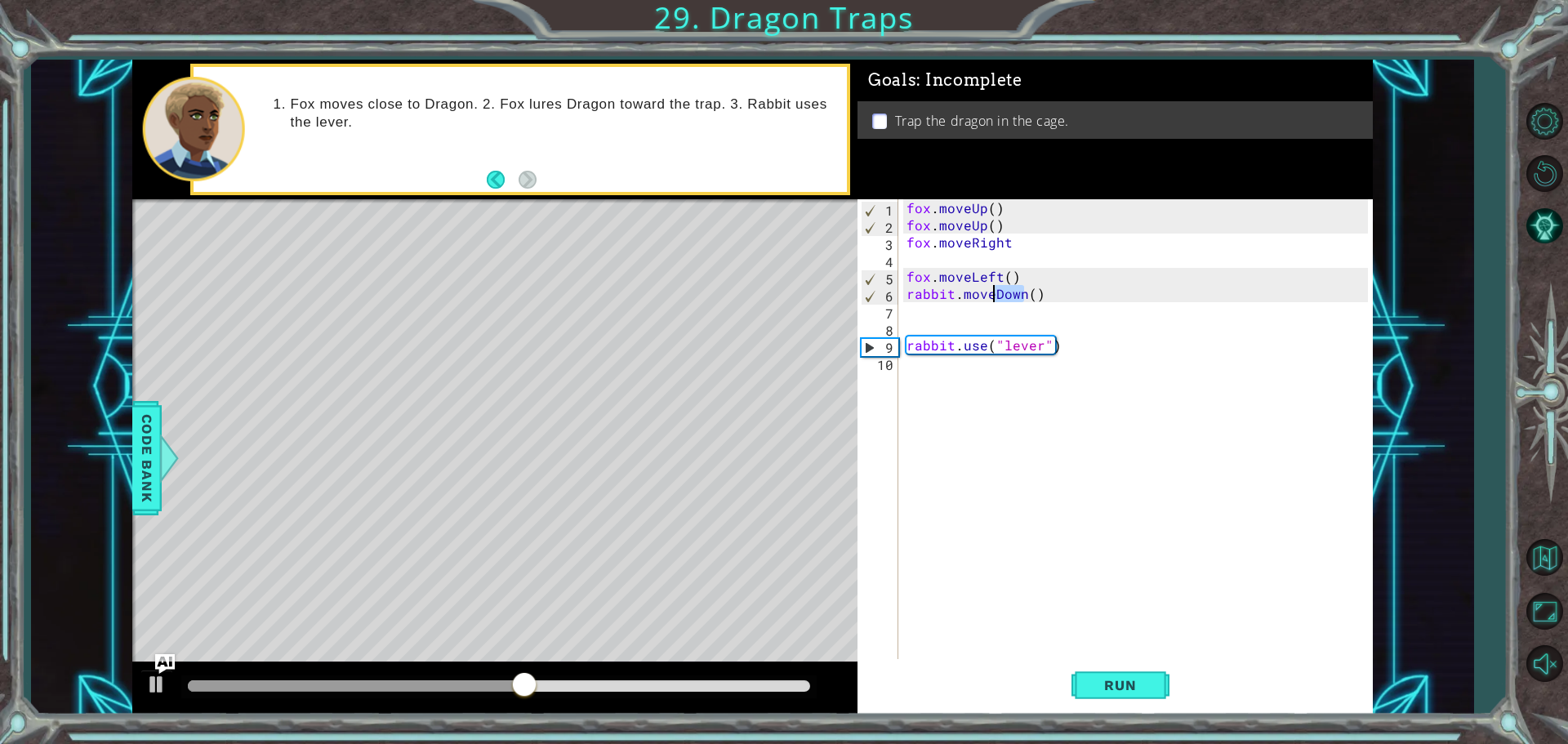
drag, startPoint x: 1021, startPoint y: 292, endPoint x: 994, endPoint y: 293, distance: 27.0
click at [994, 293] on div "fox . moveUp ( ) fox . moveUp ( ) fox . moveRight fox . moveLeft ( ) rabbit . m…" at bounding box center [1140, 447] width 473 height 498
type textarea "rabbit.moveDown()"
click at [922, 310] on div "fox . moveUp ( ) fox . moveUp ( ) fox . moveRight fox . moveLeft ( ) rabbit . m…" at bounding box center [1140, 447] width 473 height 498
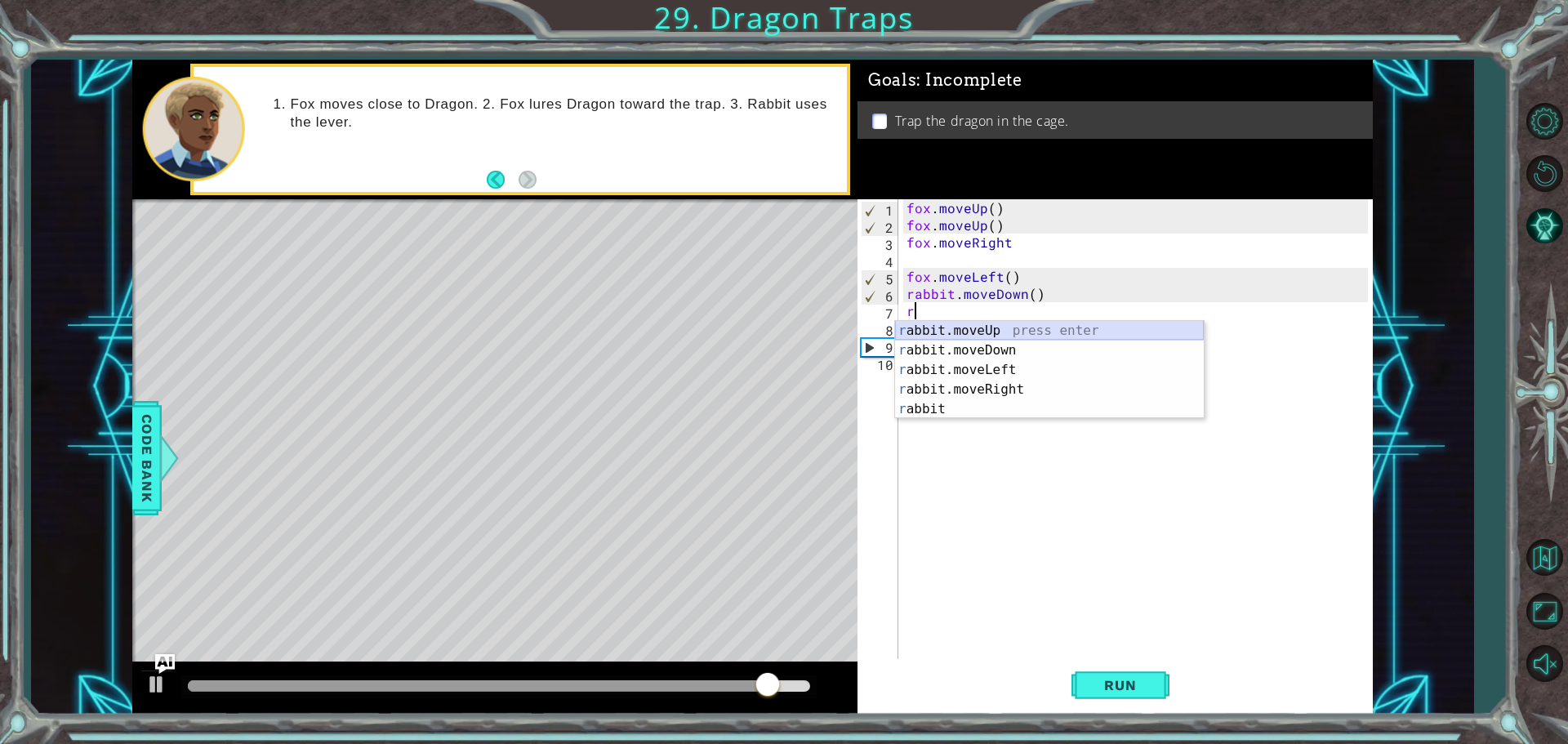
click at [1005, 330] on div "r abbit.moveUp press enter r abbit.moveDown press enter r abbit.moveLeft press …" at bounding box center [1049, 390] width 309 height 137
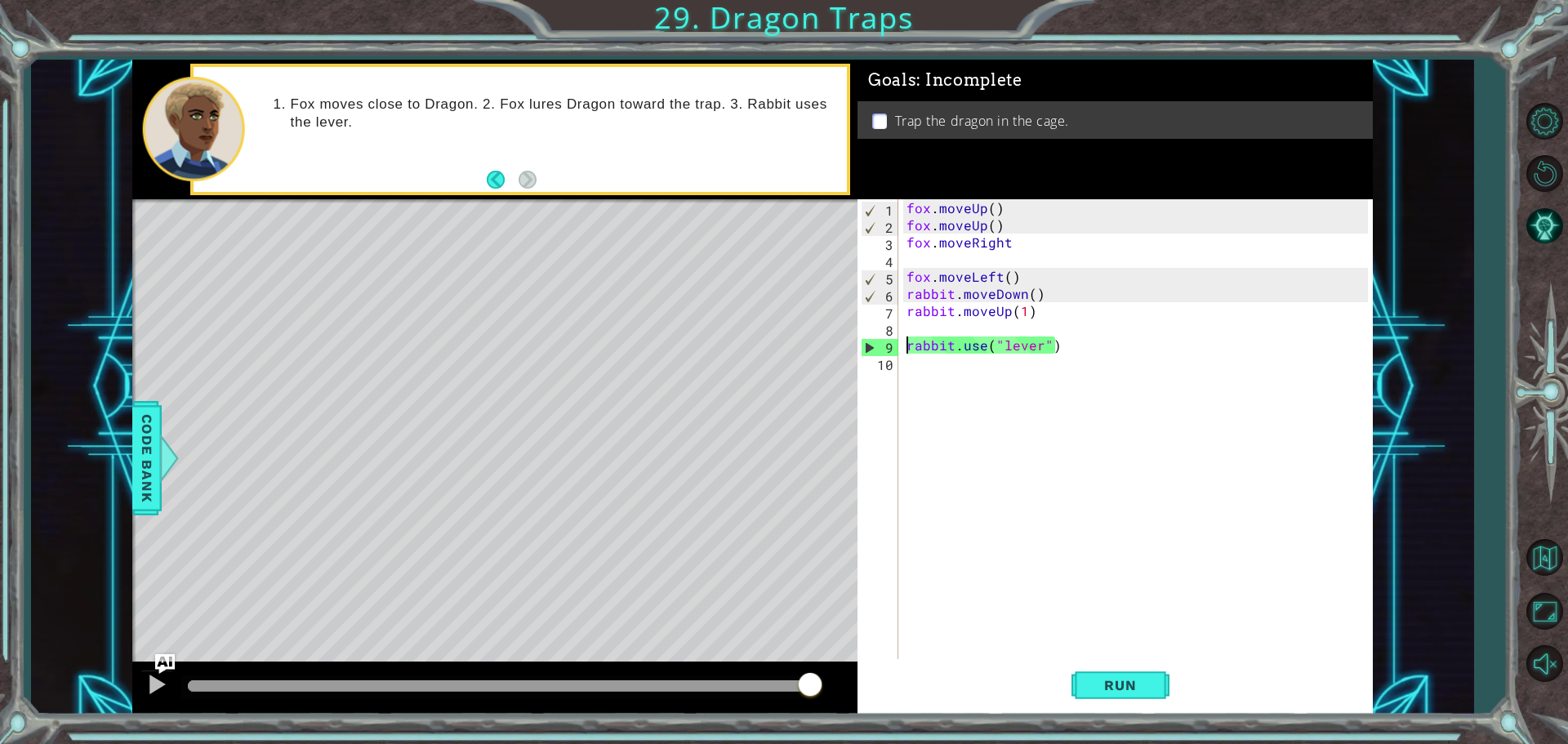
click at [908, 350] on div "fox . moveUp ( ) fox . moveUp ( ) fox . moveRight fox . moveLeft ( ) rabbit . m…" at bounding box center [1140, 447] width 473 height 498
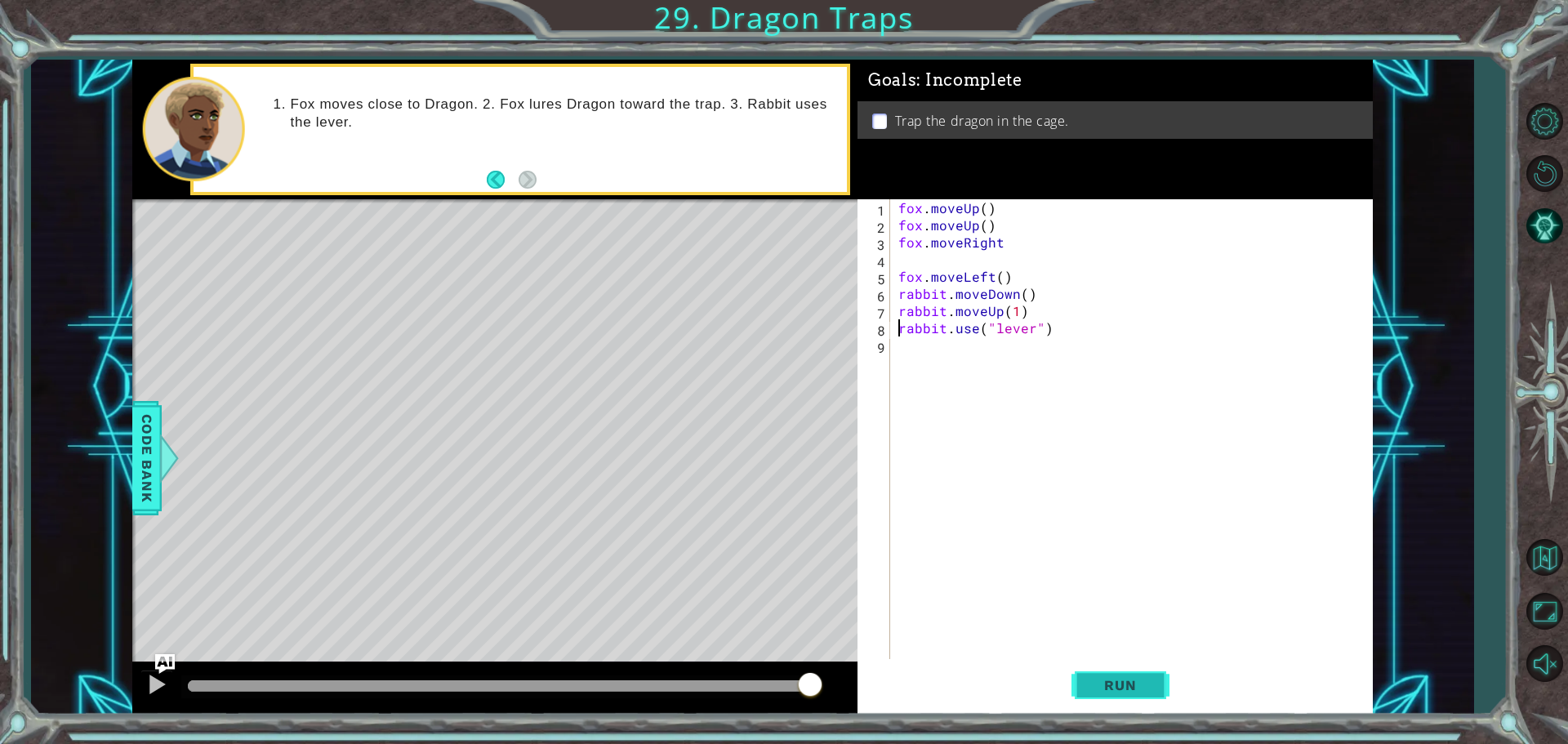
type textarea "rabbit.use("lever")"
click at [1071, 684] on button "Run" at bounding box center [1120, 684] width 98 height 51
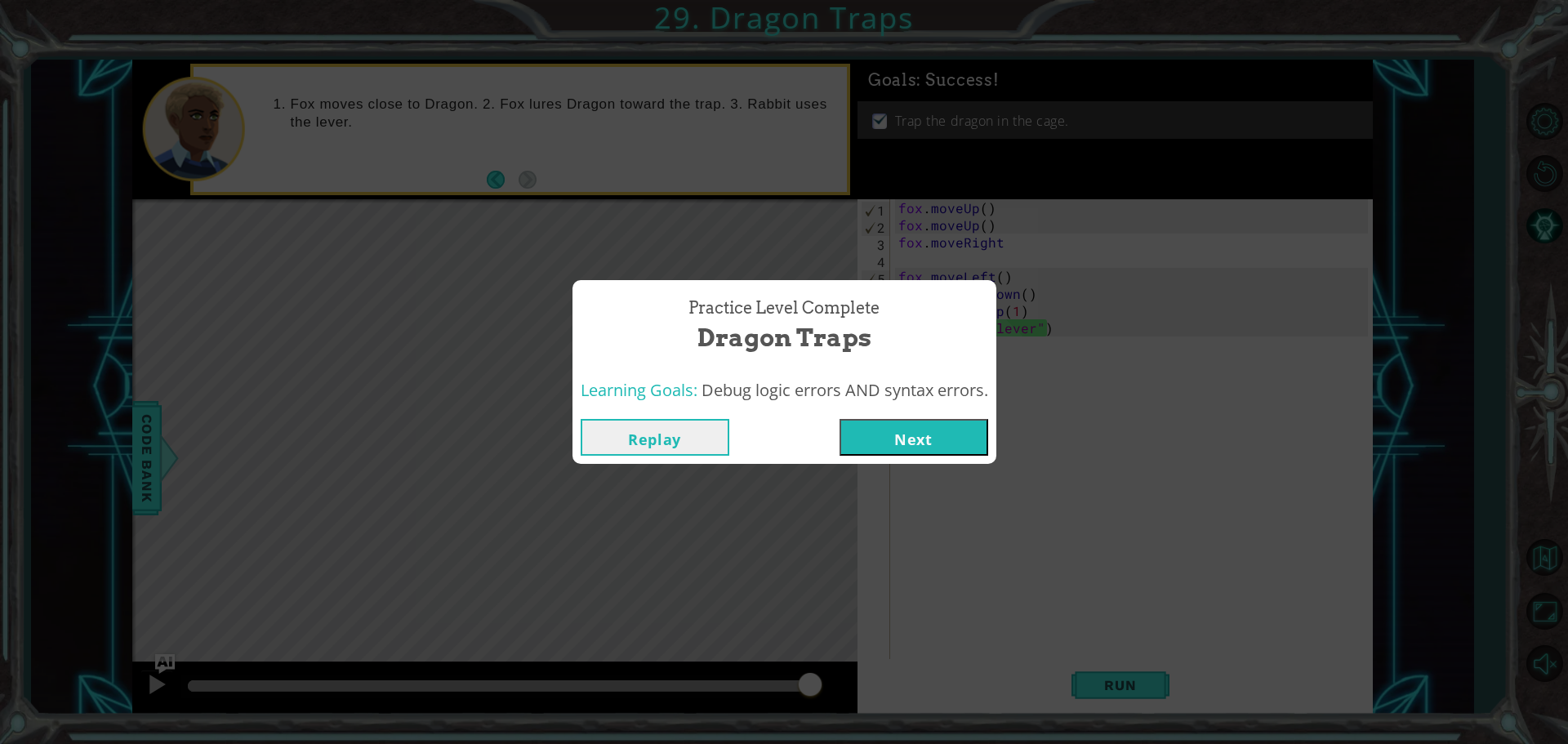
click at [912, 445] on button "Next" at bounding box center [914, 437] width 149 height 37
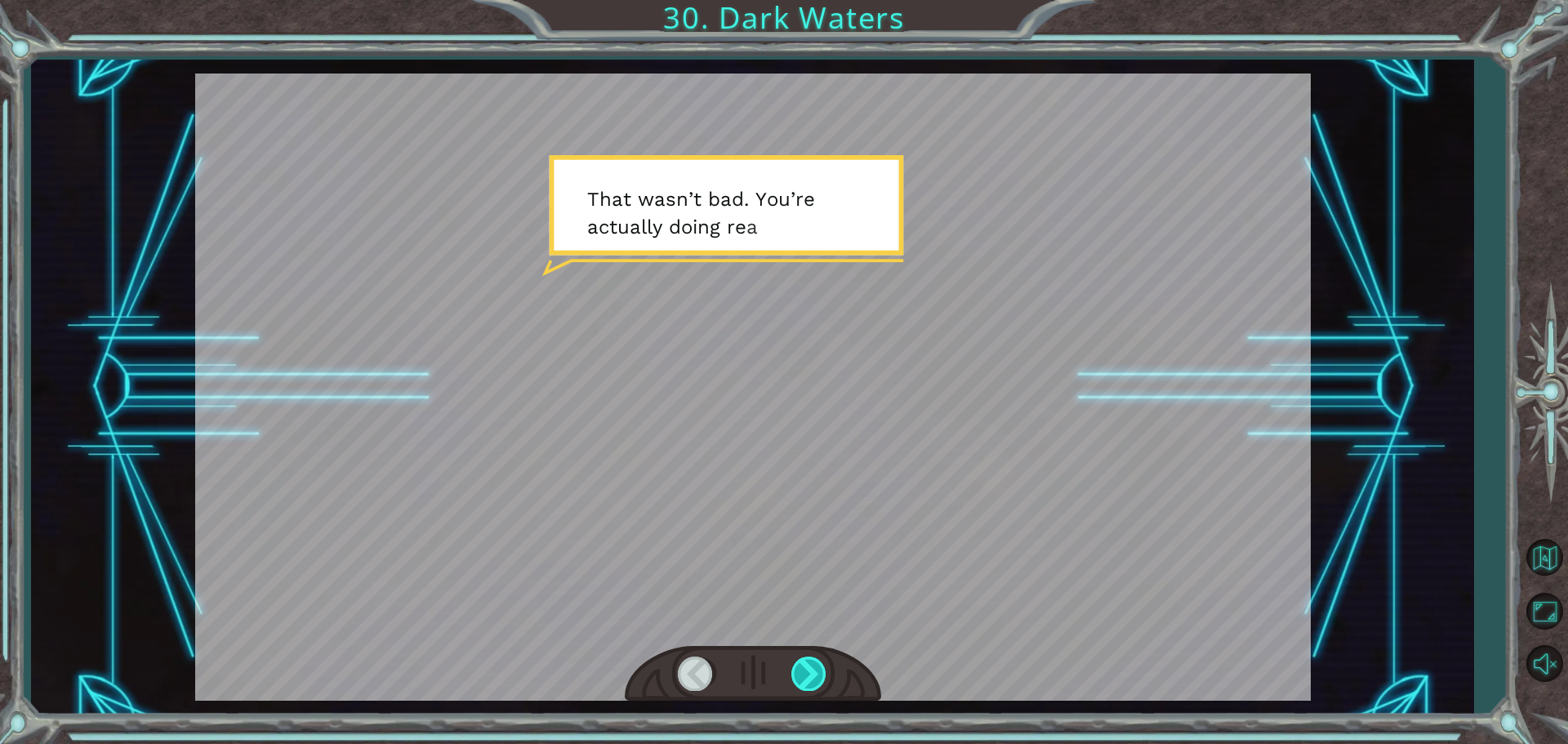
click at [808, 667] on div at bounding box center [810, 673] width 37 height 33
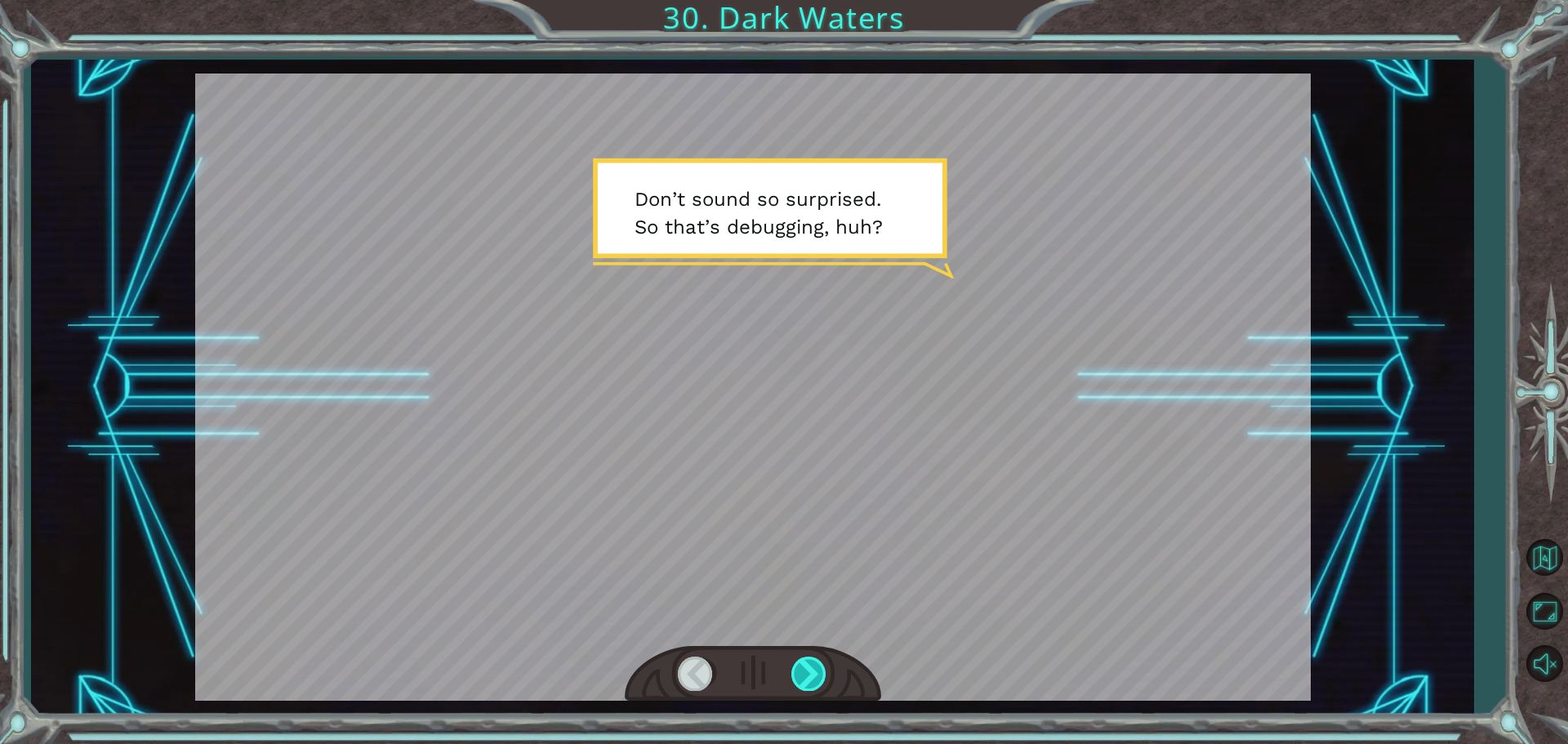
click at [807, 669] on div at bounding box center [810, 673] width 37 height 33
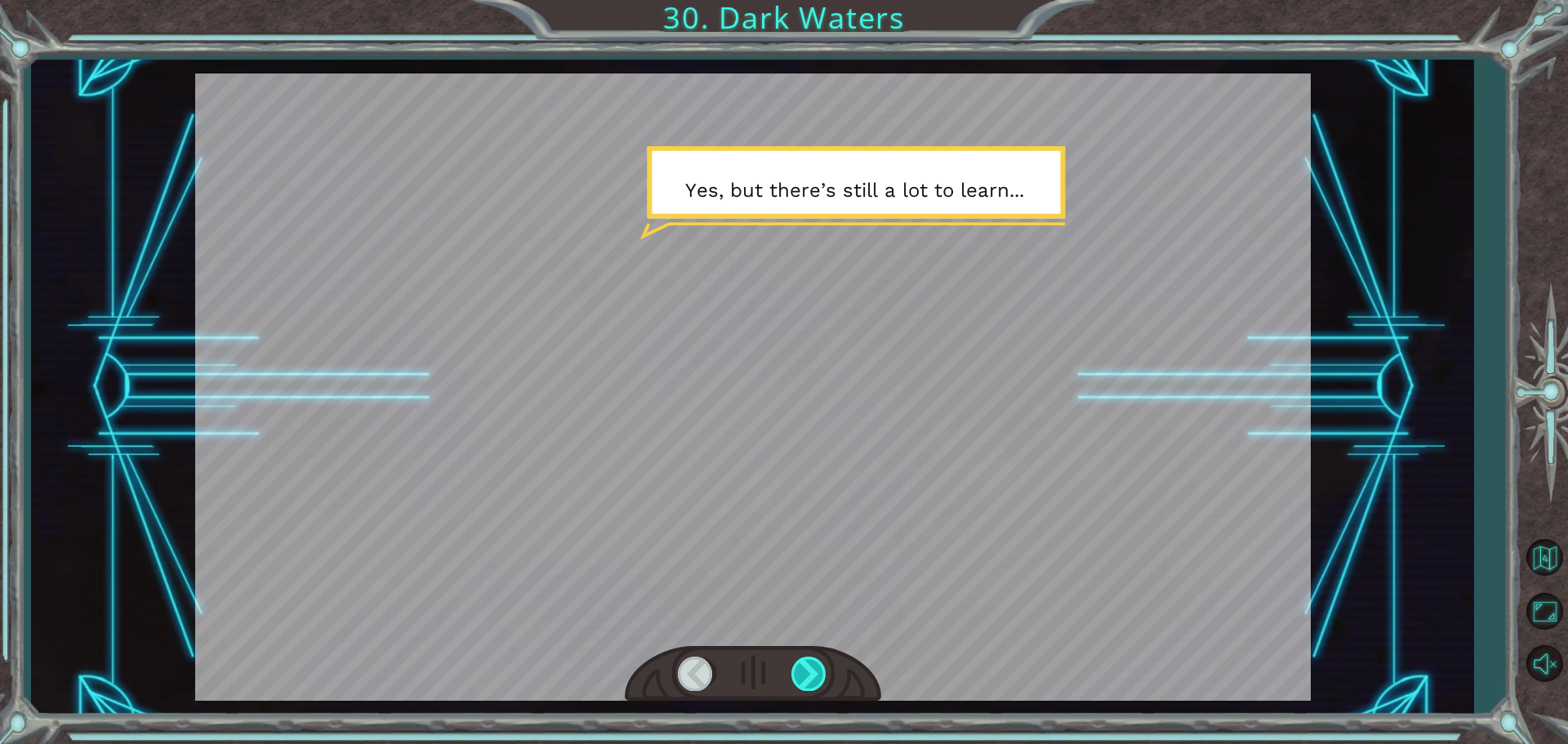
click at [807, 669] on div at bounding box center [810, 673] width 37 height 33
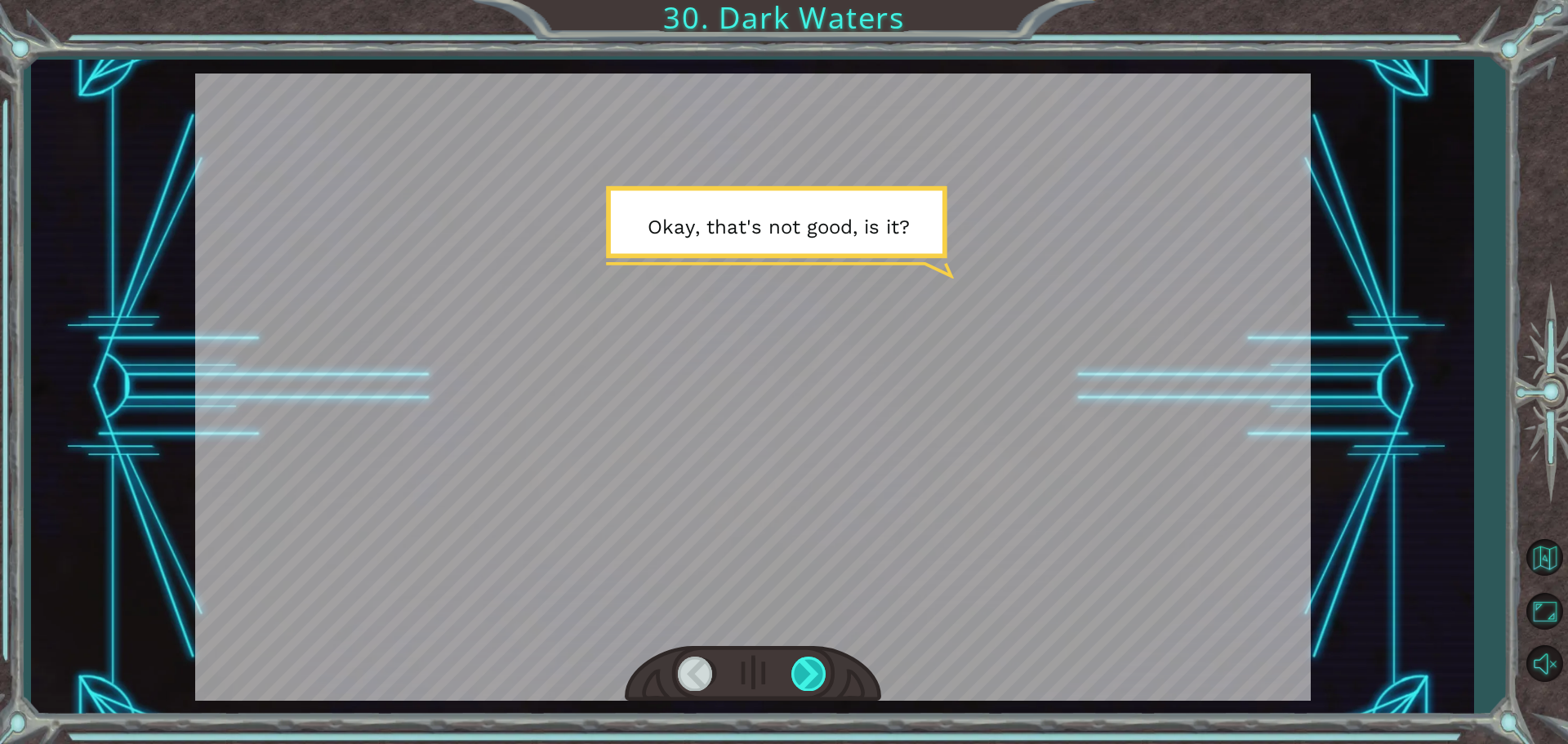
click at [807, 669] on div at bounding box center [810, 673] width 37 height 33
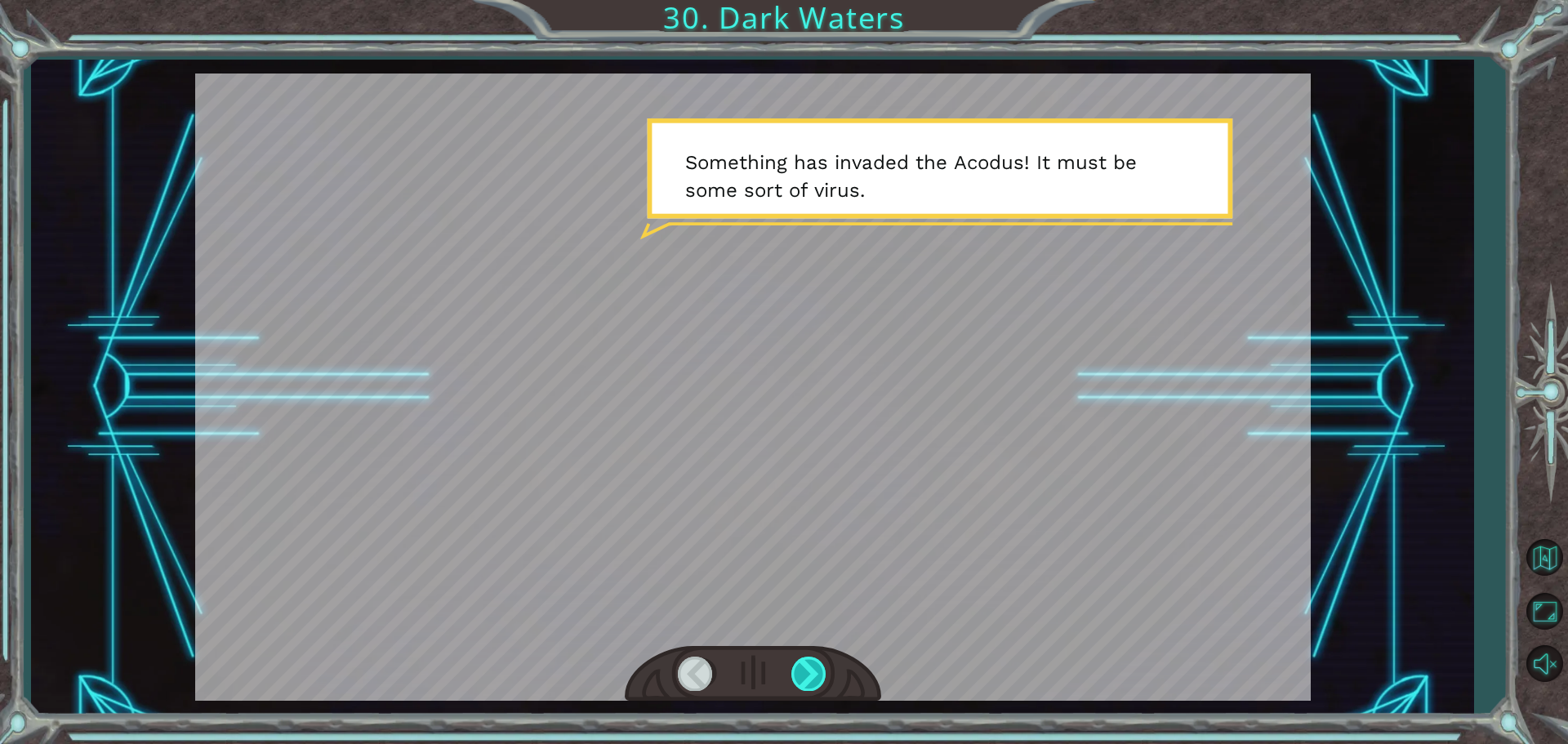
click at [807, 669] on div at bounding box center [810, 673] width 37 height 33
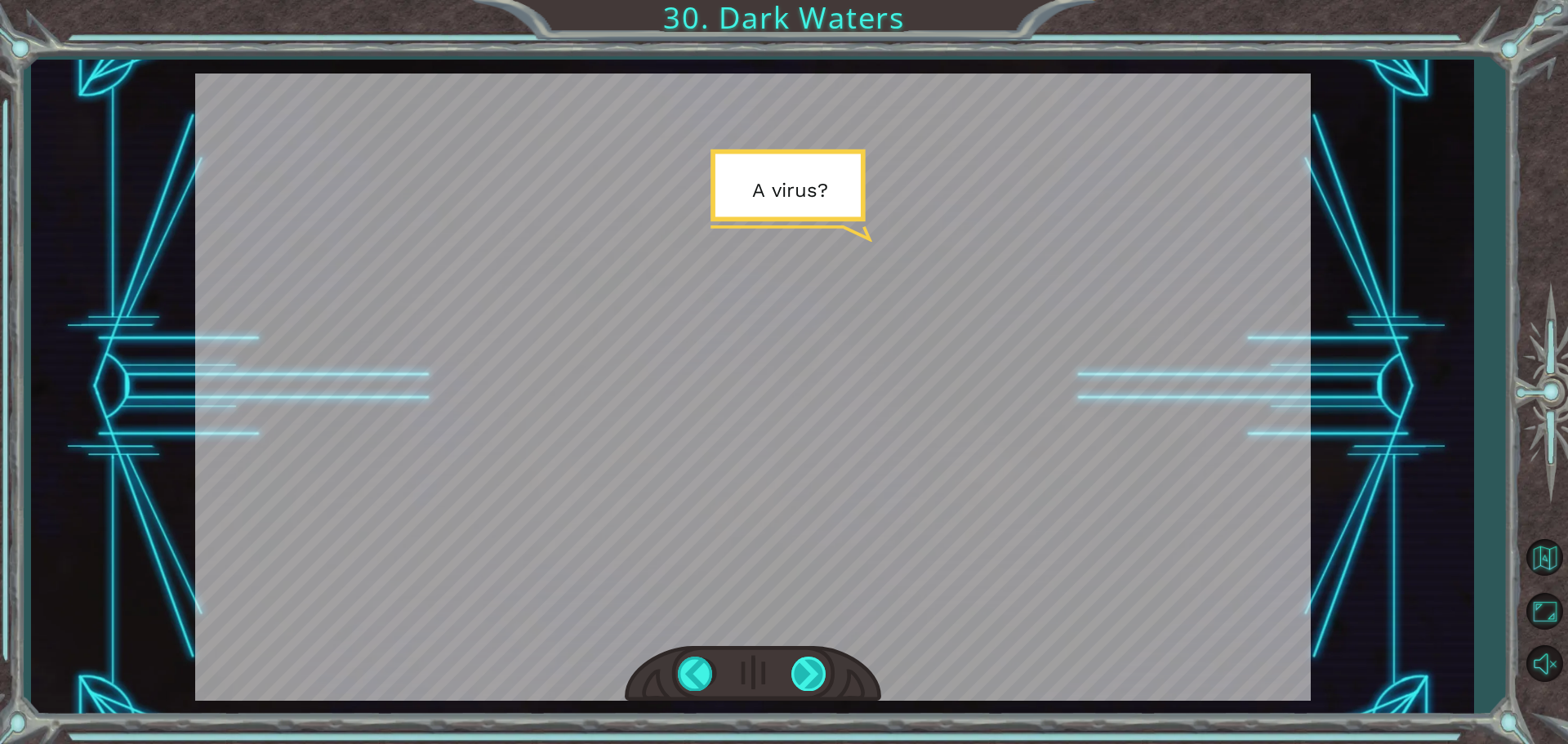
click at [807, 669] on div at bounding box center [810, 673] width 37 height 33
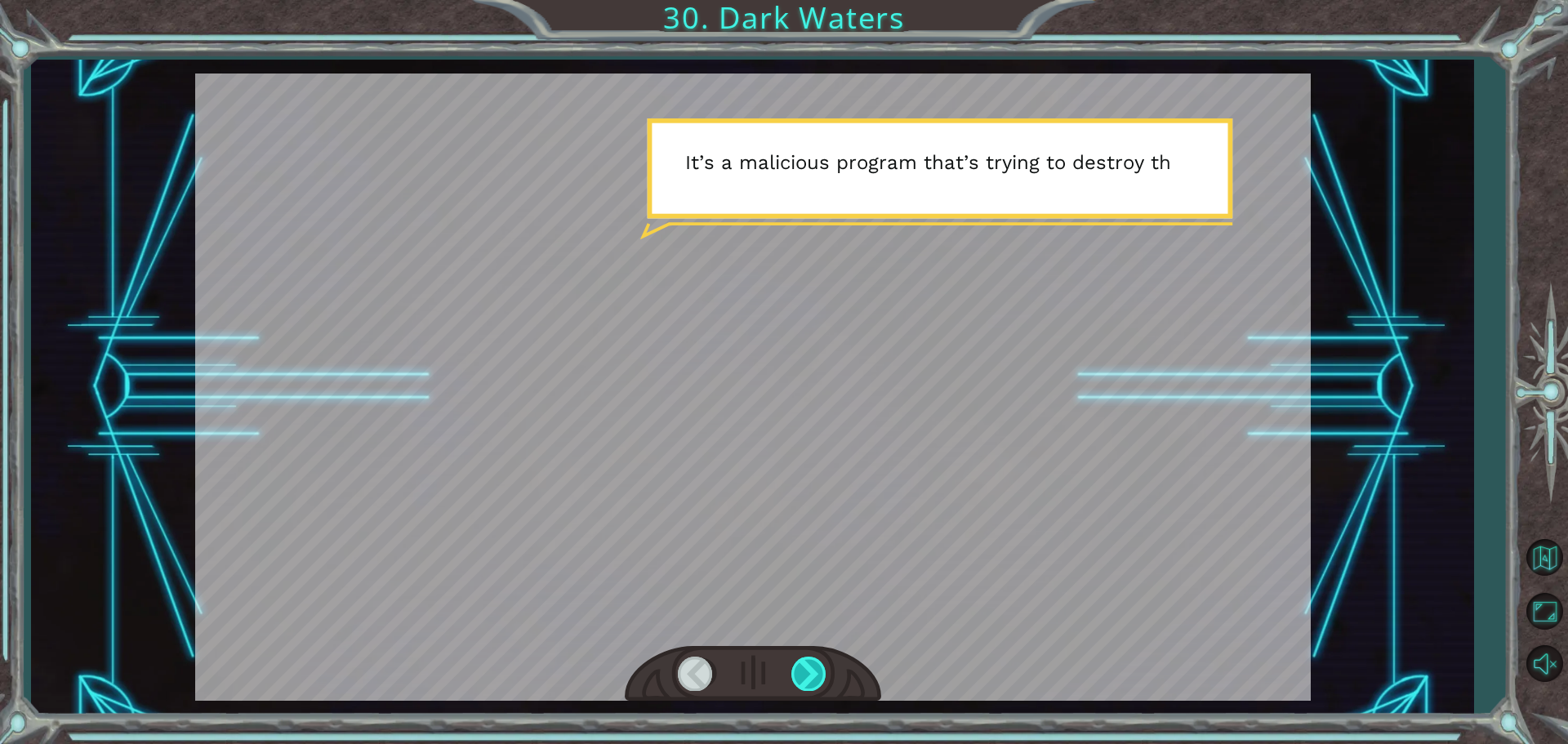
click at [807, 669] on div at bounding box center [810, 673] width 37 height 33
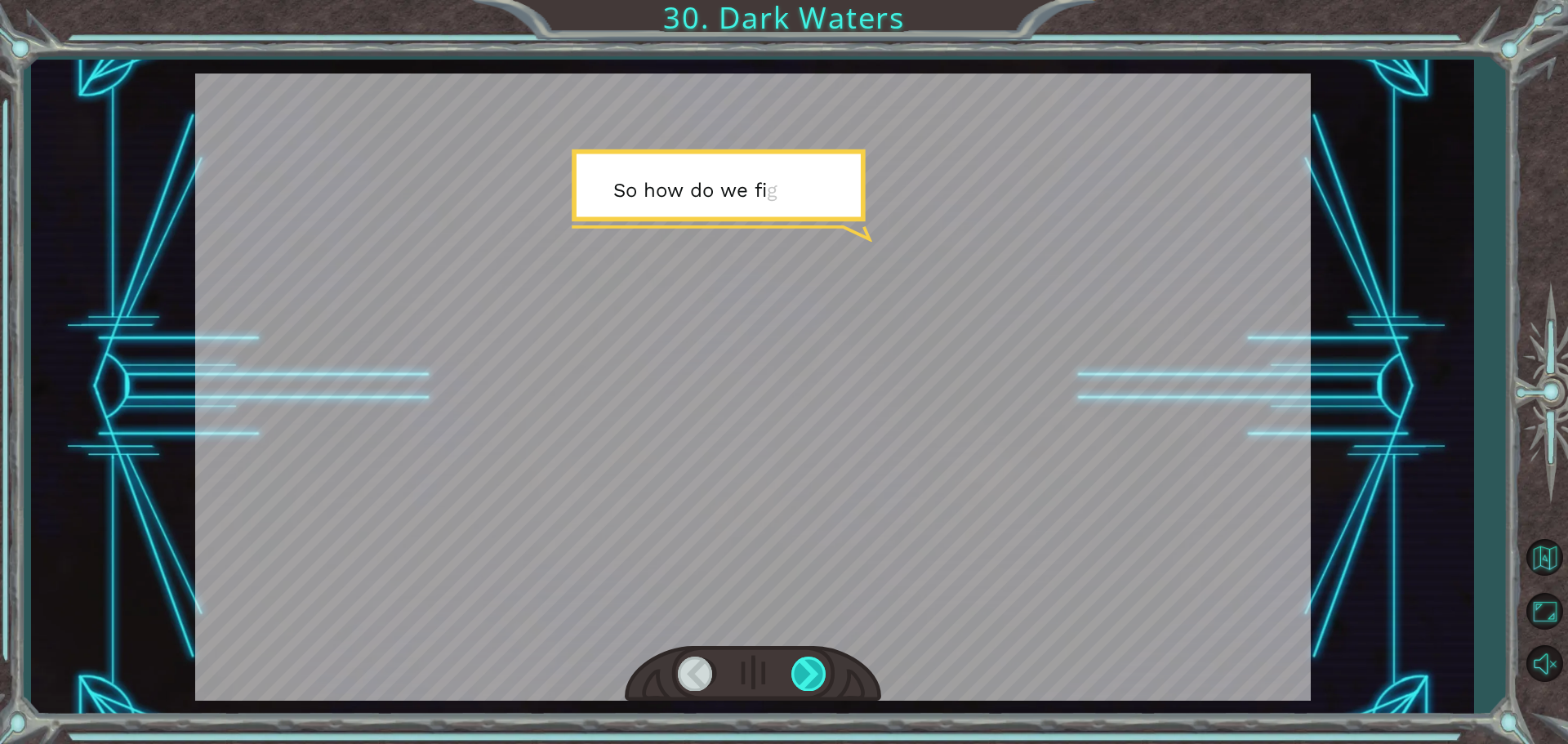
click at [807, 669] on div at bounding box center [810, 673] width 37 height 33
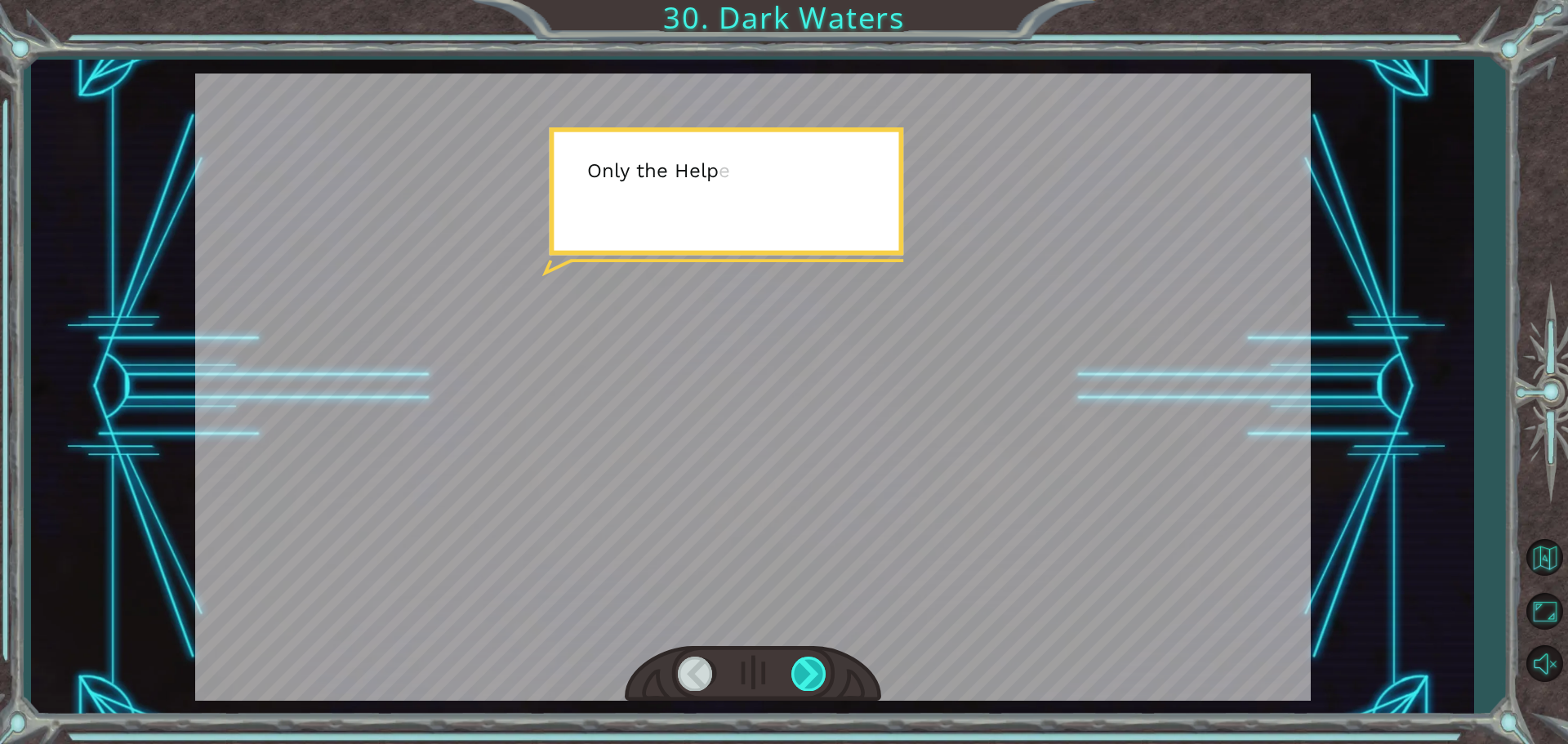
click at [807, 669] on div at bounding box center [810, 673] width 37 height 33
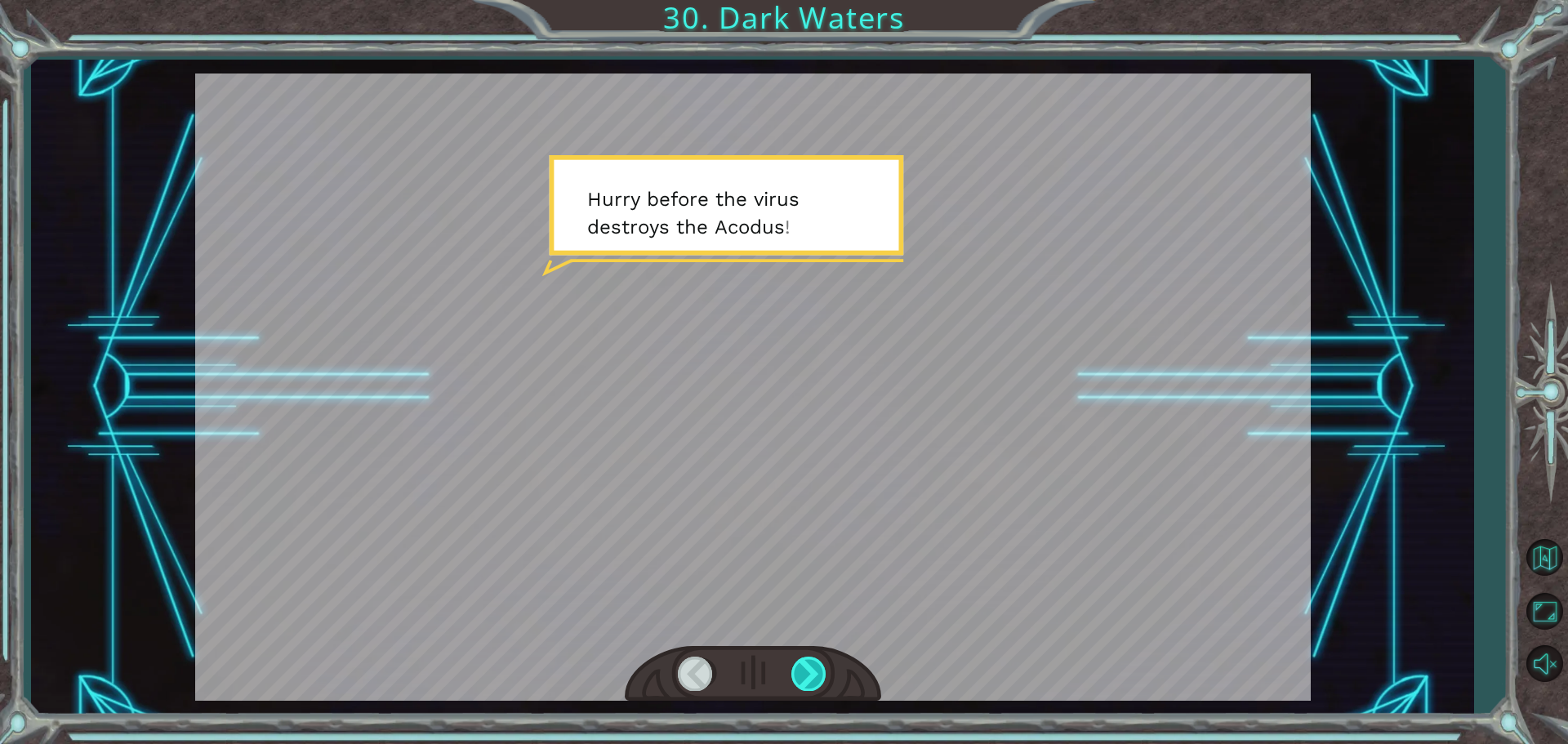
click at [807, 669] on div at bounding box center [810, 673] width 37 height 33
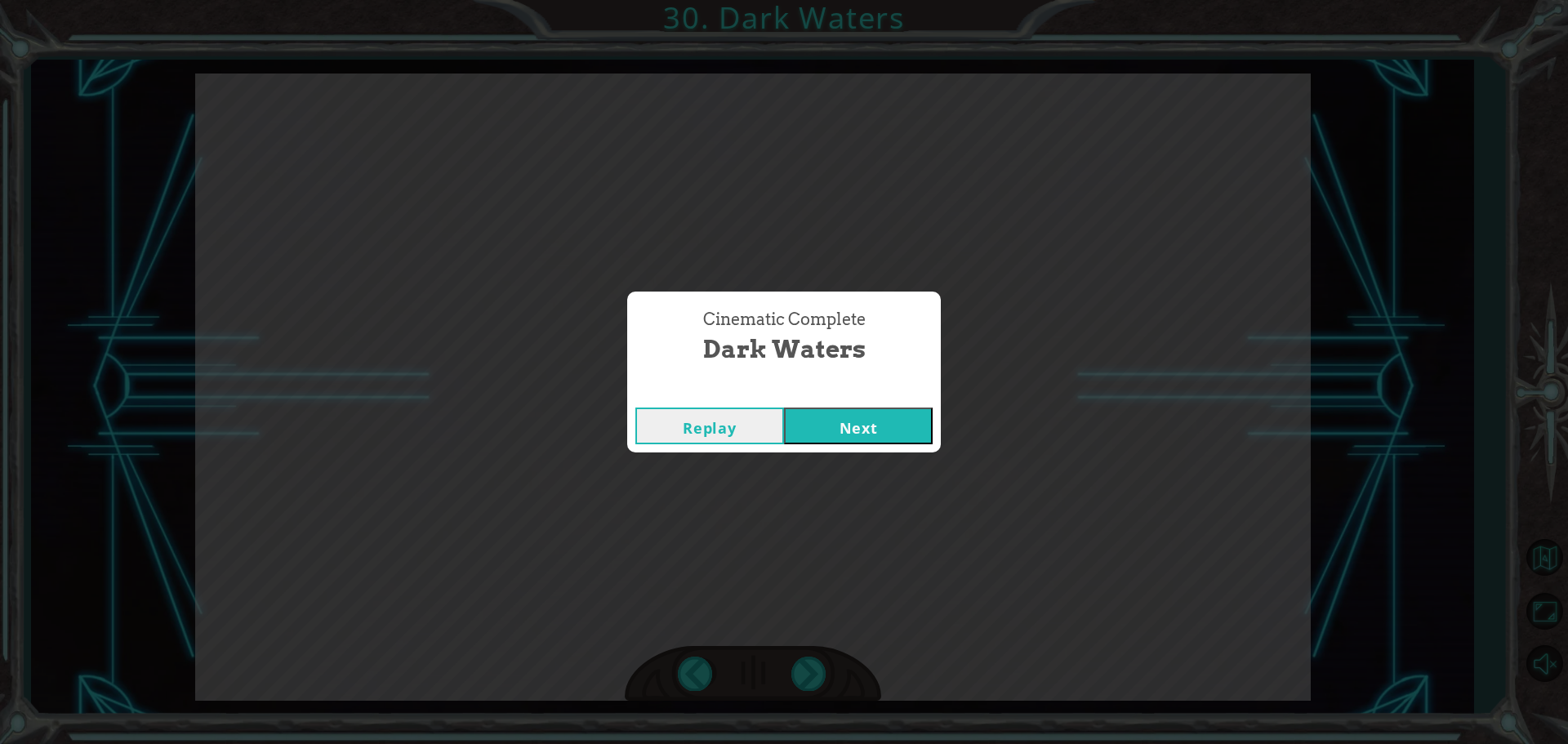
click at [846, 420] on button "Next" at bounding box center [858, 426] width 149 height 37
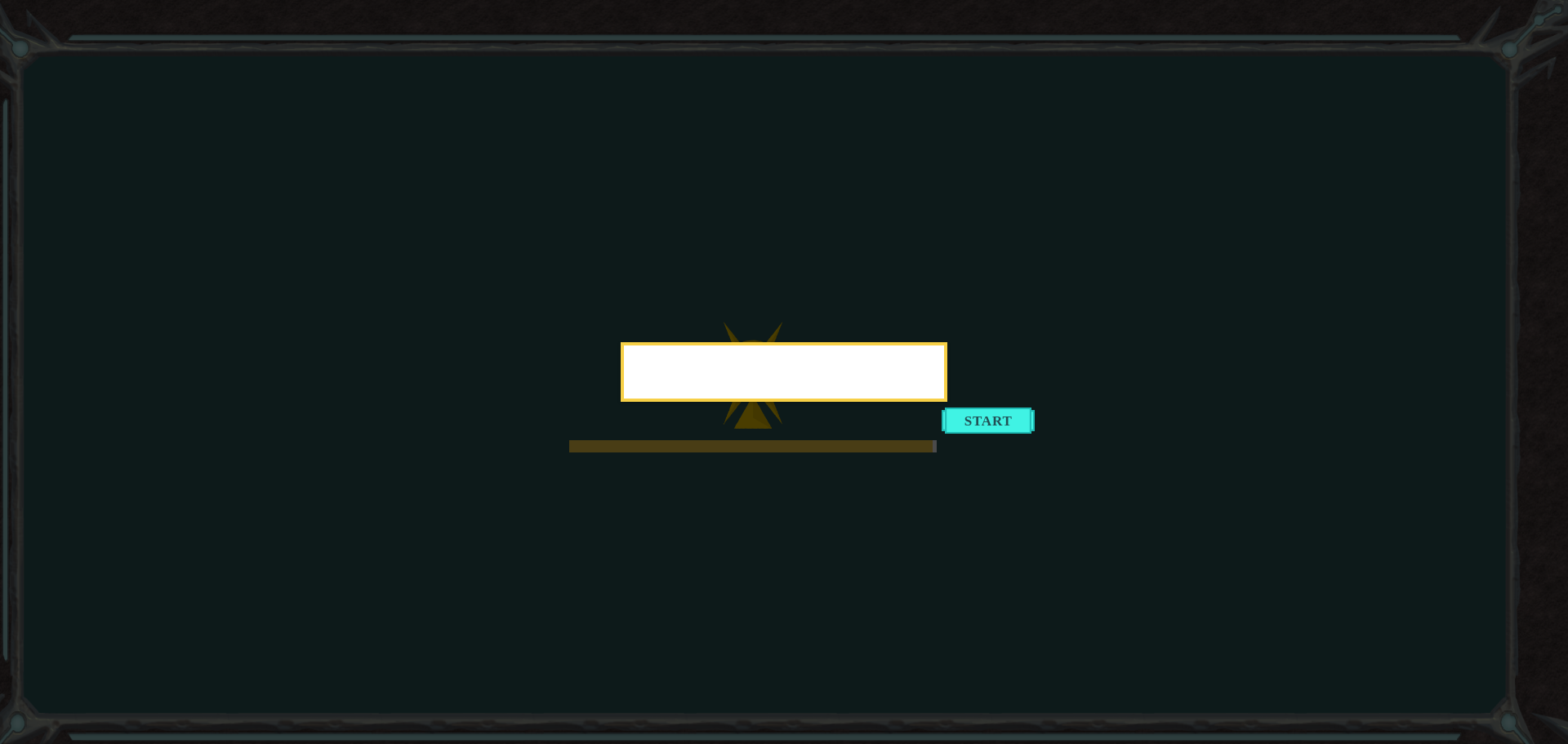
drag, startPoint x: 843, startPoint y: 434, endPoint x: 865, endPoint y: 427, distance: 23.1
click at [863, 402] on div at bounding box center [784, 372] width 327 height 60
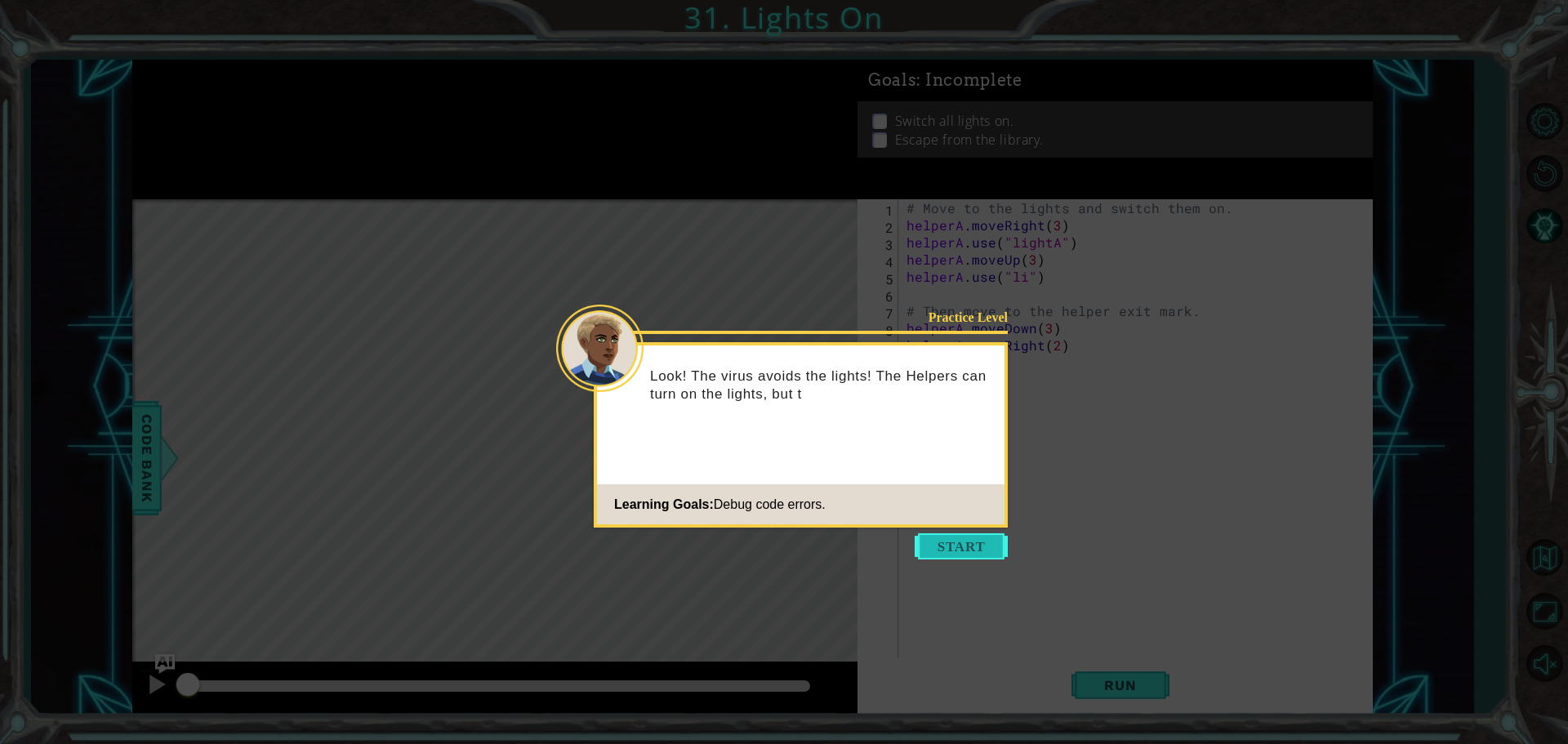
click at [968, 543] on button "Start" at bounding box center [961, 547] width 93 height 27
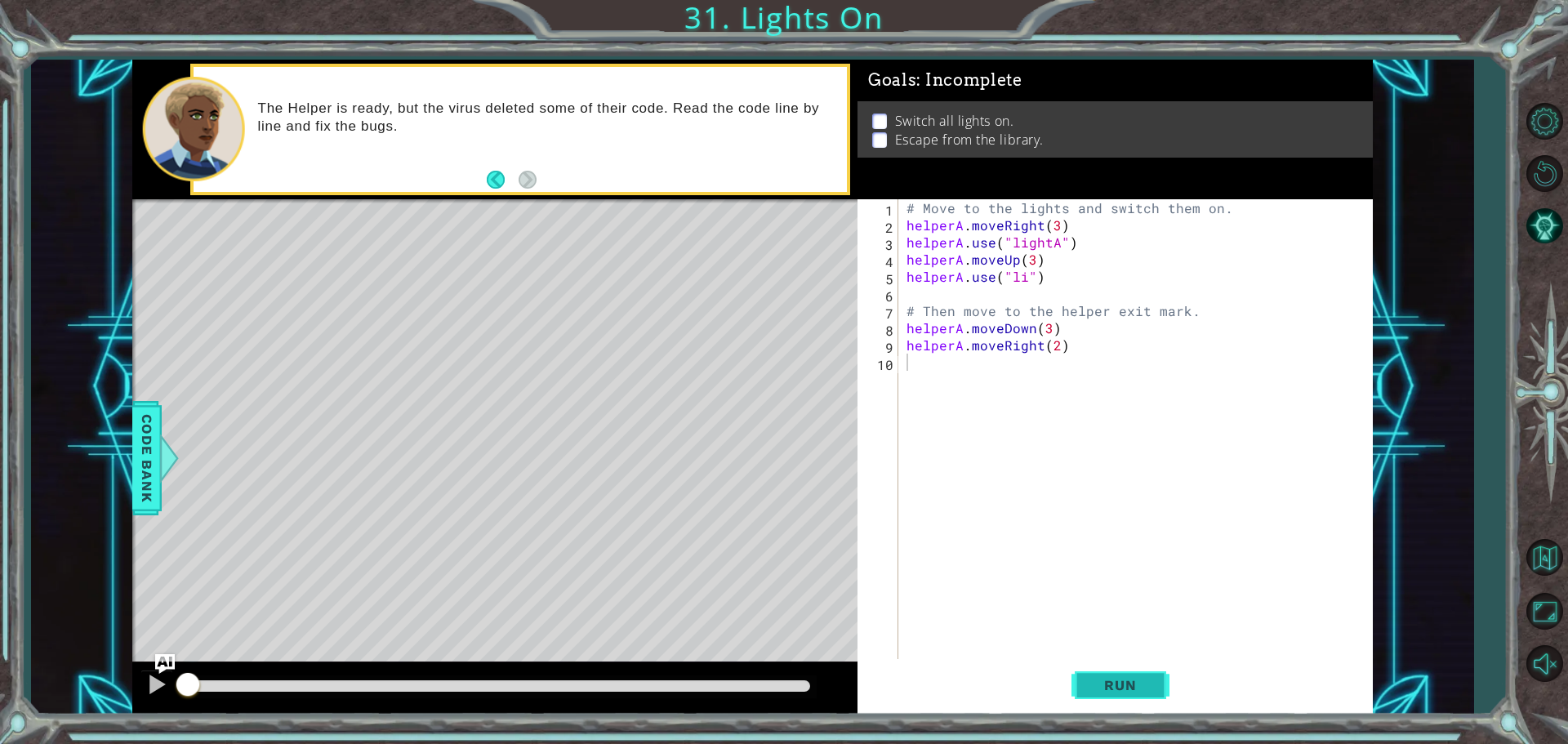
click at [1099, 673] on button "Run" at bounding box center [1120, 684] width 98 height 51
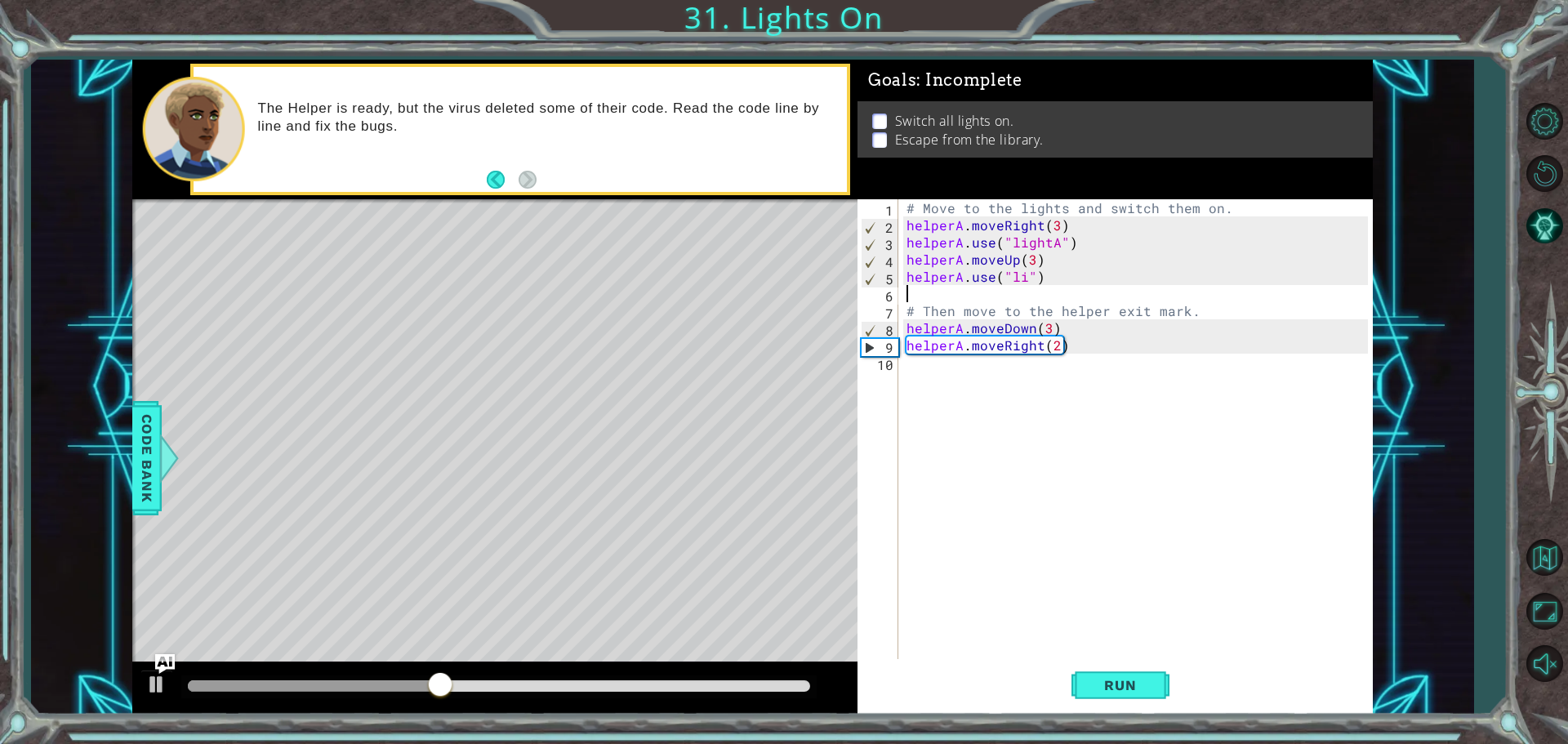
click at [1021, 286] on div "# Move to the lights and switch them on. helperA . moveRight ( 3 ) helperA . us…" at bounding box center [1140, 447] width 473 height 498
click at [1021, 277] on div "# Move to the lights and switch them on. helperA . moveRight ( 3 ) helperA . us…" at bounding box center [1140, 447] width 473 height 498
click at [1060, 299] on div ""light A" press enter" at bounding box center [1143, 316] width 309 height 59
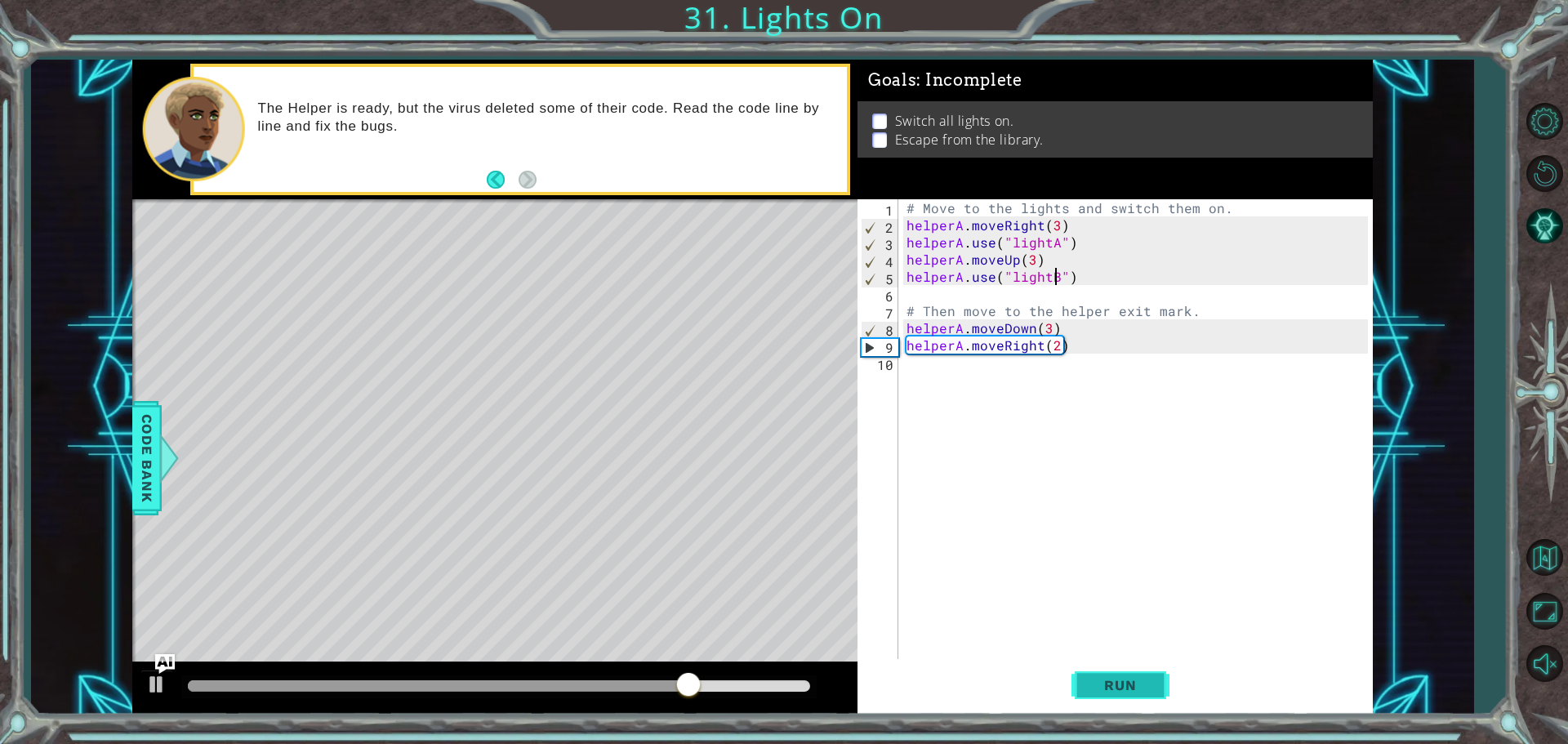
click at [1109, 690] on span "Run" at bounding box center [1121, 684] width 64 height 16
click at [1046, 334] on div "# Move to the lights and switch them on. helperA . moveRight ( 3 ) helperA . us…" at bounding box center [1140, 447] width 473 height 498
type textarea "helperA.moveDown(1)"
click at [1053, 354] on div "# Move to the lights and switch them on. helperA . moveRight ( 3 ) helperA . us…" at bounding box center [1140, 447] width 473 height 498
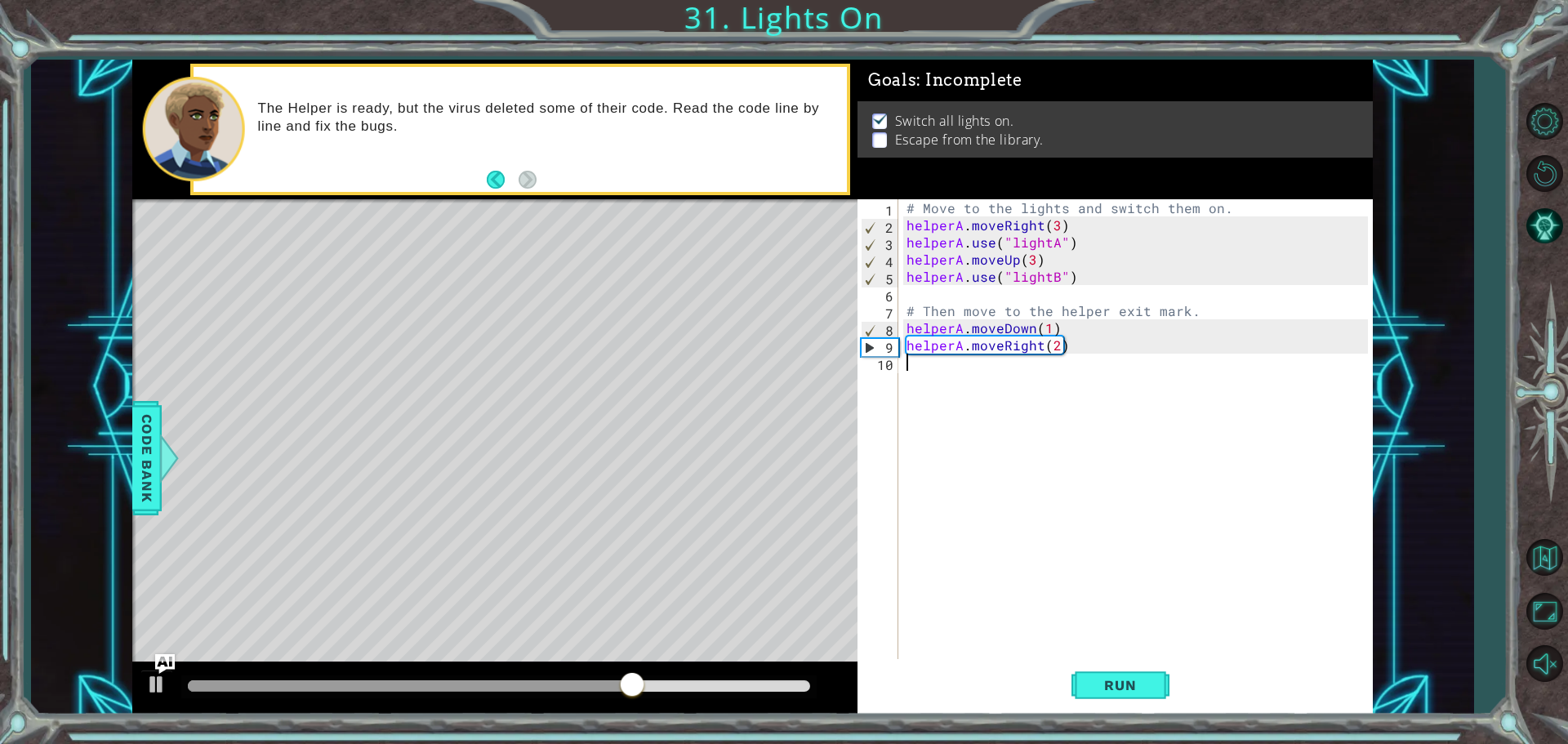
scroll to position [0, 0]
click at [1054, 347] on div "# Move to the lights and switch them on. helperA . moveRight ( 3 ) helperA . us…" at bounding box center [1140, 447] width 473 height 498
type textarea "helperA.moveRight(2)"
click at [1130, 691] on span "Run" at bounding box center [1121, 684] width 64 height 16
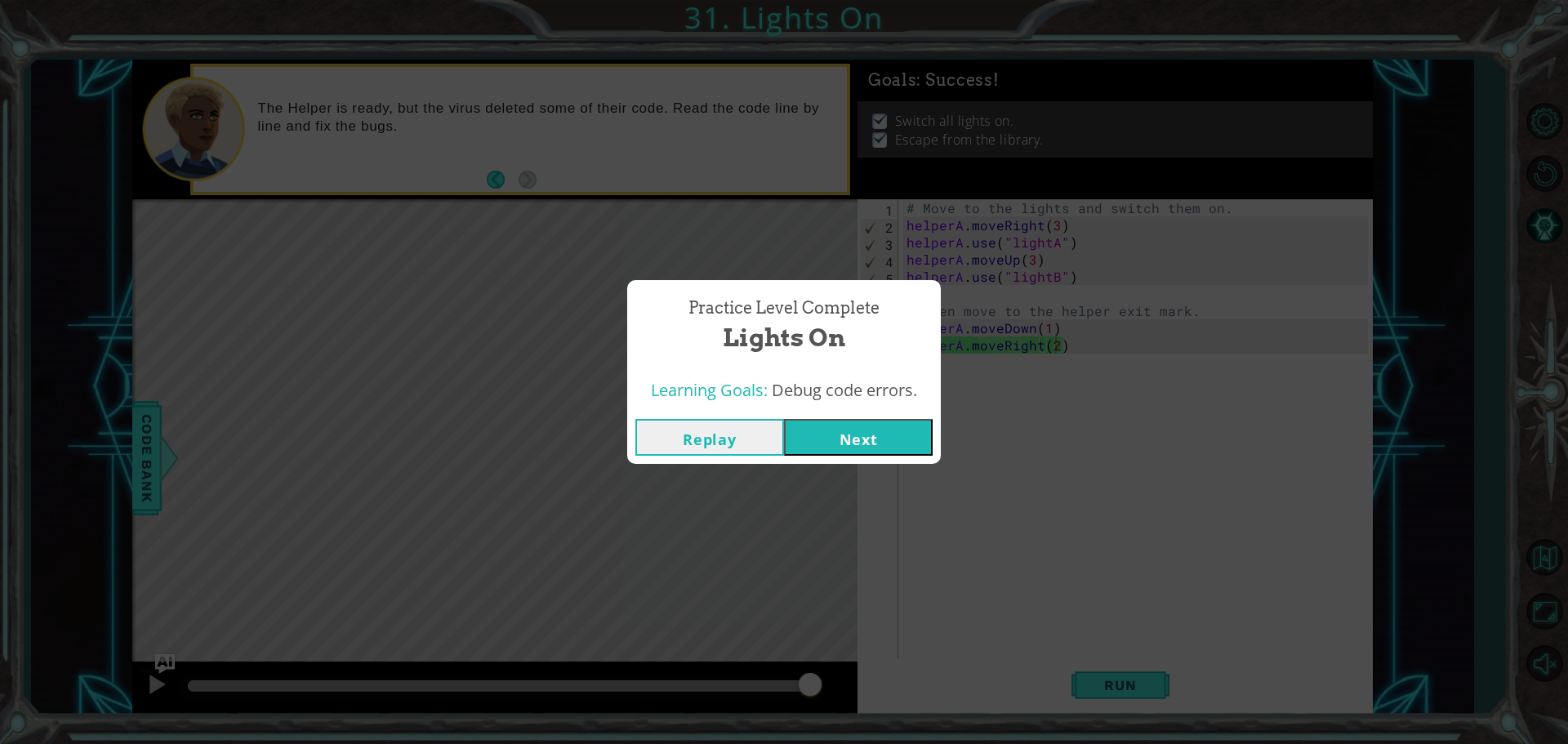
click at [855, 441] on button "Next" at bounding box center [858, 437] width 149 height 37
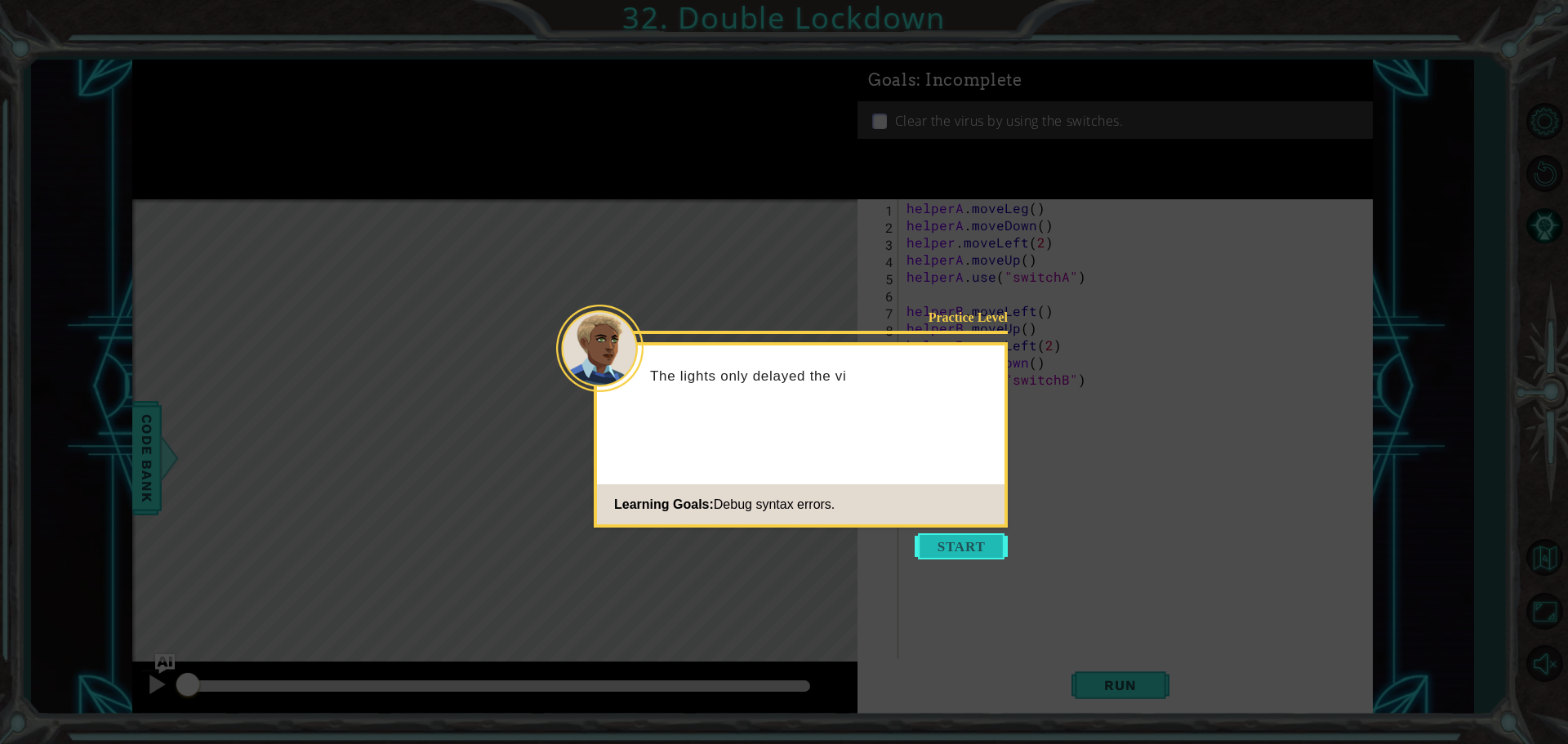
click at [957, 549] on button "Start" at bounding box center [961, 547] width 93 height 27
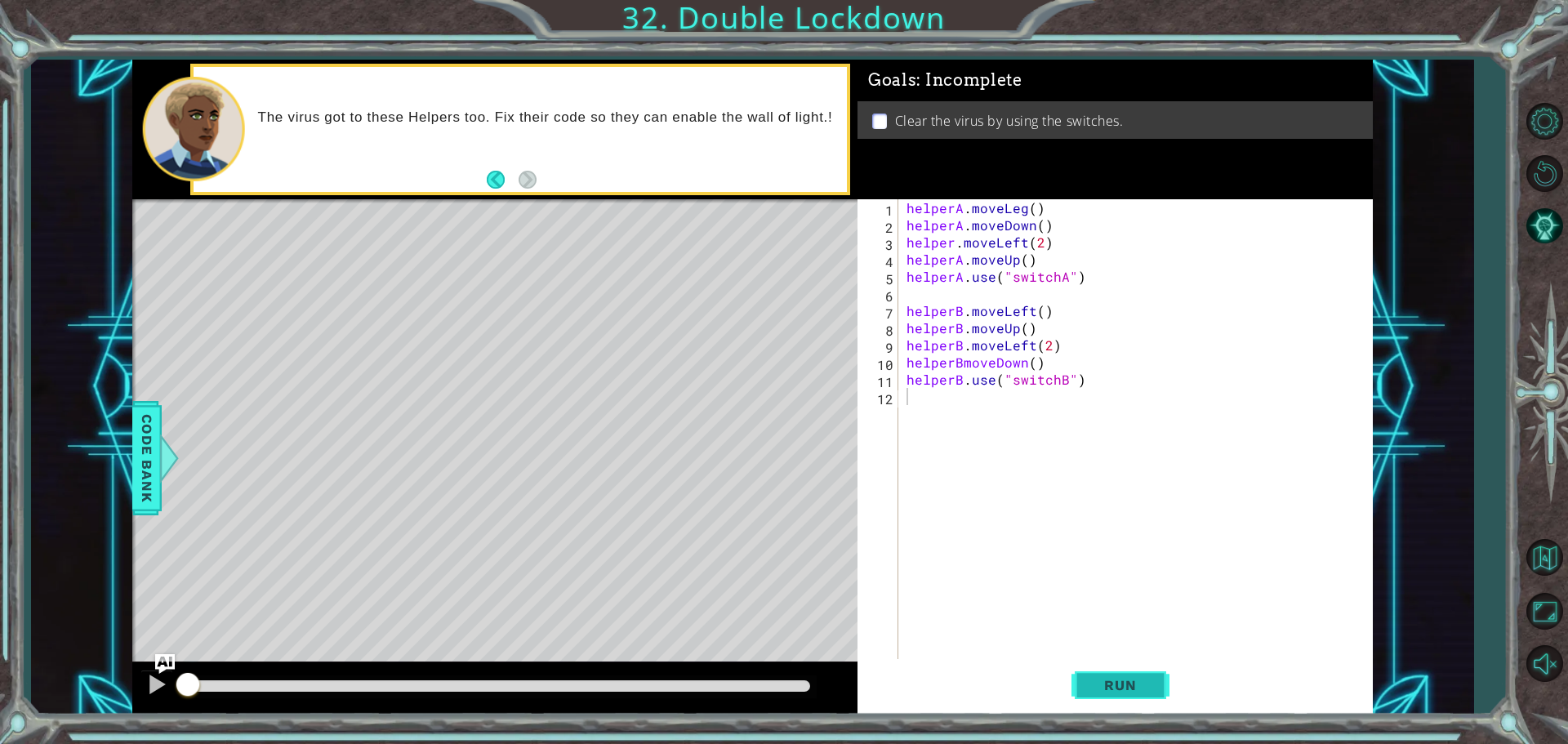
click at [1137, 682] on span "Run" at bounding box center [1121, 684] width 64 height 16
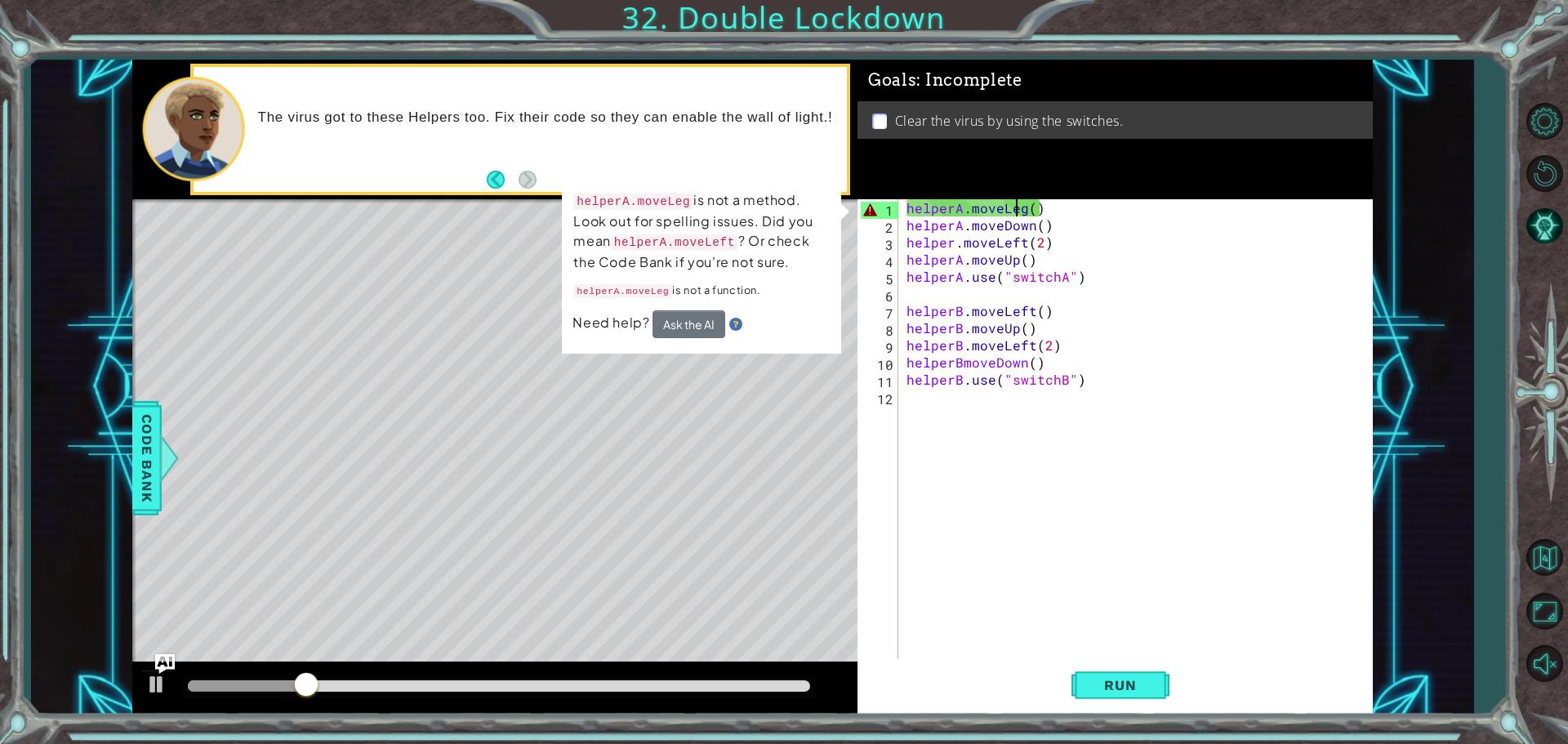
click at [1015, 213] on div "helperA . moveLeg ( ) helperA . moveDown ( ) helper . moveLeft ( 2 ) helperA . …" at bounding box center [1140, 447] width 473 height 498
click at [1027, 213] on div "helperA . moveLeg ( ) helperA . moveDown ( ) helper . moveLeft ( 2 ) helperA . …" at bounding box center [1140, 447] width 473 height 498
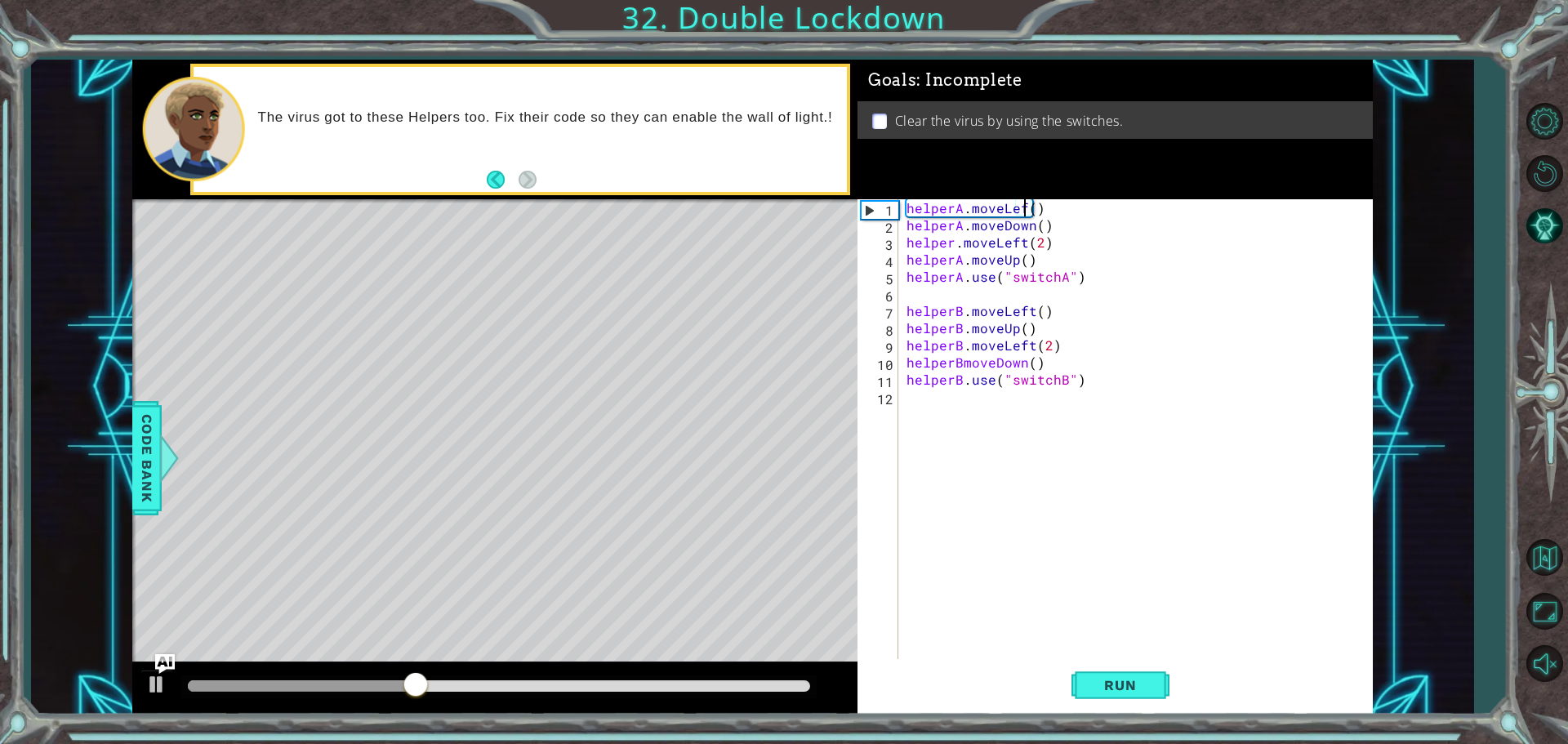
scroll to position [0, 8]
click at [1090, 679] on span "Run" at bounding box center [1121, 684] width 64 height 16
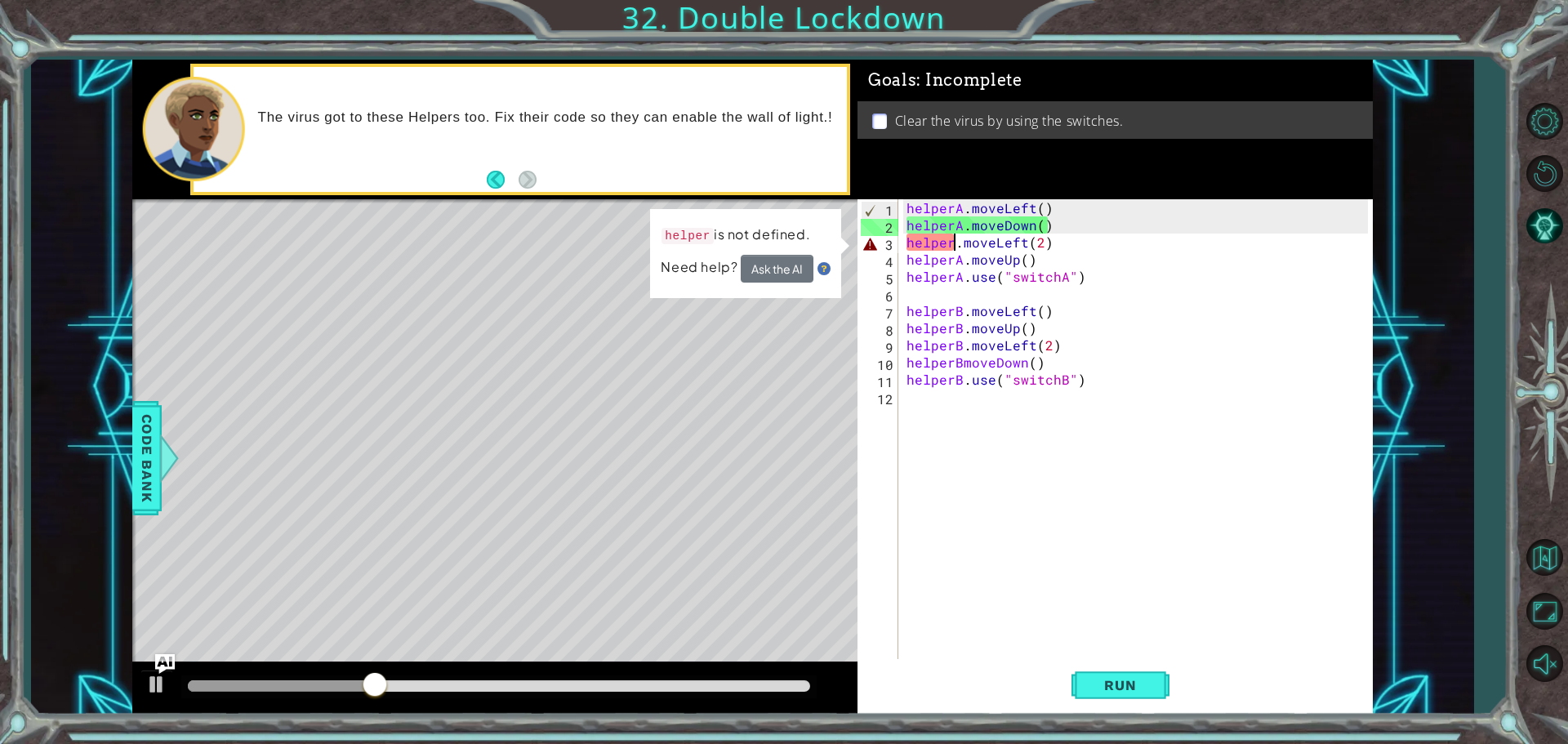
click at [951, 243] on div "helperA . moveLeft ( ) helperA . moveDown ( ) helper . moveLeft ( 2 ) helperA .…" at bounding box center [1140, 447] width 473 height 498
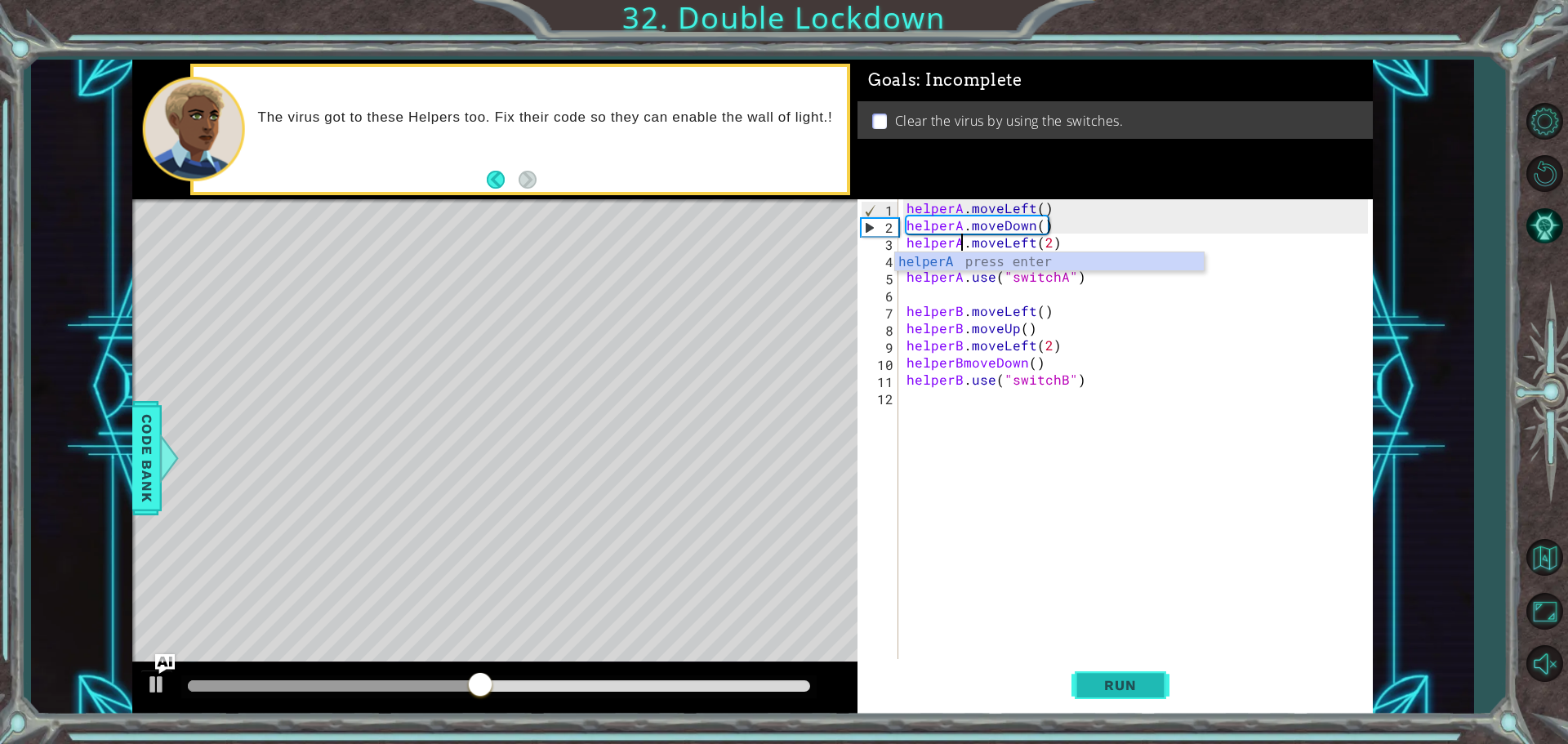
click at [1116, 699] on button "Run" at bounding box center [1120, 684] width 98 height 51
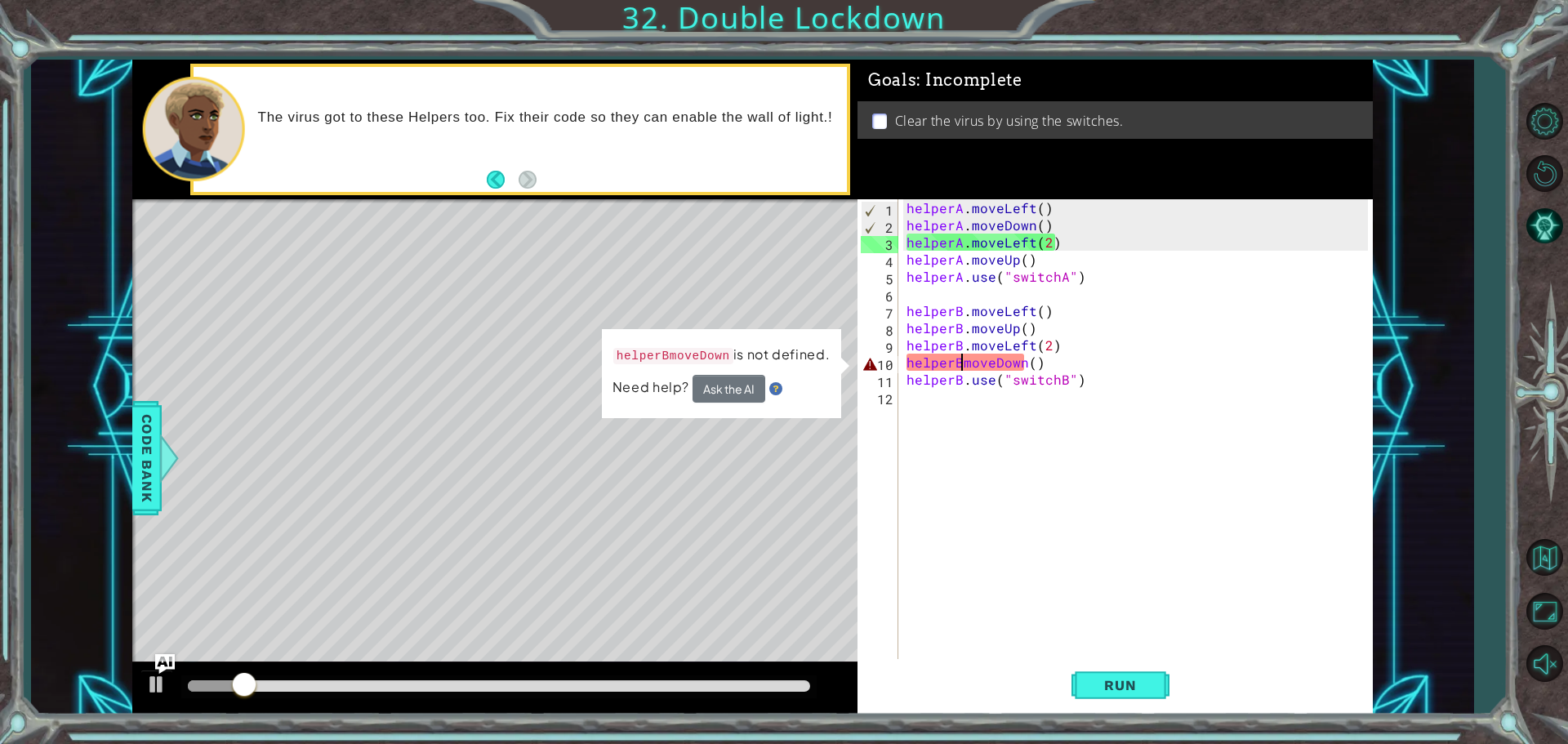
click at [963, 360] on div "helperA . moveLeft ( ) helperA . moveDown ( ) helperA . moveLeft ( 2 ) helperA …" at bounding box center [1140, 447] width 473 height 498
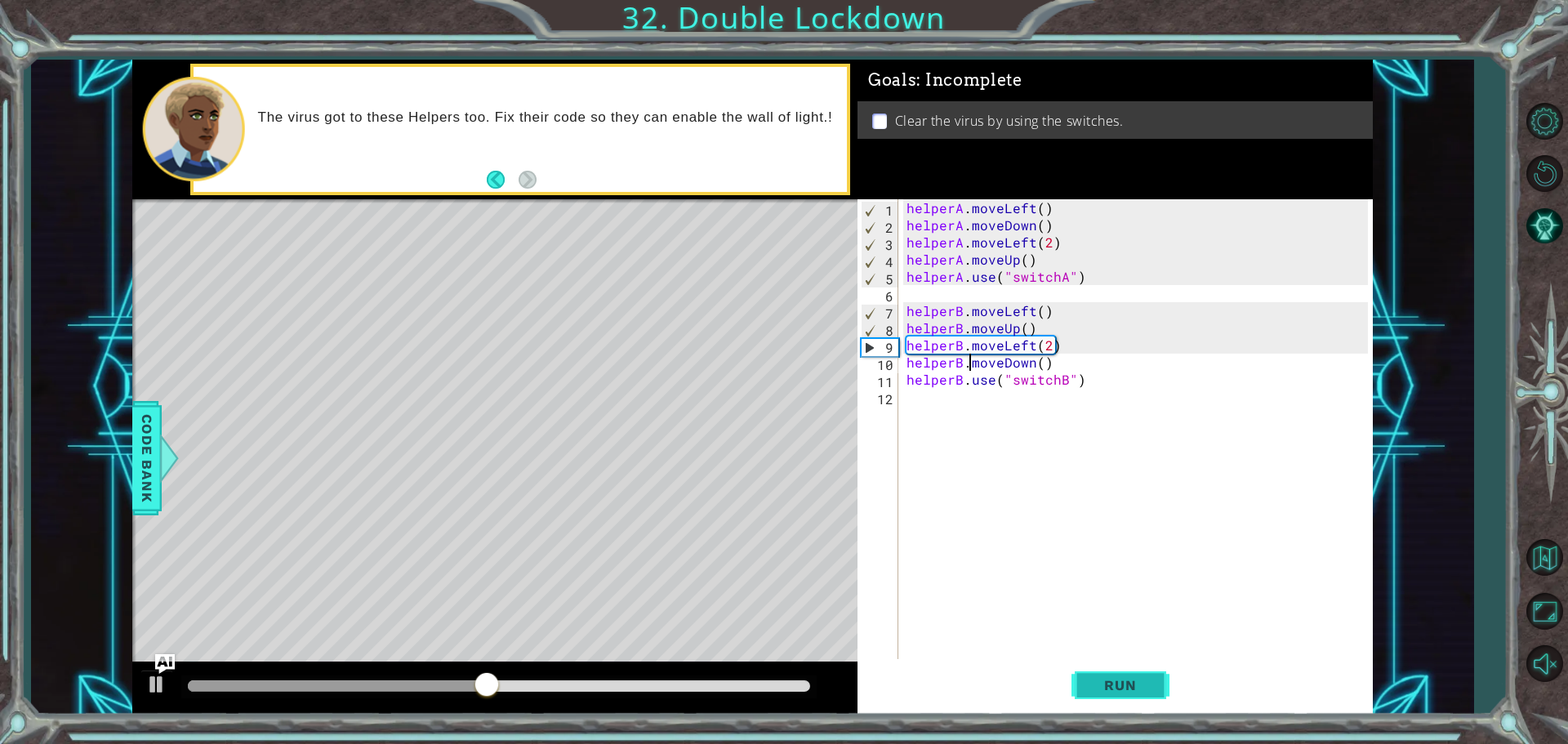
type textarea "helperB.moveDown()"
click at [1129, 676] on button "Run" at bounding box center [1120, 684] width 98 height 51
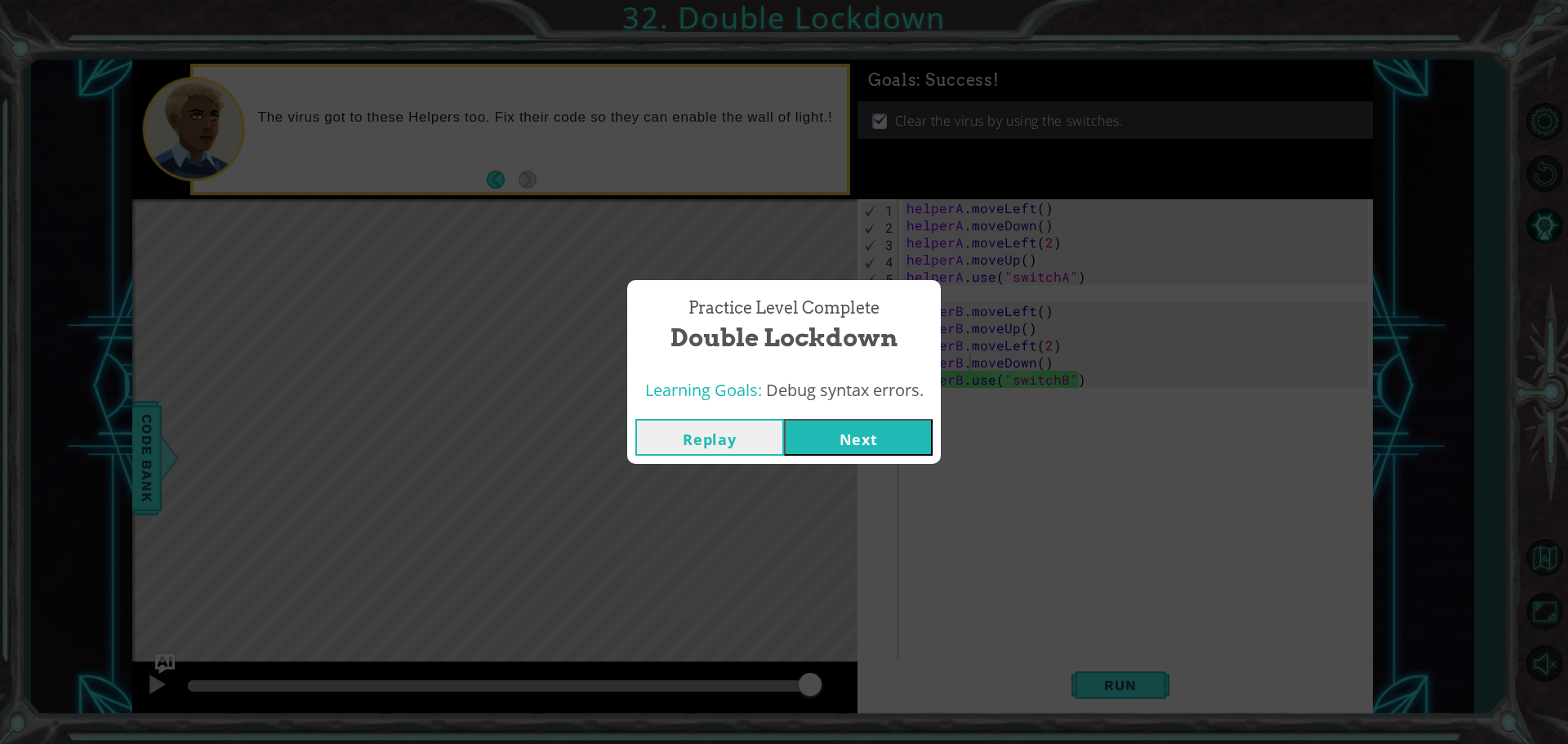
click at [888, 455] on button "Next" at bounding box center [858, 437] width 149 height 37
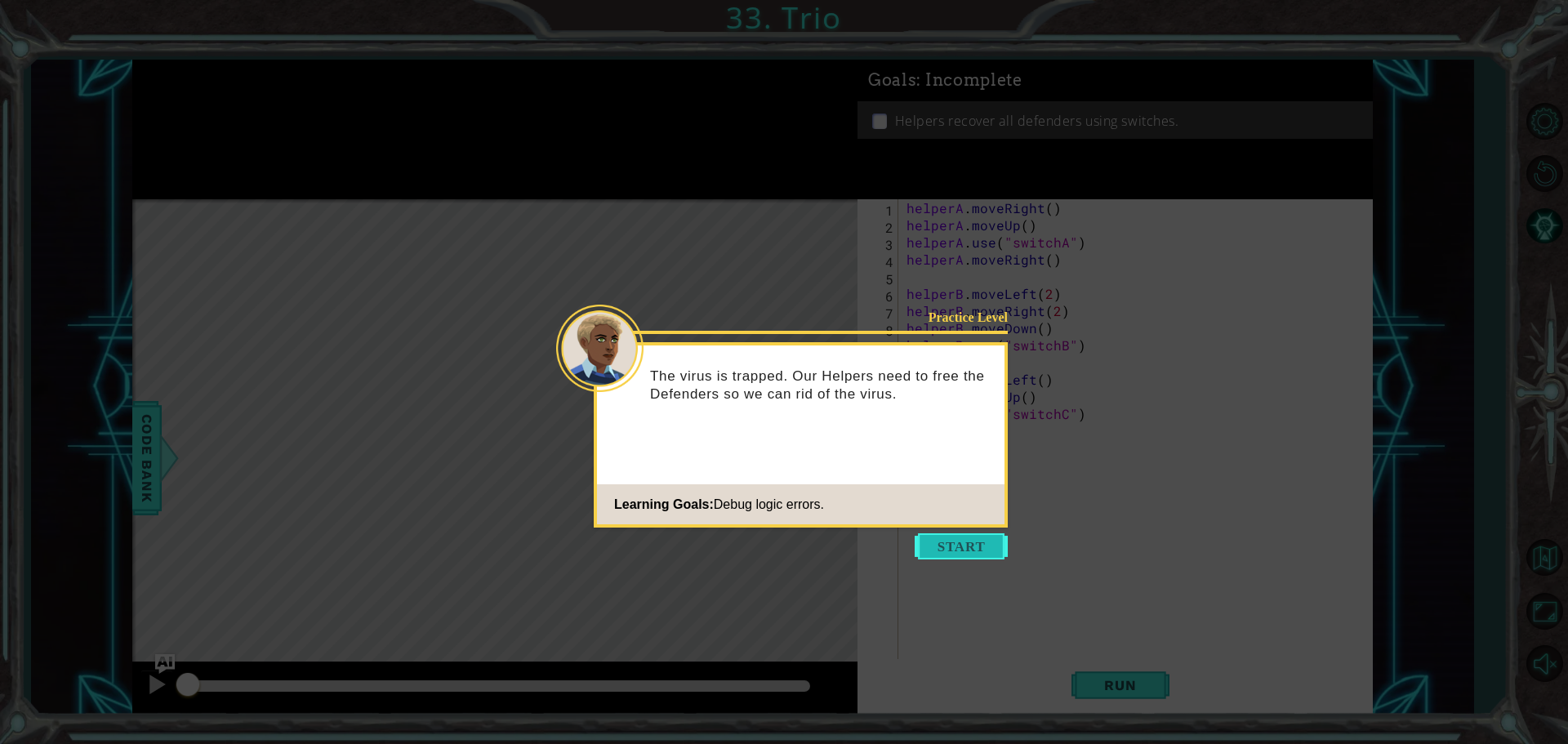
click at [967, 546] on button "Start" at bounding box center [961, 547] width 93 height 27
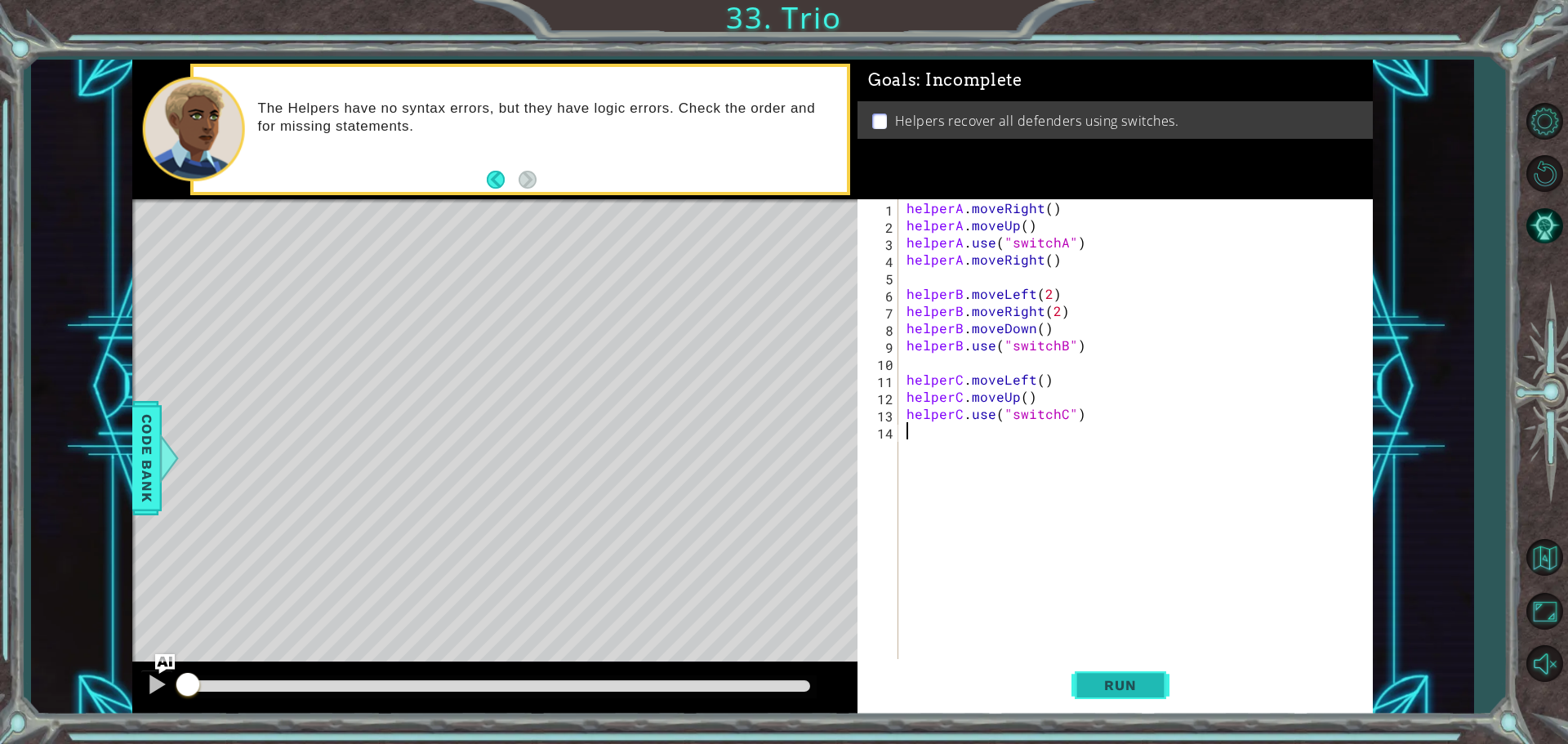
click at [1153, 690] on span "Run" at bounding box center [1121, 684] width 64 height 16
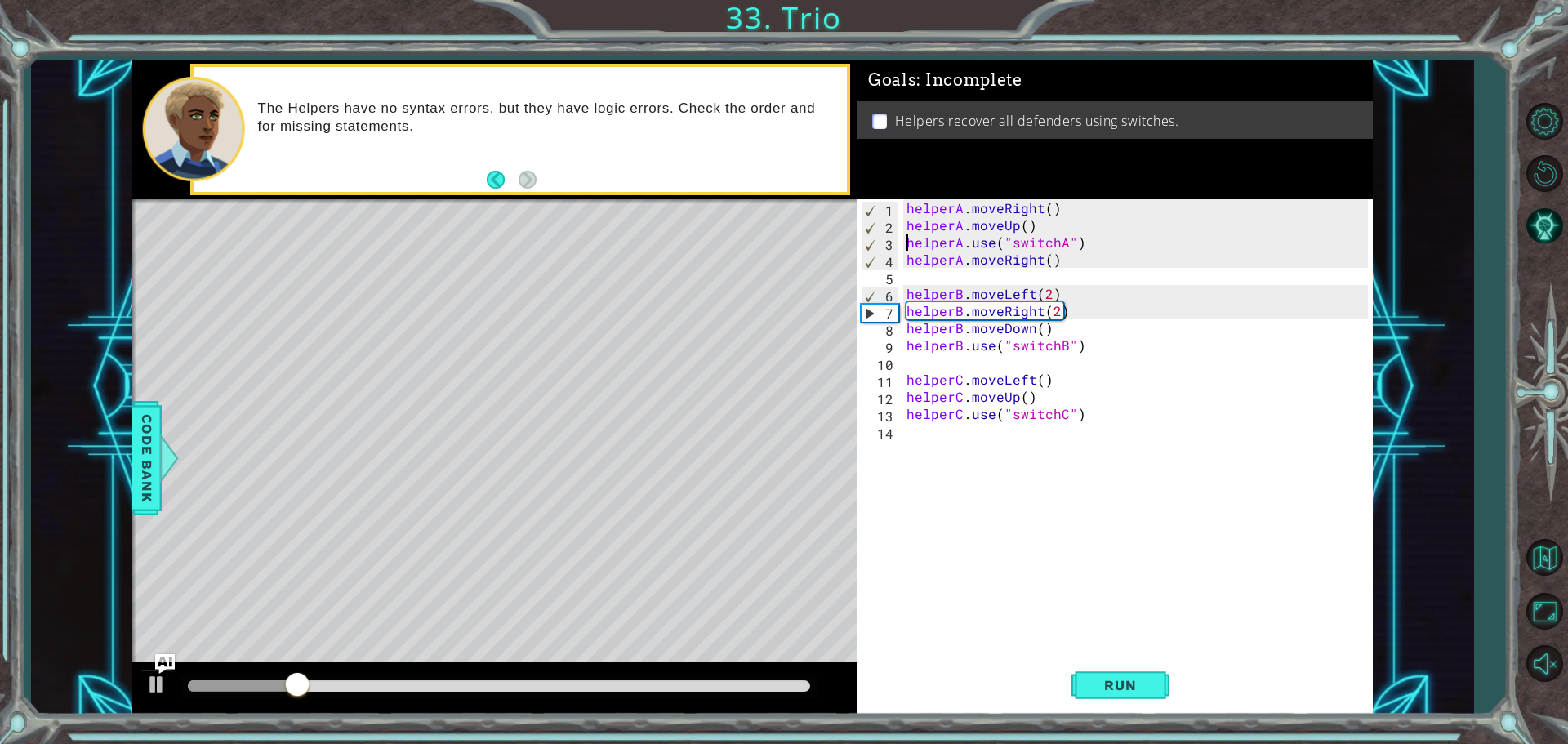
click at [908, 243] on div "helperA . moveRight ( ) helperA . moveUp ( ) helperA . use ( "switchA" ) helper…" at bounding box center [1140, 447] width 473 height 498
type textarea "helperA.use("switchA")"
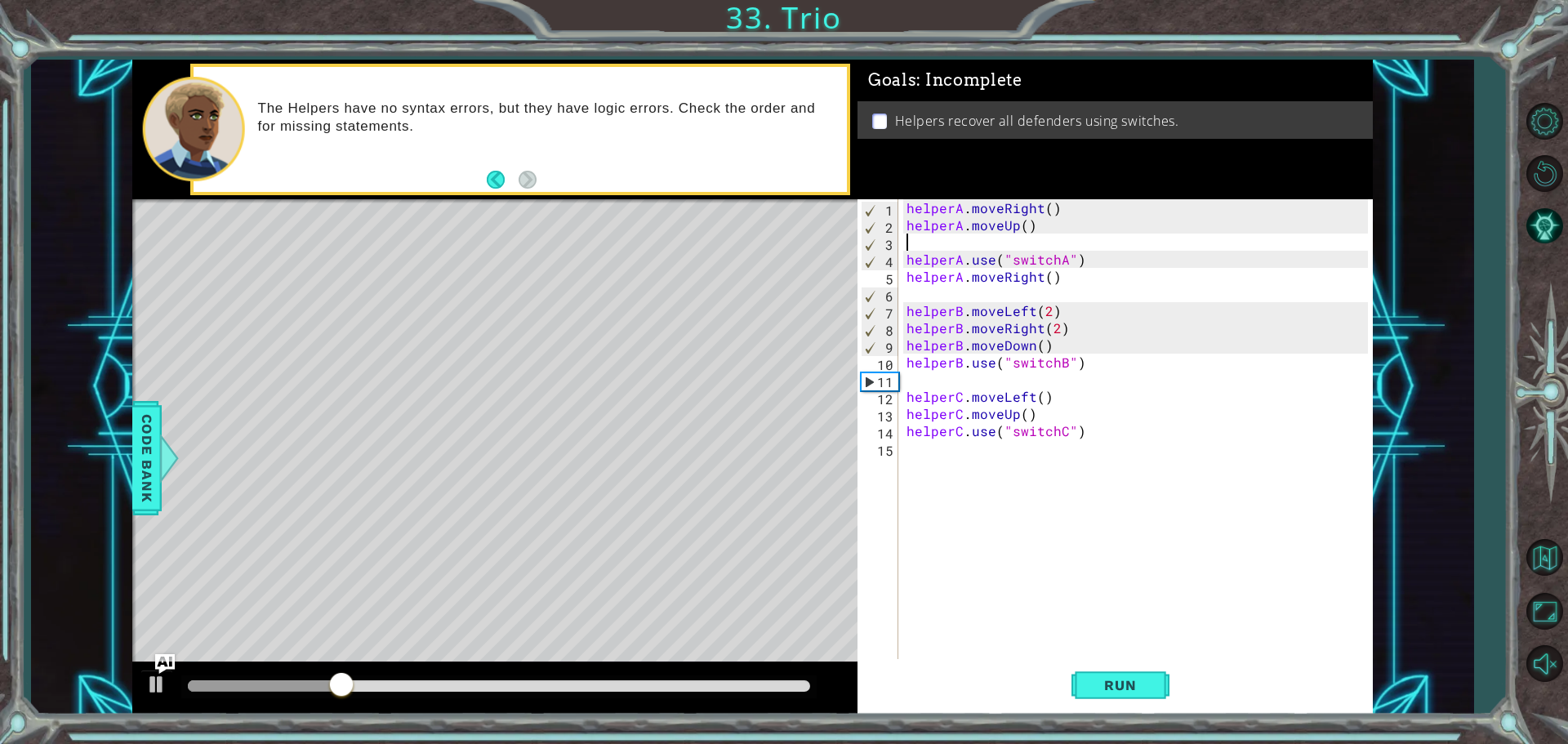
click at [907, 238] on div "helperA . moveRight ( ) helperA . moveUp ( ) helperA . use ( "switchA" ) helper…" at bounding box center [1140, 447] width 473 height 498
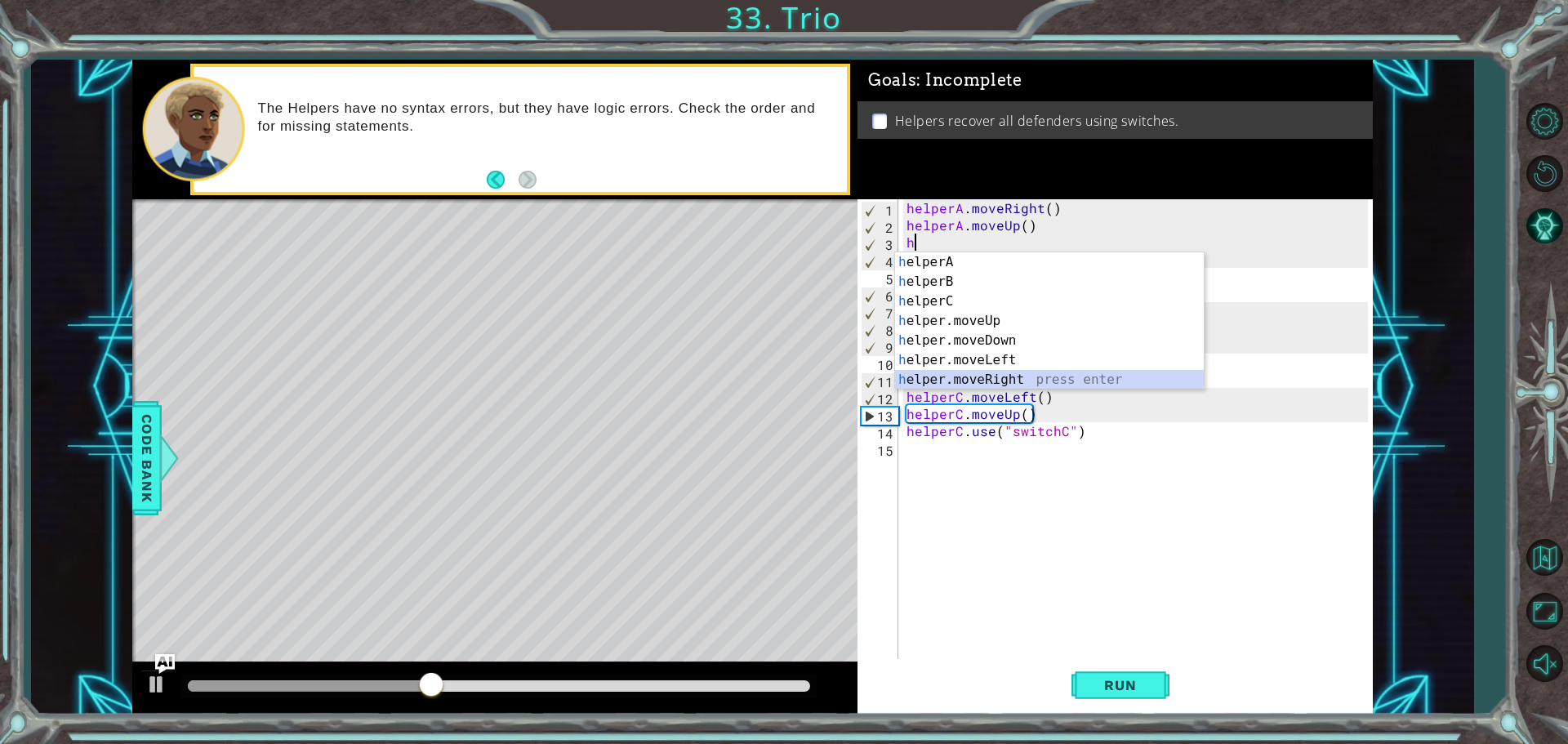
click at [921, 376] on div "h elperA press enter h elperB press enter h elperC press enter h elper.moveUp p…" at bounding box center [1049, 340] width 309 height 176
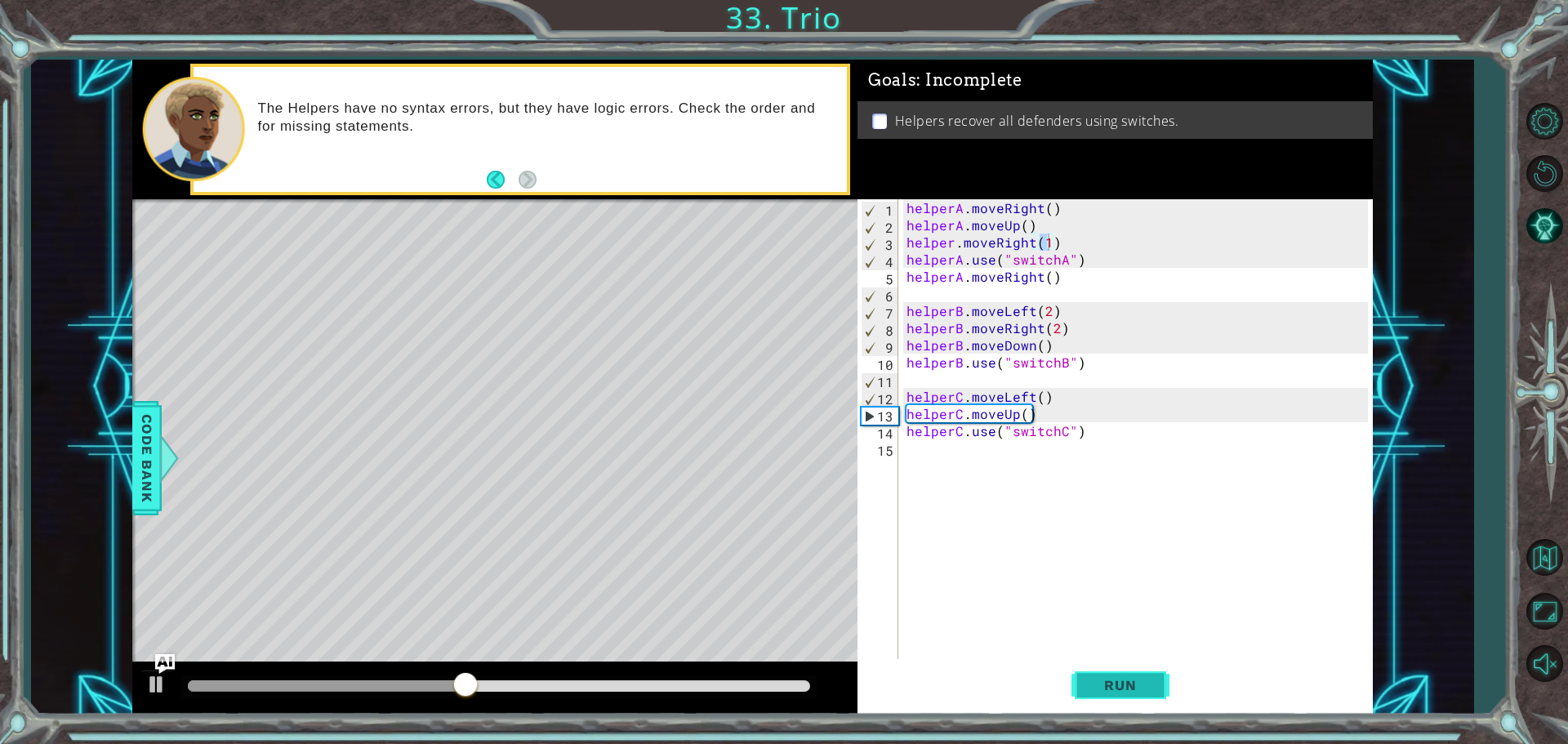
click at [1118, 699] on button "Run" at bounding box center [1120, 684] width 98 height 51
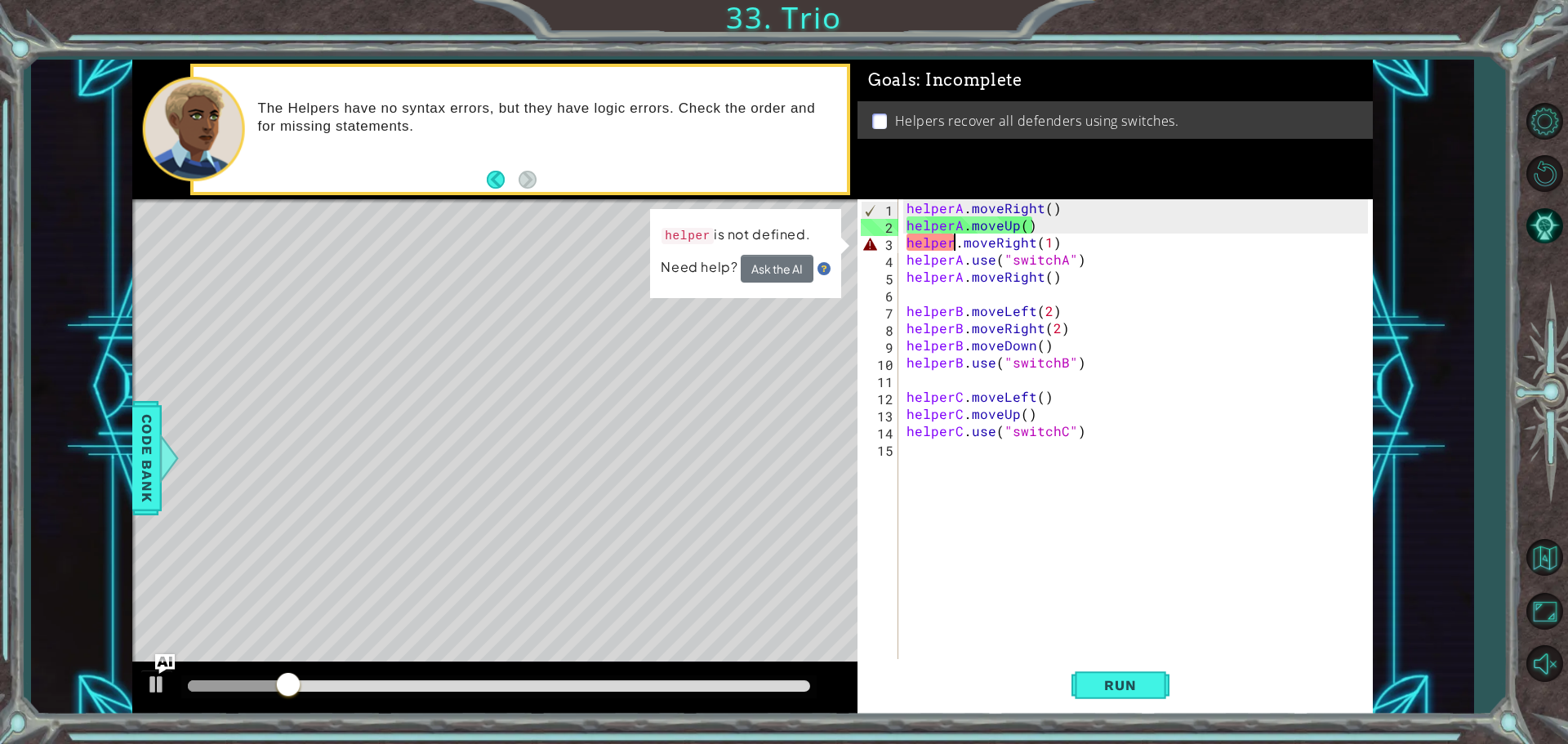
click at [956, 249] on div "helperA . moveRight ( ) helperA . moveUp ( ) helper . moveRight ( 1 ) helperA .…" at bounding box center [1140, 447] width 473 height 498
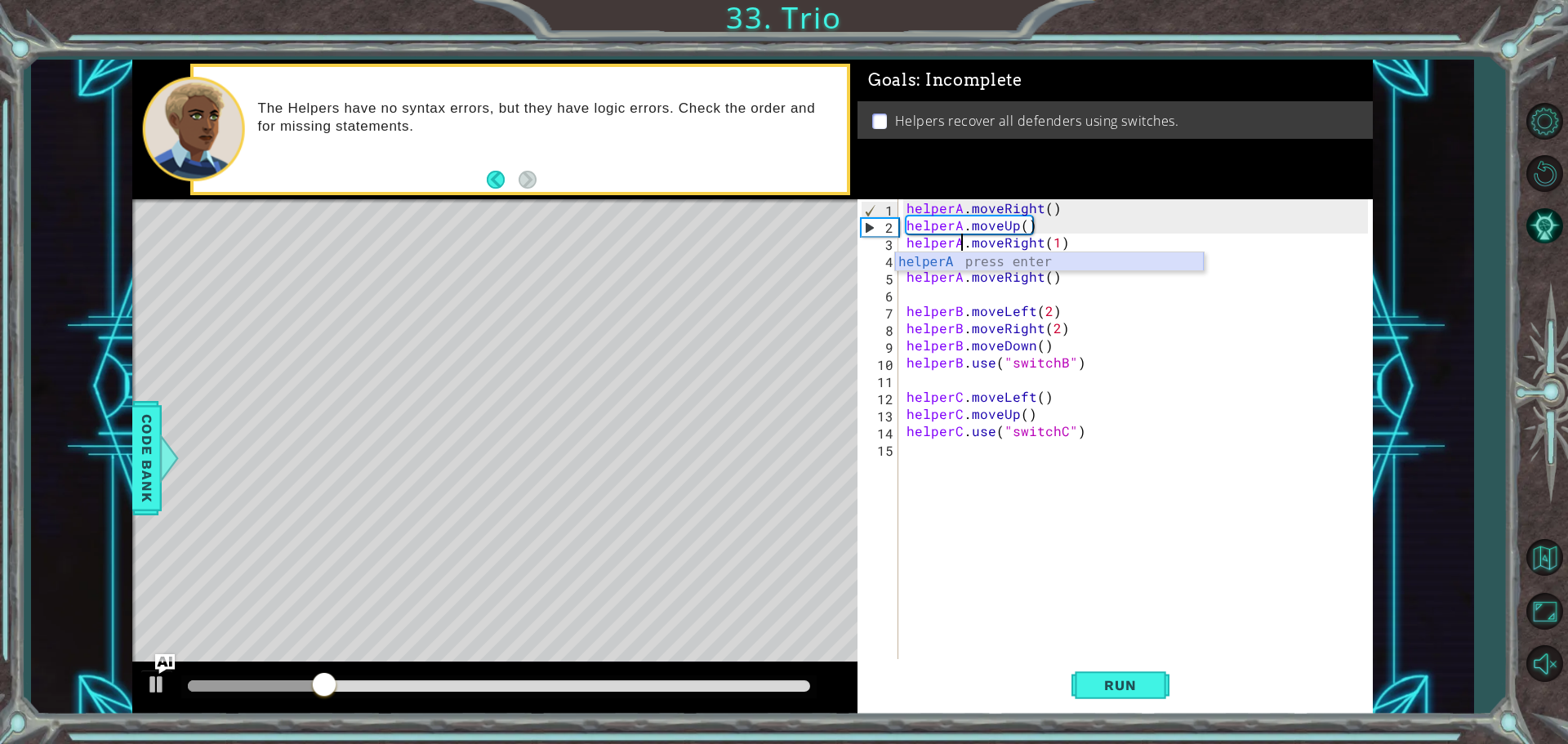
click at [977, 255] on div "helperA press enter" at bounding box center [1049, 281] width 309 height 59
click at [1131, 663] on button "Run" at bounding box center [1120, 684] width 98 height 51
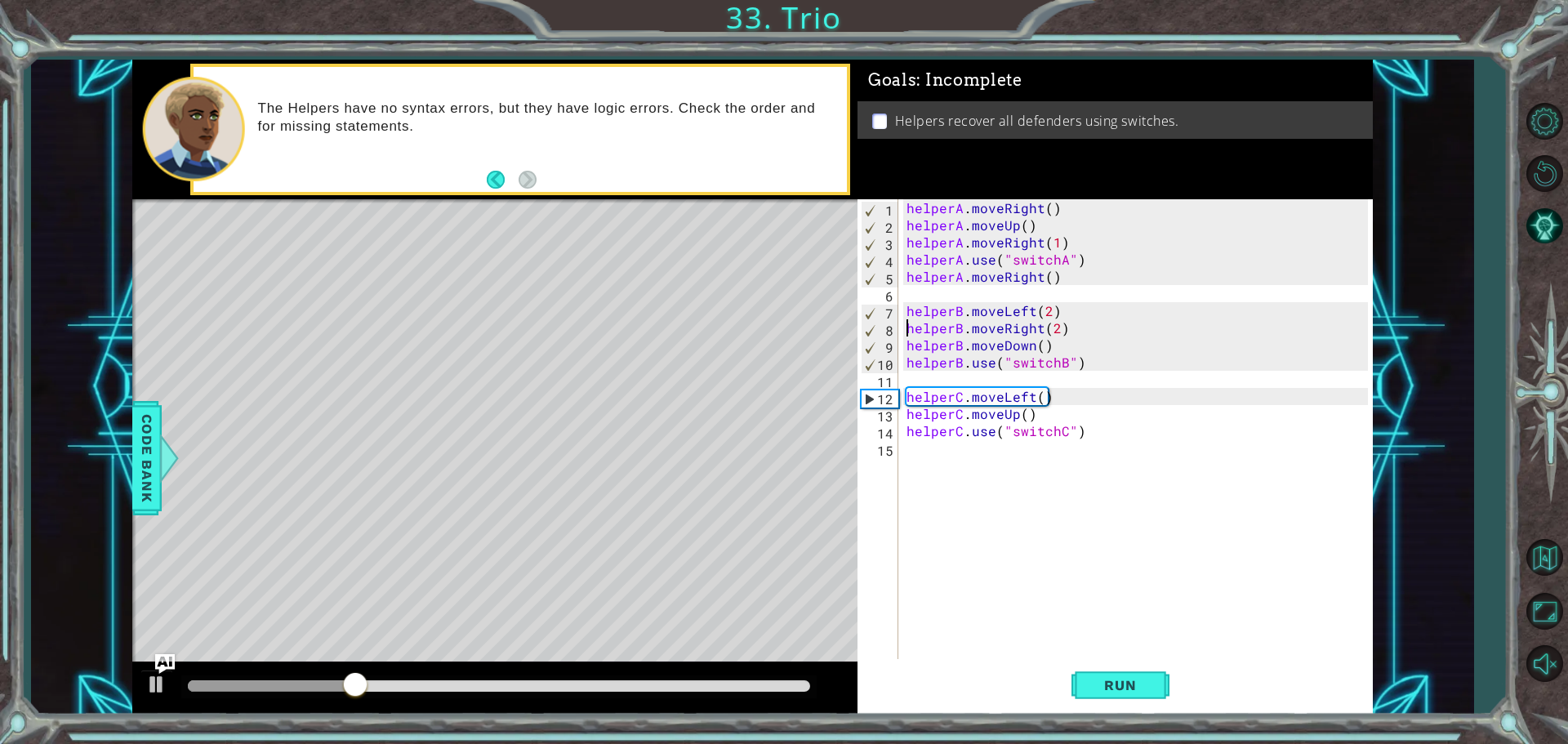
click at [907, 327] on div "helperA . moveRight ( ) helperA . moveUp ( ) helperA . moveRight ( 1 ) helperA …" at bounding box center [1140, 447] width 473 height 498
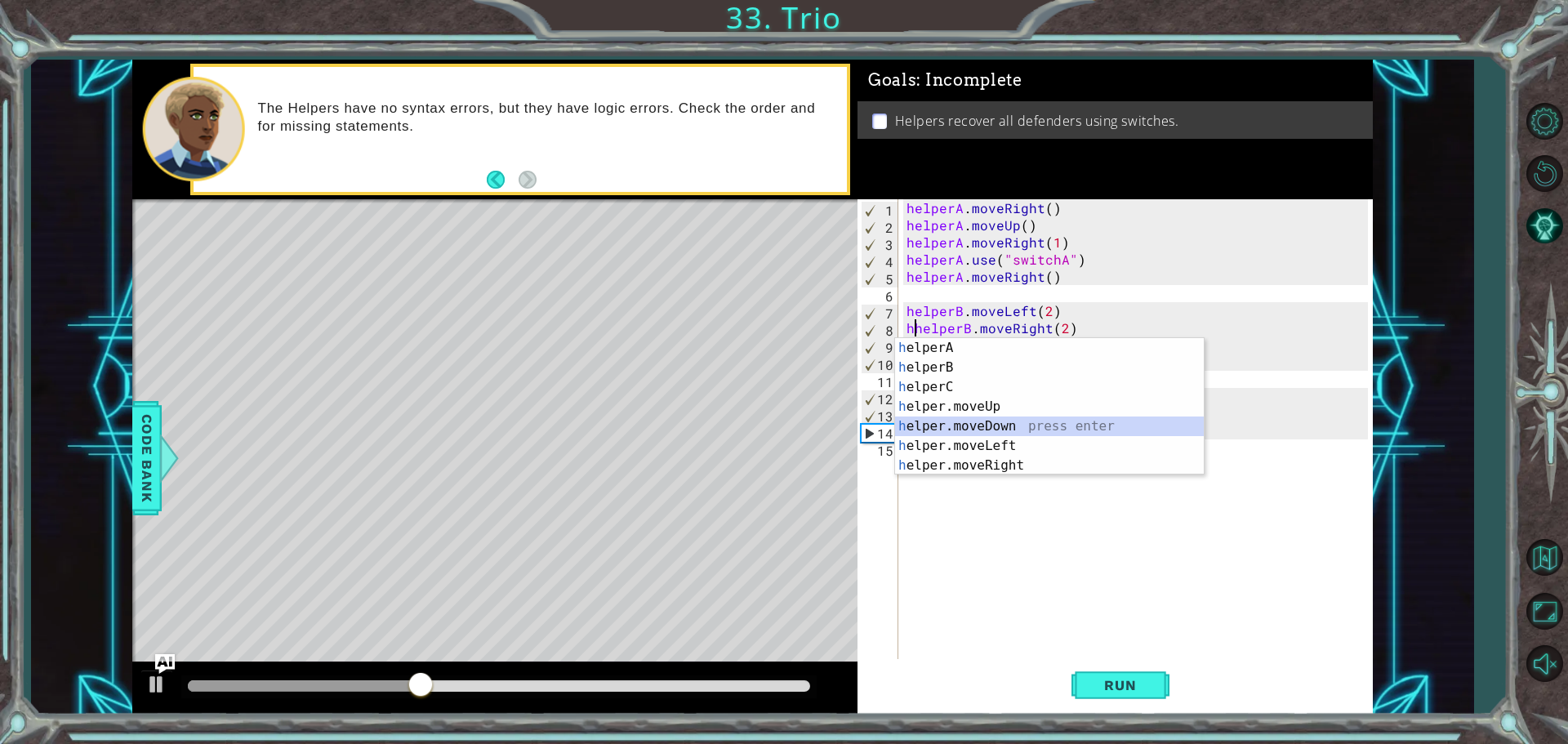
click at [973, 431] on div "h elperA press enter h elperB press enter h elperC press enter h elper.moveUp p…" at bounding box center [1049, 426] width 309 height 176
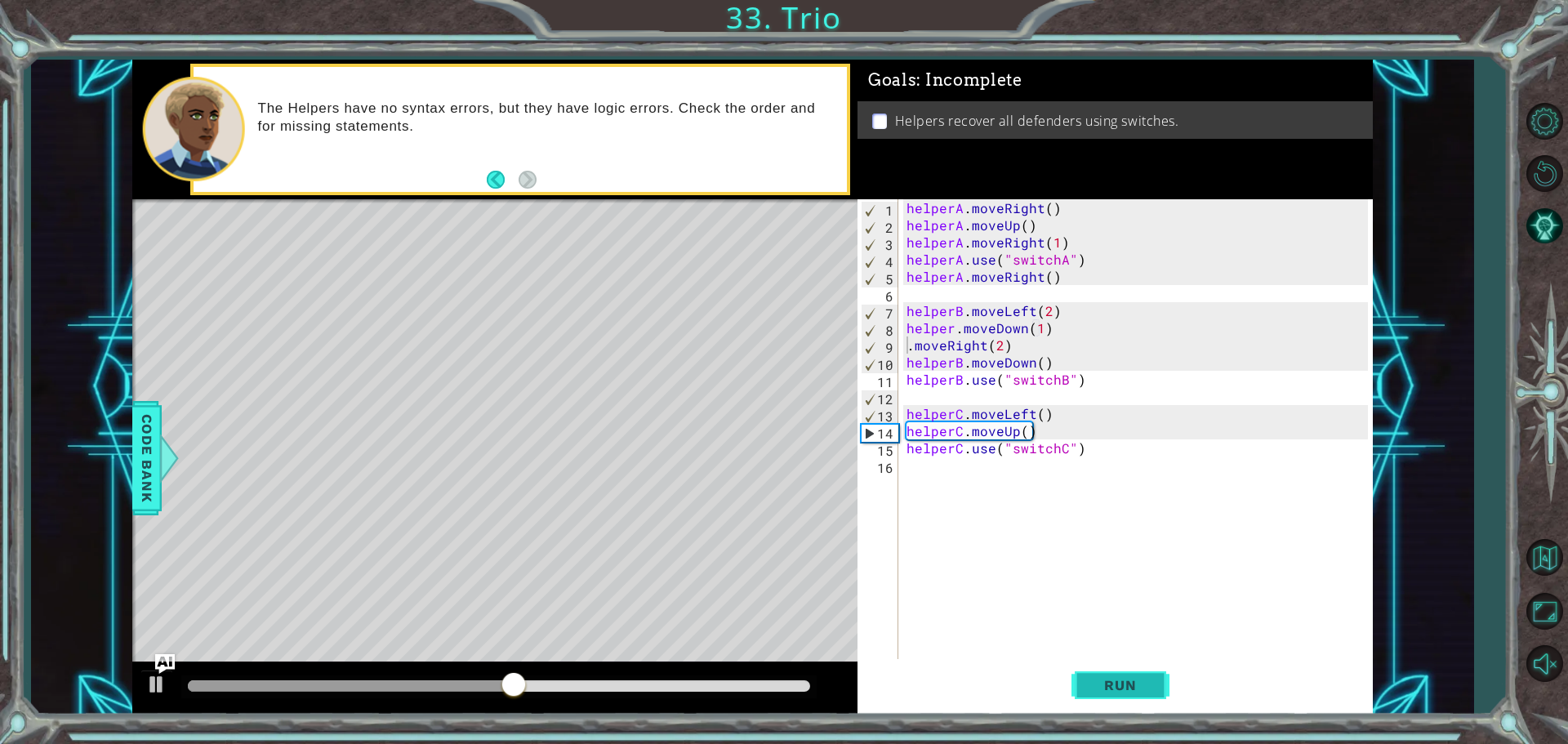
click at [1118, 699] on button "Run" at bounding box center [1120, 684] width 98 height 51
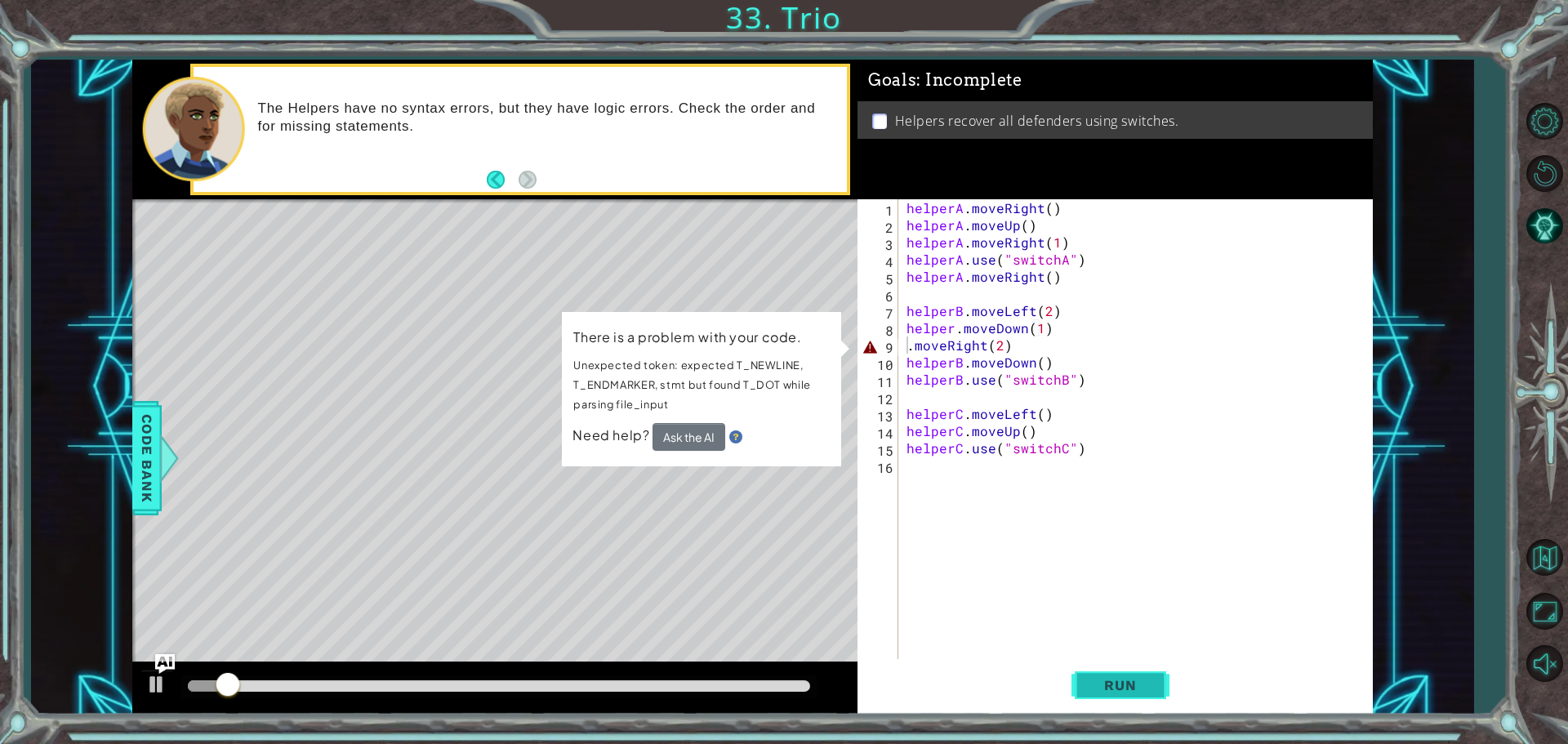
click at [1080, 679] on button "Run" at bounding box center [1120, 684] width 98 height 51
drag, startPoint x: 1010, startPoint y: 352, endPoint x: 896, endPoint y: 347, distance: 114.1
click at [896, 347] on div ".moveRight(2) 1 2 3 4 5 6 7 8 9 10 11 12 13 14 15 16 helperA . moveRight ( ) he…" at bounding box center [1113, 430] width 510 height 463
click at [905, 346] on div "helperA . moveRight ( ) helperA . moveUp ( ) helperA . moveRight ( 1 ) helperA …" at bounding box center [1136, 430] width 465 height 463
click at [905, 346] on div "helperA . moveRight ( ) helperA . moveUp ( ) helperA . moveRight ( 1 ) helperA …" at bounding box center [1140, 447] width 473 height 498
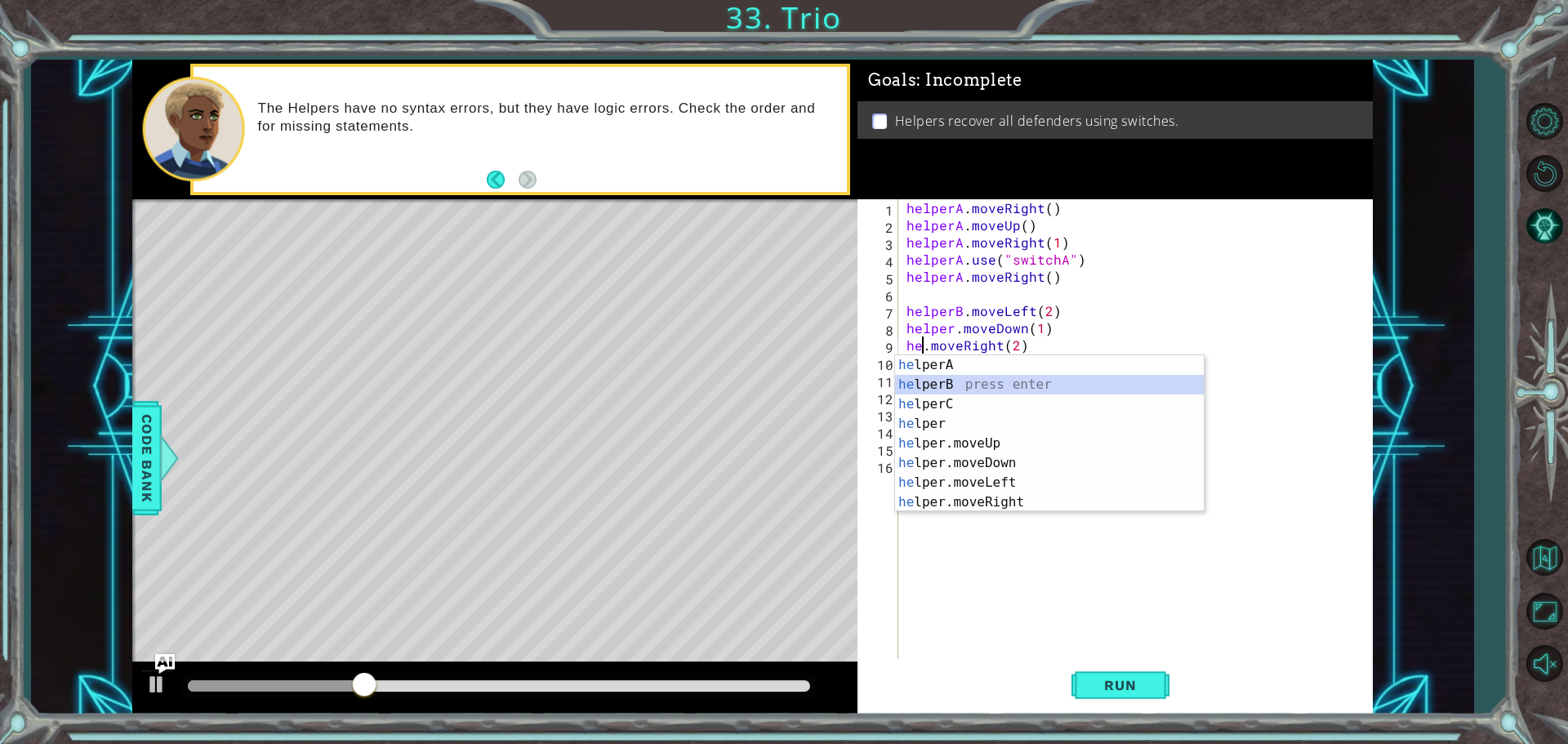
click at [912, 387] on div "he lperA press enter he lperB press enter he lperC press enter he lper press en…" at bounding box center [1049, 453] width 309 height 196
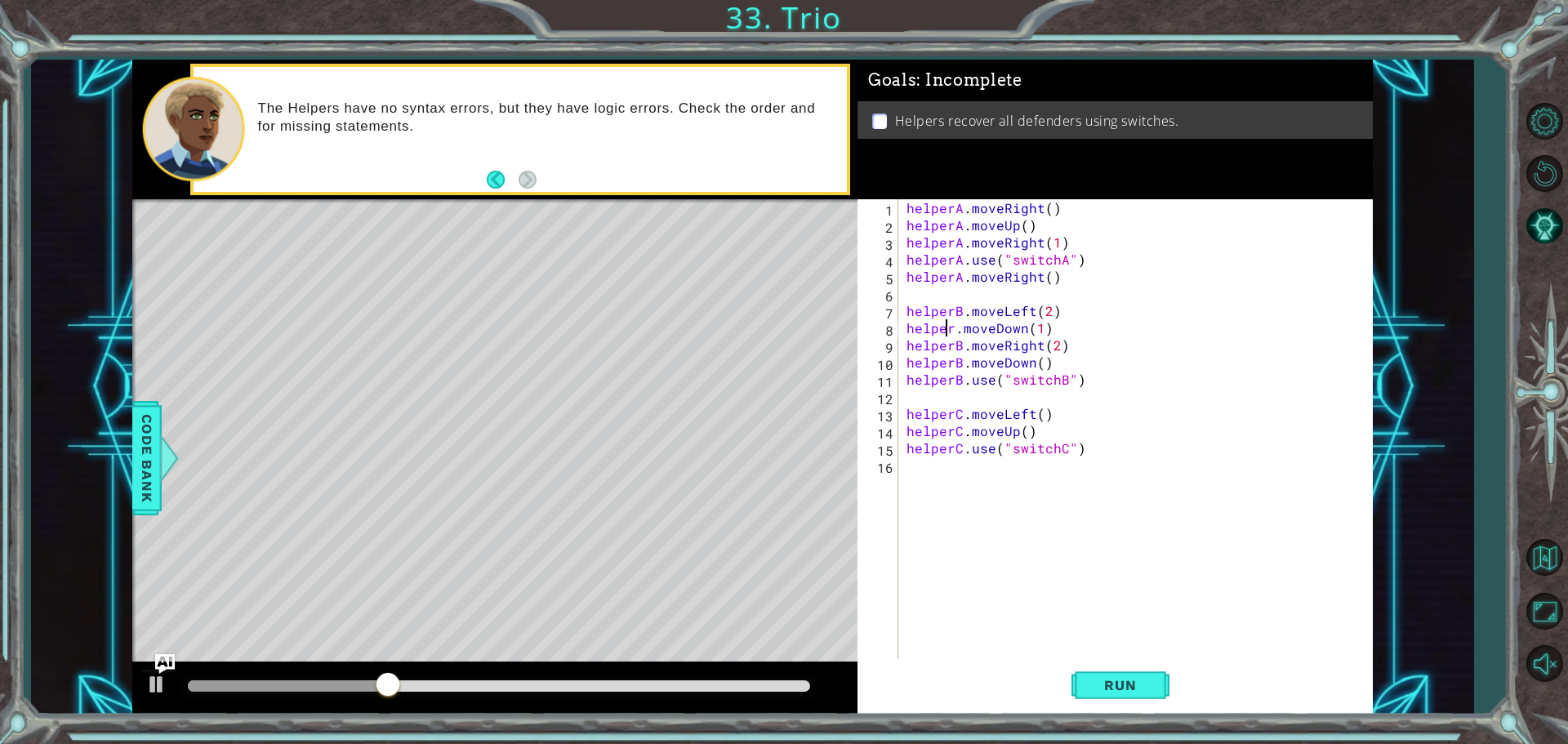
click at [948, 334] on div "helperA . moveRight ( ) helperA . moveUp ( ) helperA . moveRight ( 1 ) helperA …" at bounding box center [1140, 447] width 473 height 498
click at [956, 334] on div "helperA . moveRight ( ) helperA . moveUp ( ) helperA . moveRight ( 1 ) helperA …" at bounding box center [1140, 447] width 473 height 498
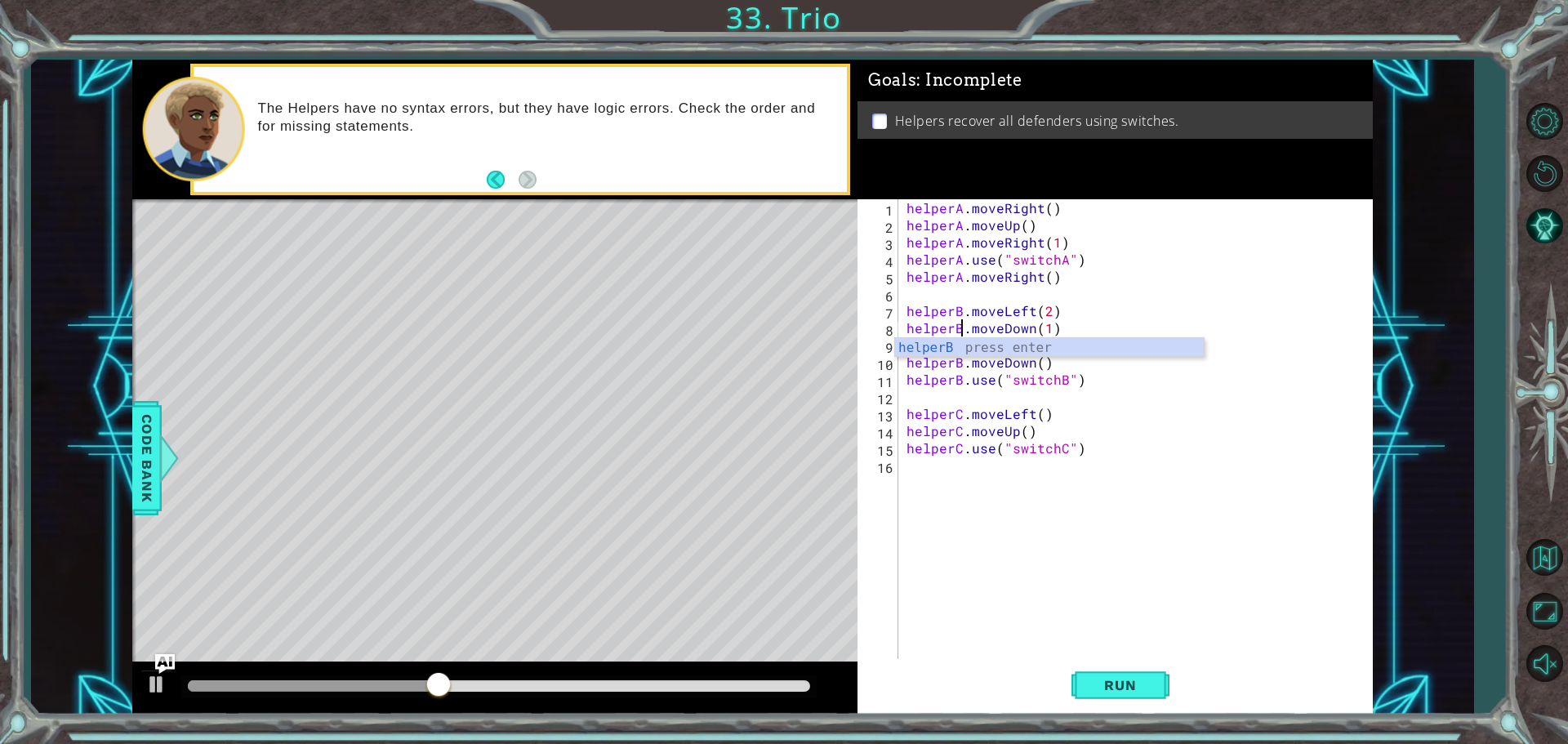
scroll to position [0, 3]
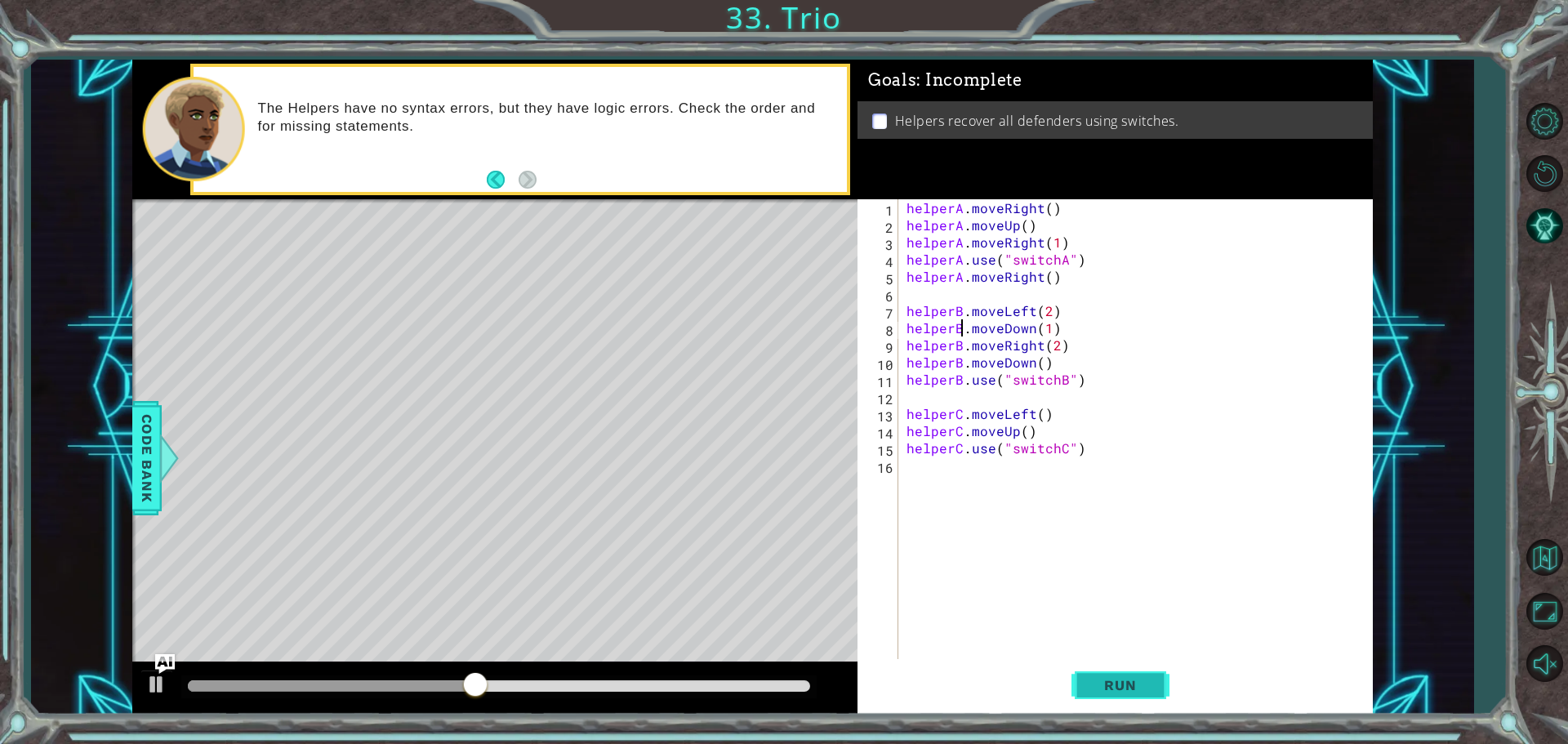
type textarea "helperB.moveDown(1)"
drag, startPoint x: 1119, startPoint y: 688, endPoint x: 1118, endPoint y: 674, distance: 14.0
click at [1119, 687] on span "Run" at bounding box center [1121, 684] width 64 height 16
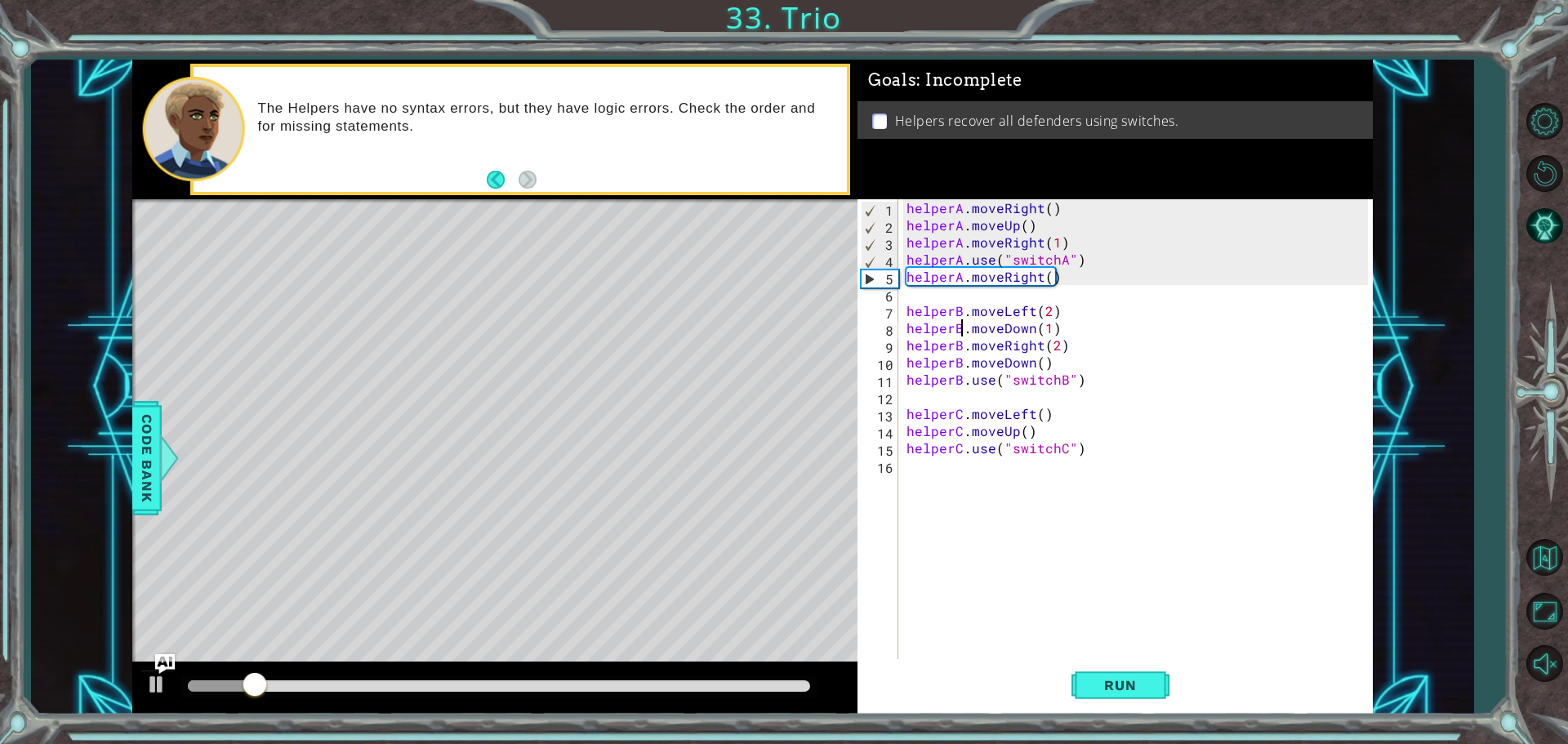
click at [929, 464] on div "helperA . moveRight ( ) helperA . moveUp ( ) helperA . moveRight ( 1 ) helperA …" at bounding box center [1140, 447] width 473 height 498
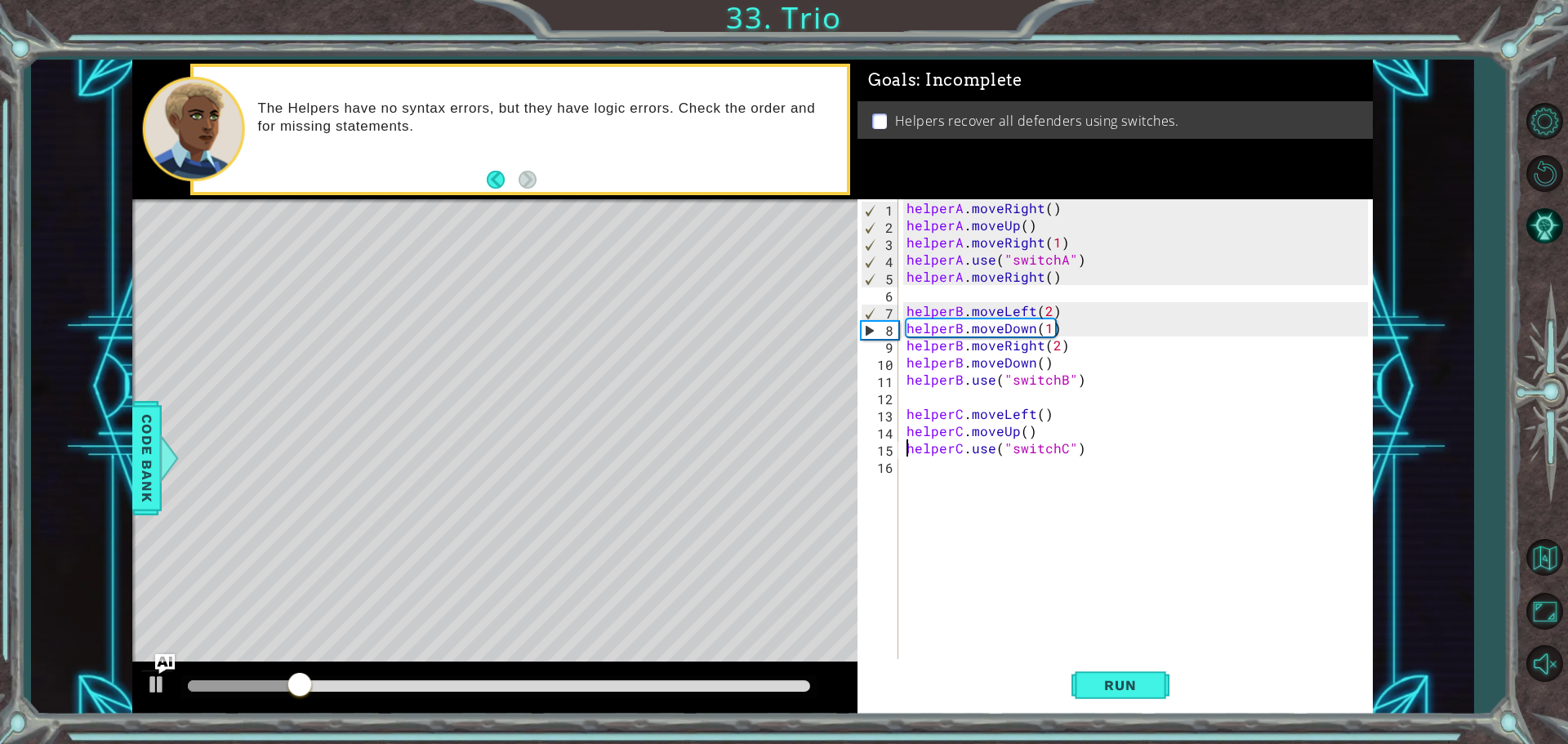
click at [905, 450] on div "helperA . moveRight ( ) helperA . moveUp ( ) helperA . moveRight ( 1 ) helperA …" at bounding box center [1140, 447] width 473 height 498
type textarea "helperC.use("switchC")"
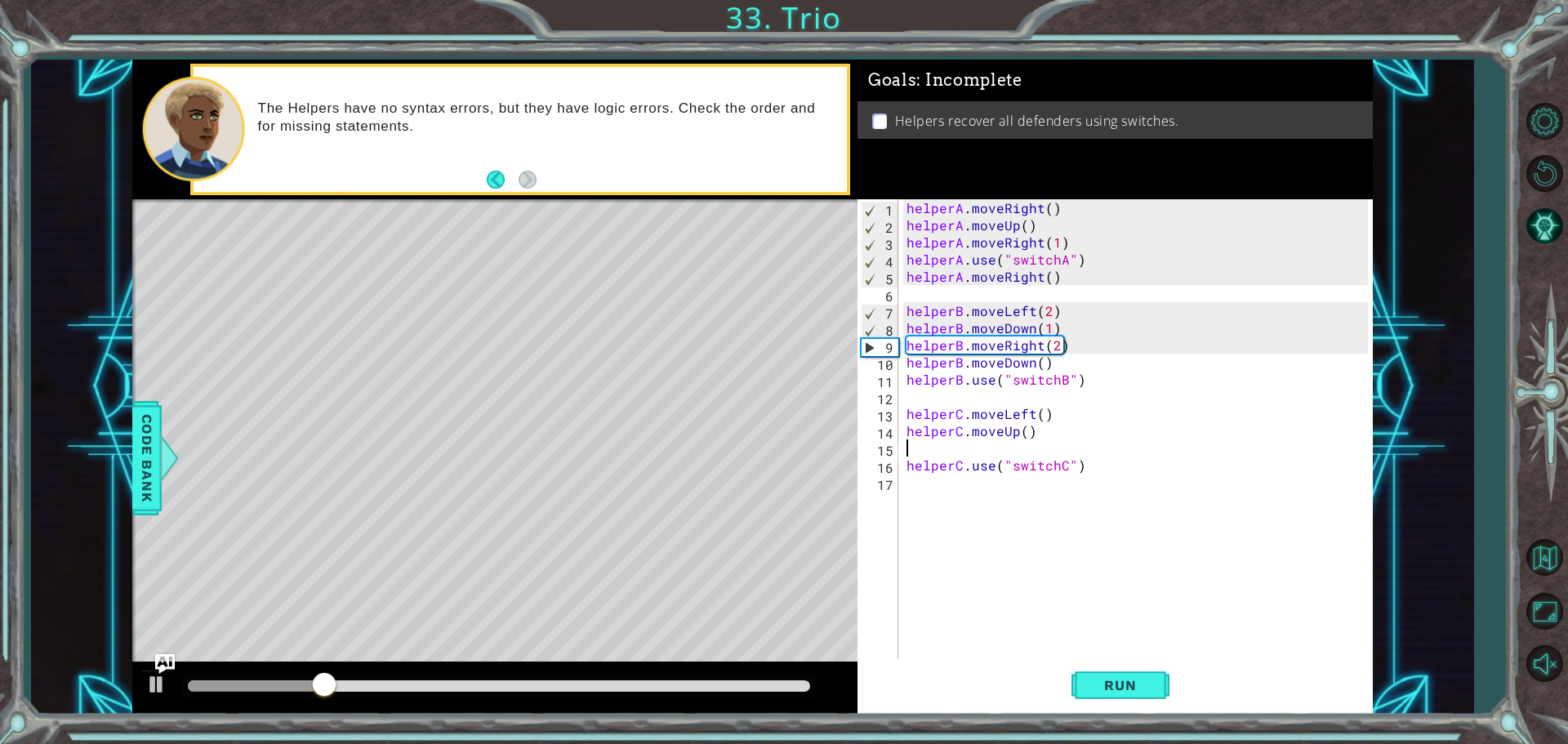
click at [912, 449] on div "helperA . moveRight ( ) helperA . moveUp ( ) helperA . moveRight ( 1 ) helperA …" at bounding box center [1140, 447] width 473 height 498
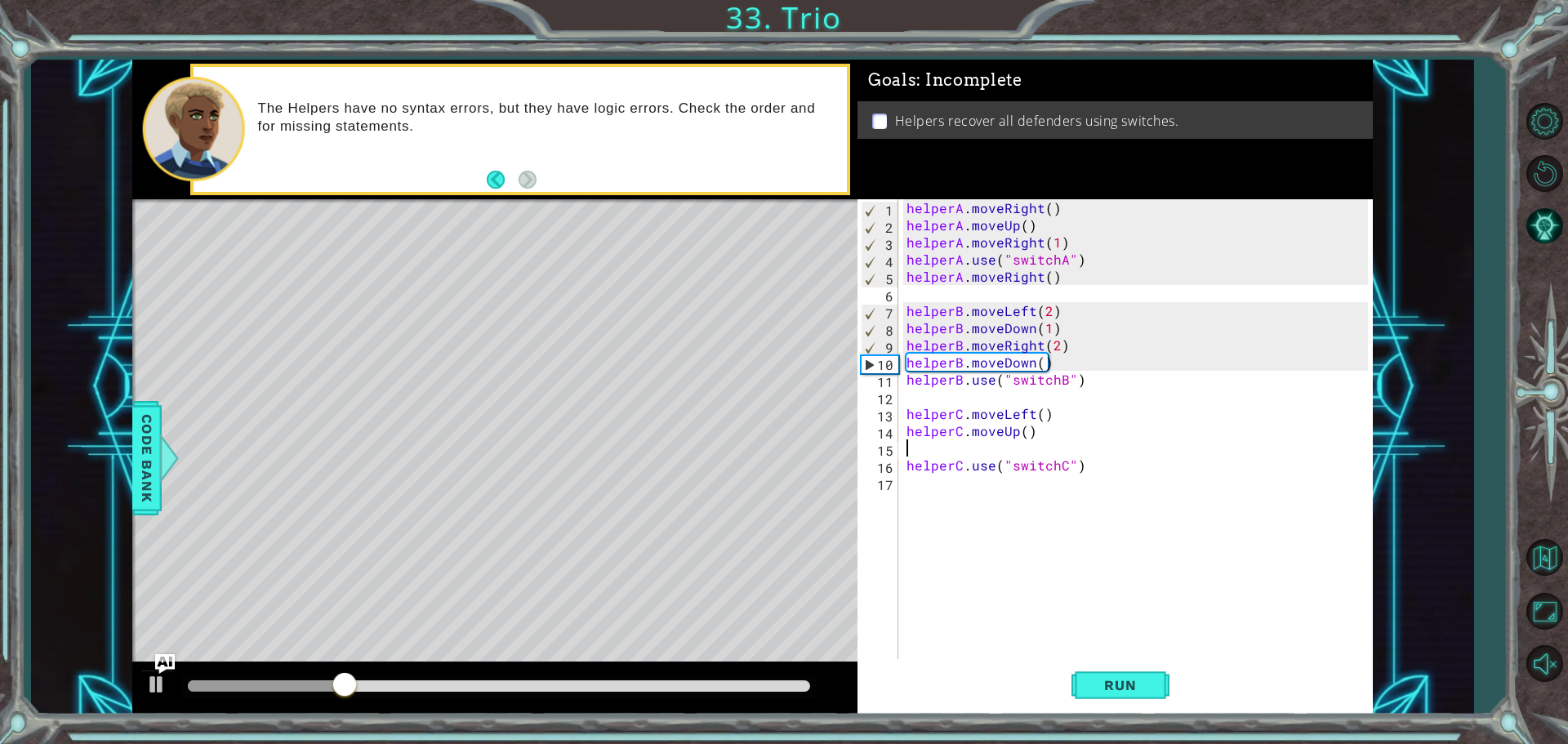
type textarea "j"
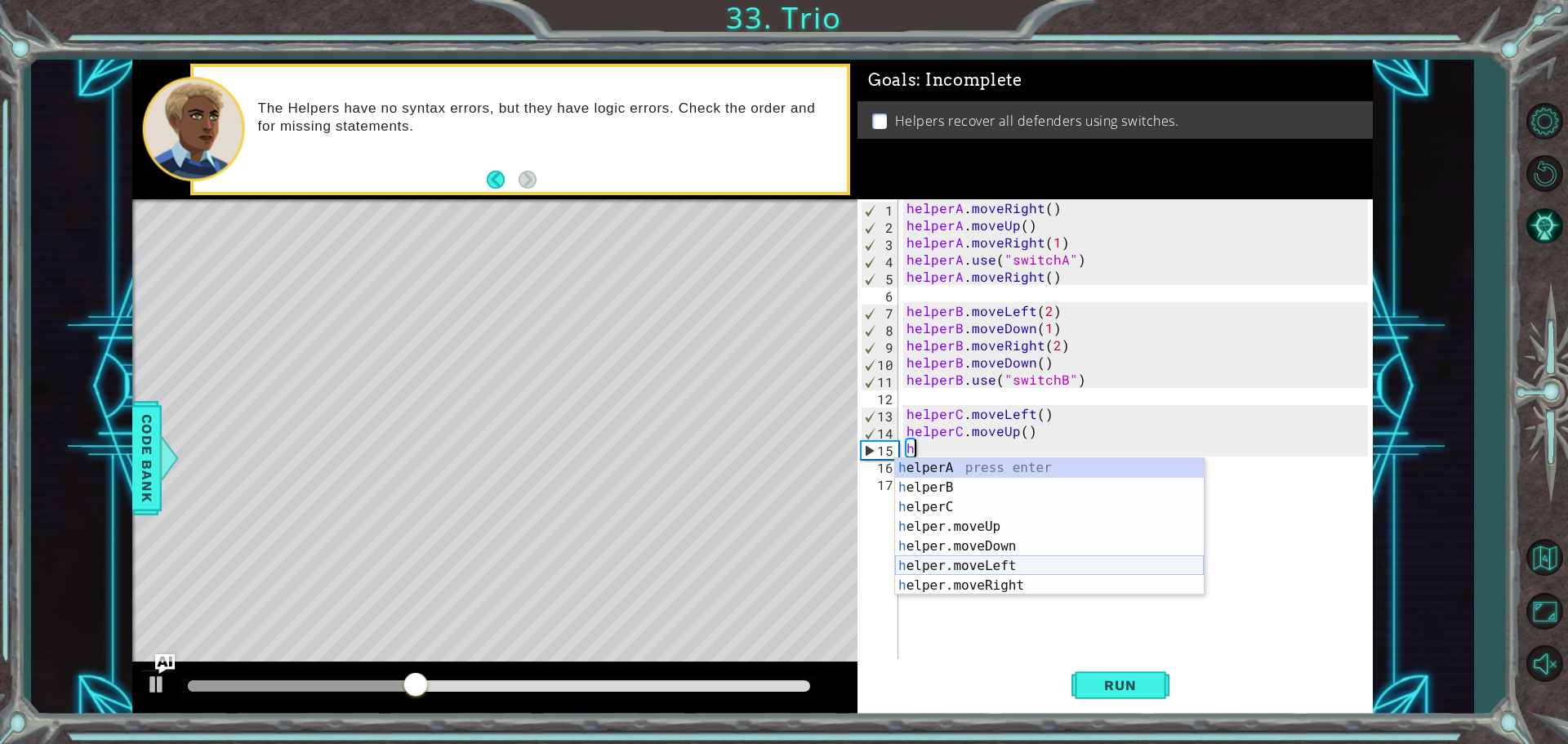
click at [959, 564] on div "h elperA press enter h elperB press enter h elperC press enter h elper.moveUp p…" at bounding box center [1049, 546] width 309 height 176
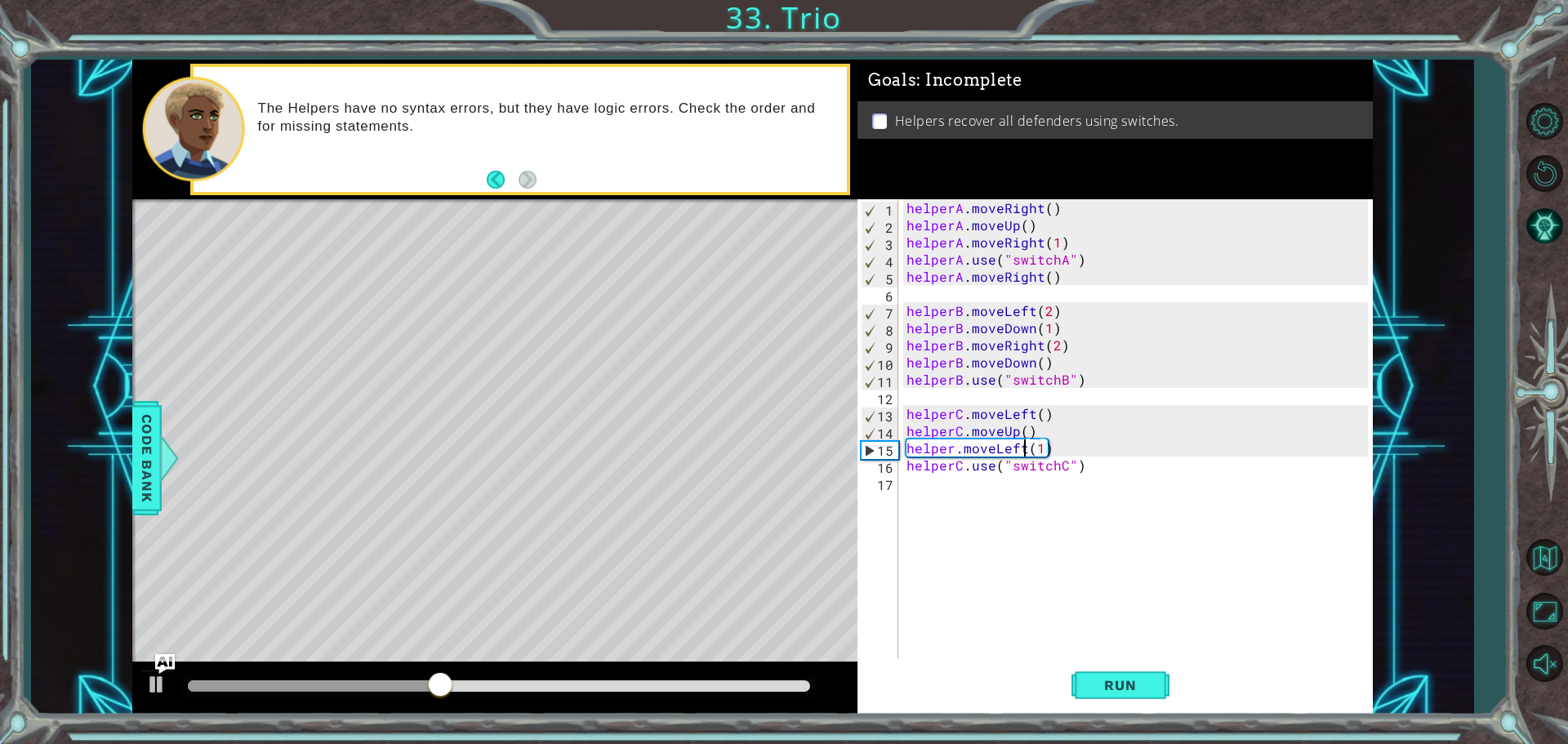
click at [1023, 445] on div "helperA . moveRight ( ) helperA . moveUp ( ) helperA . moveRight ( 1 ) helperA …" at bounding box center [1140, 447] width 473 height 498
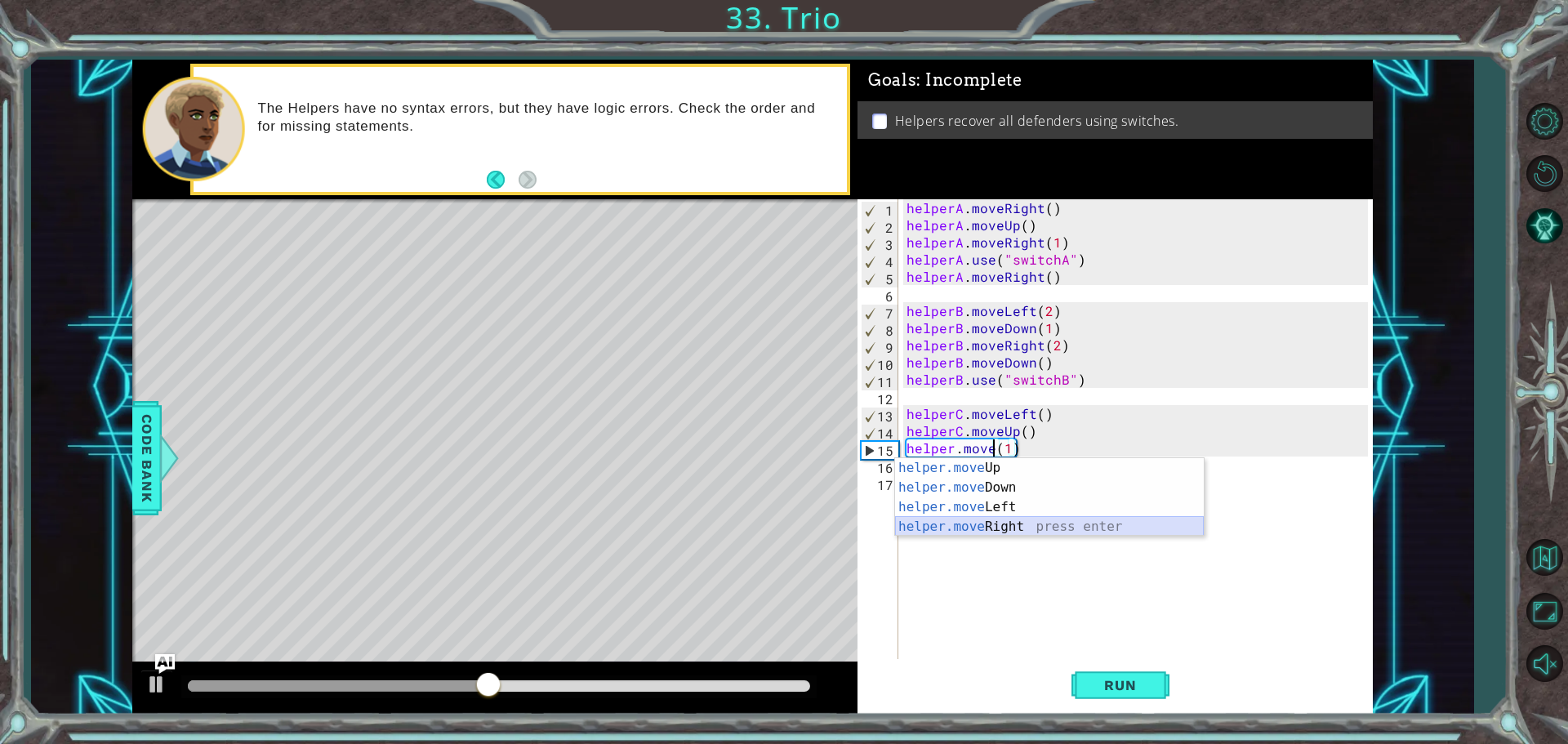
click at [994, 524] on div "helper.move Up press enter helper.move Down press enter helper.move Left press …" at bounding box center [1049, 517] width 309 height 118
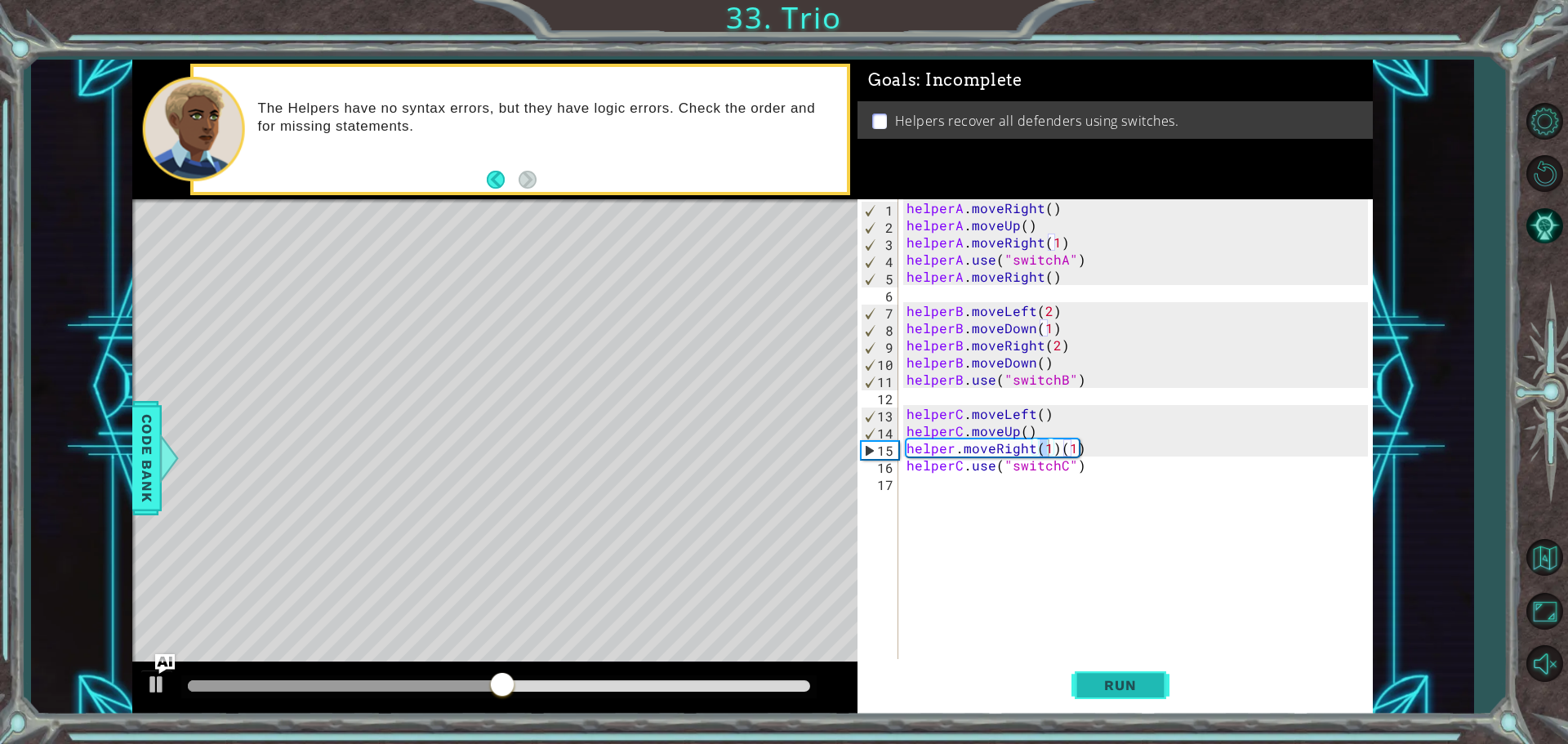
click at [1087, 664] on button "Run" at bounding box center [1120, 684] width 98 height 51
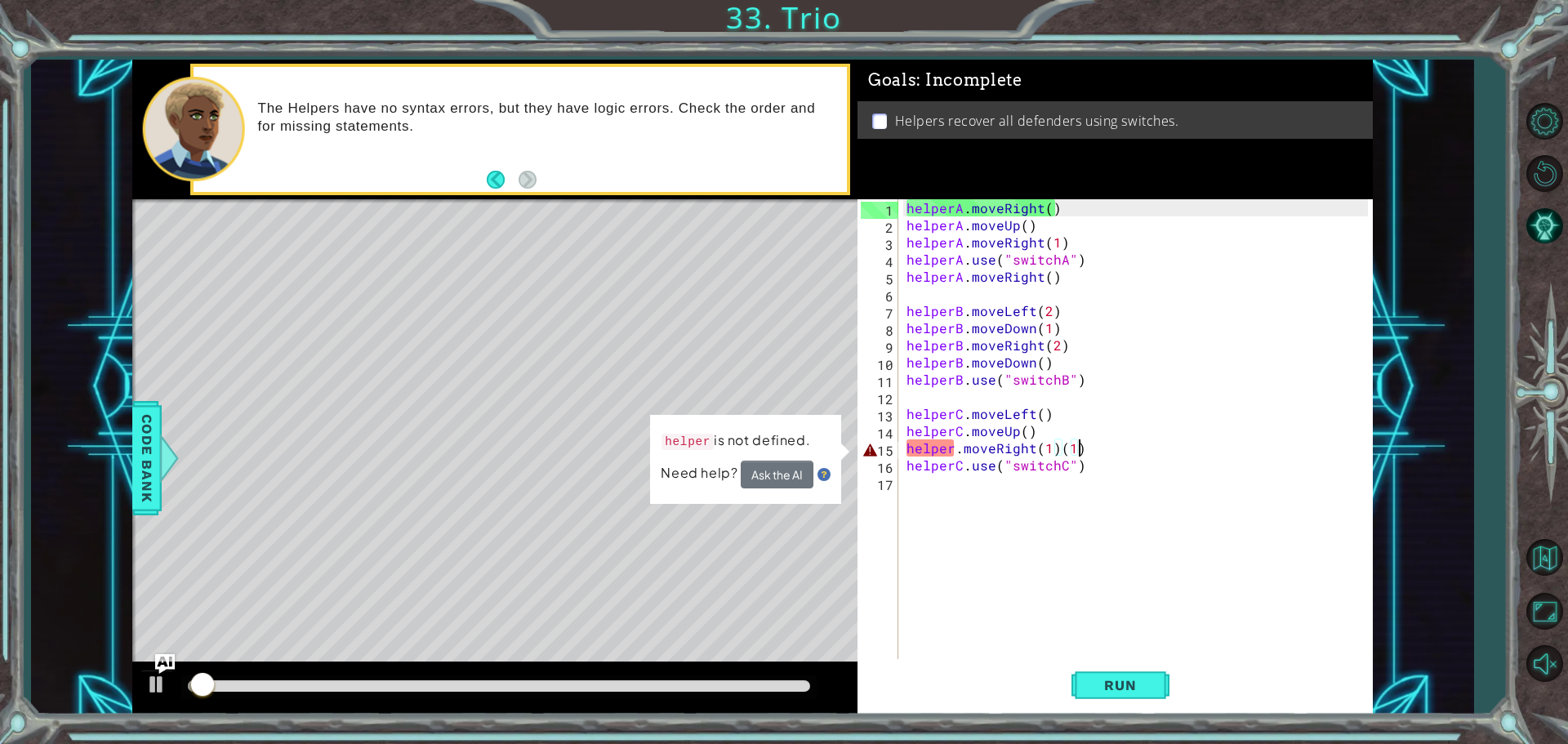
click at [1079, 445] on div "helperA . moveRight ( ) helperA . moveUp ( ) helperA . moveRight ( 1 ) helperA …" at bounding box center [1140, 447] width 473 height 498
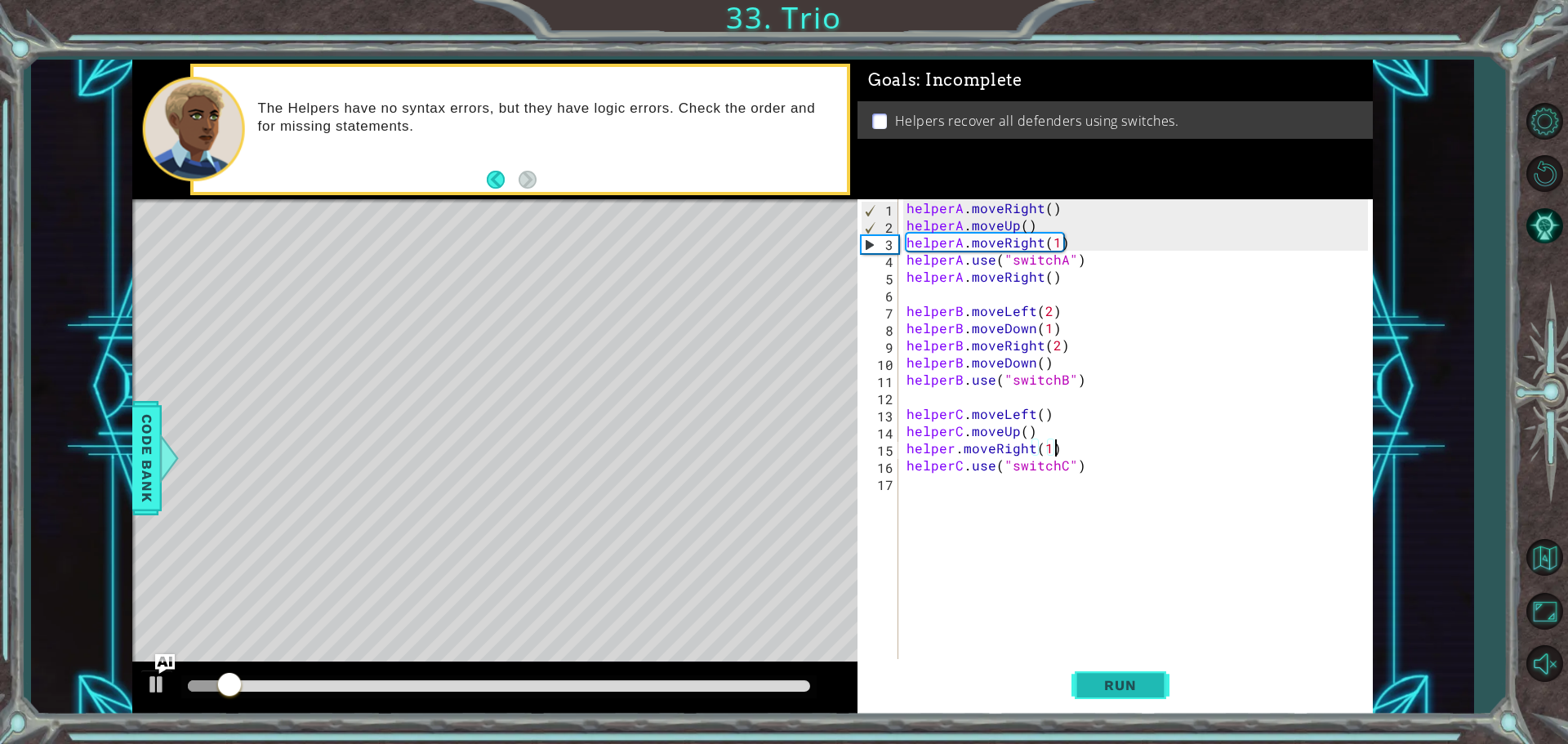
click at [1152, 681] on span "Run" at bounding box center [1121, 684] width 64 height 16
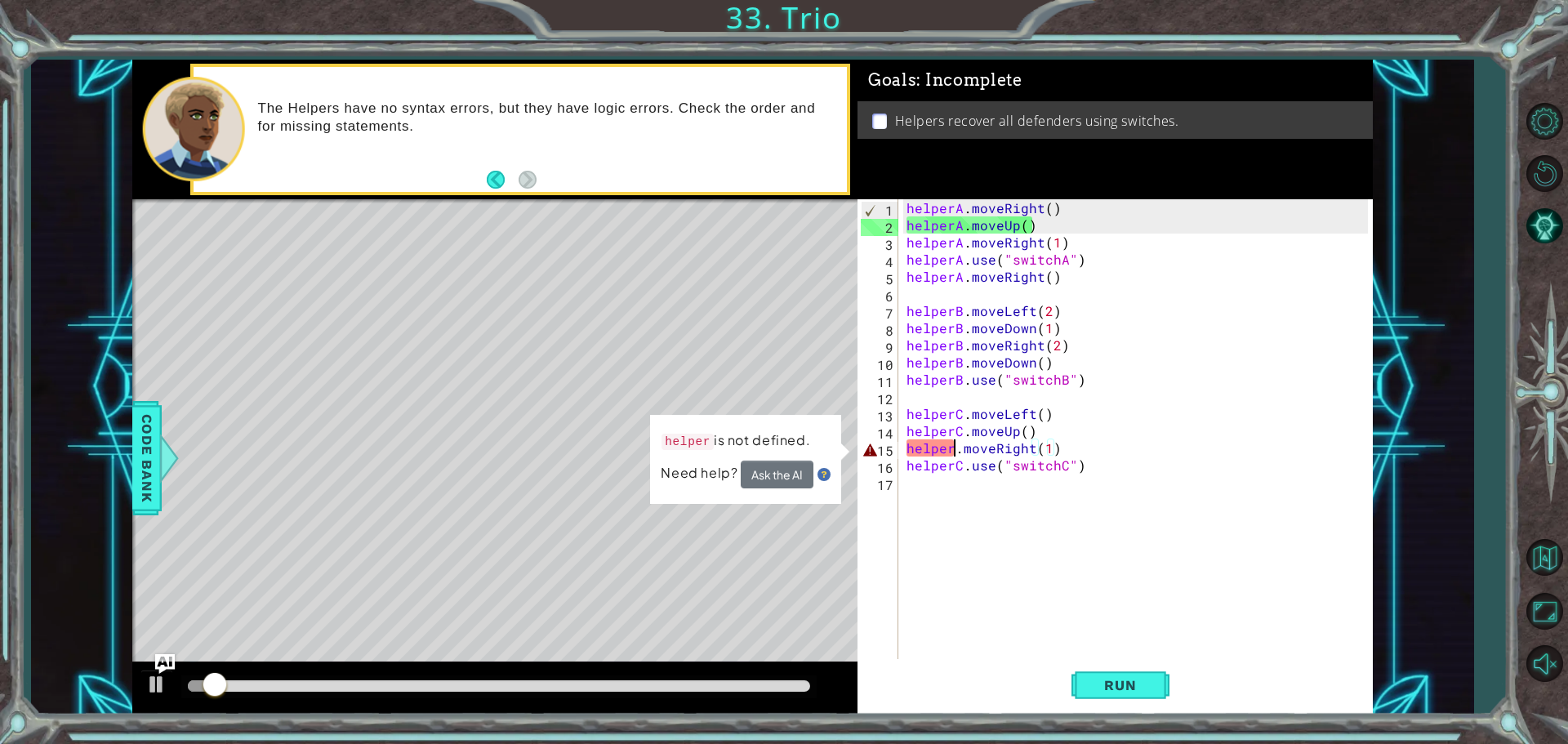
click at [955, 451] on div "helperA . moveRight ( ) helperA . moveUp ( ) helperA . moveRight ( 1 ) helperA …" at bounding box center [1140, 447] width 473 height 498
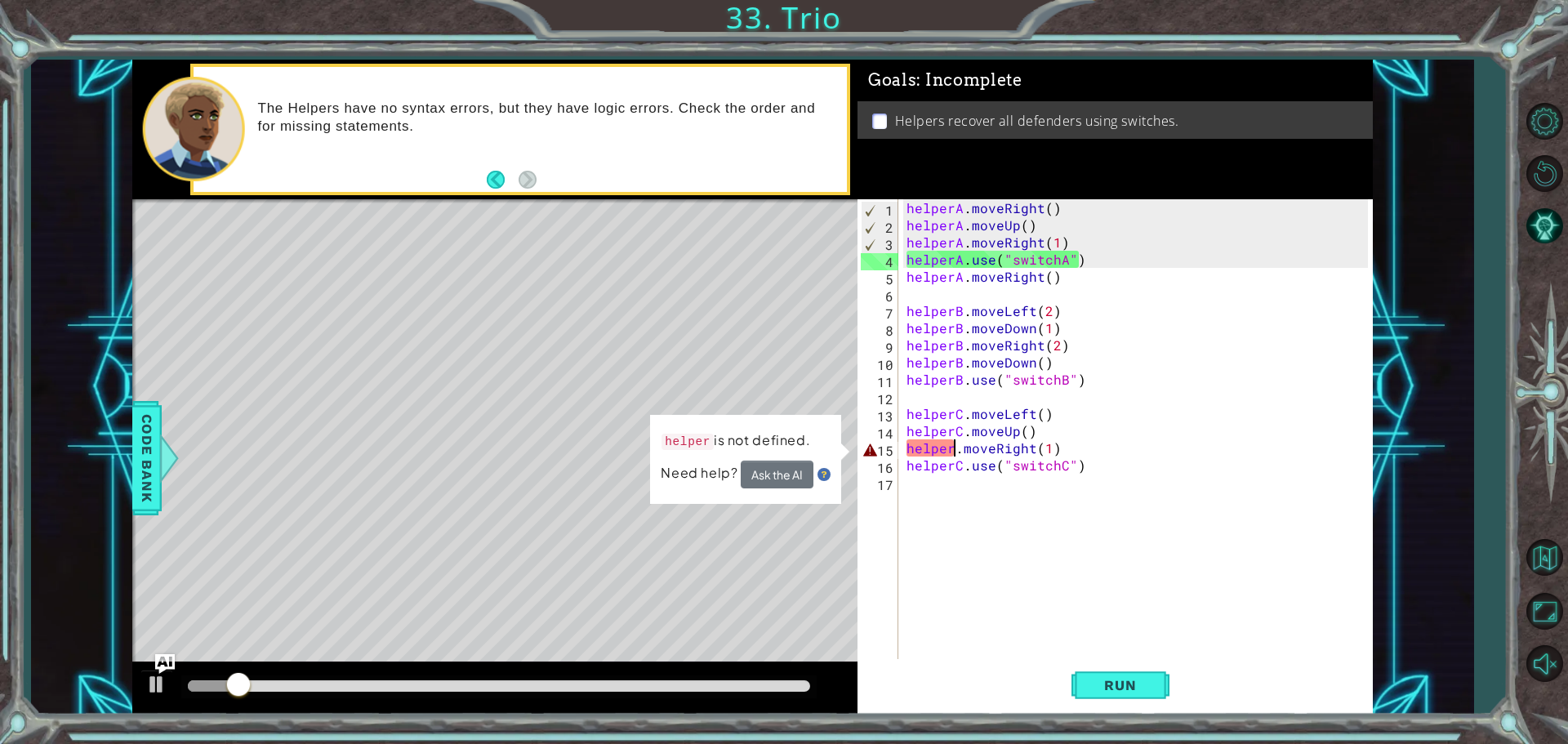
scroll to position [0, 3]
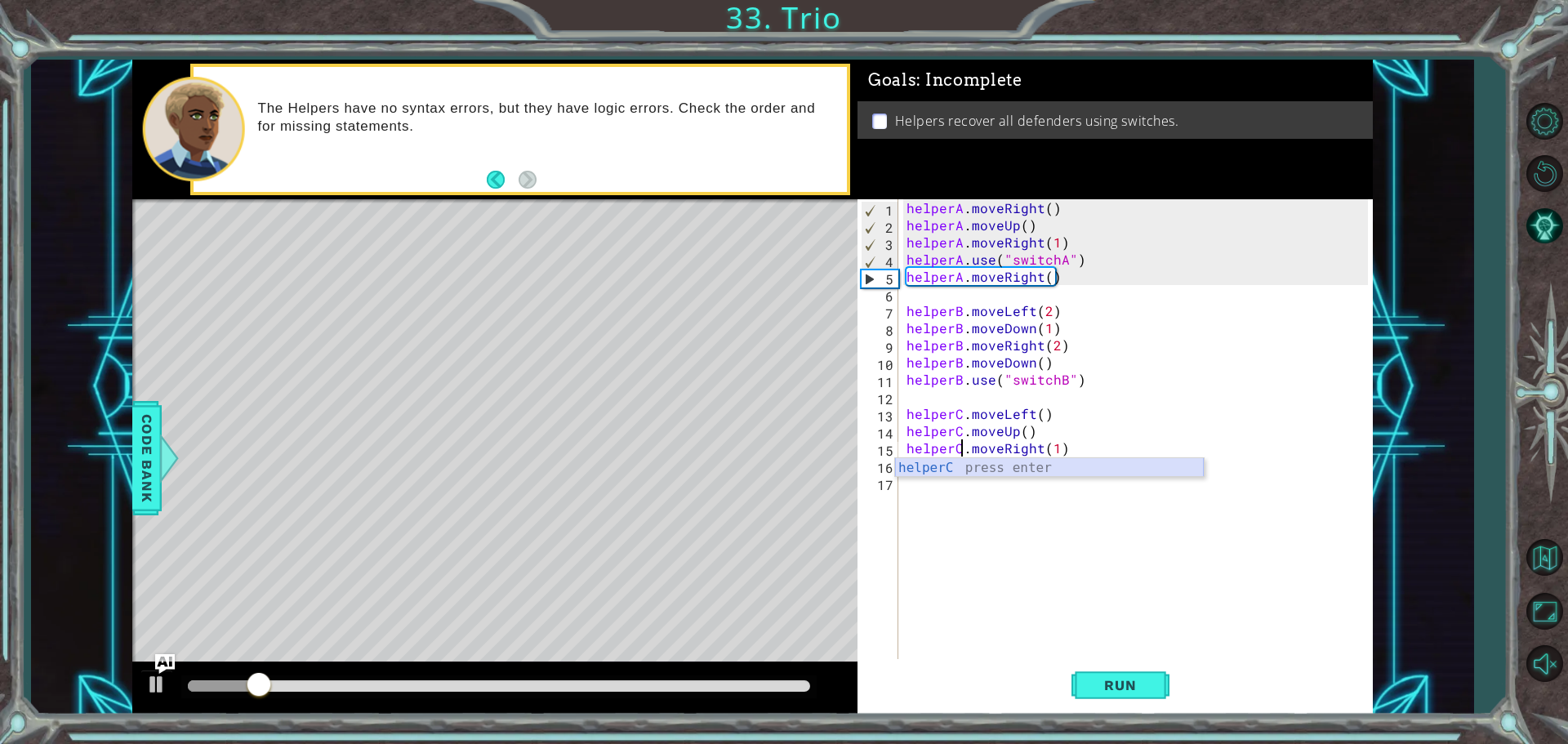
drag, startPoint x: 1045, startPoint y: 466, endPoint x: 1048, endPoint y: 686, distance: 220.0
click at [1045, 481] on body "1 ההההההההההההההההההההההההההההההההההההההההההההההההההההההההההההההההההההההההההההה…" at bounding box center [784, 372] width 1568 height 744
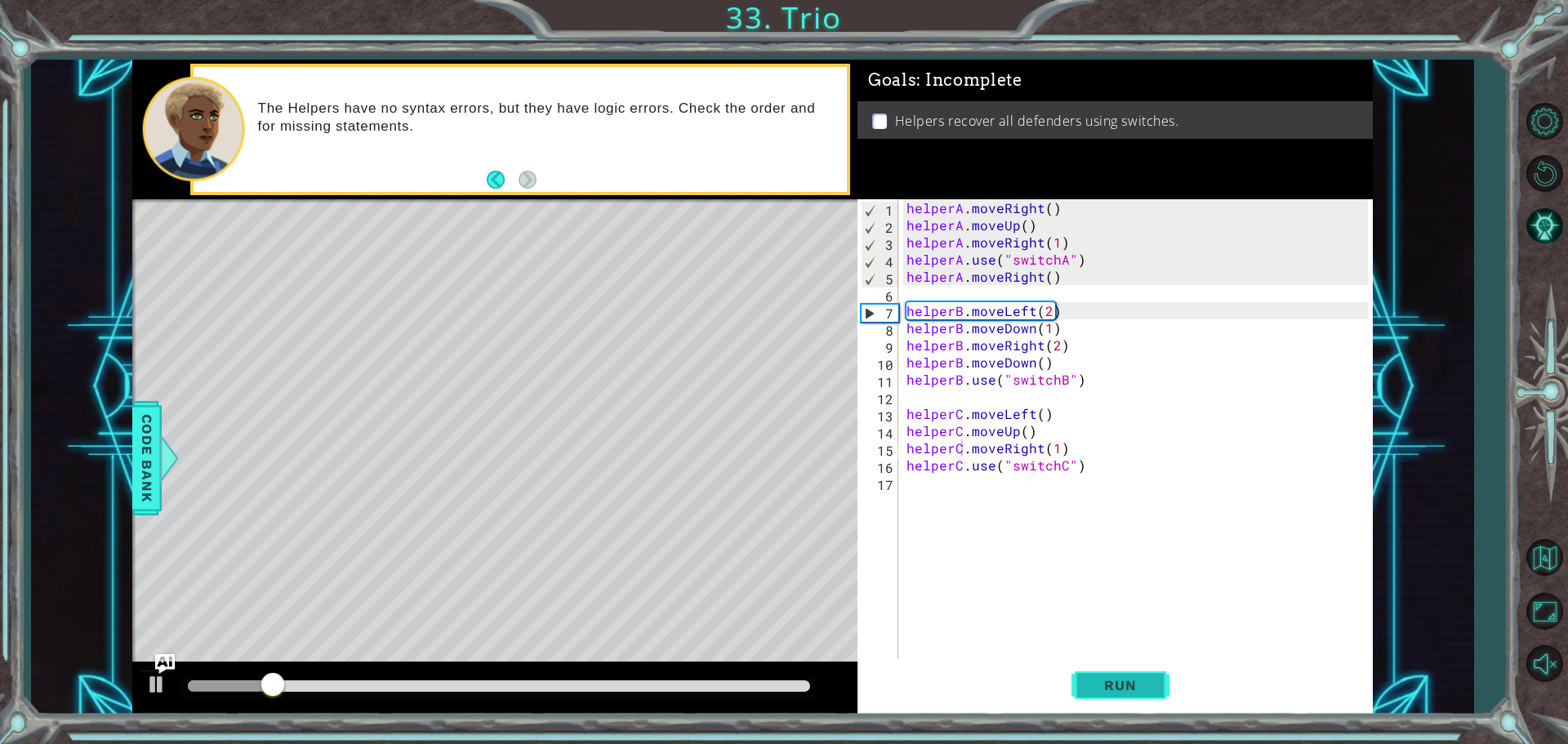
click at [1123, 687] on span "Run" at bounding box center [1121, 684] width 64 height 16
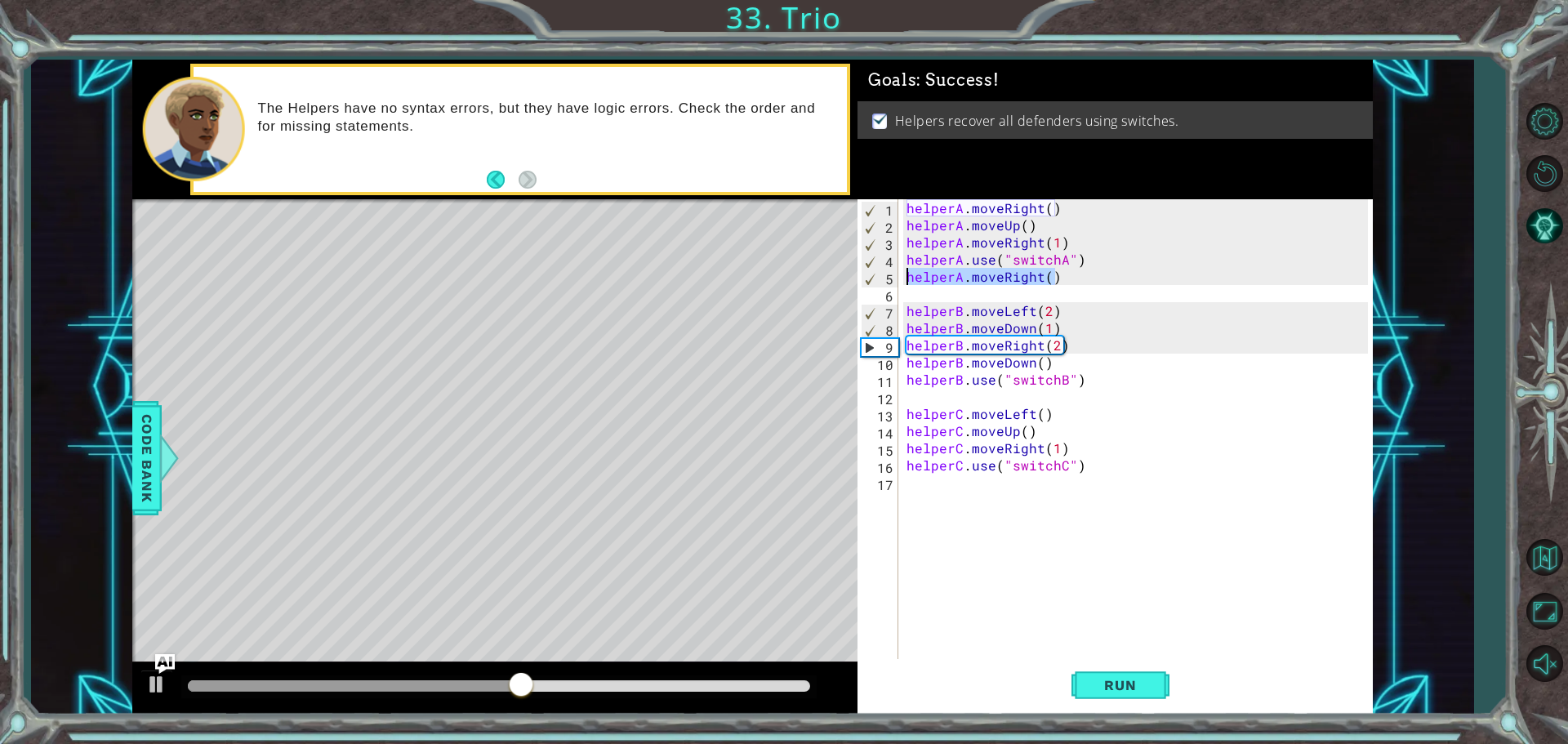
drag, startPoint x: 1063, startPoint y: 280, endPoint x: 900, endPoint y: 284, distance: 163.0
click at [900, 284] on div "helperC.moveRight(1) 1 2 3 4 5 6 7 8 9 10 11 12 13 14 15 16 17 helperA . moveRi…" at bounding box center [1113, 430] width 510 height 463
type textarea "helperA.moveRight()"
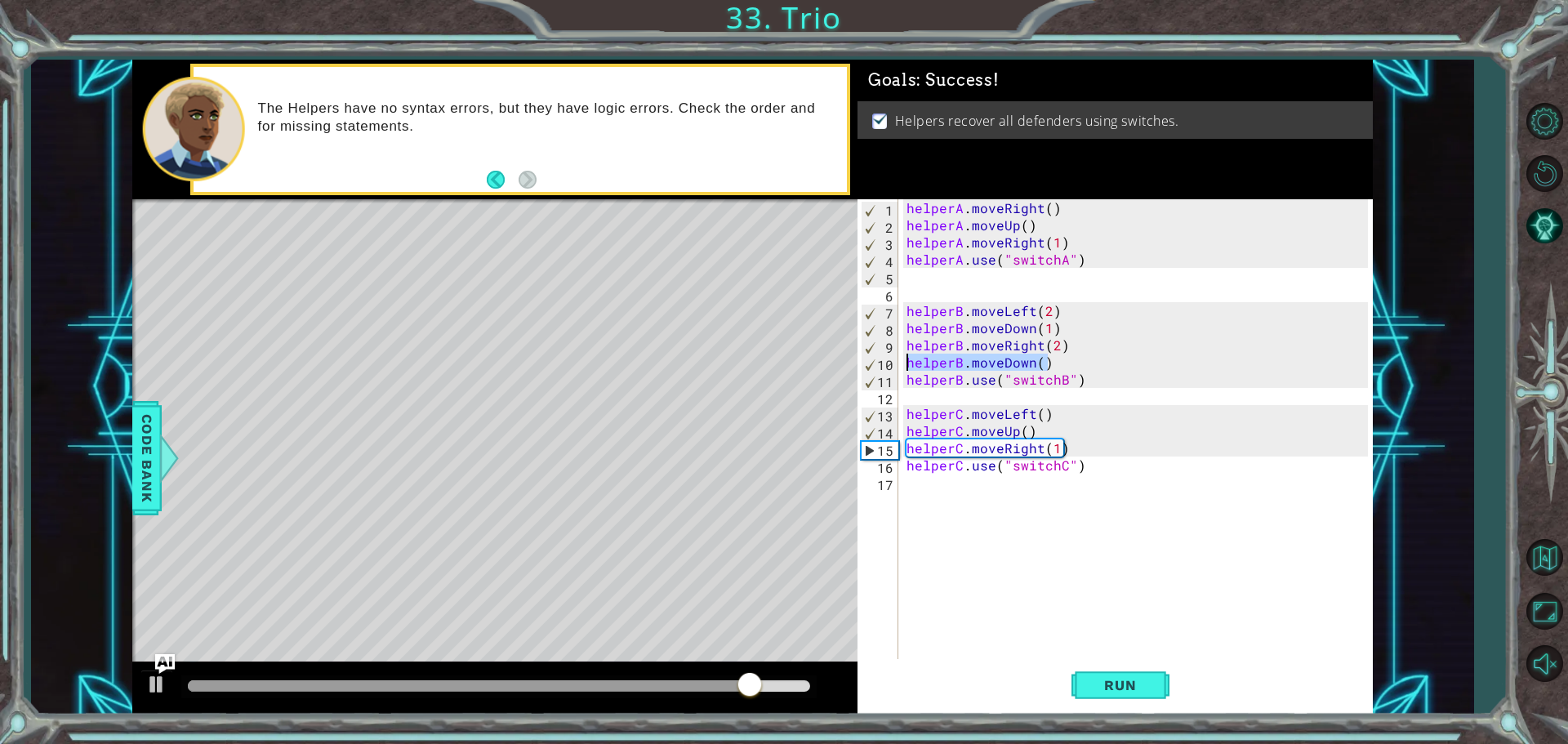
drag, startPoint x: 1053, startPoint y: 363, endPoint x: 900, endPoint y: 357, distance: 153.1
click at [900, 357] on div "1 2 3 4 5 6 7 8 9 10 11 12 13 14 15 16 17 helperA . moveRight ( ) helperA . mov…" at bounding box center [1113, 430] width 510 height 463
type textarea "helperB.moveDown()"
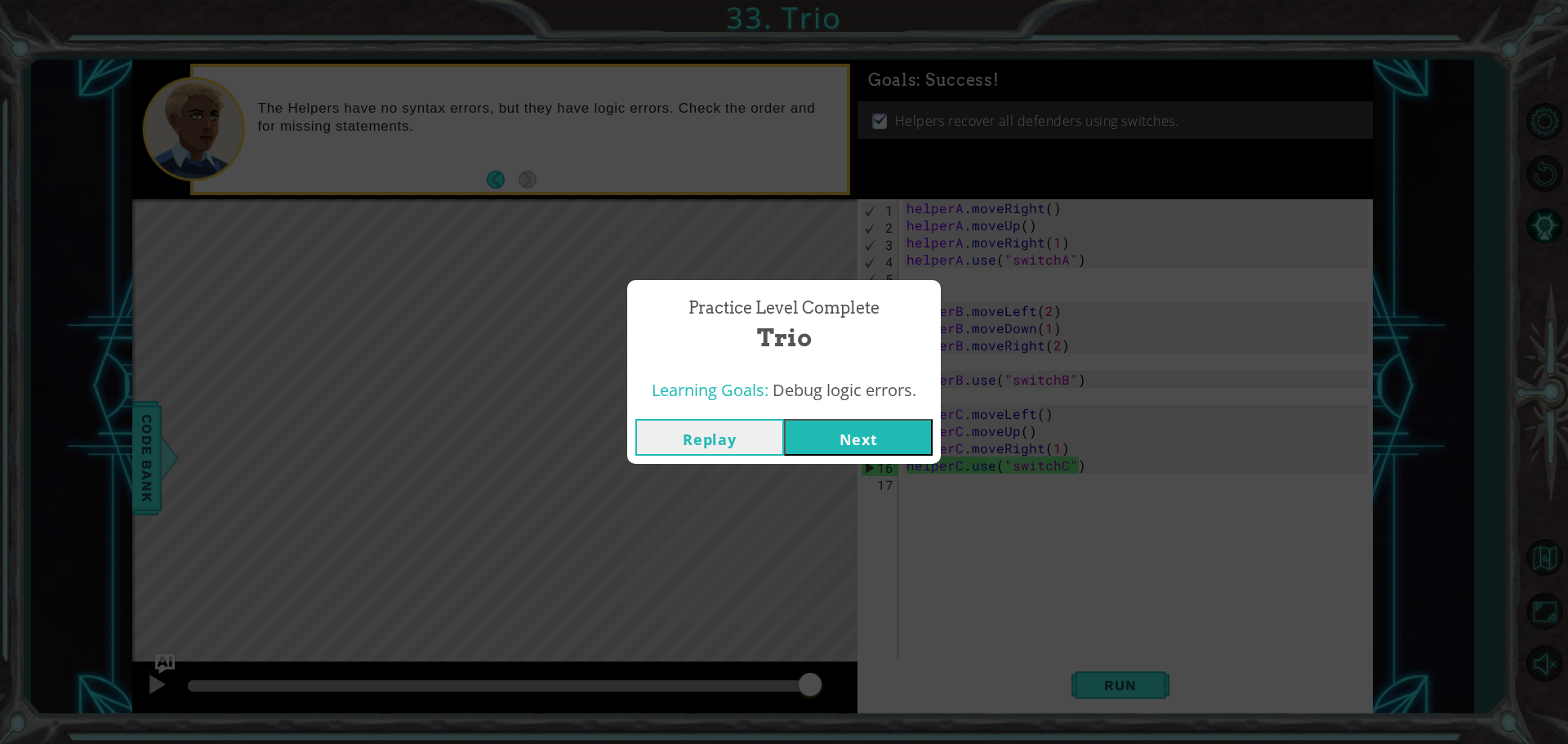
click at [857, 422] on button "Next" at bounding box center [858, 437] width 149 height 37
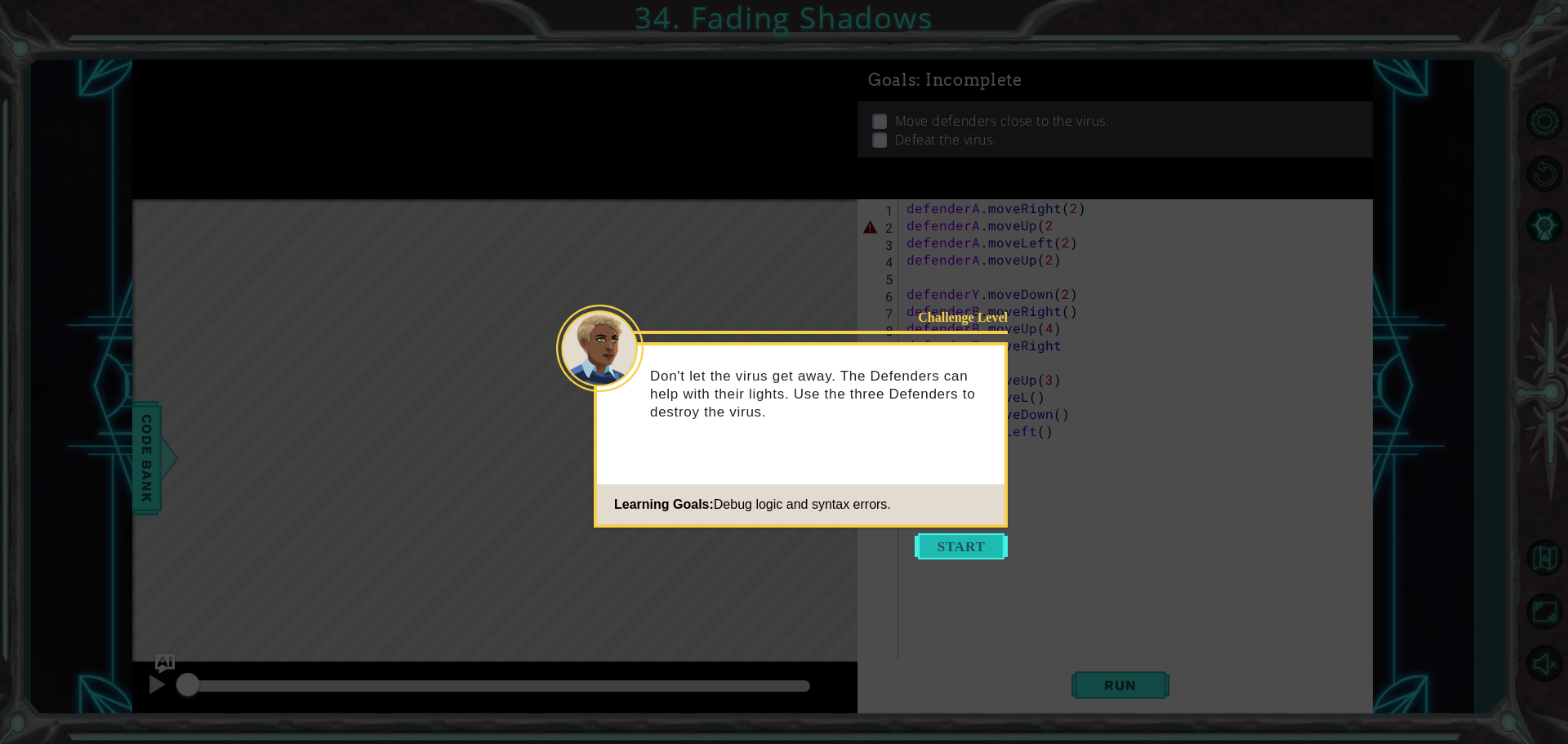
click at [971, 548] on button "Start" at bounding box center [961, 547] width 93 height 27
